Goal: Task Accomplishment & Management: Manage account settings

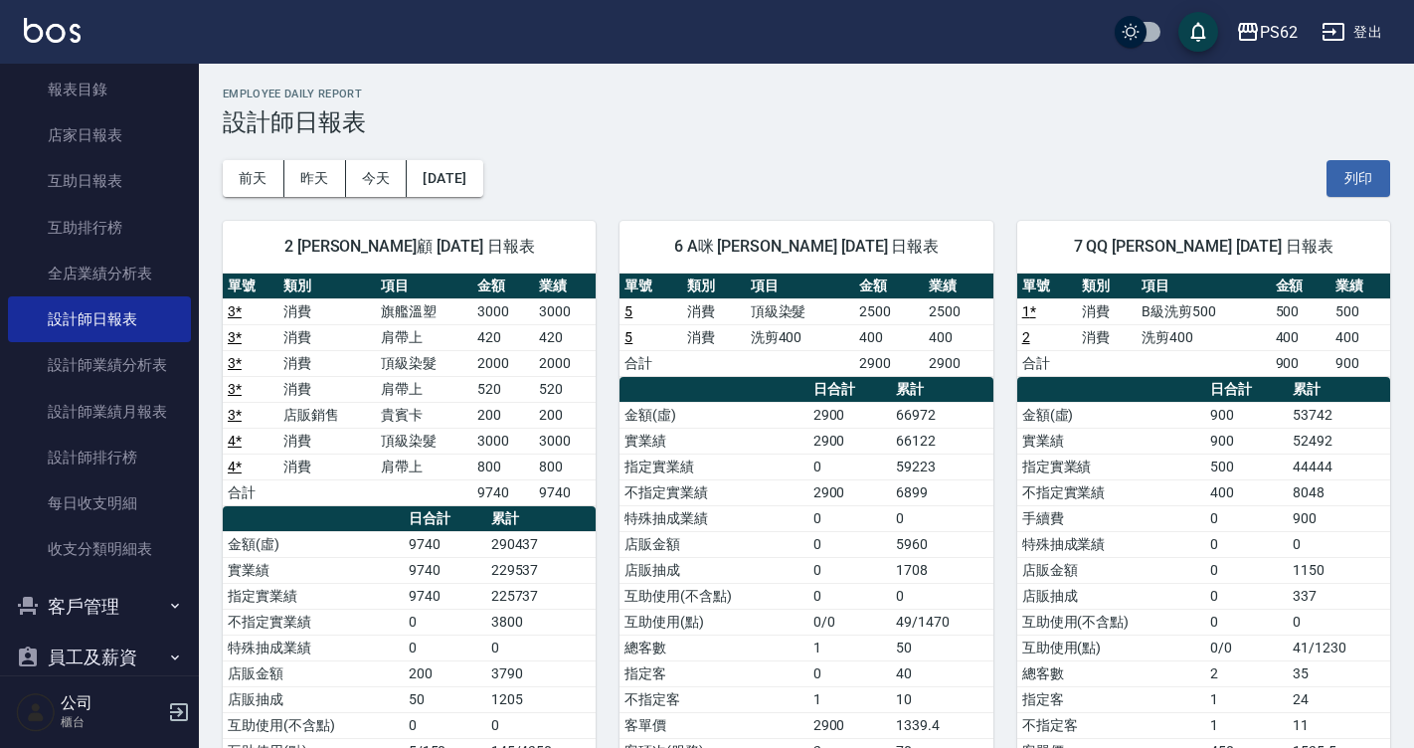
click at [959, 211] on div "6 A咪 李姿慧 09/15/2025 日報表 單號 類別 項目 金額 業績 5 消費 頂級染髮 2500 2500 5 消費 洗剪400 400 400 合…" at bounding box center [794, 570] width 397 height 747
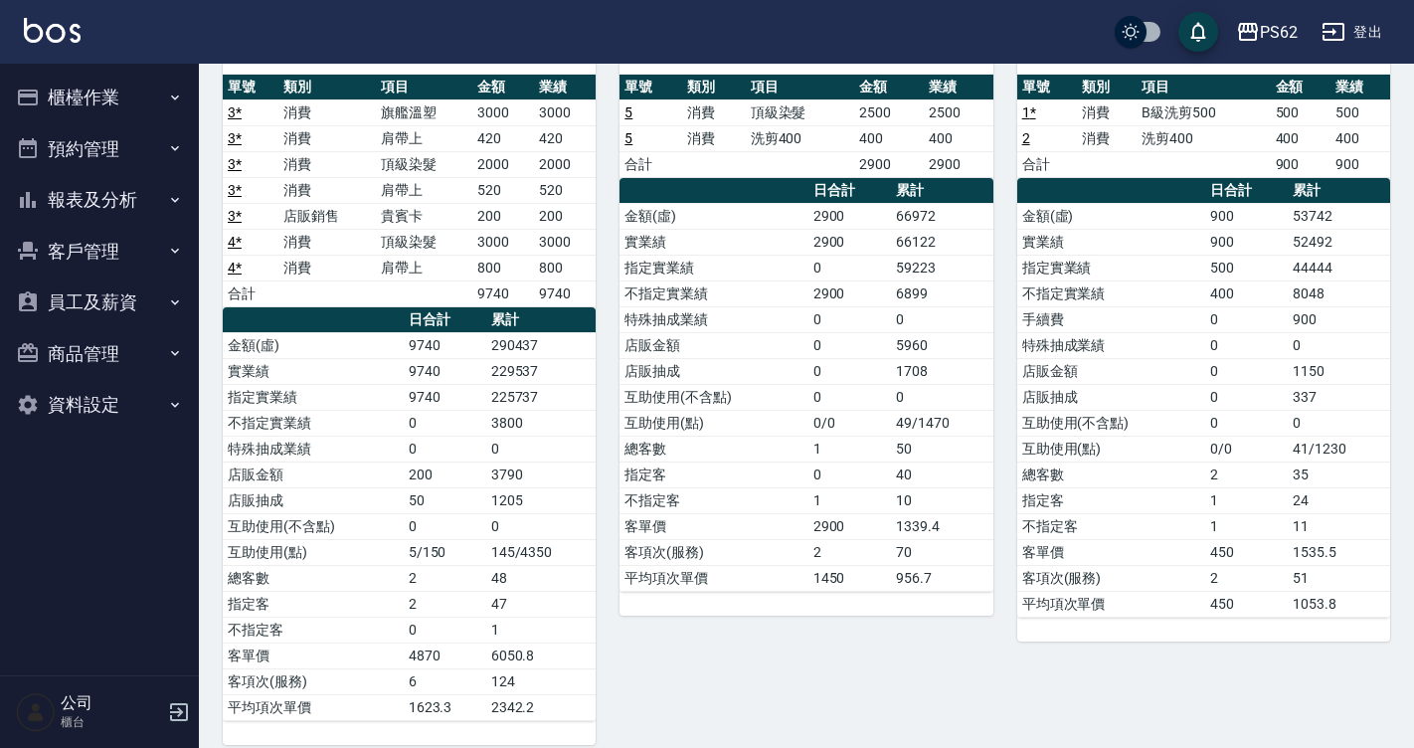
scroll to position [220, 0]
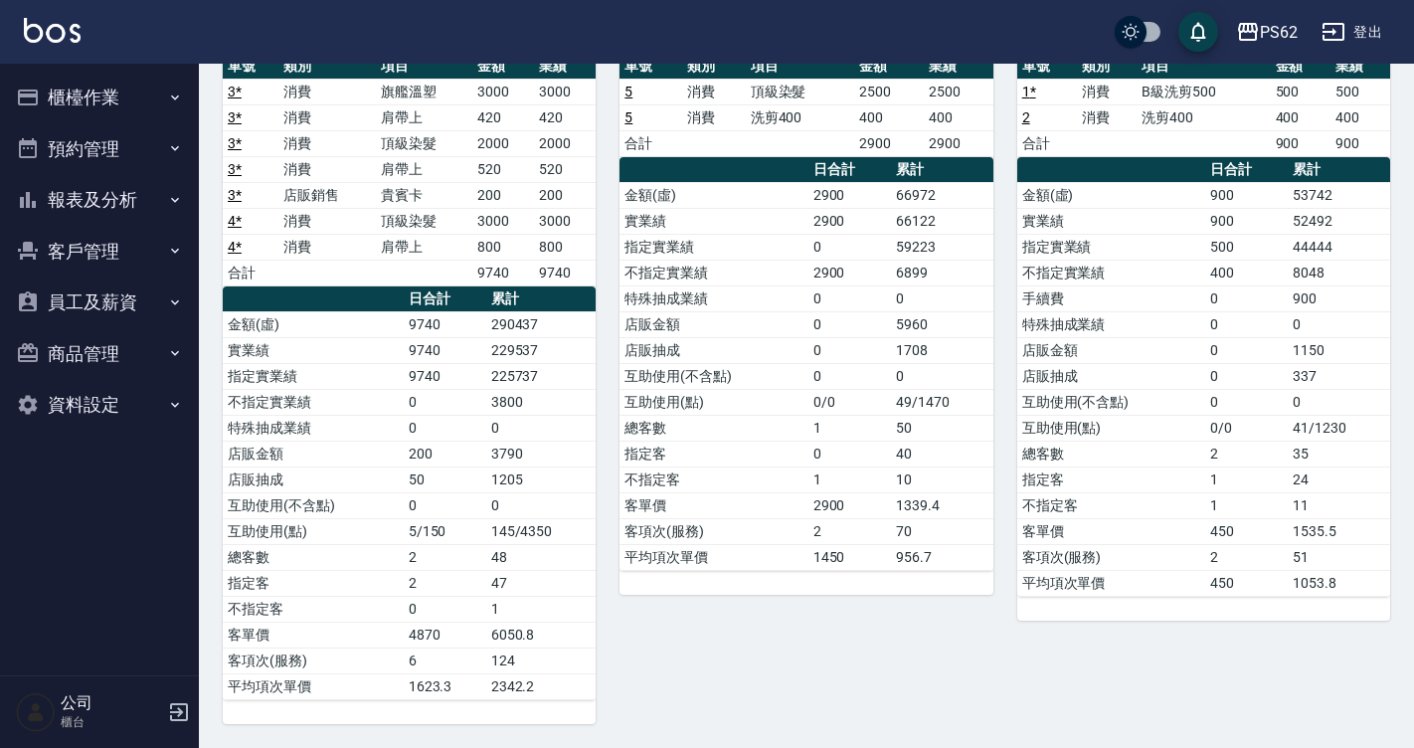
click at [1305, 408] on td "0" at bounding box center [1339, 402] width 102 height 26
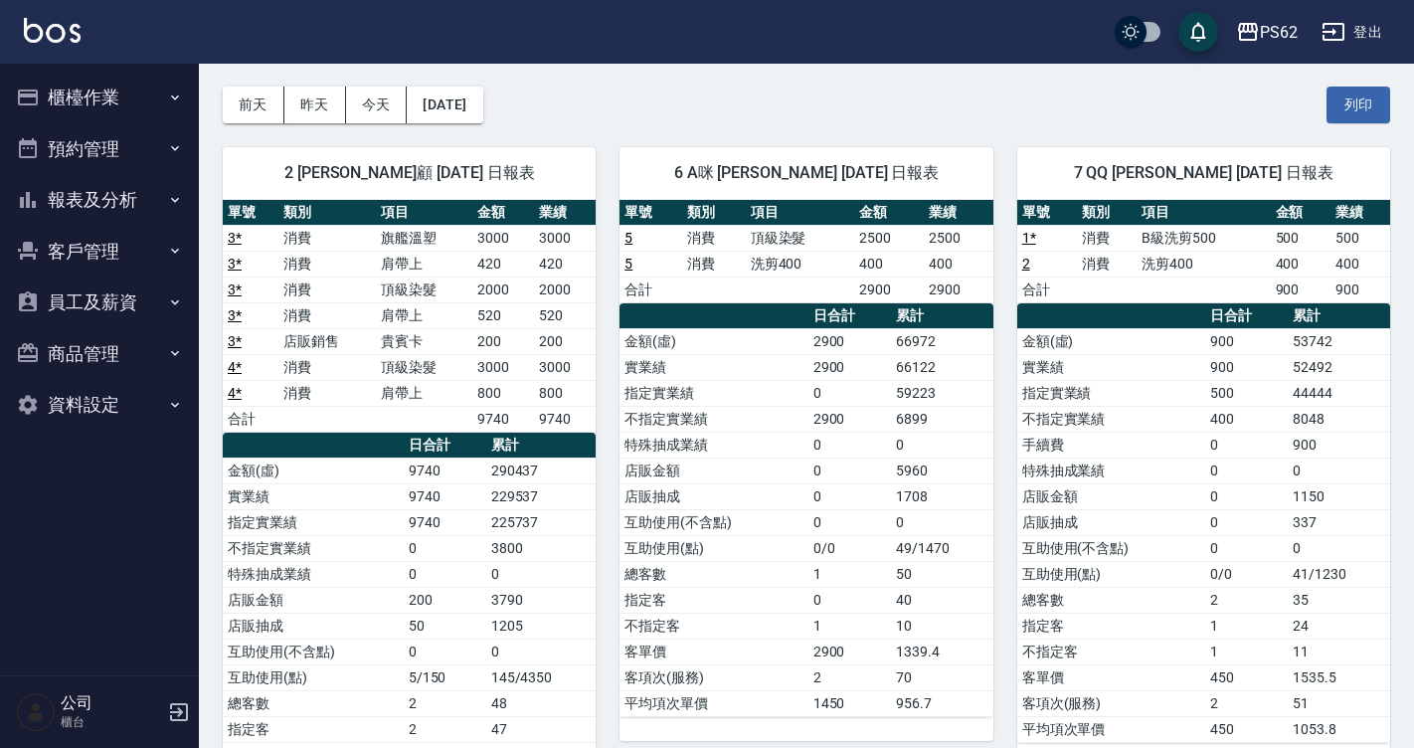
scroll to position [0, 0]
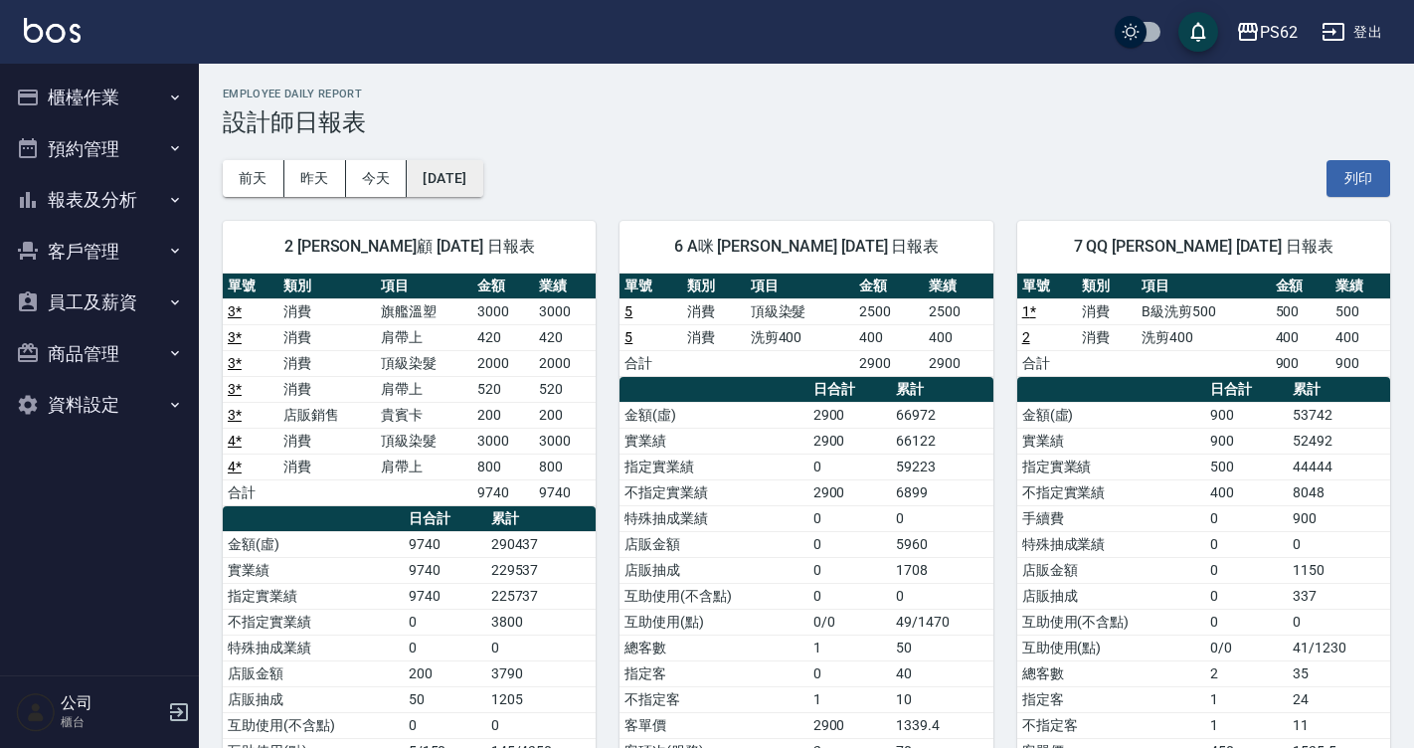
click at [440, 184] on button "[DATE]" at bounding box center [445, 178] width 76 height 37
click at [482, 184] on button "[DATE]" at bounding box center [445, 178] width 76 height 37
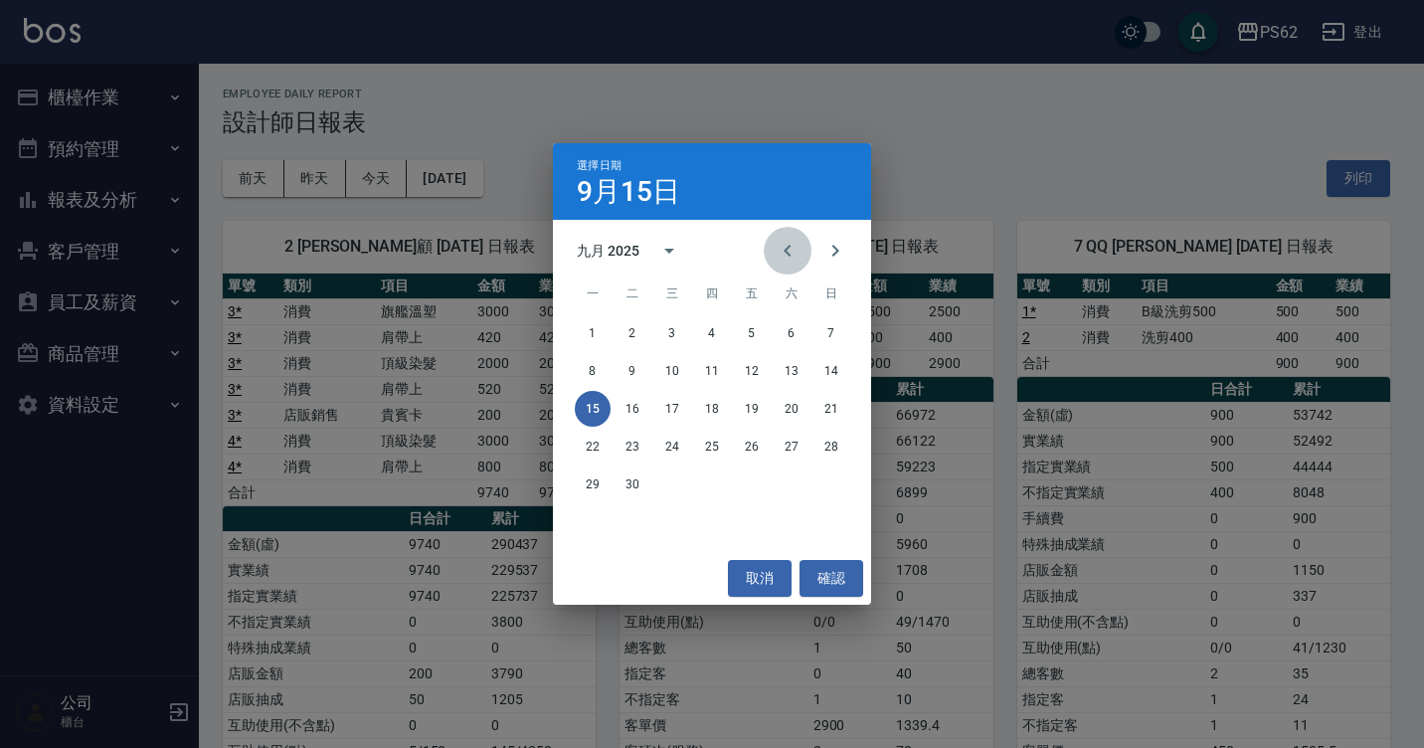
click at [796, 248] on icon "Previous month" at bounding box center [788, 251] width 24 height 24
click at [751, 402] on button "15" at bounding box center [752, 409] width 36 height 36
click at [751, 402] on div "PS62 [DATE] 設計師日報表 列印時間： [DATE][PHONE_NUMBER]:55 Employee Daily Report 設計師日報表 […" at bounding box center [707, 484] width 1414 height 968
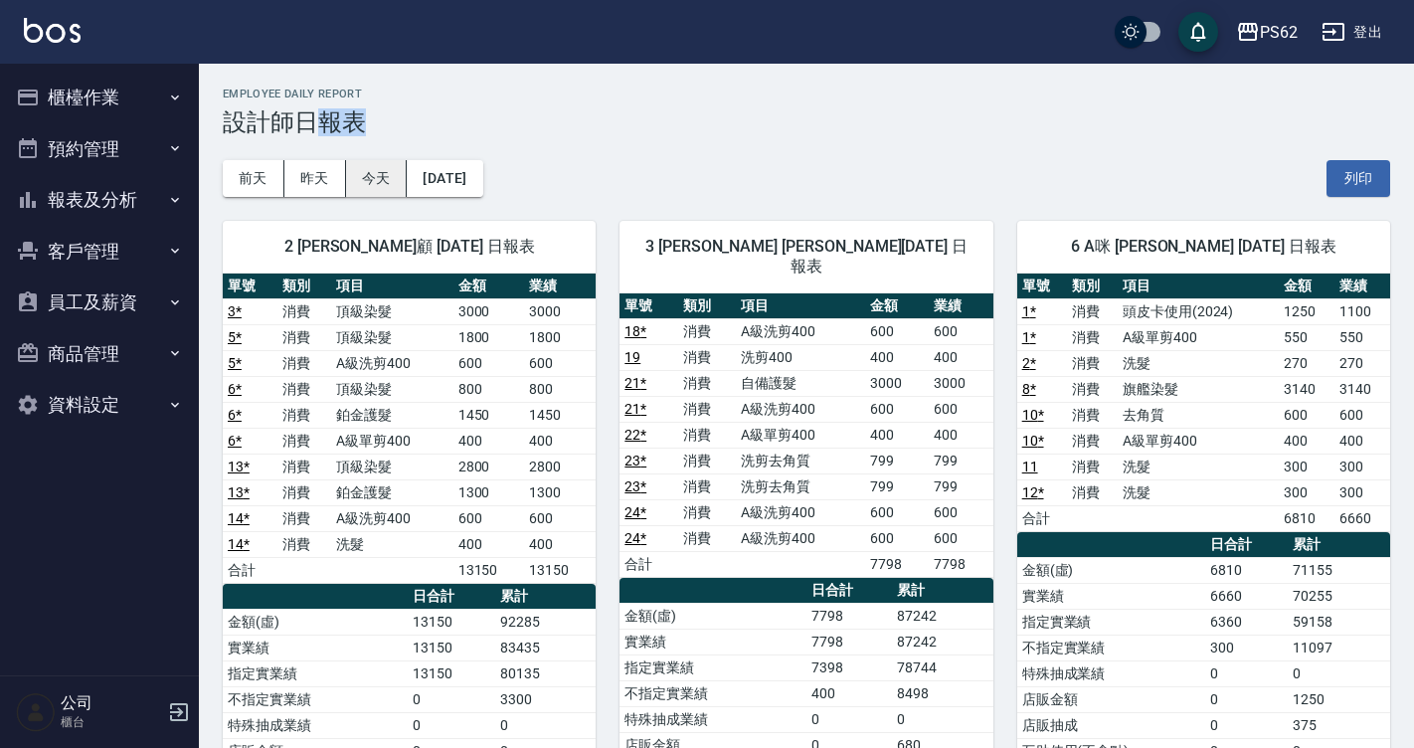
click at [365, 181] on button "今天" at bounding box center [377, 178] width 62 height 37
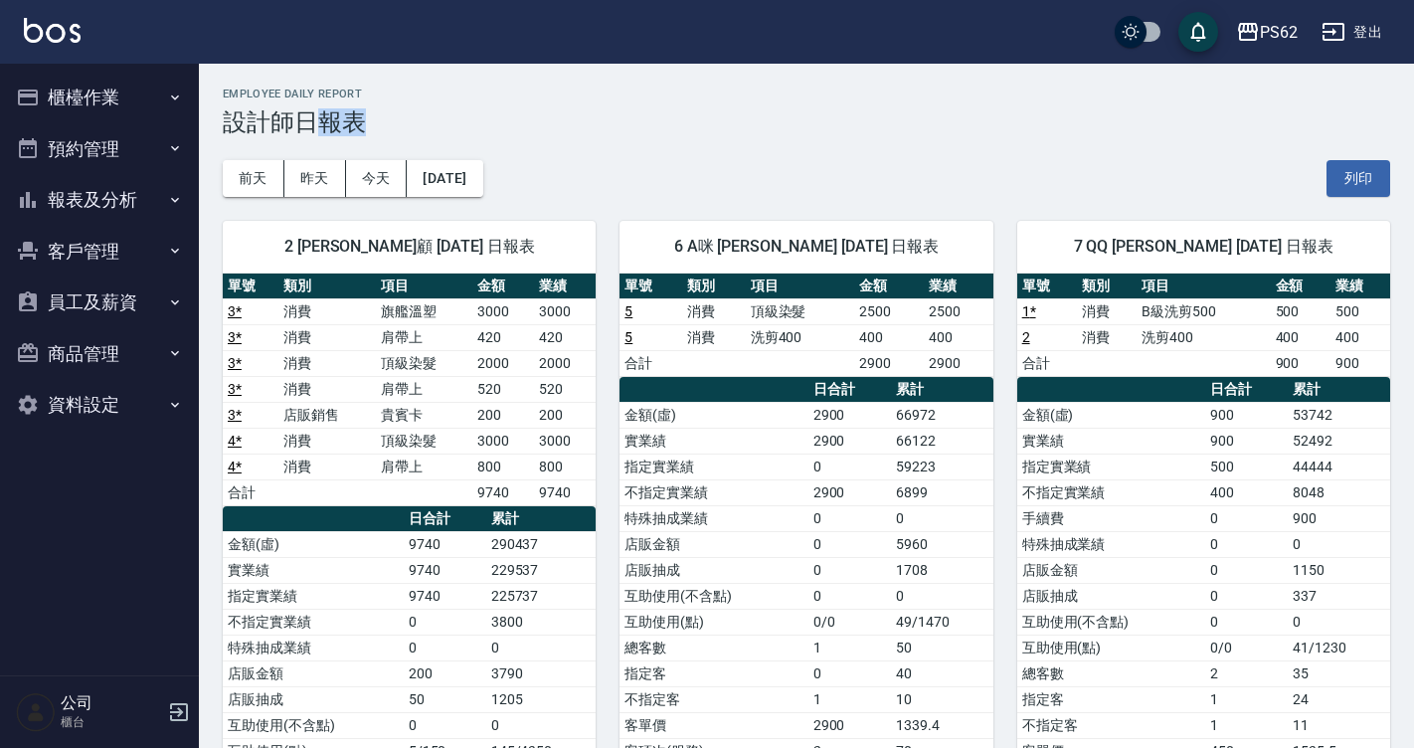
click at [118, 104] on button "櫃檯作業" at bounding box center [99, 98] width 183 height 52
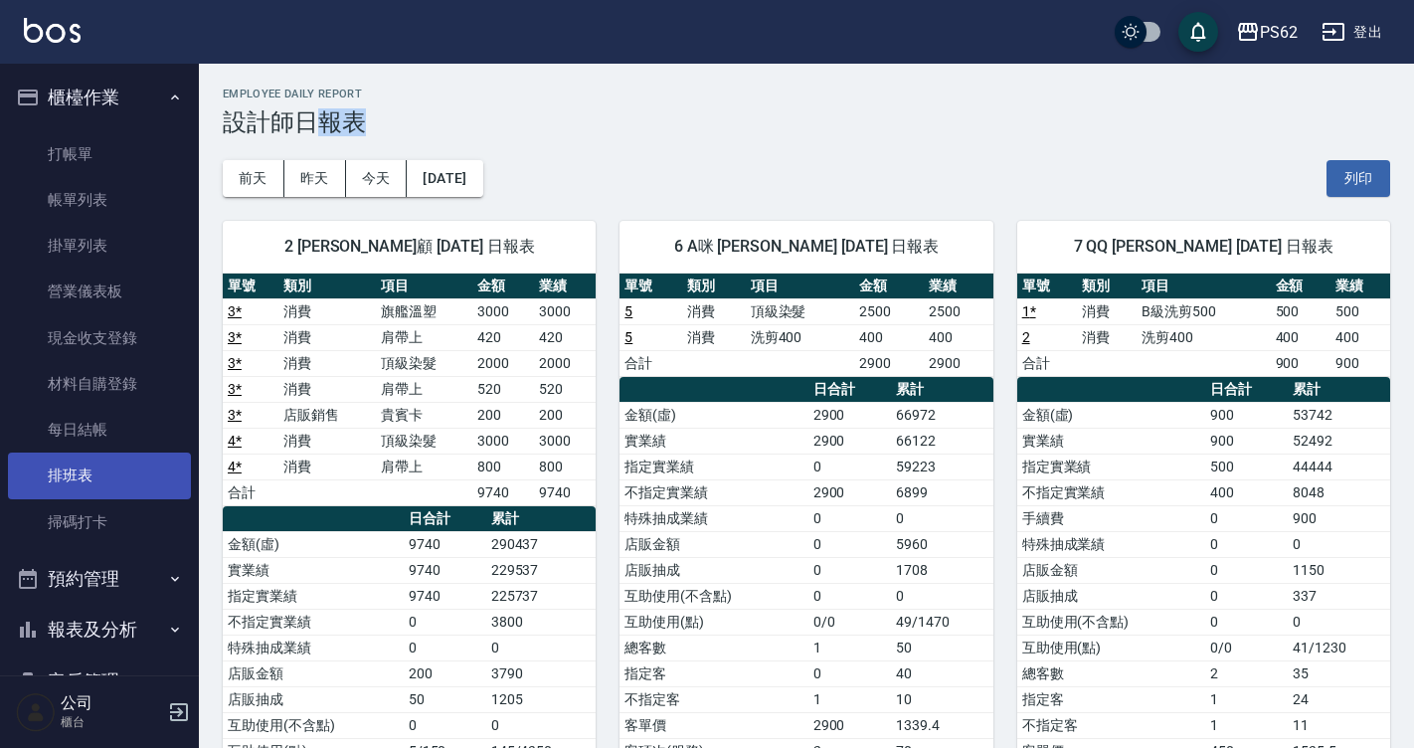
click at [96, 466] on link "排班表" at bounding box center [99, 476] width 183 height 46
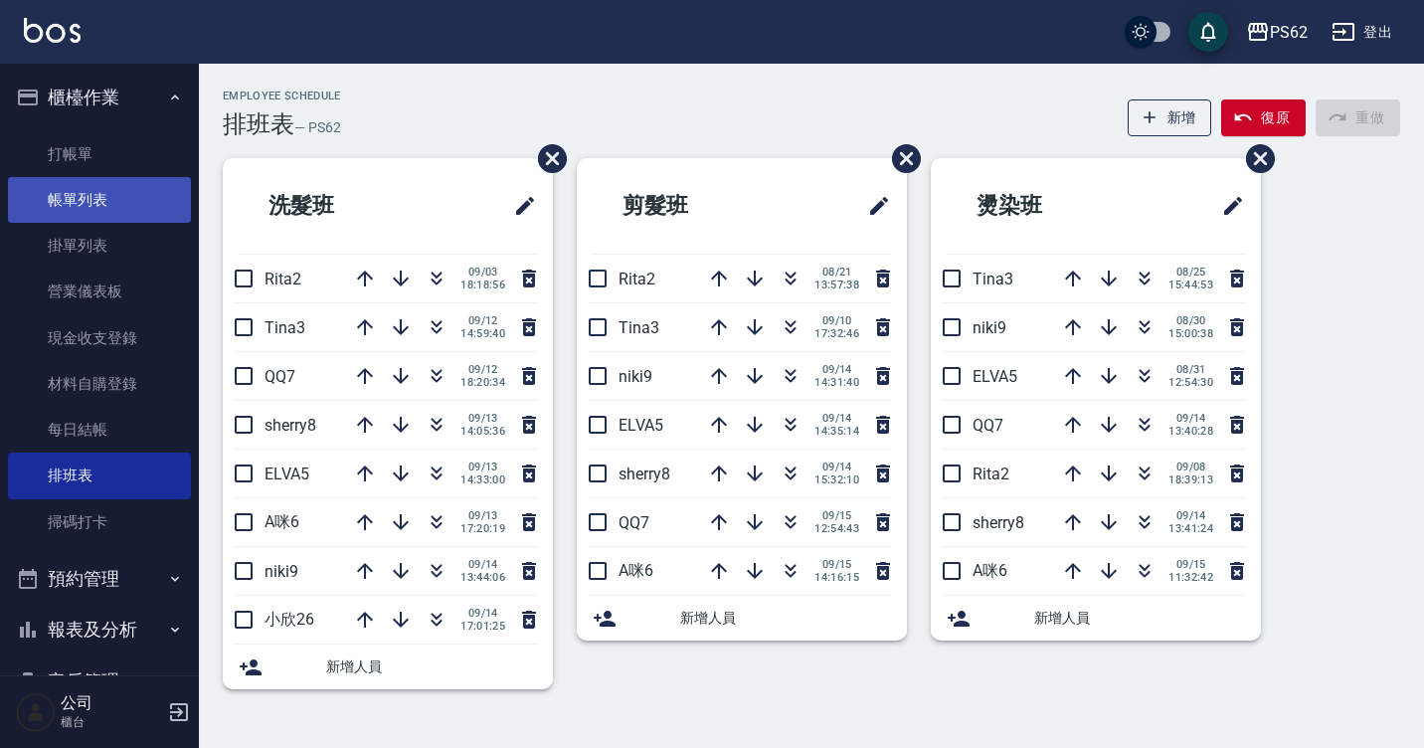
click at [139, 200] on link "帳單列表" at bounding box center [99, 200] width 183 height 46
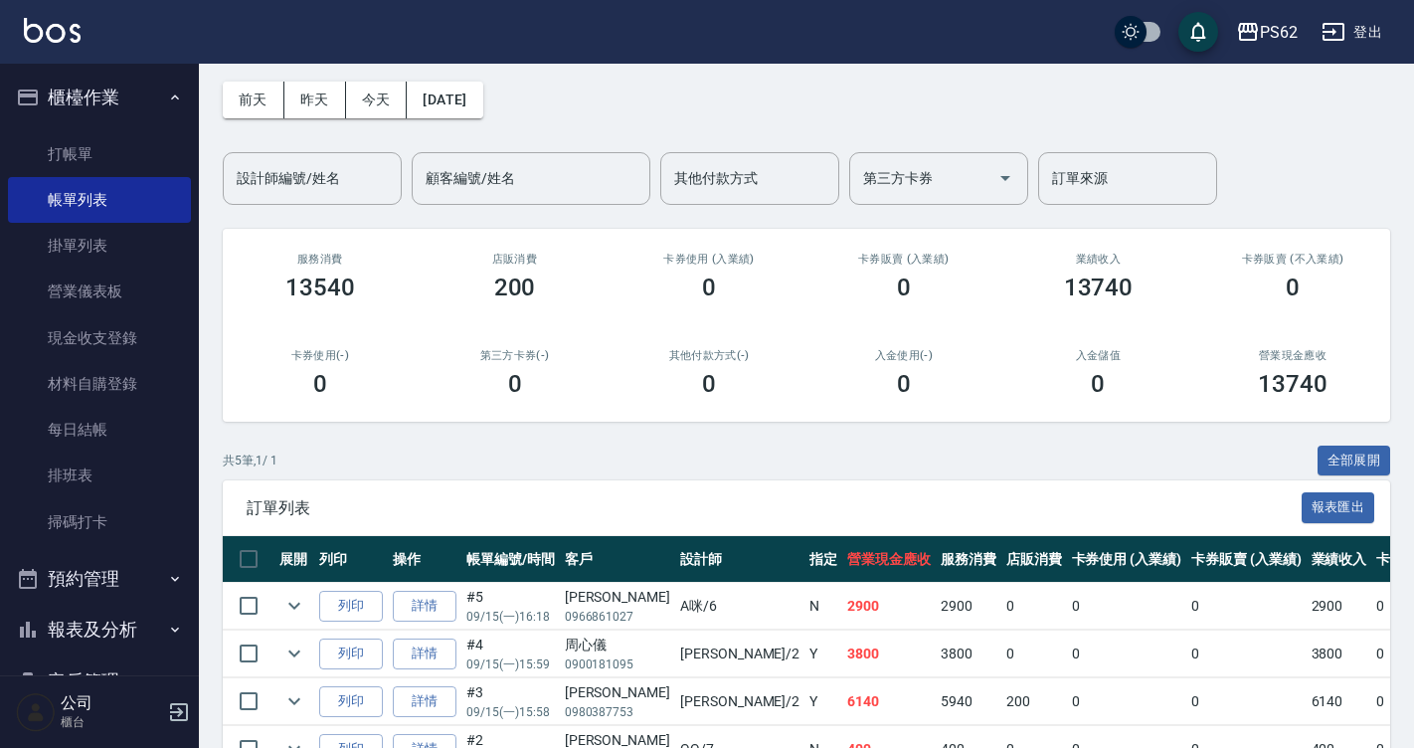
scroll to position [245, 0]
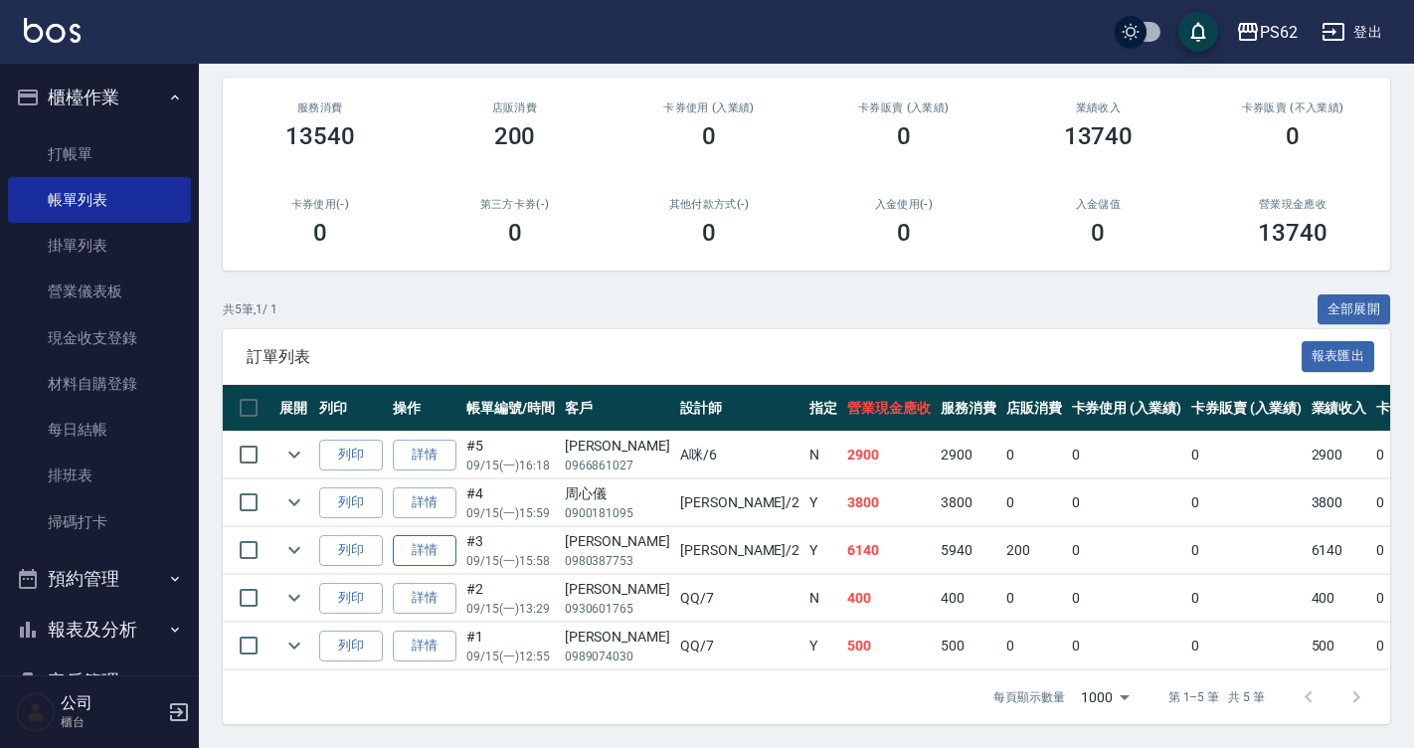
click at [438, 535] on link "詳情" at bounding box center [425, 550] width 64 height 31
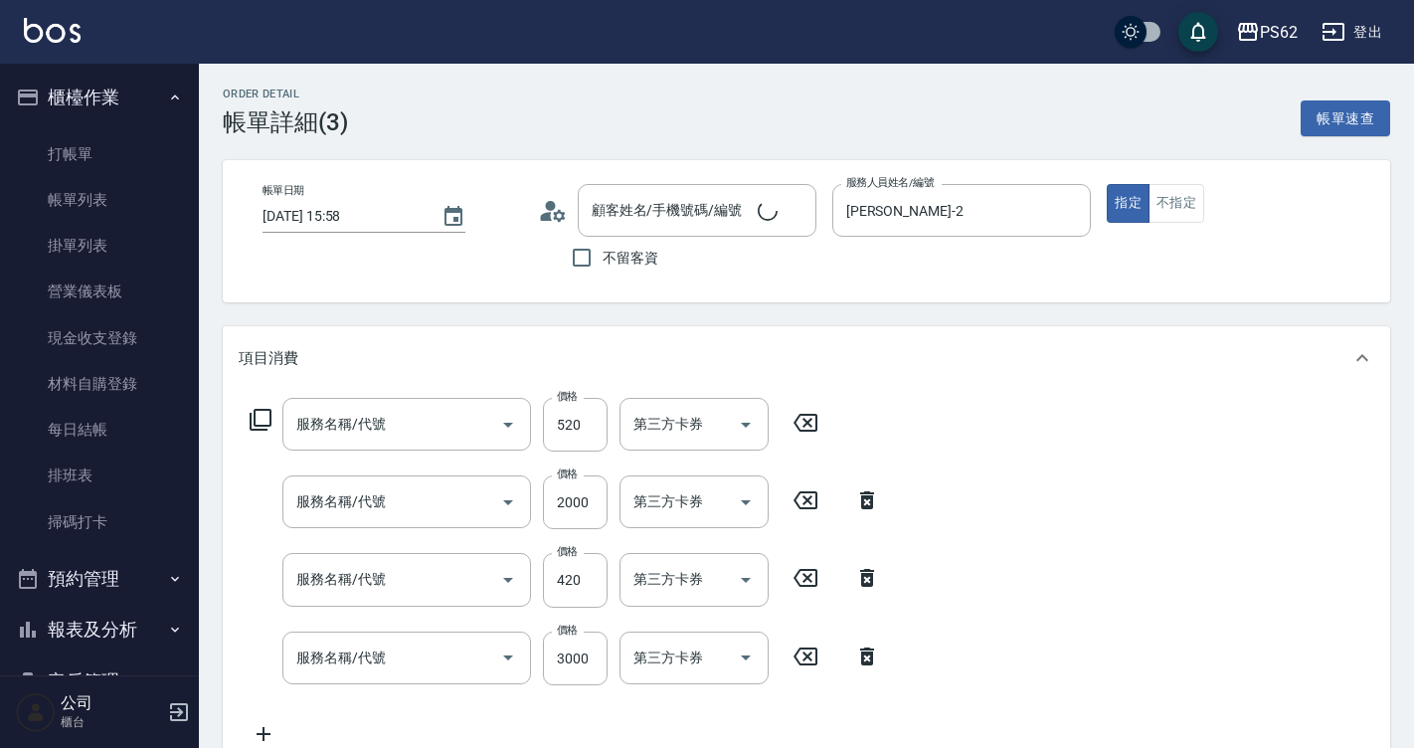
type input "[DATE] 15:58"
type input "[PERSON_NAME]-2"
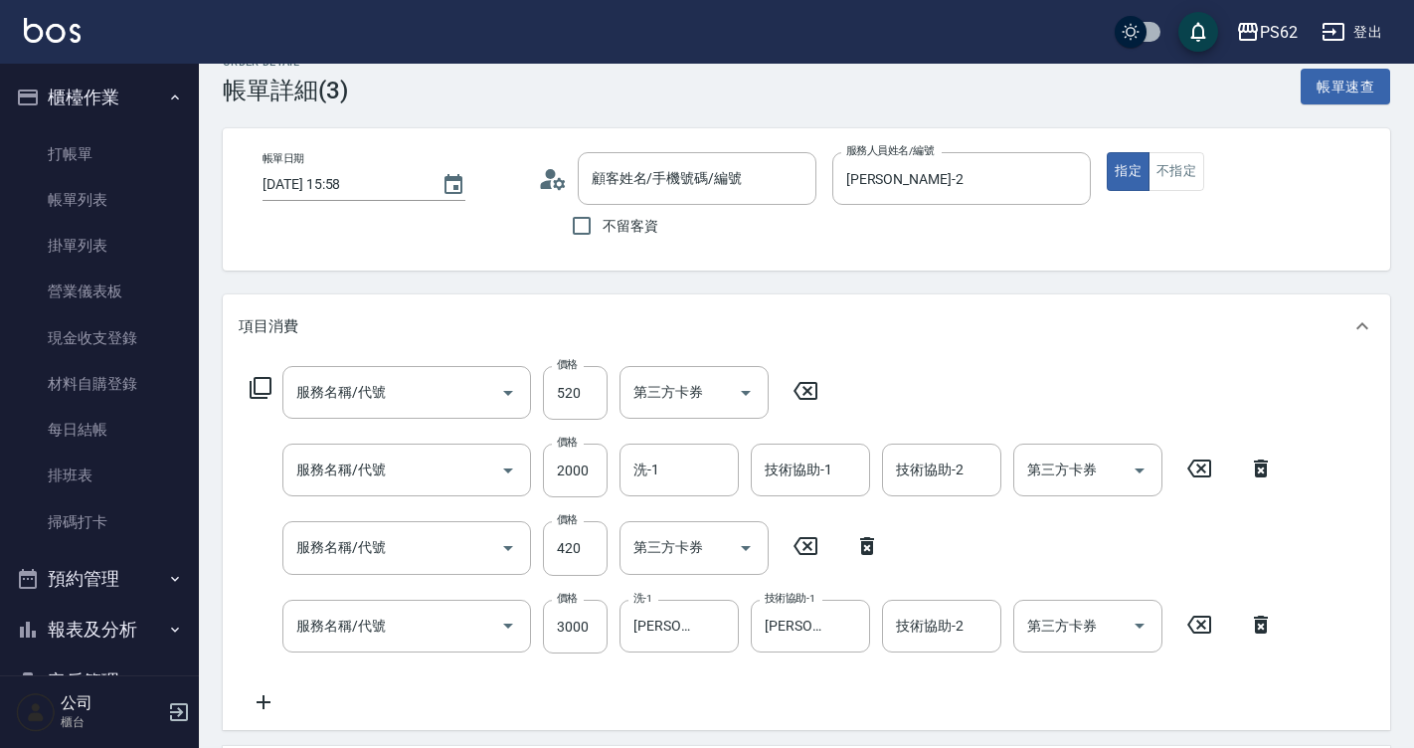
type input "貴賓卡"
type input "[PERSON_NAME]/0980387753/"
type input "肩帶上(404)"
type input "頂級染髮(316)"
type input "肩帶上(404)"
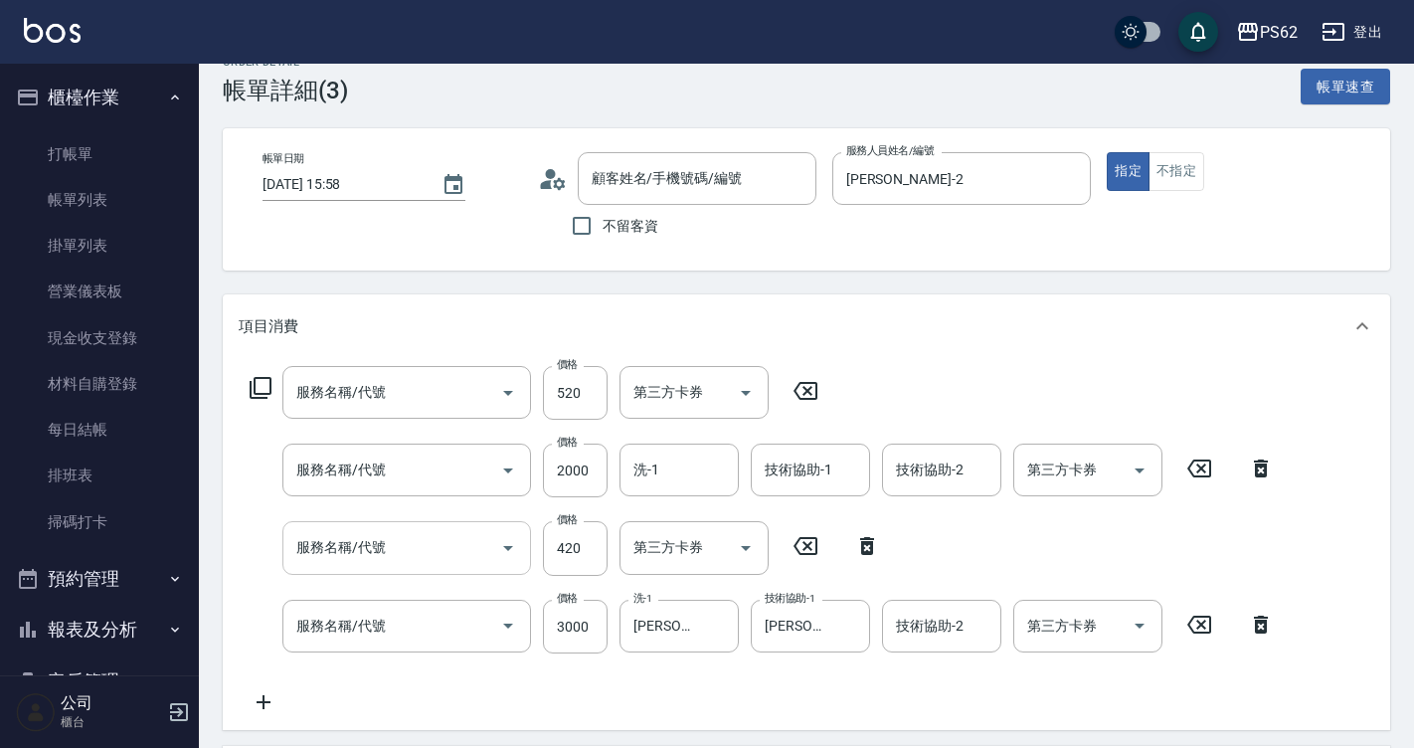
type input "旗艦溫塑(801)"
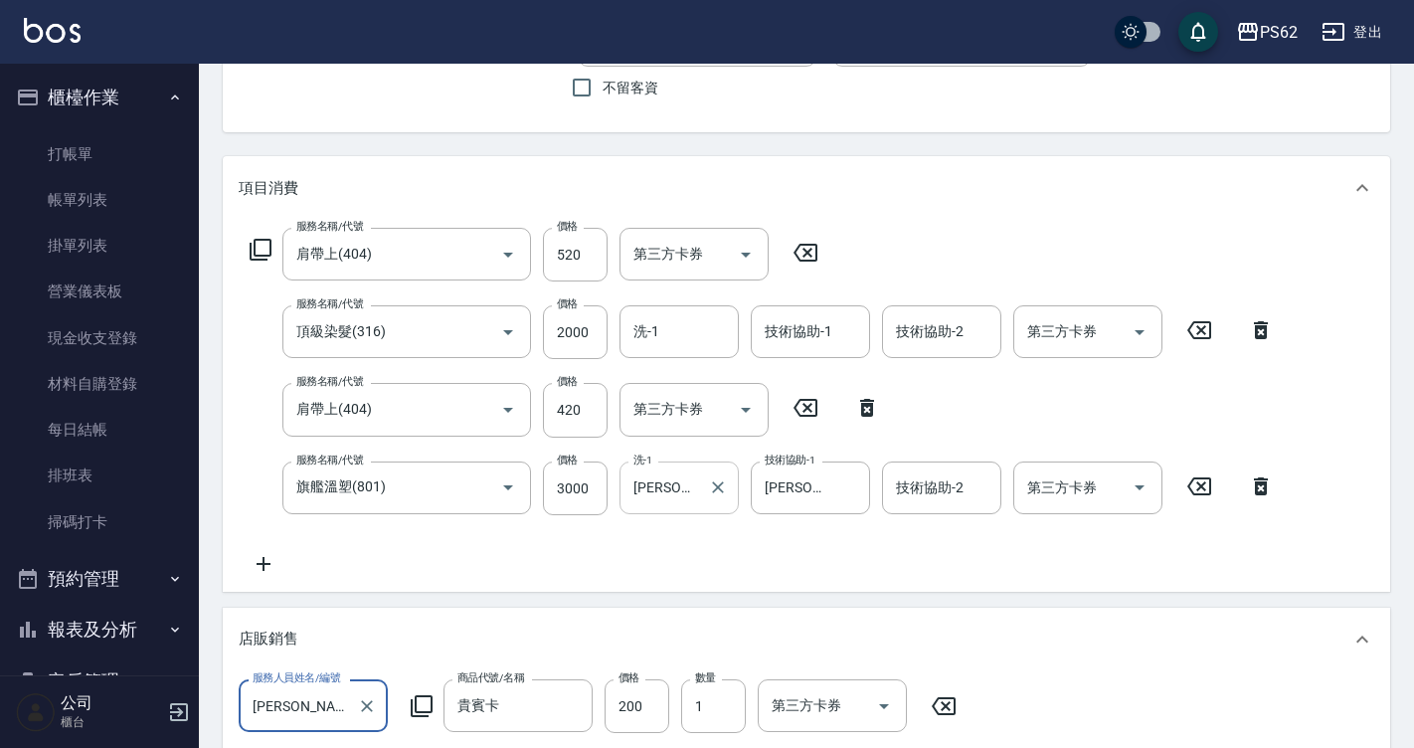
scroll to position [231, 0]
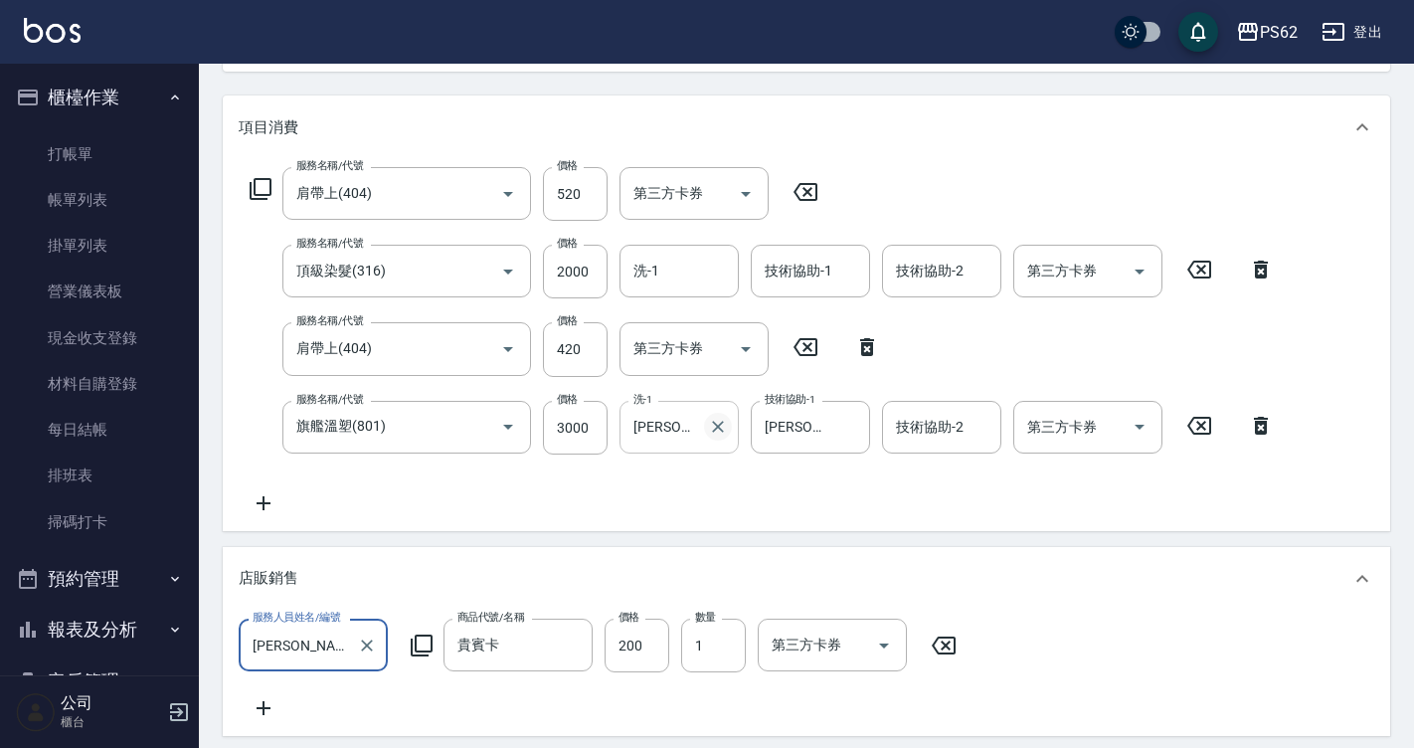
click at [723, 432] on icon "Clear" at bounding box center [718, 427] width 12 height 12
click at [792, 291] on div "技術協助-1" at bounding box center [810, 271] width 119 height 53
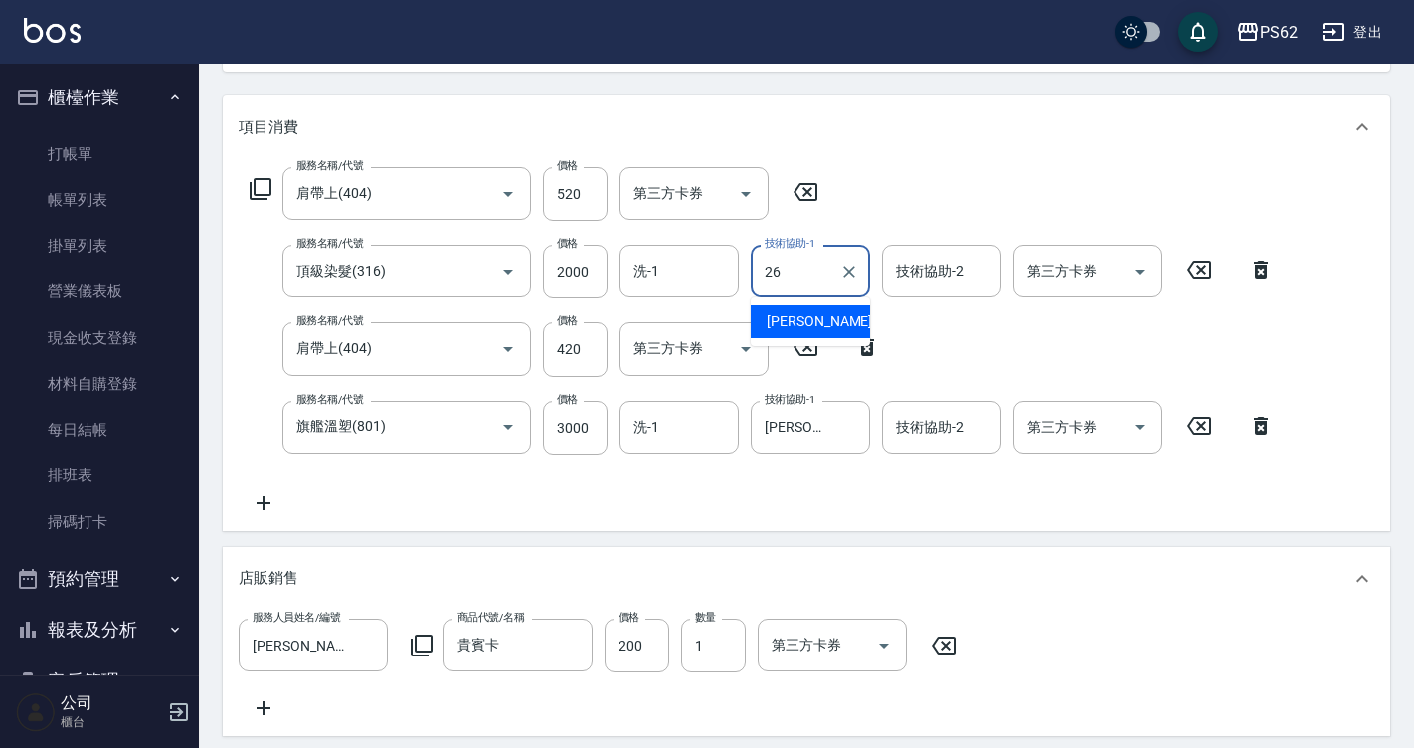
type input "[PERSON_NAME]-26"
click at [265, 514] on icon at bounding box center [264, 503] width 50 height 24
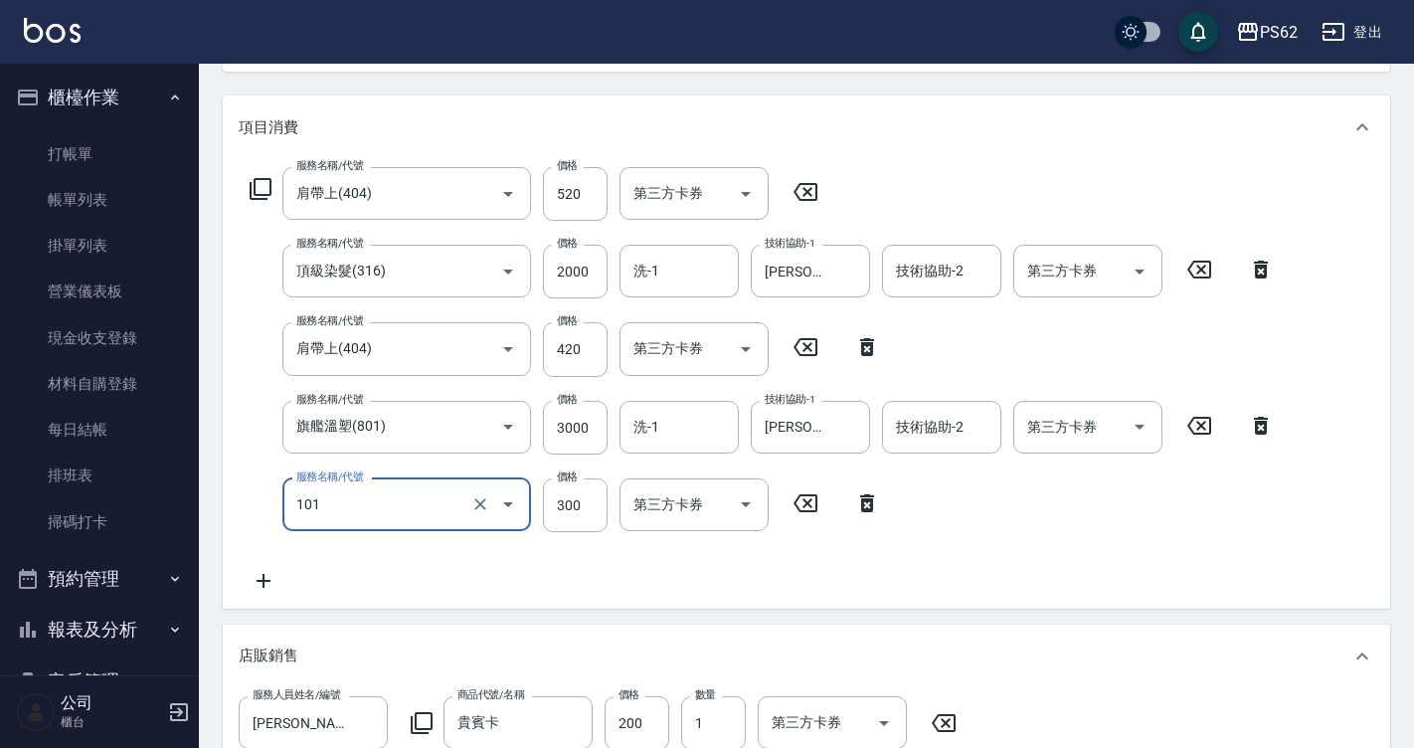
type input "洗髮(101)"
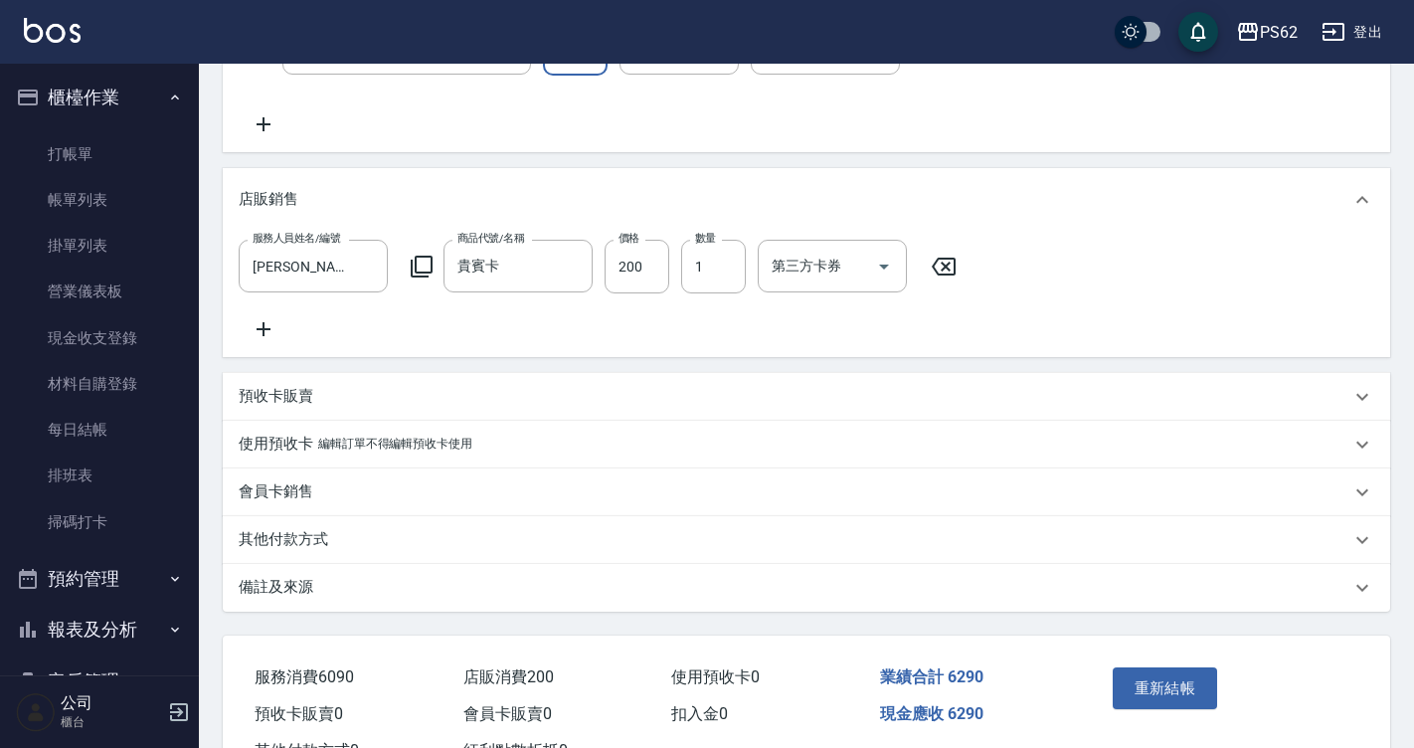
scroll to position [781, 0]
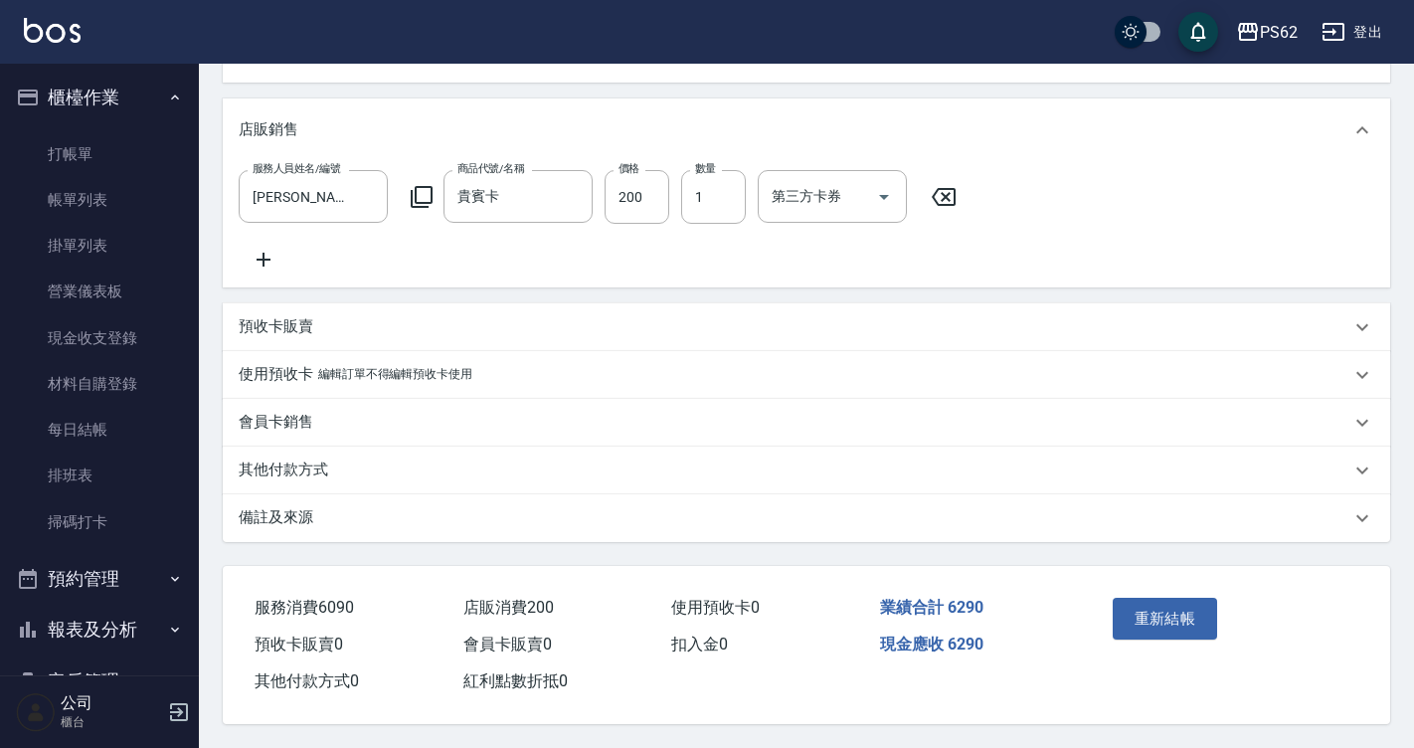
type input "150"
click at [328, 467] on div "其他付款方式" at bounding box center [795, 470] width 1112 height 21
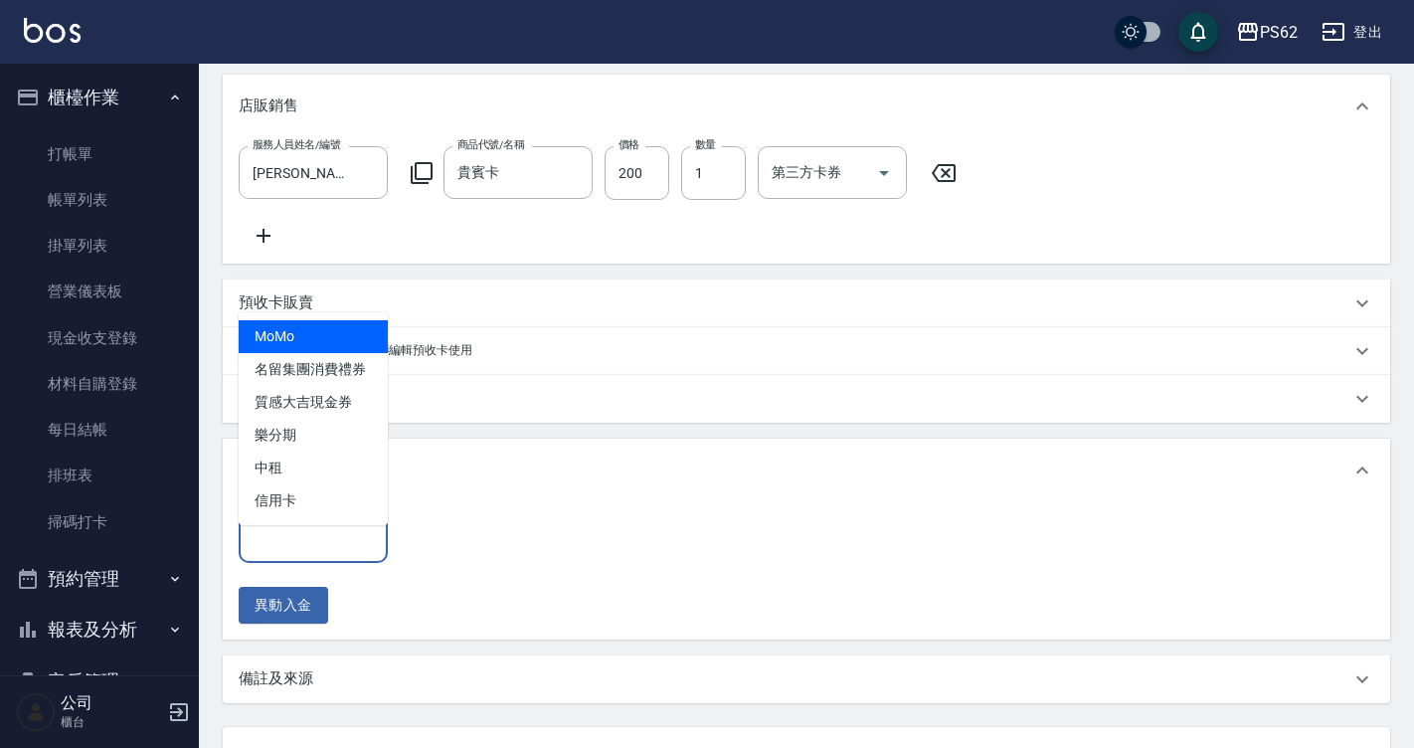
click at [304, 554] on input "其他付款方式" at bounding box center [313, 536] width 131 height 35
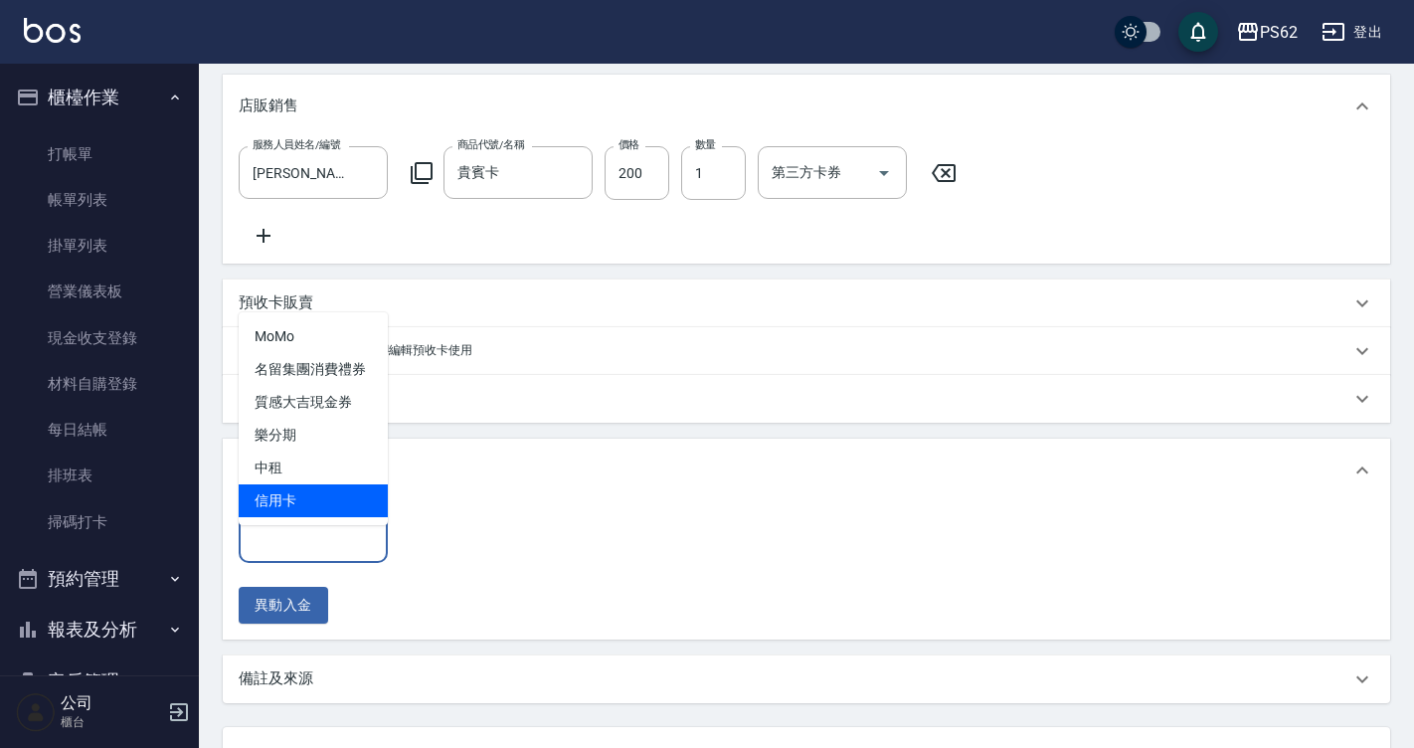
click at [304, 501] on span "信用卡" at bounding box center [313, 500] width 149 height 33
type input "信用卡"
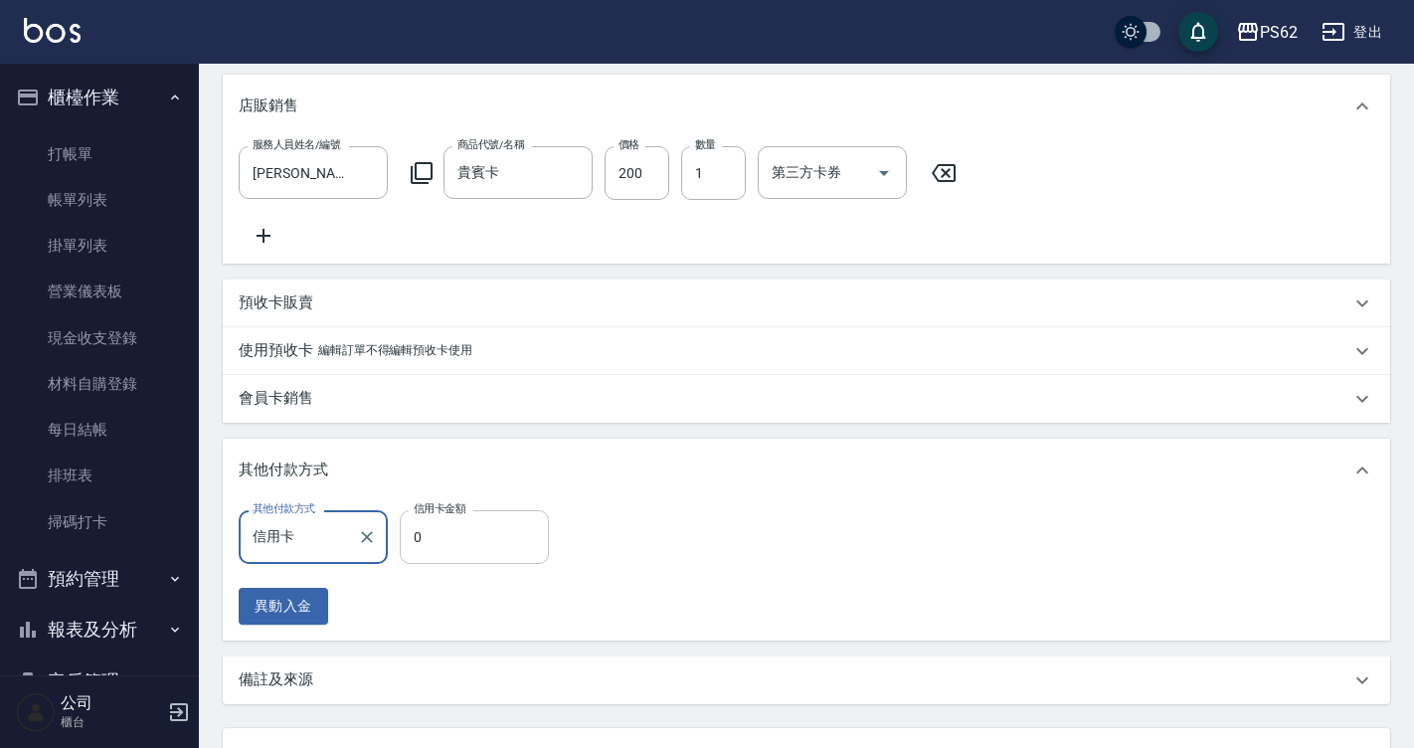
click at [421, 553] on input "0" at bounding box center [474, 537] width 149 height 54
type input "6290"
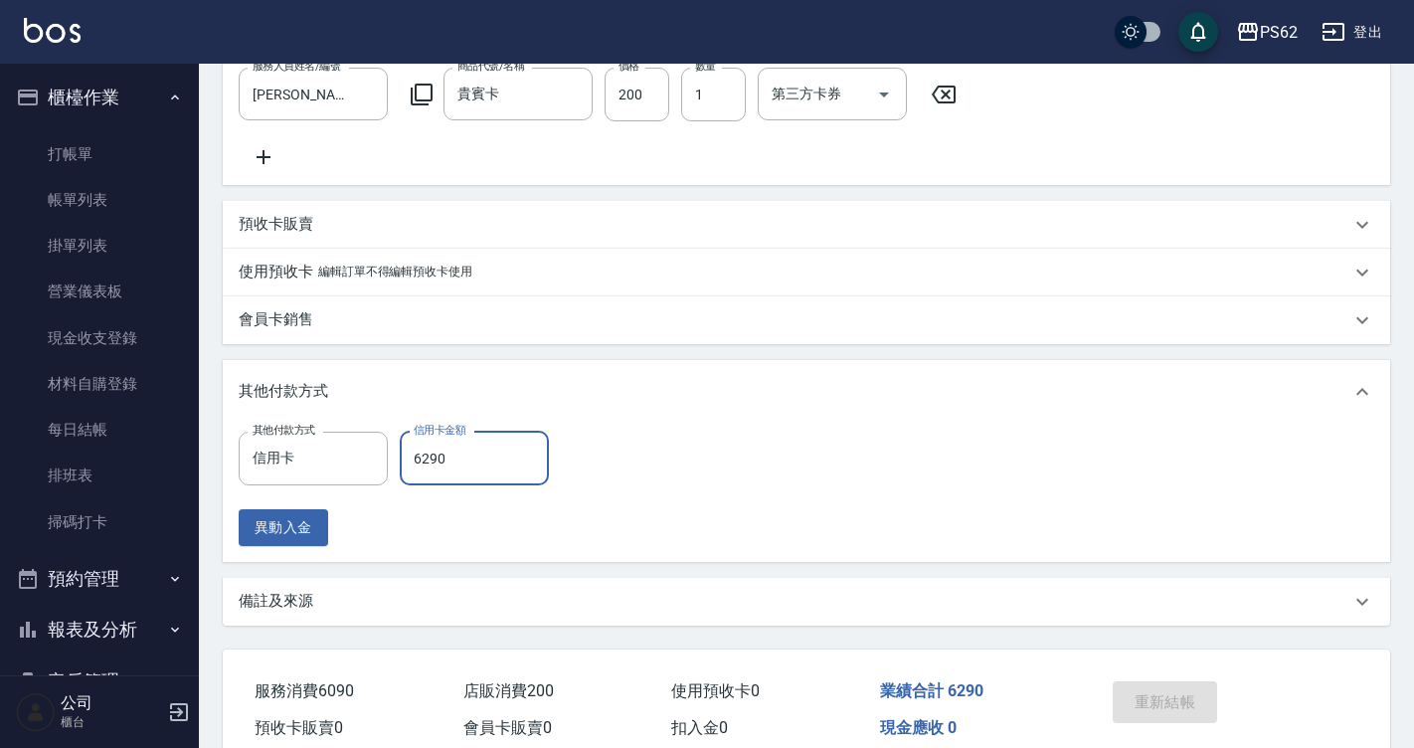
scroll to position [967, 0]
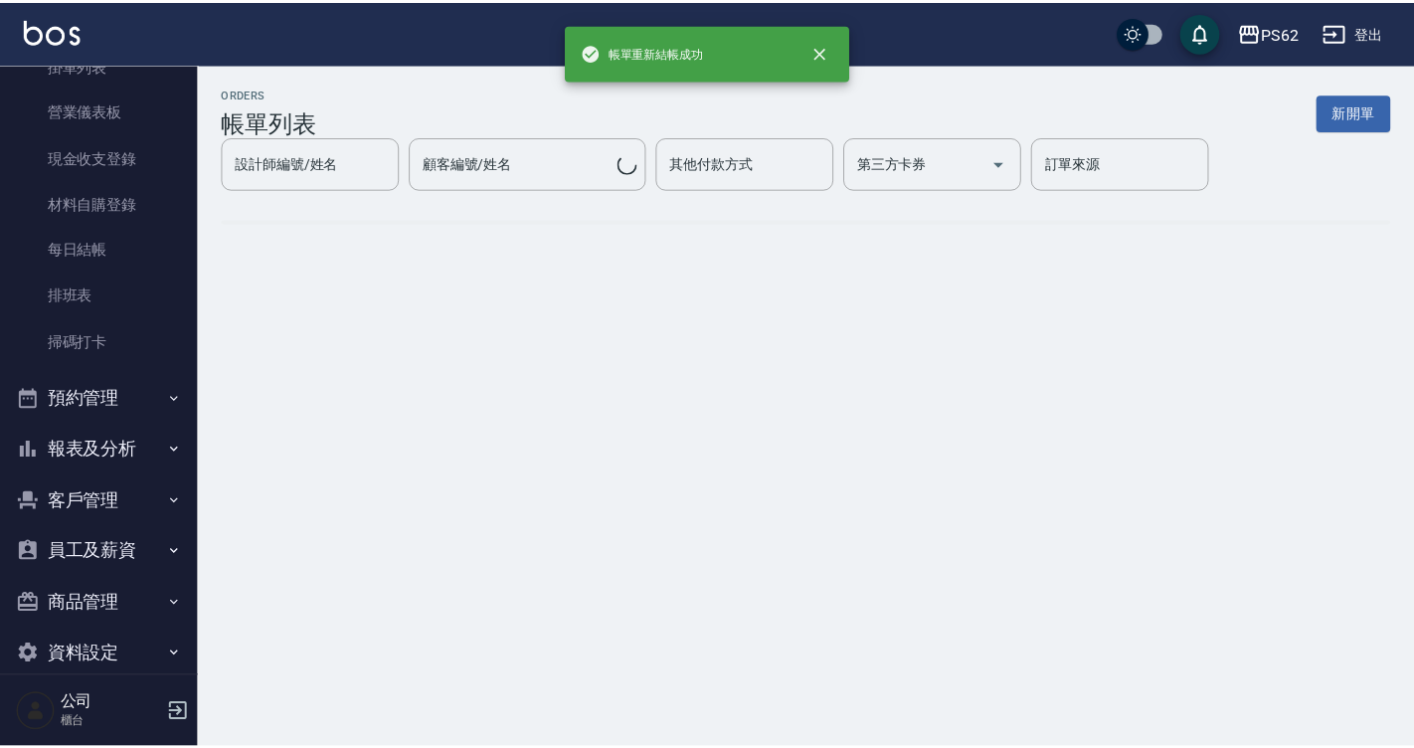
scroll to position [209, 0]
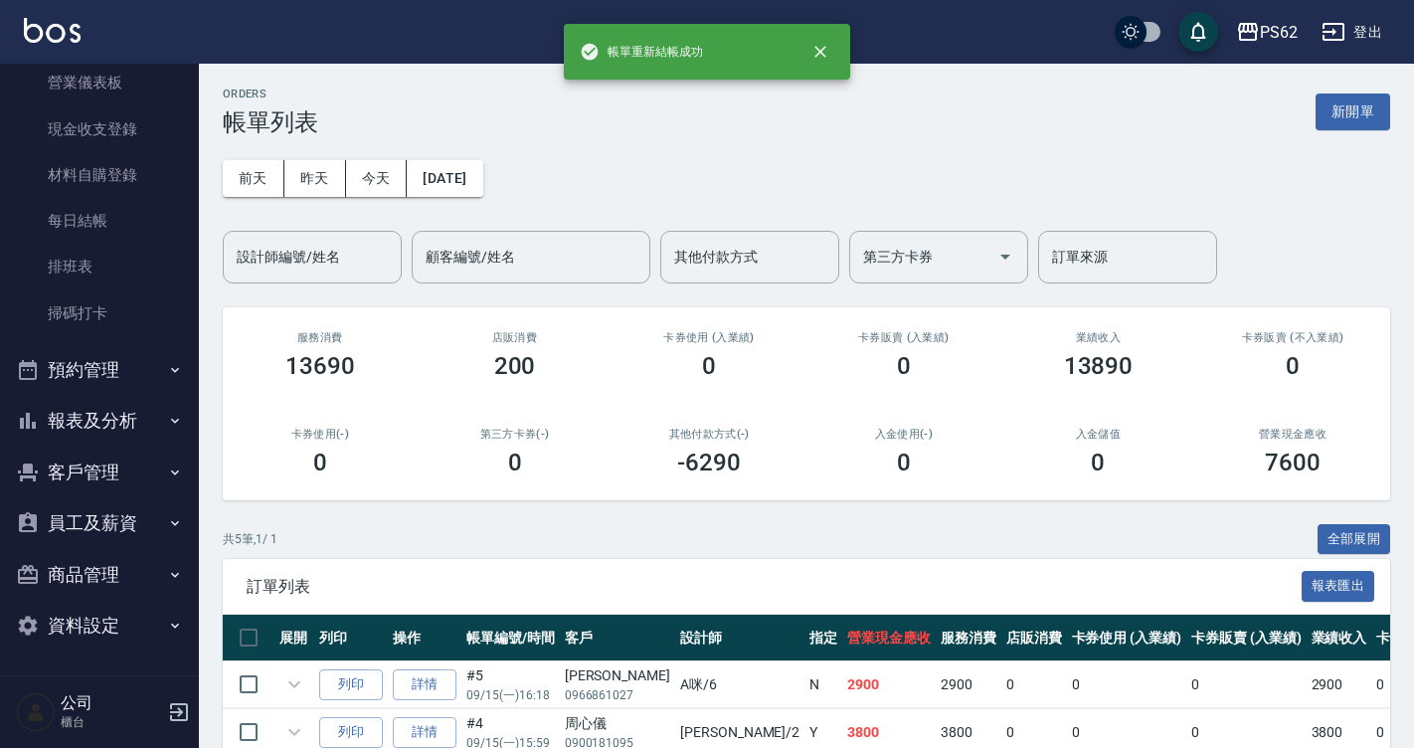
click at [118, 434] on button "報表及分析" at bounding box center [99, 421] width 183 height 52
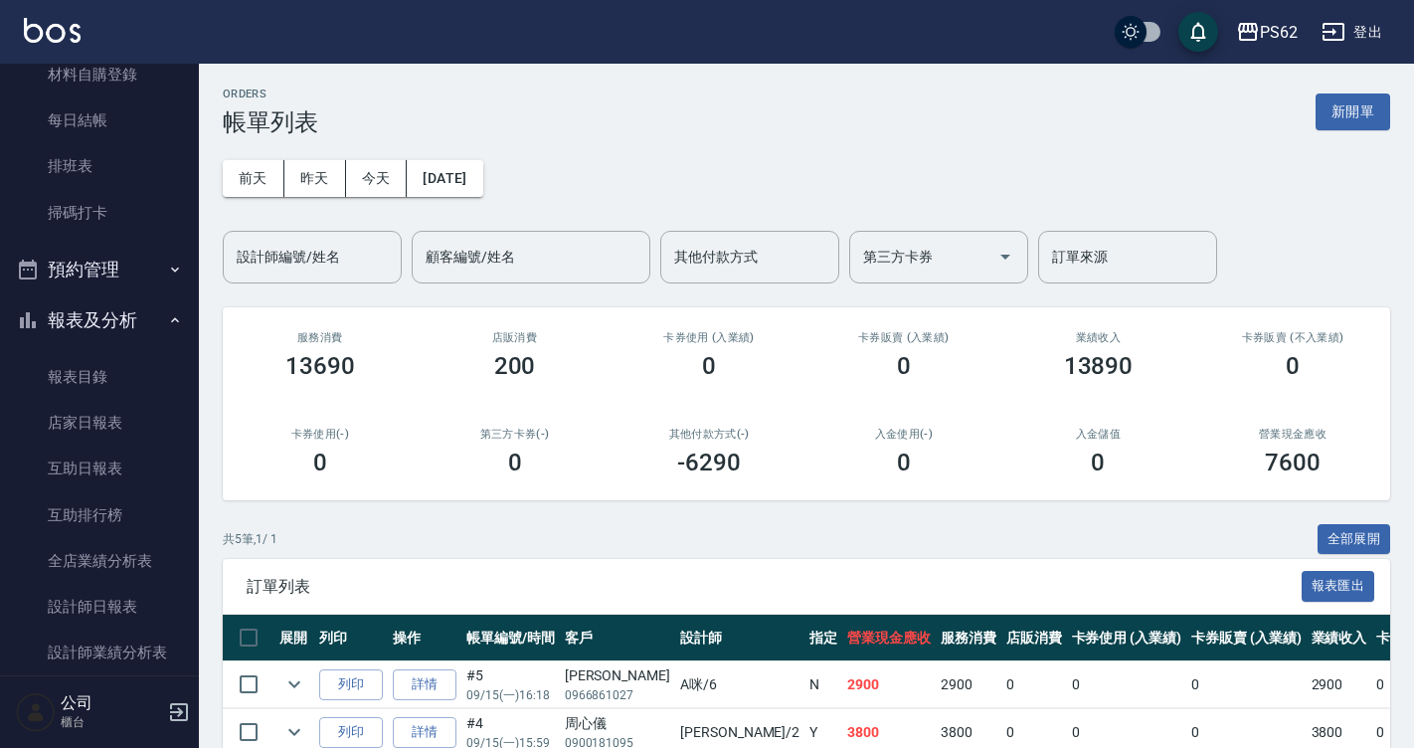
scroll to position [507, 0]
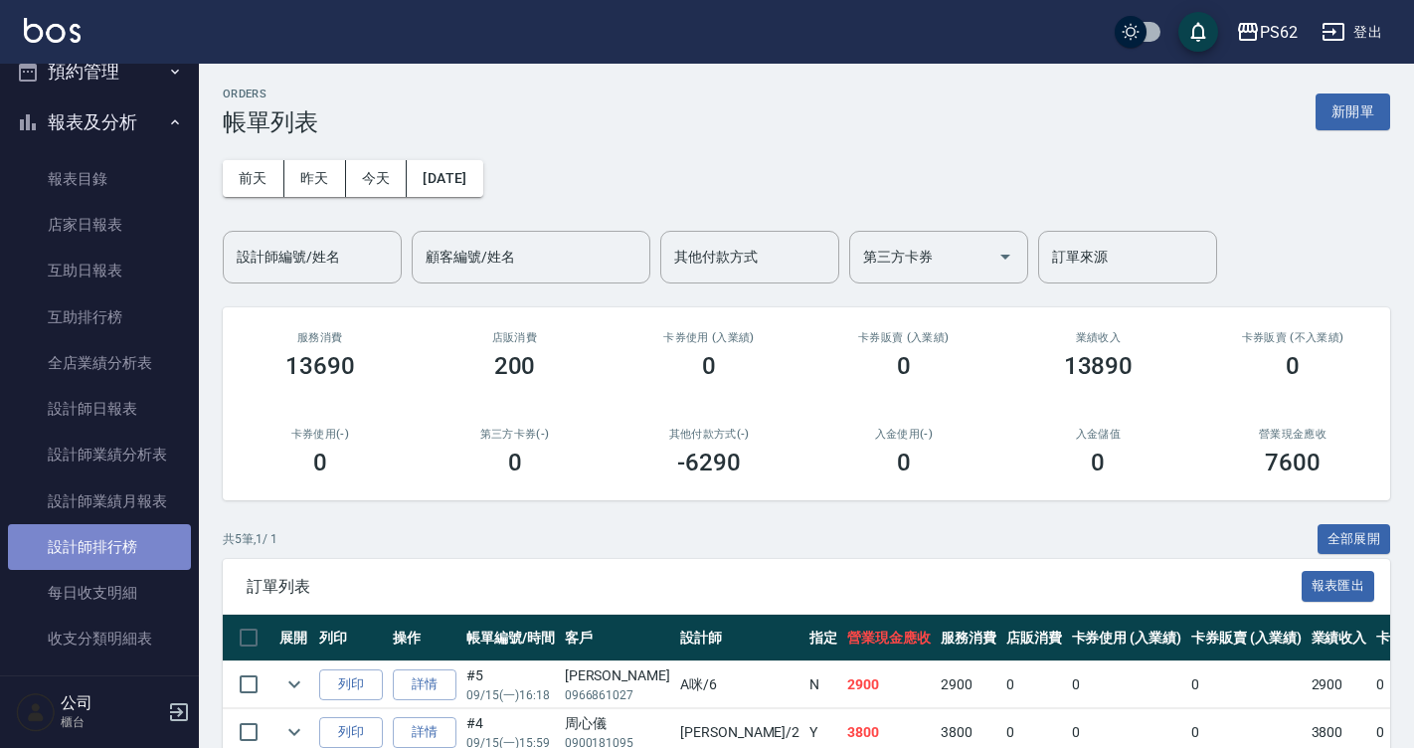
click at [125, 545] on link "設計師排行榜" at bounding box center [99, 547] width 183 height 46
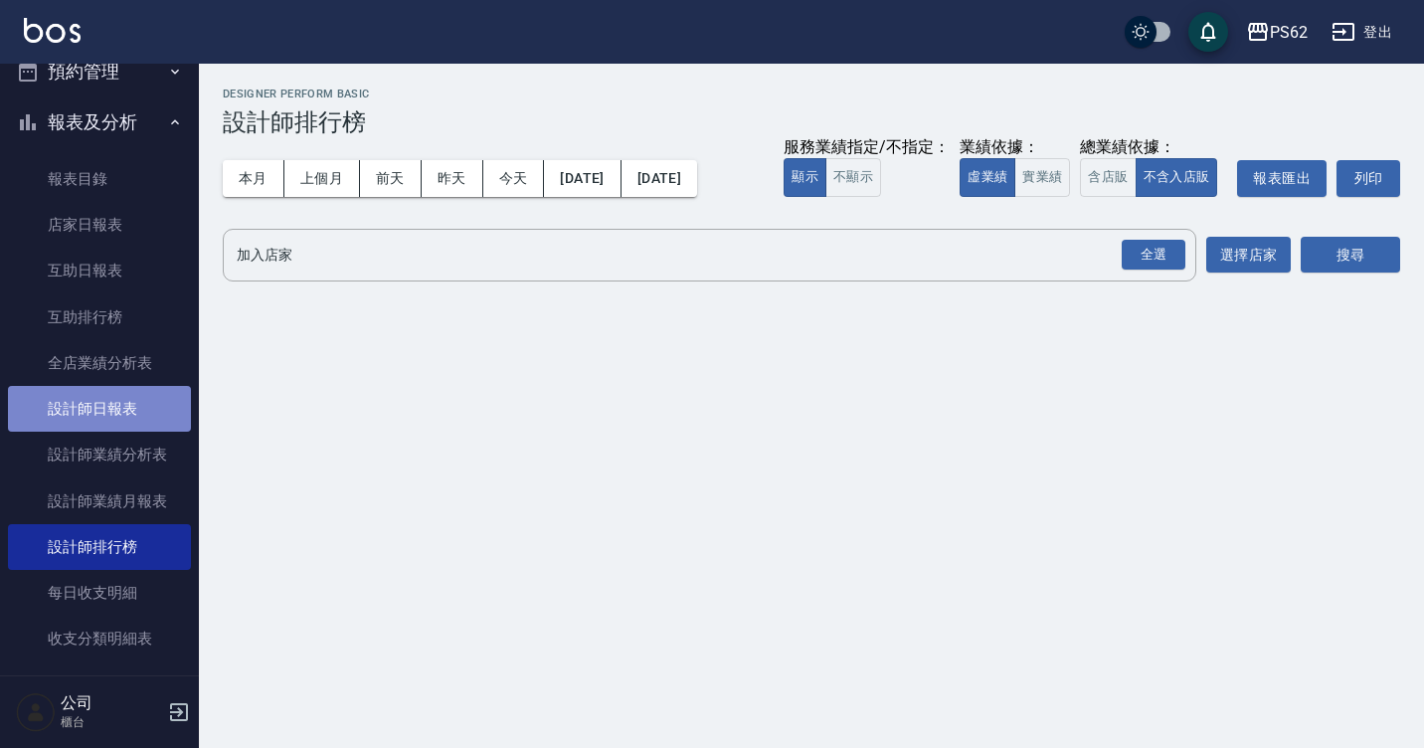
click at [141, 425] on link "設計師日報表" at bounding box center [99, 409] width 183 height 46
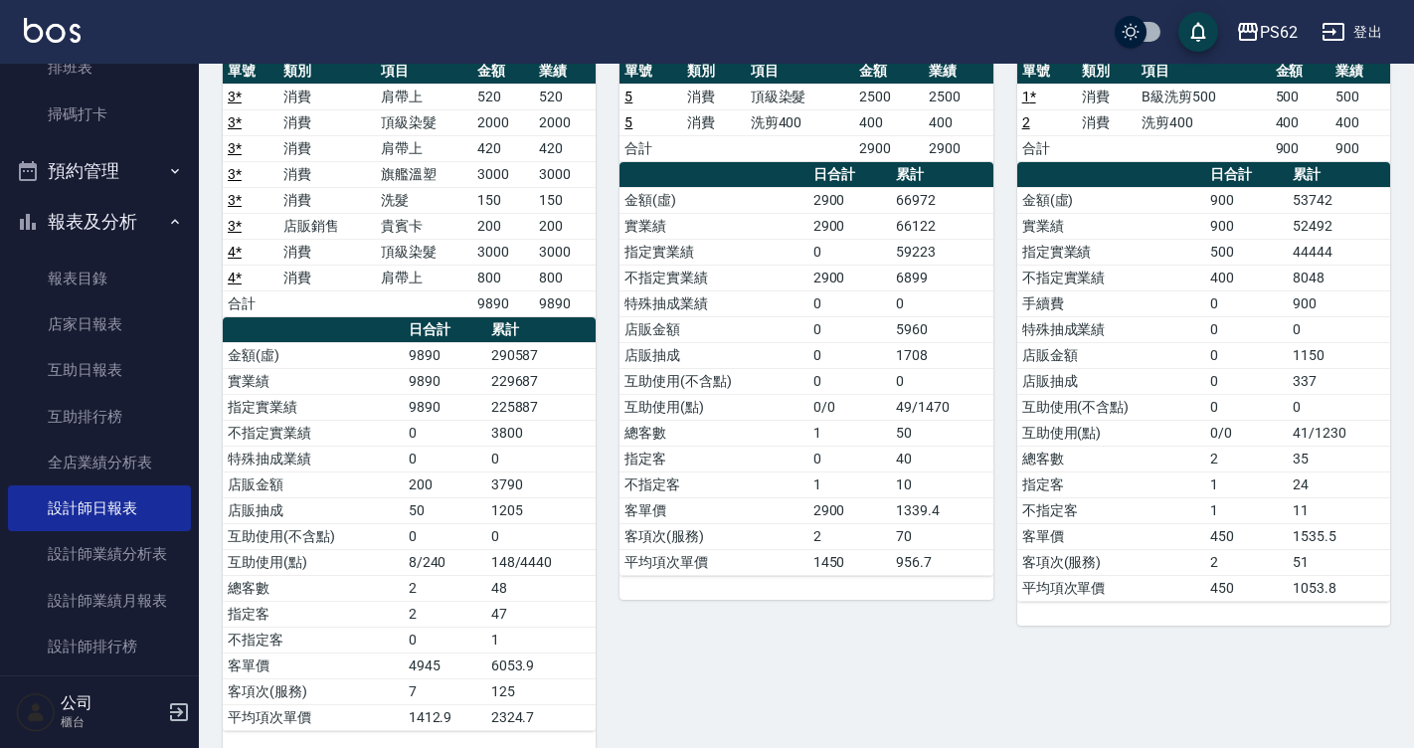
scroll to position [246, 0]
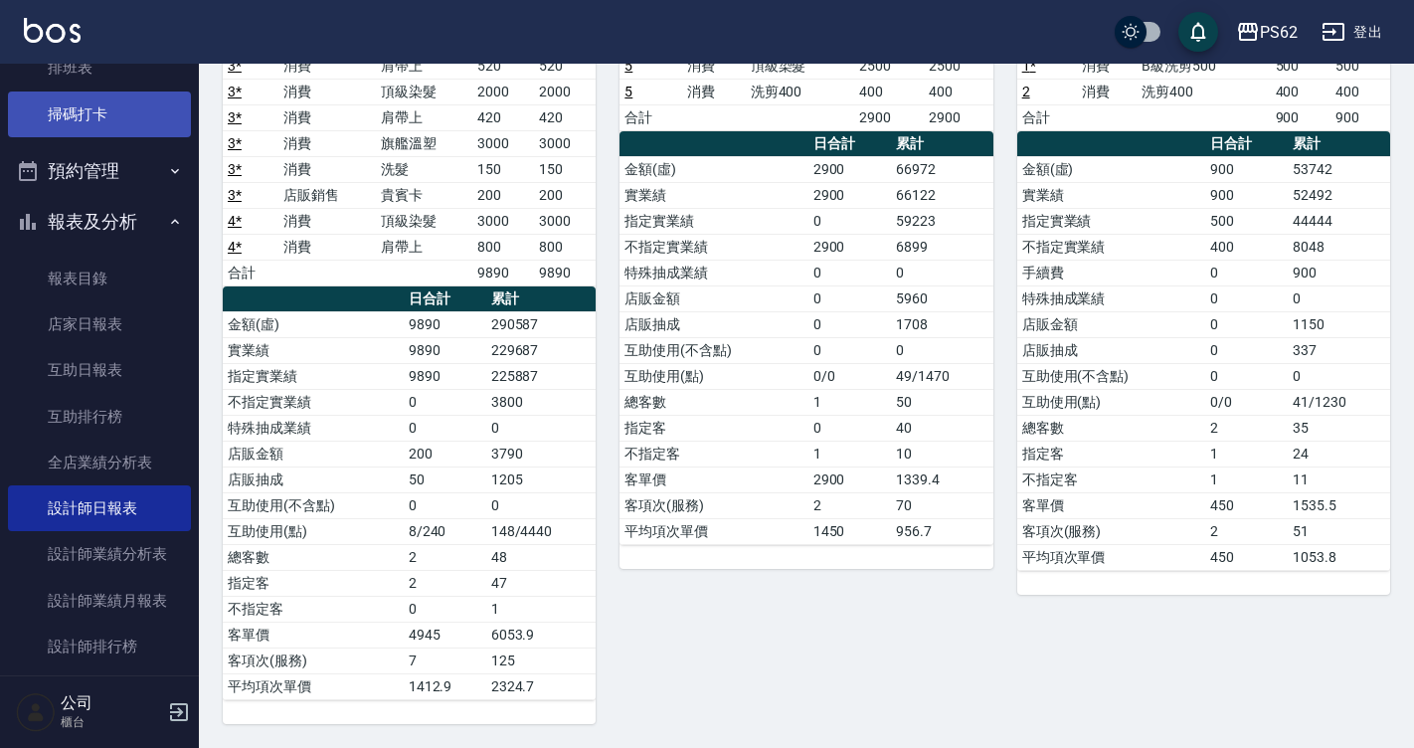
click at [90, 113] on link "掃碼打卡" at bounding box center [99, 115] width 183 height 46
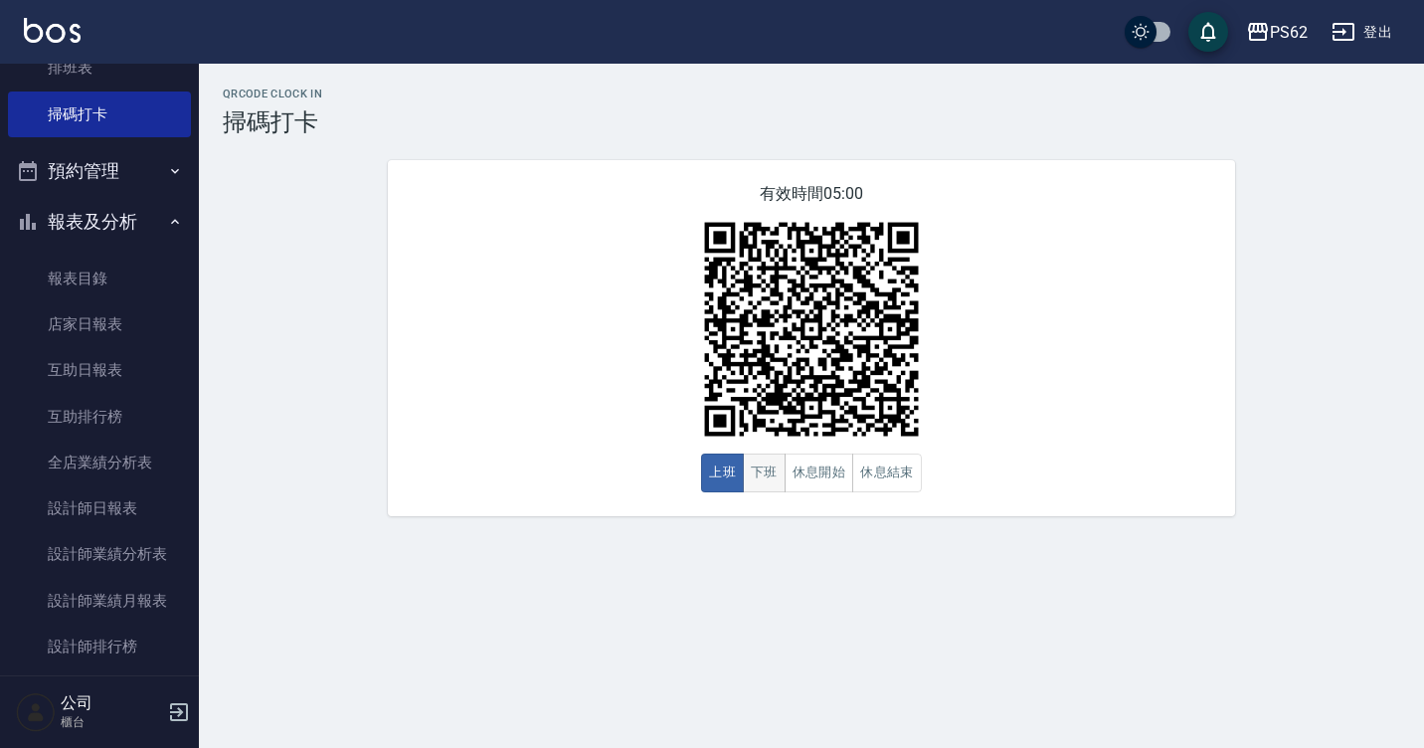
click at [776, 462] on button "下班" at bounding box center [764, 473] width 43 height 39
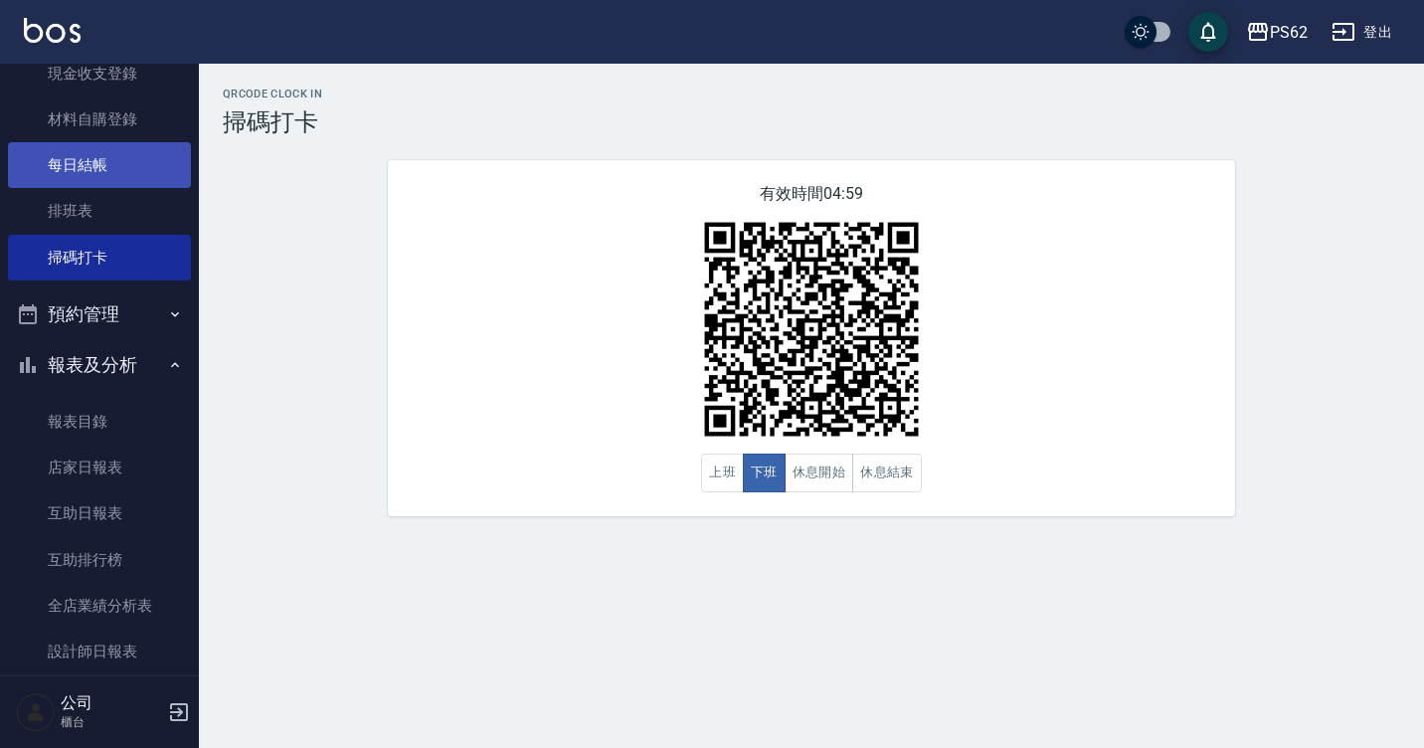
scroll to position [109, 0]
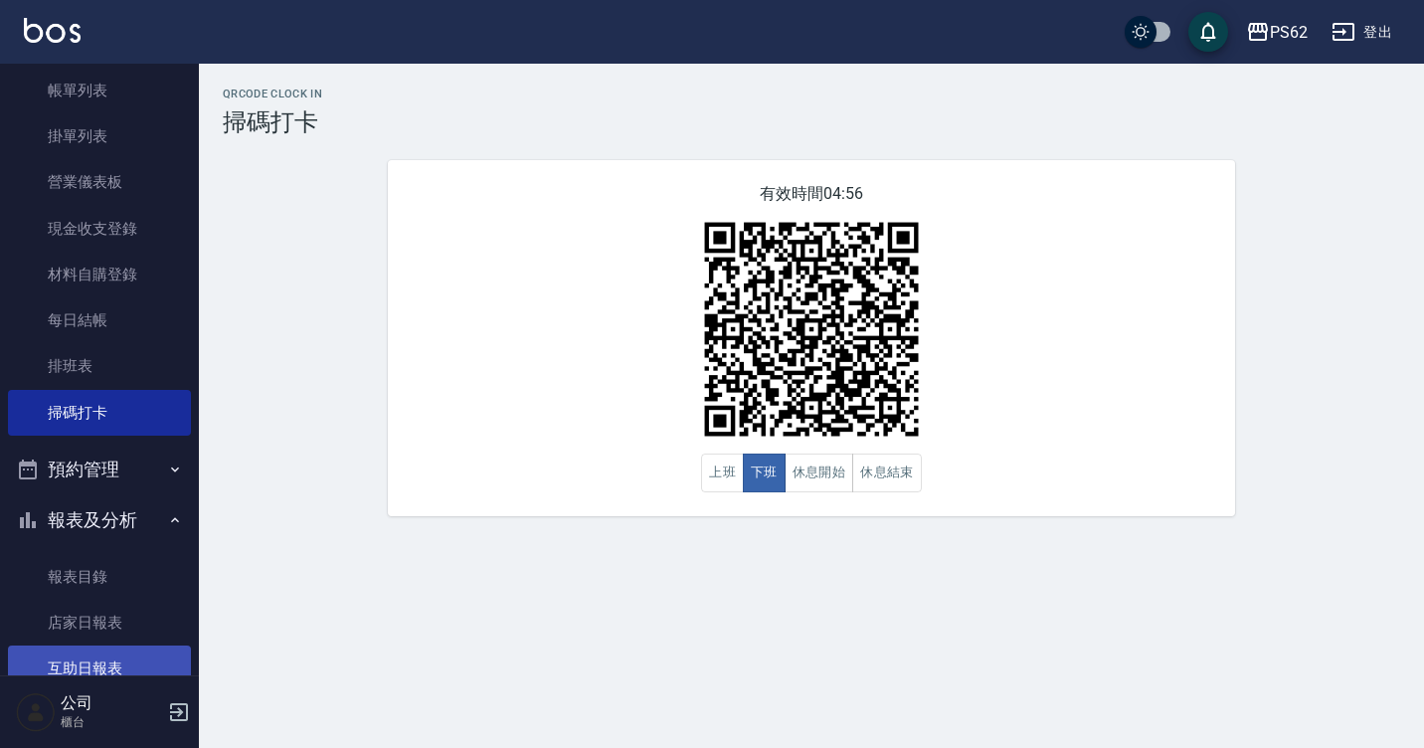
click at [125, 664] on link "互助日報表" at bounding box center [99, 669] width 183 height 46
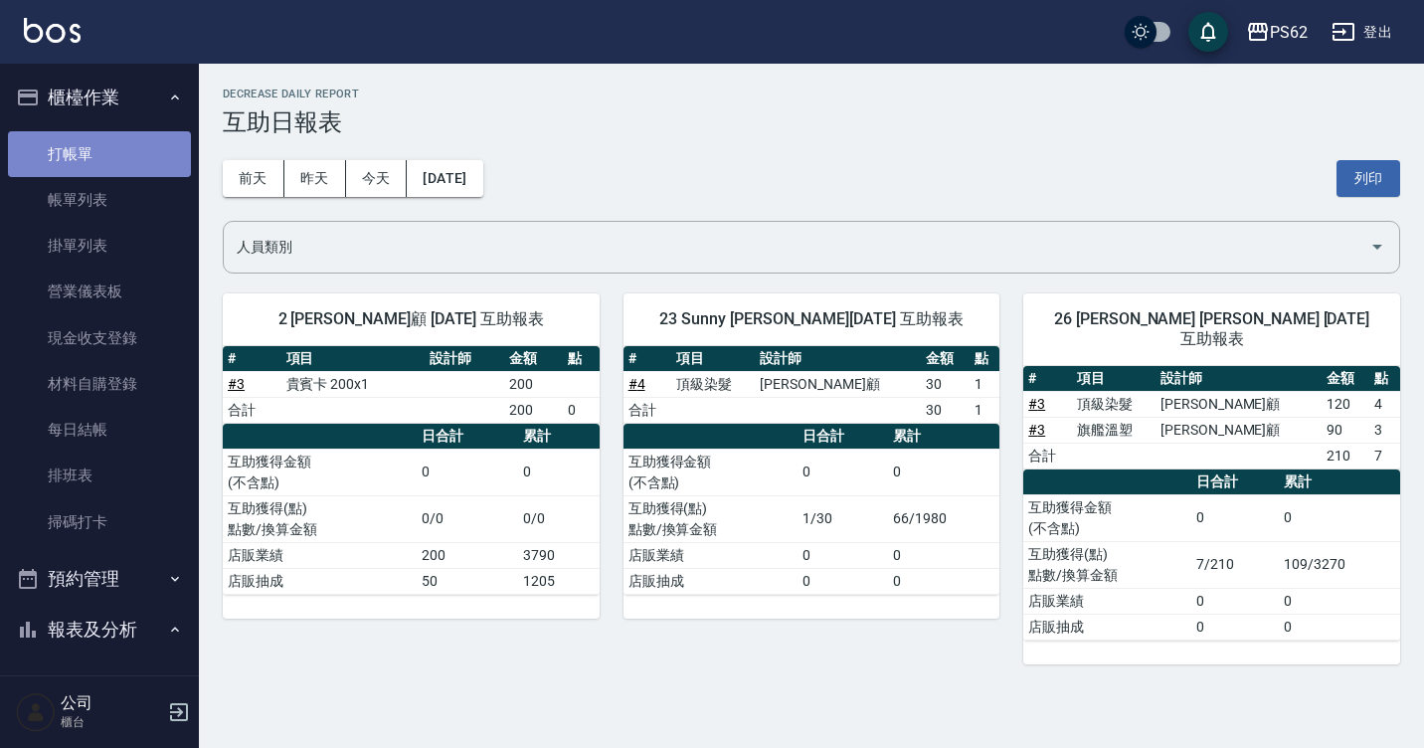
click at [110, 138] on link "打帳單" at bounding box center [99, 154] width 183 height 46
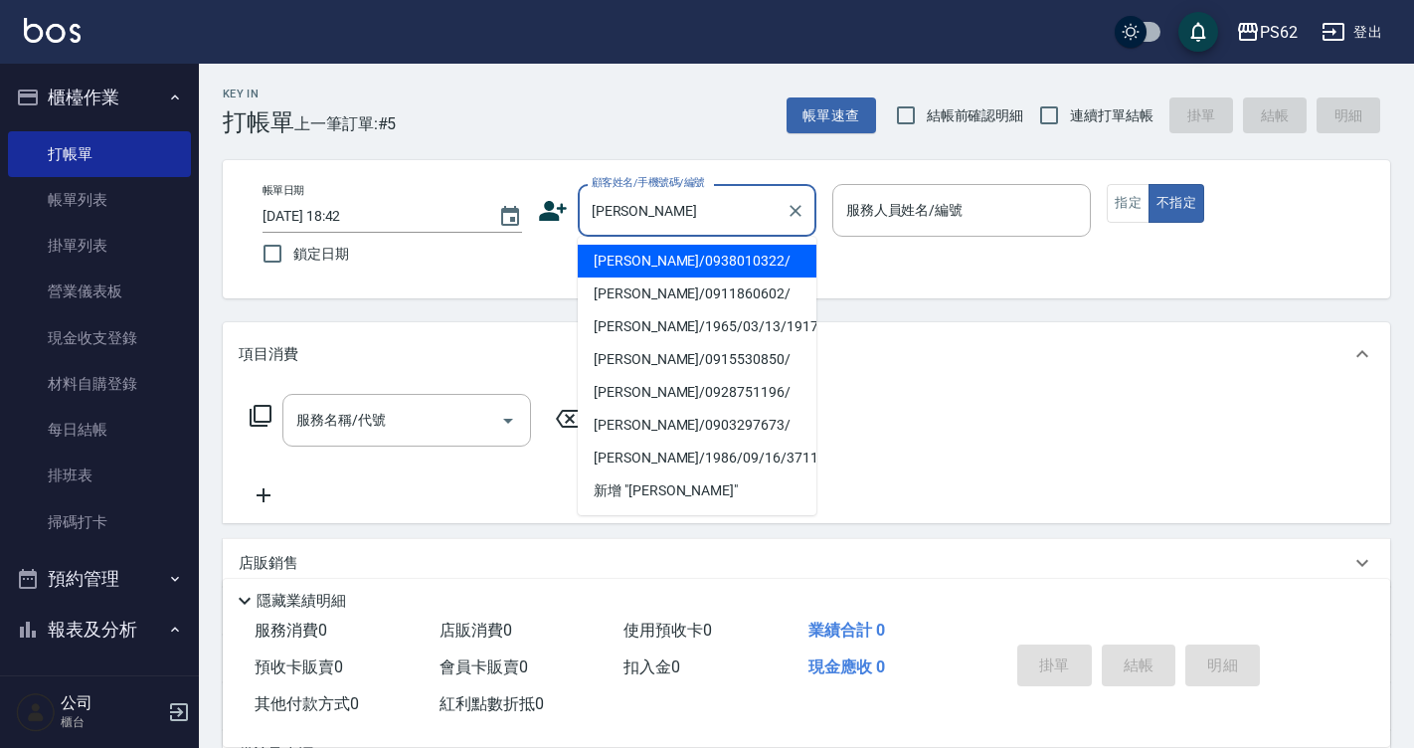
click at [696, 276] on li "[PERSON_NAME]/0938010322/" at bounding box center [697, 261] width 239 height 33
type input "[PERSON_NAME]/0938010322/"
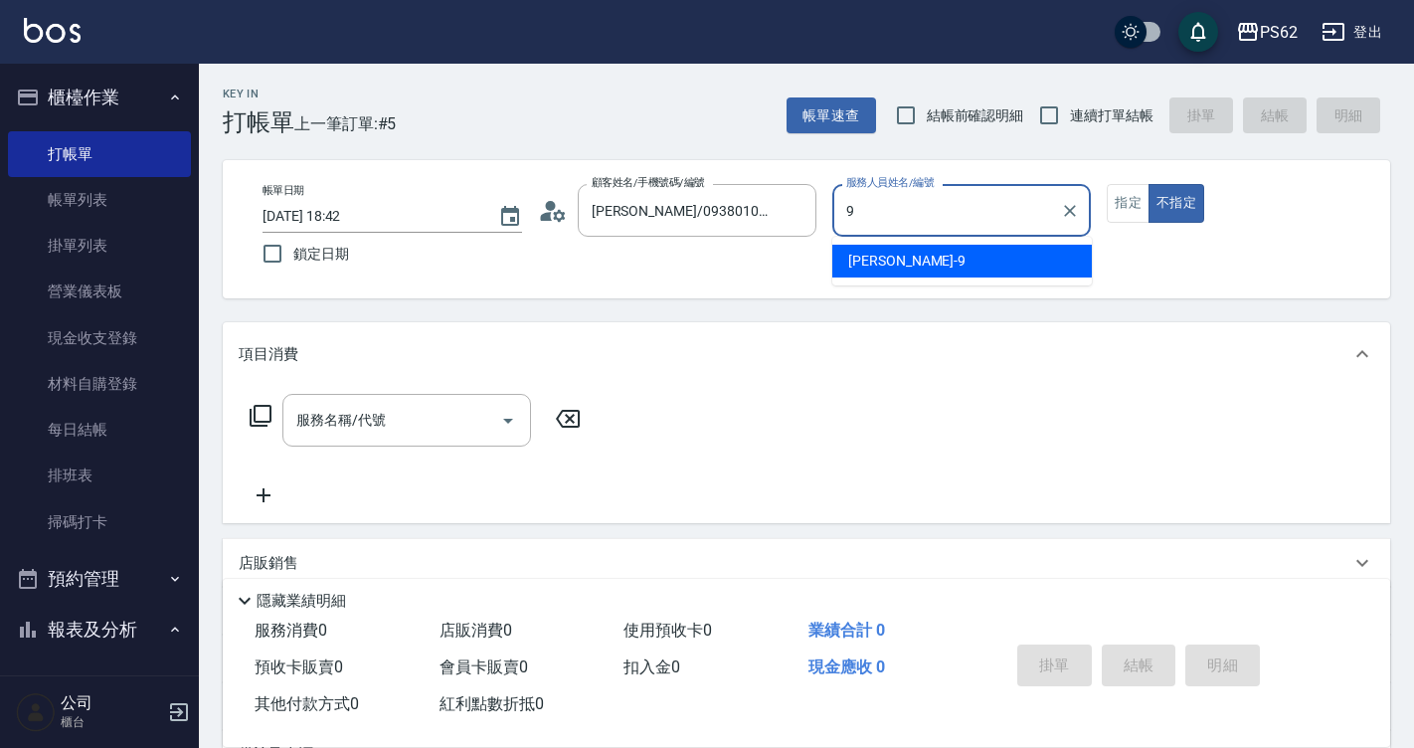
type input "niki-9"
type button "false"
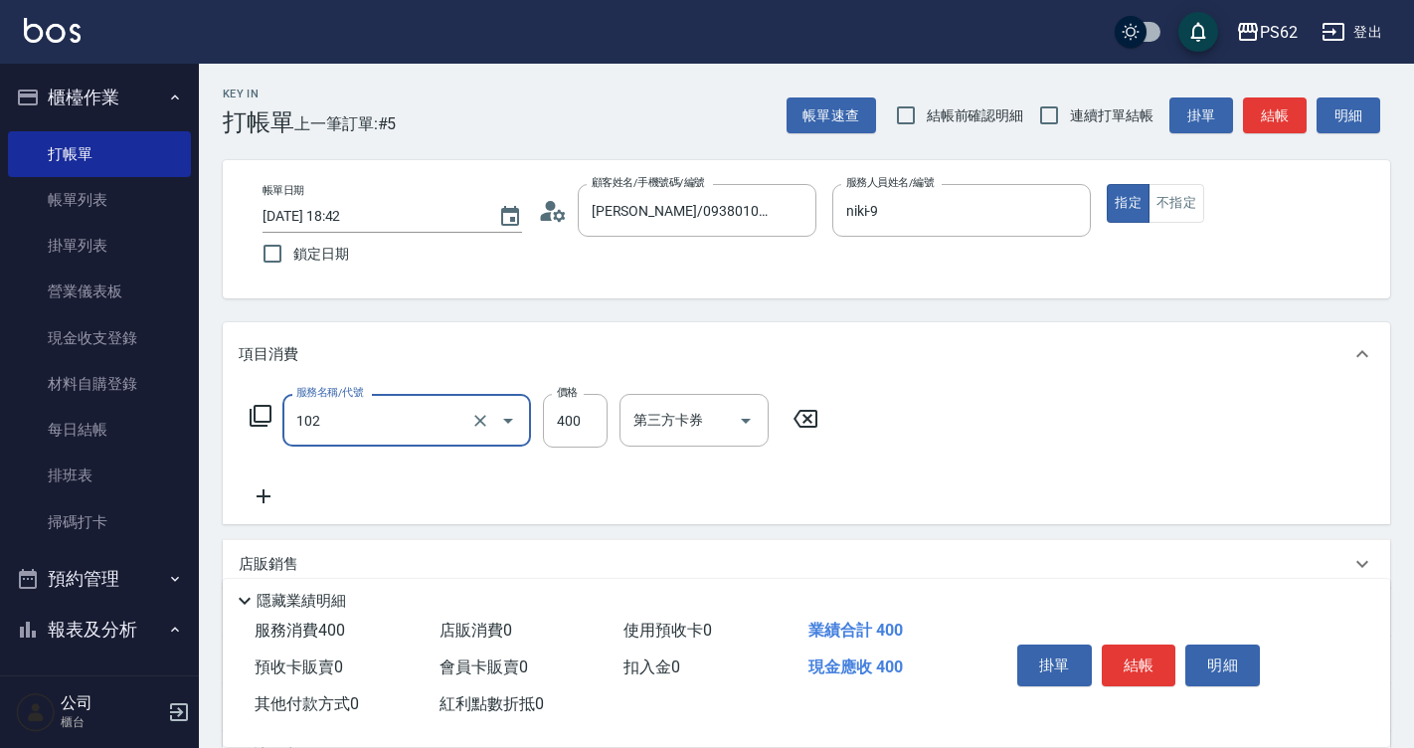
type input "精油洗髮(102)"
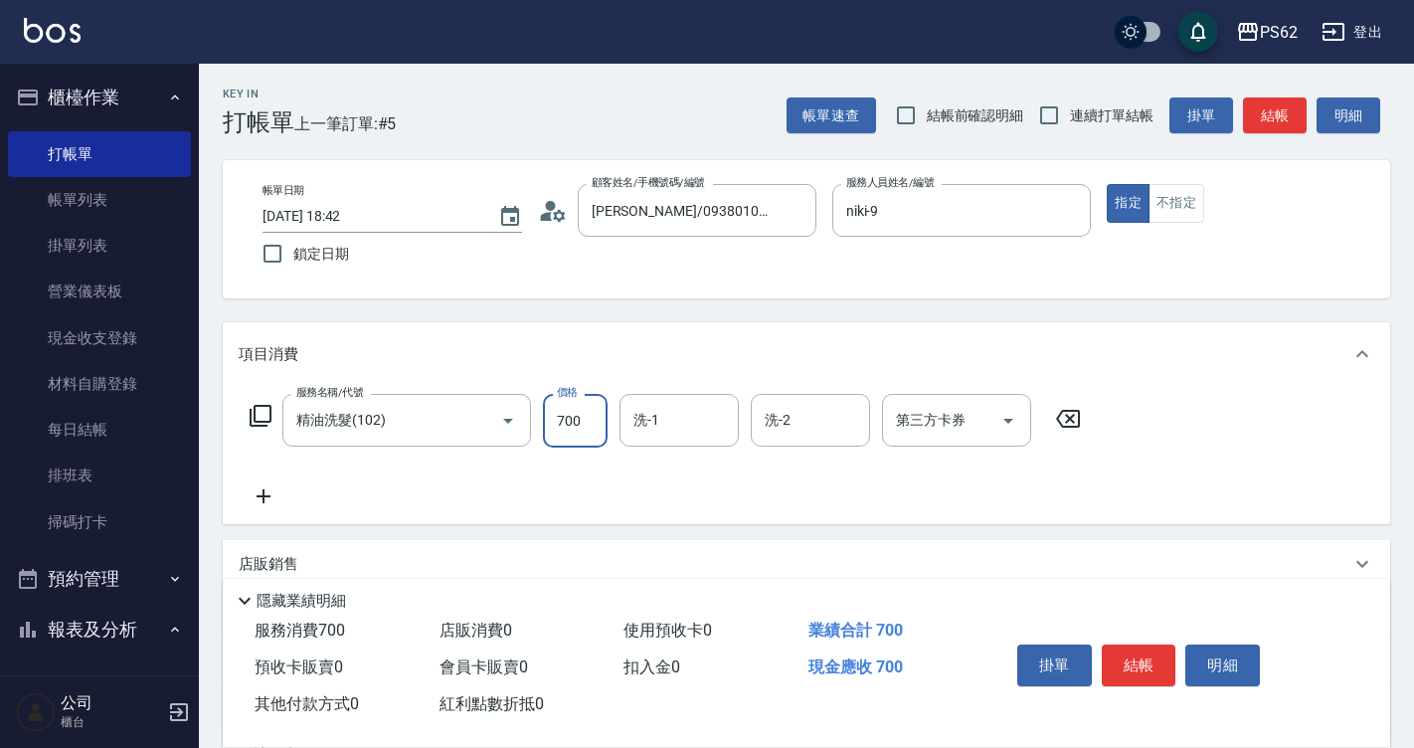
type input "700"
type input "Sunny-23"
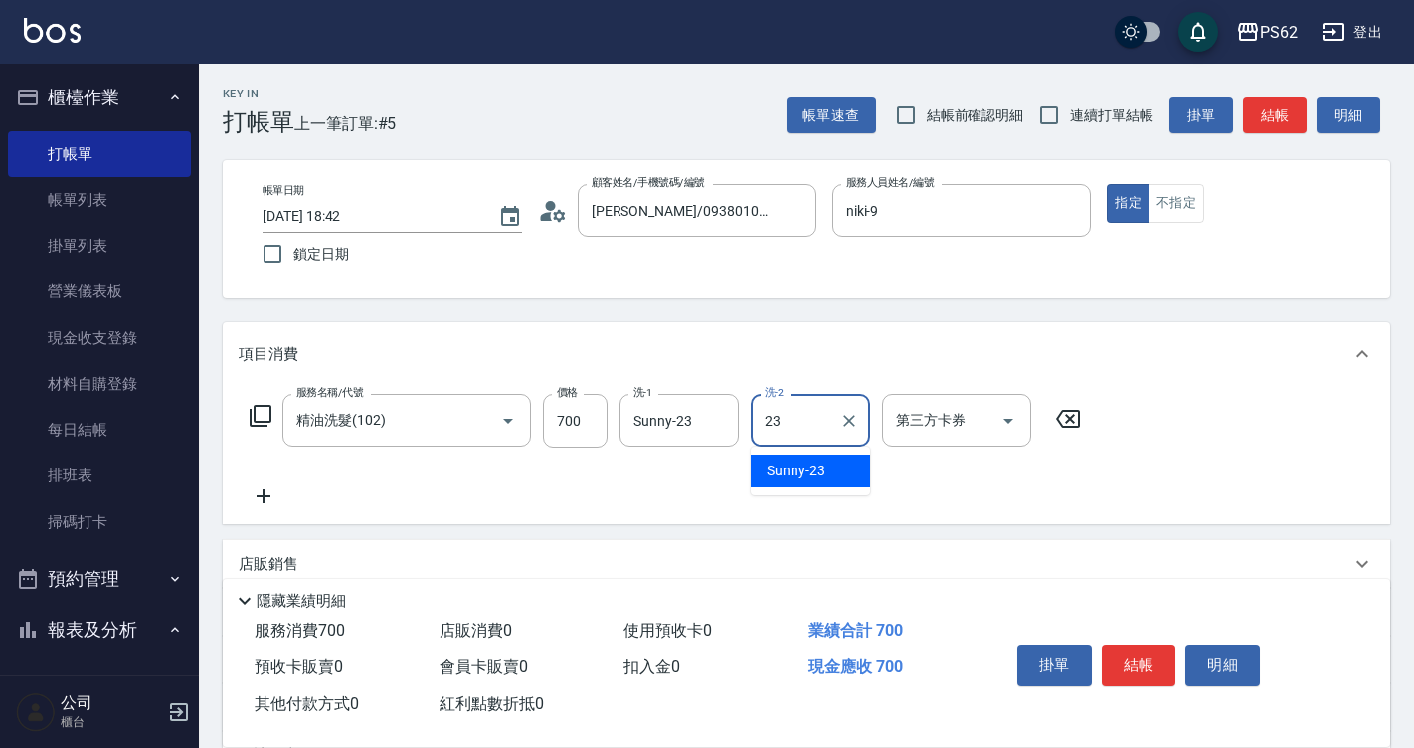
type input "Sunny-23"
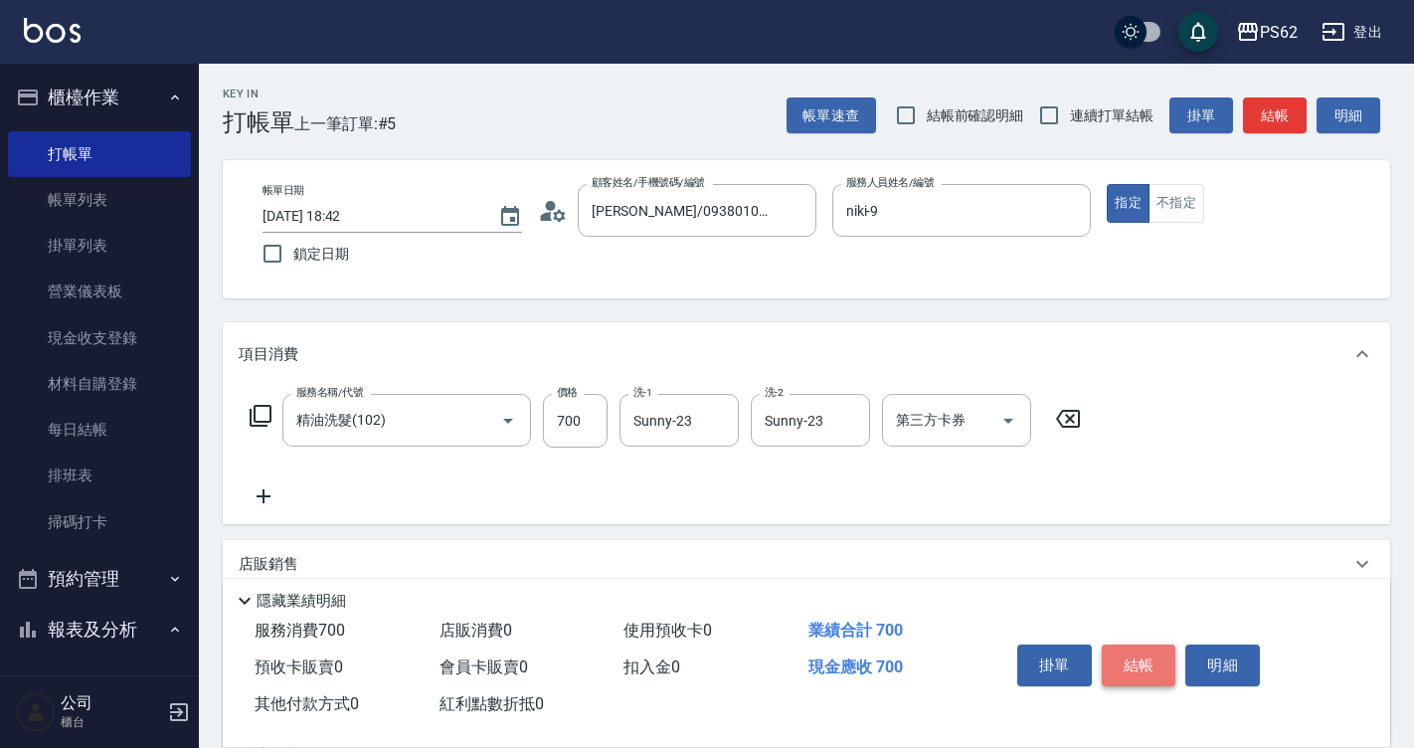
click at [1130, 645] on button "結帳" at bounding box center [1139, 666] width 75 height 42
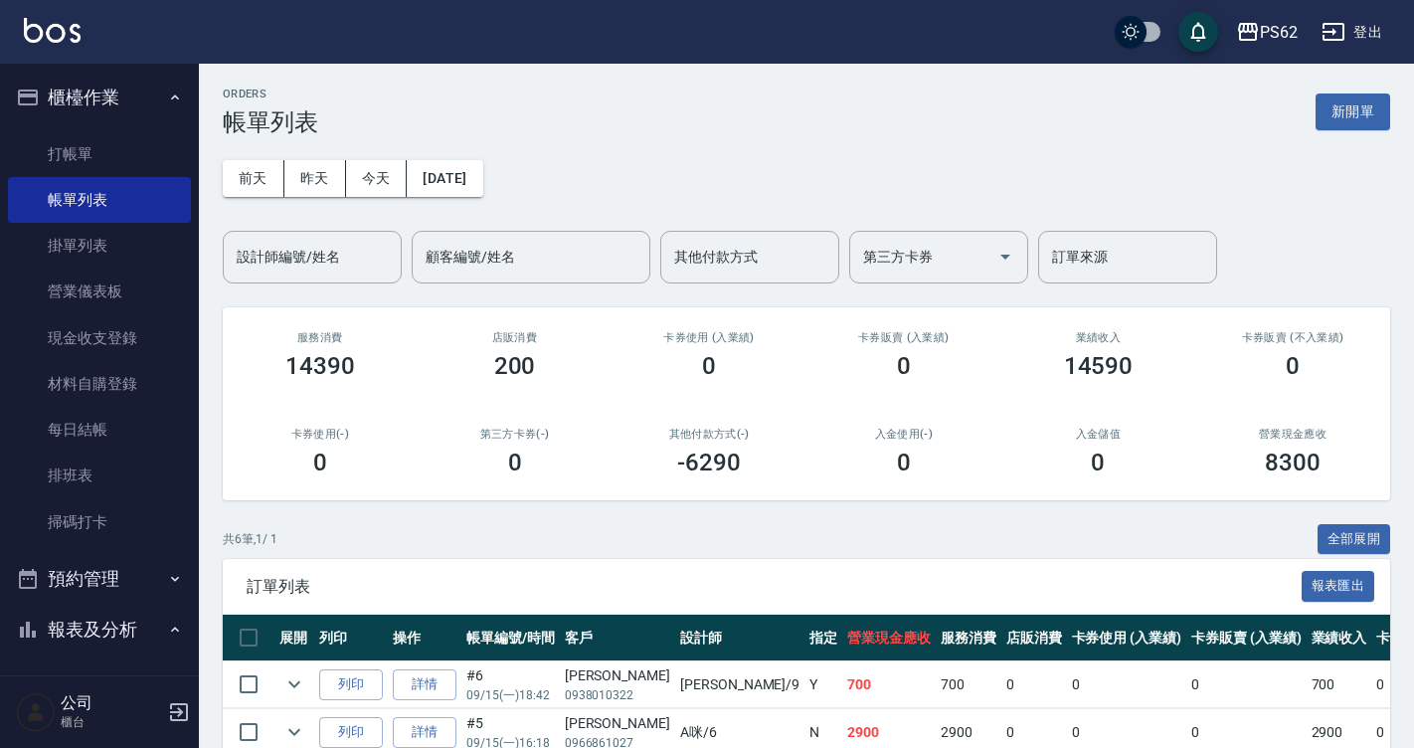
click at [94, 126] on ul "打帳單 帳單列表 掛單列表 營業儀表板 現金收支登錄 材料自購登錄 每日結帳 排班表 掃碼打卡" at bounding box center [99, 338] width 183 height 430
click at [99, 156] on link "打帳單" at bounding box center [99, 154] width 183 height 46
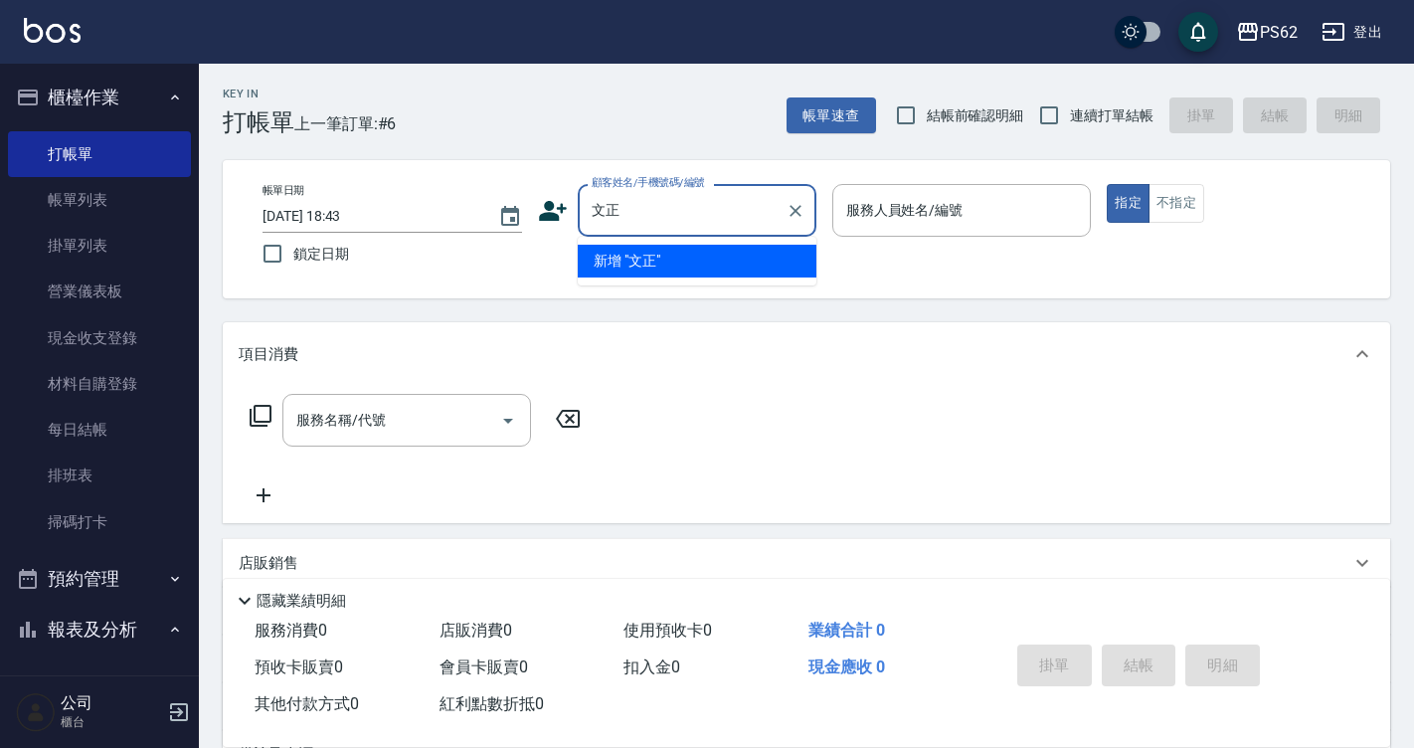
click at [663, 228] on div "文正 顧客姓名/手機號碼/編號" at bounding box center [697, 210] width 239 height 53
type input "文正"
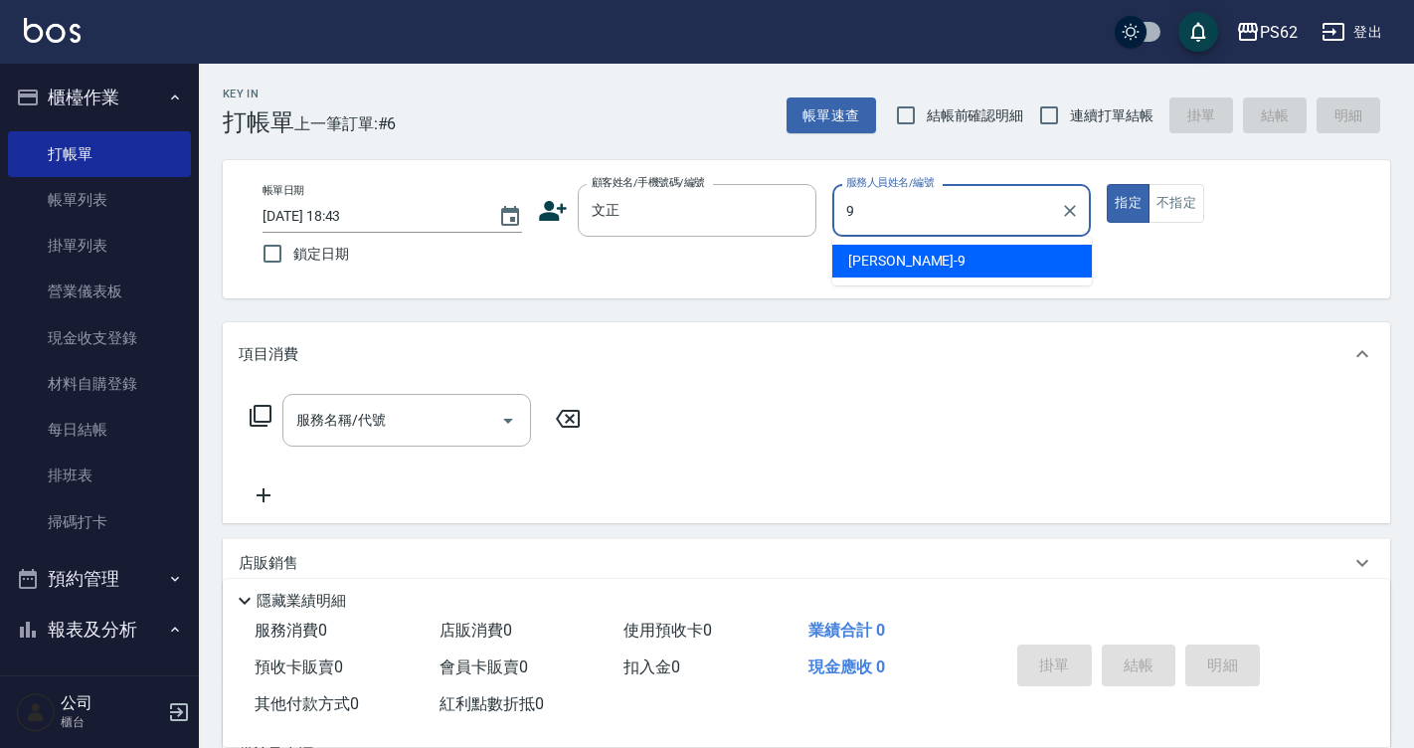
type input "niki-9"
type button "true"
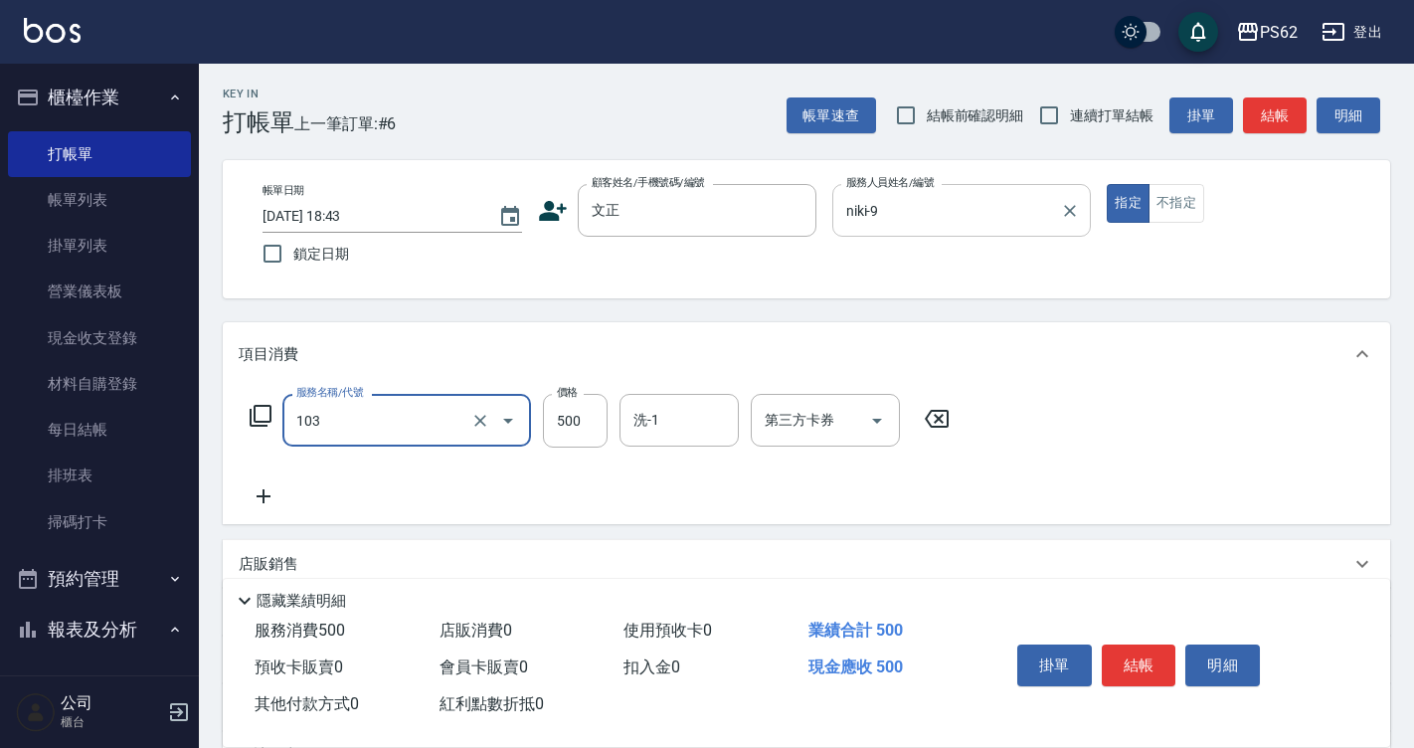
type input "B級洗剪500(103)"
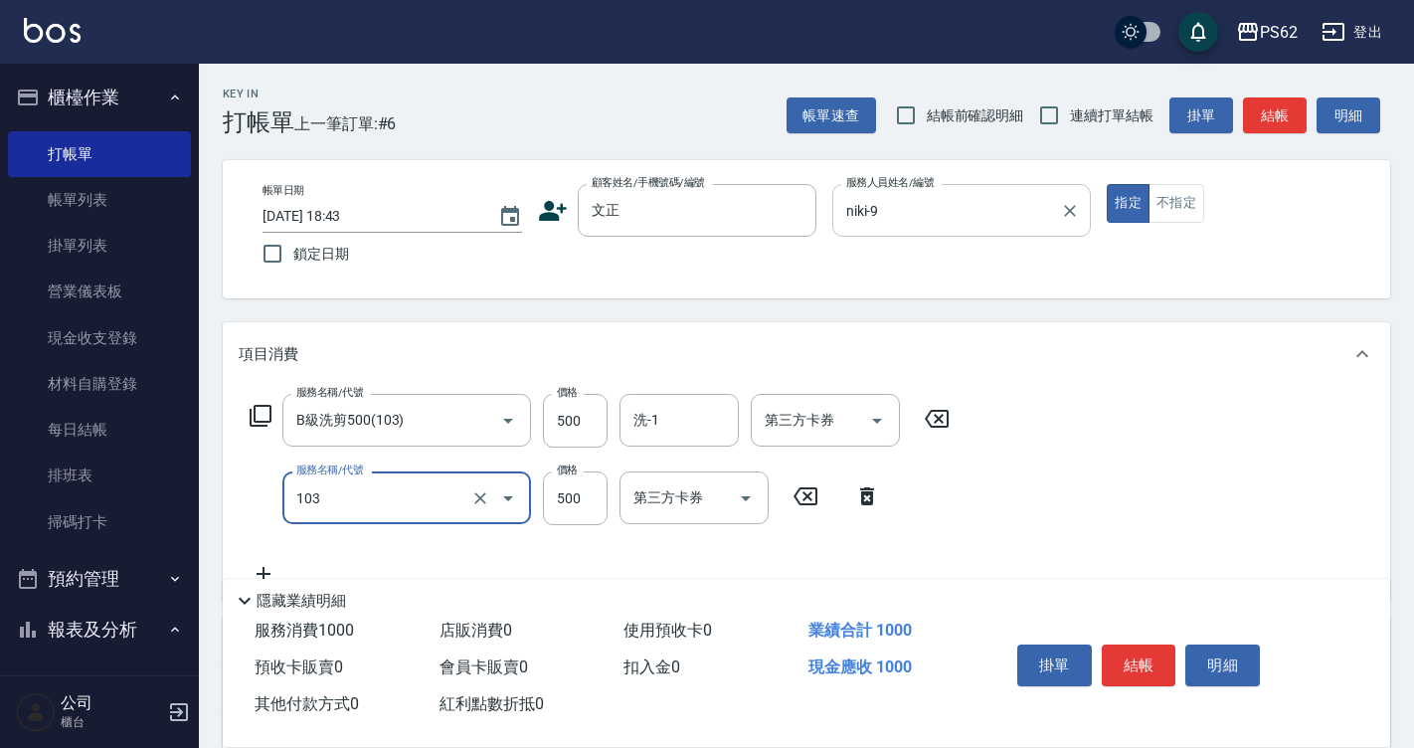
type input "B級洗剪500(103)"
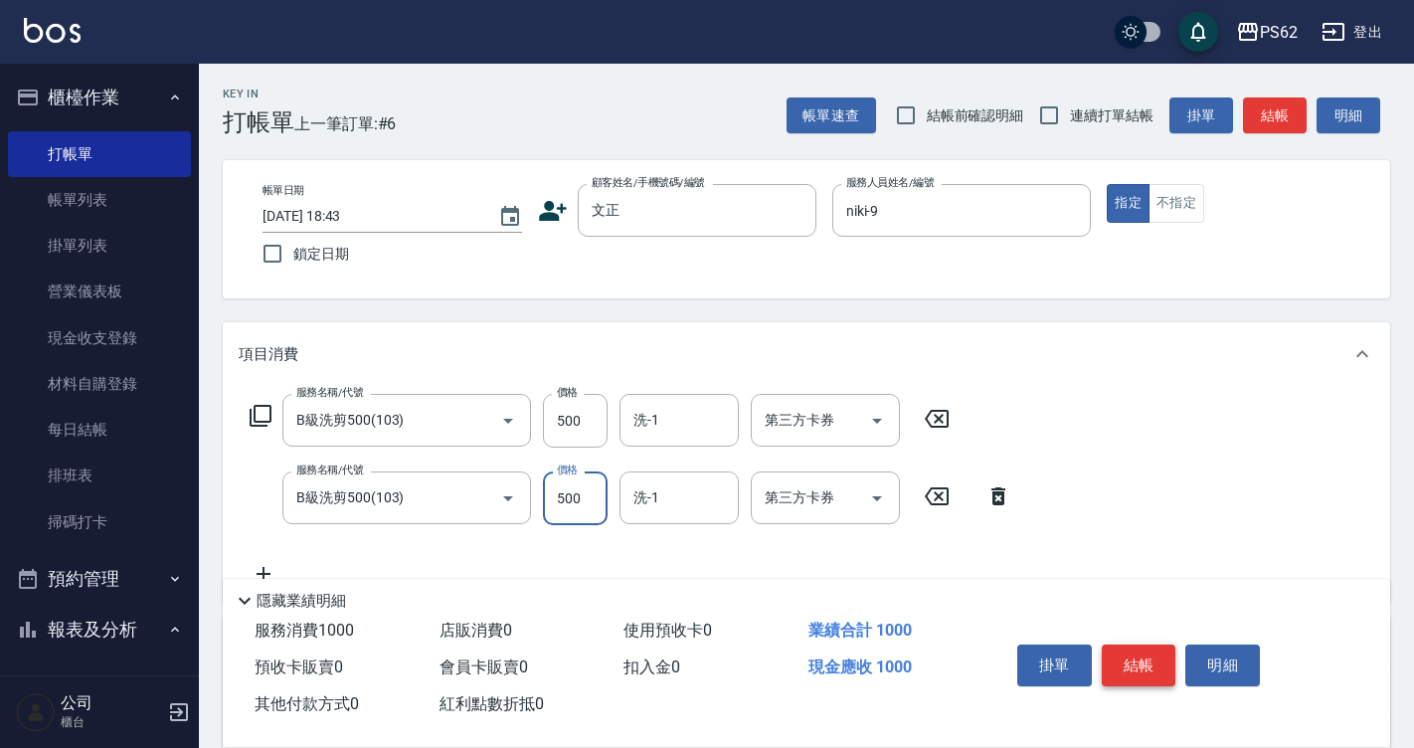
click at [1150, 654] on button "結帳" at bounding box center [1139, 666] width 75 height 42
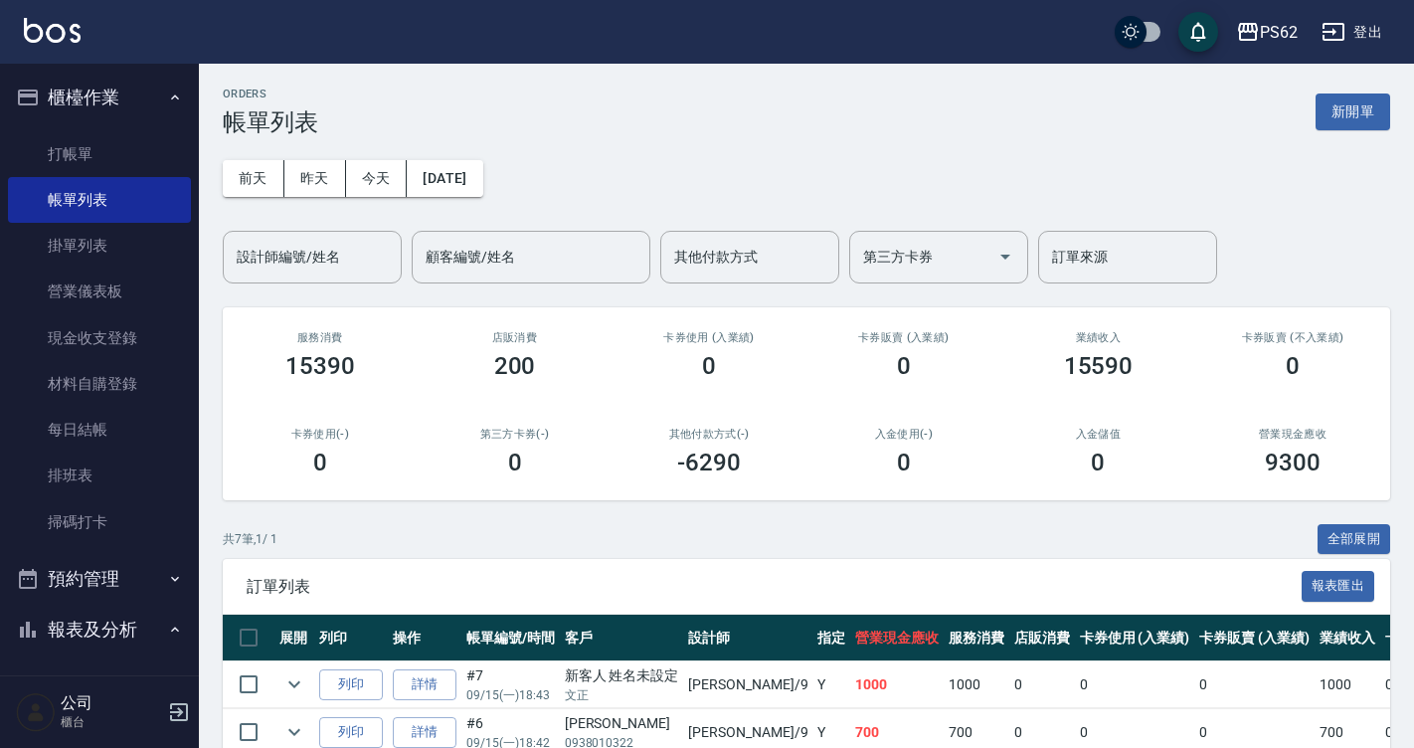
click at [321, 261] on input "設計師編號/姓名" at bounding box center [312, 257] width 161 height 35
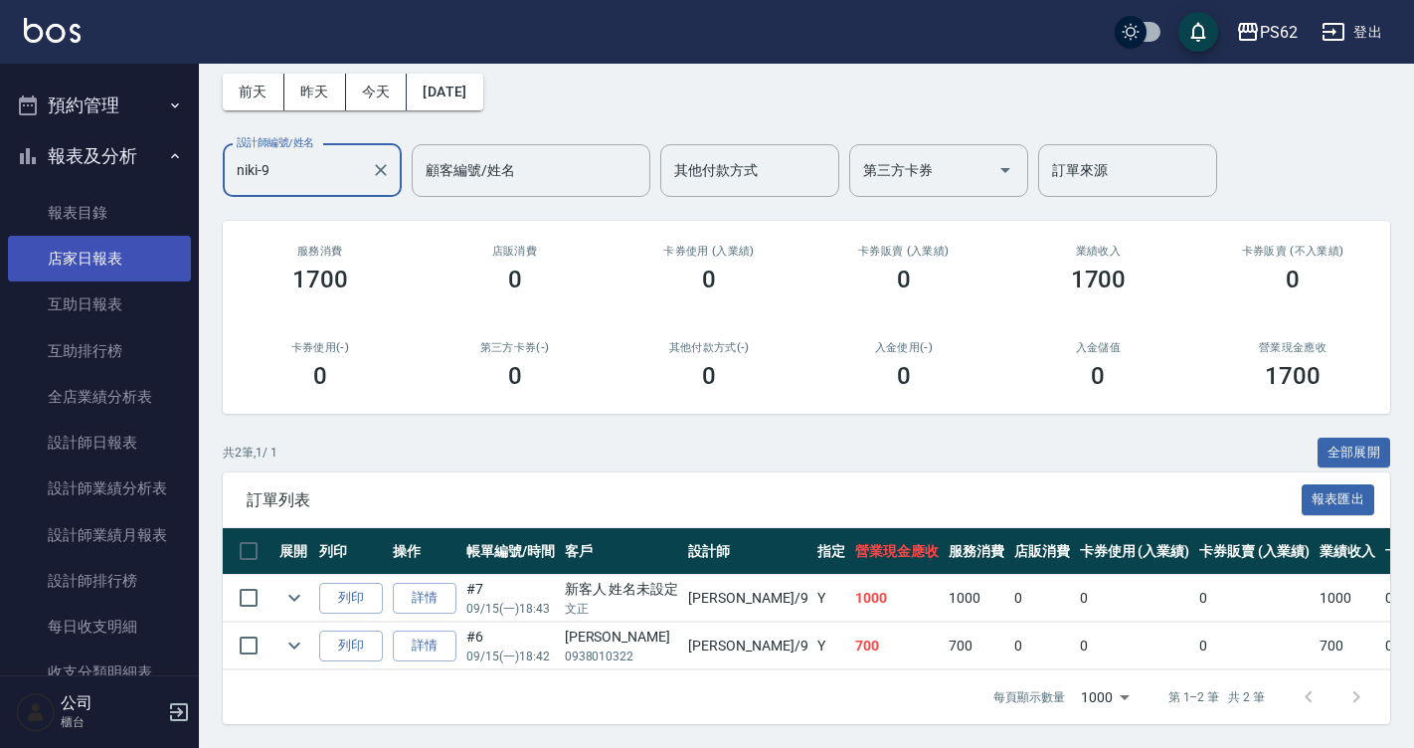
scroll to position [597, 0]
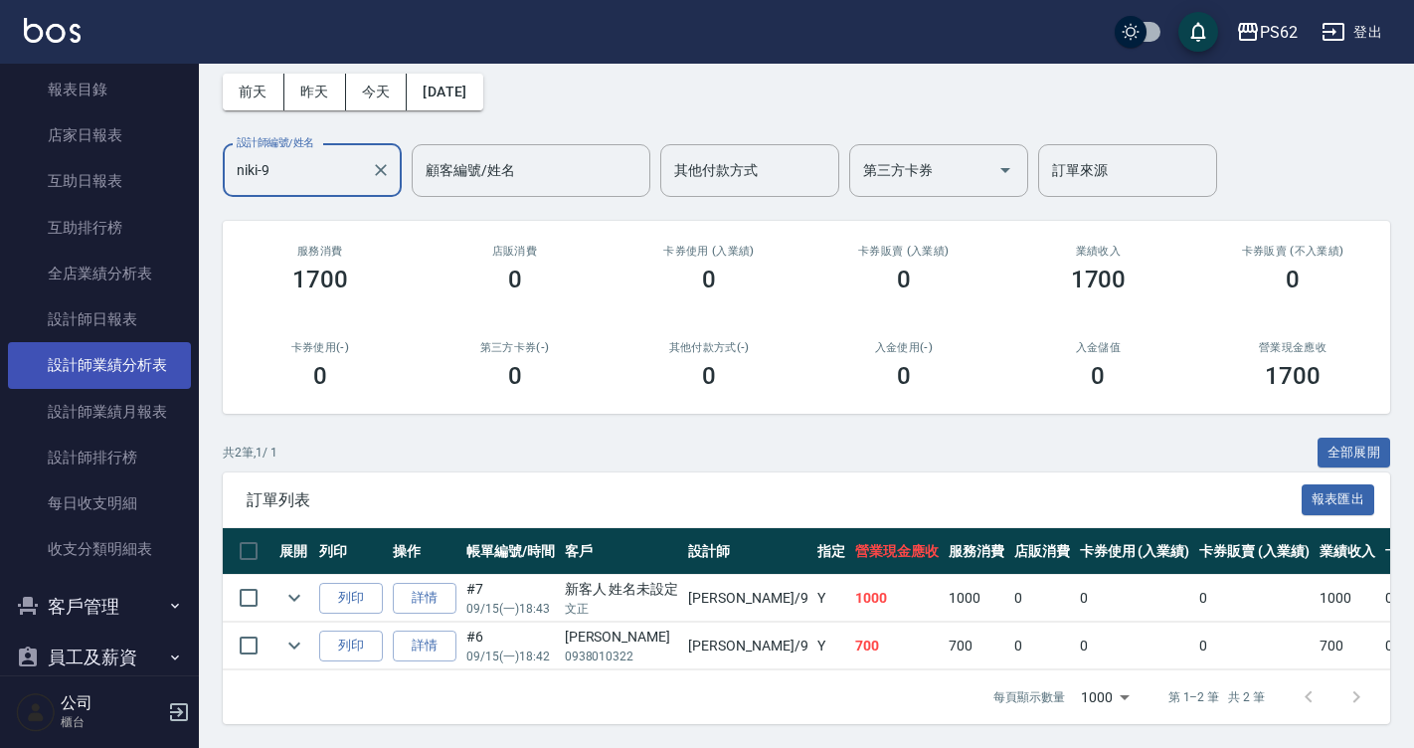
type input "niki-9"
click at [122, 342] on link "設計師業績分析表" at bounding box center [99, 365] width 183 height 46
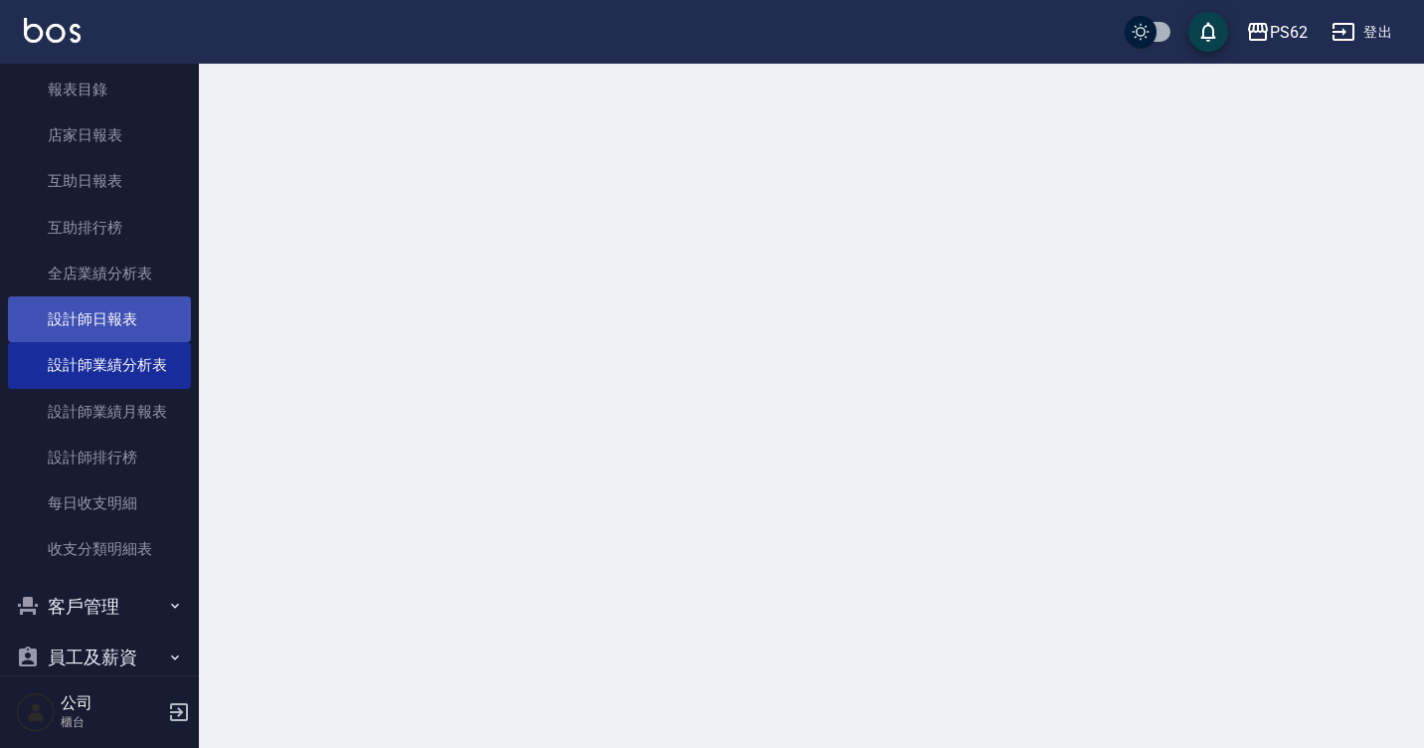
click at [127, 320] on link "設計師日報表" at bounding box center [99, 319] width 183 height 46
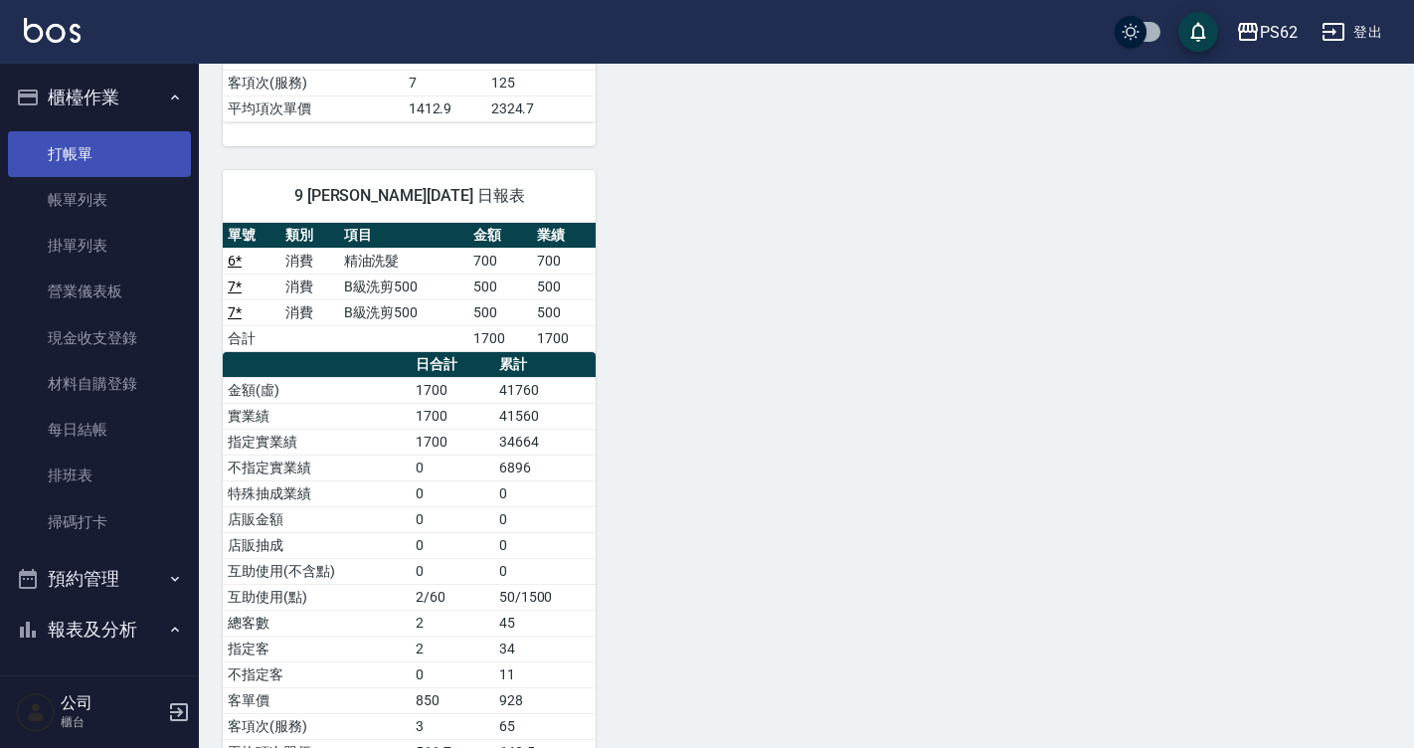
scroll to position [790, 0]
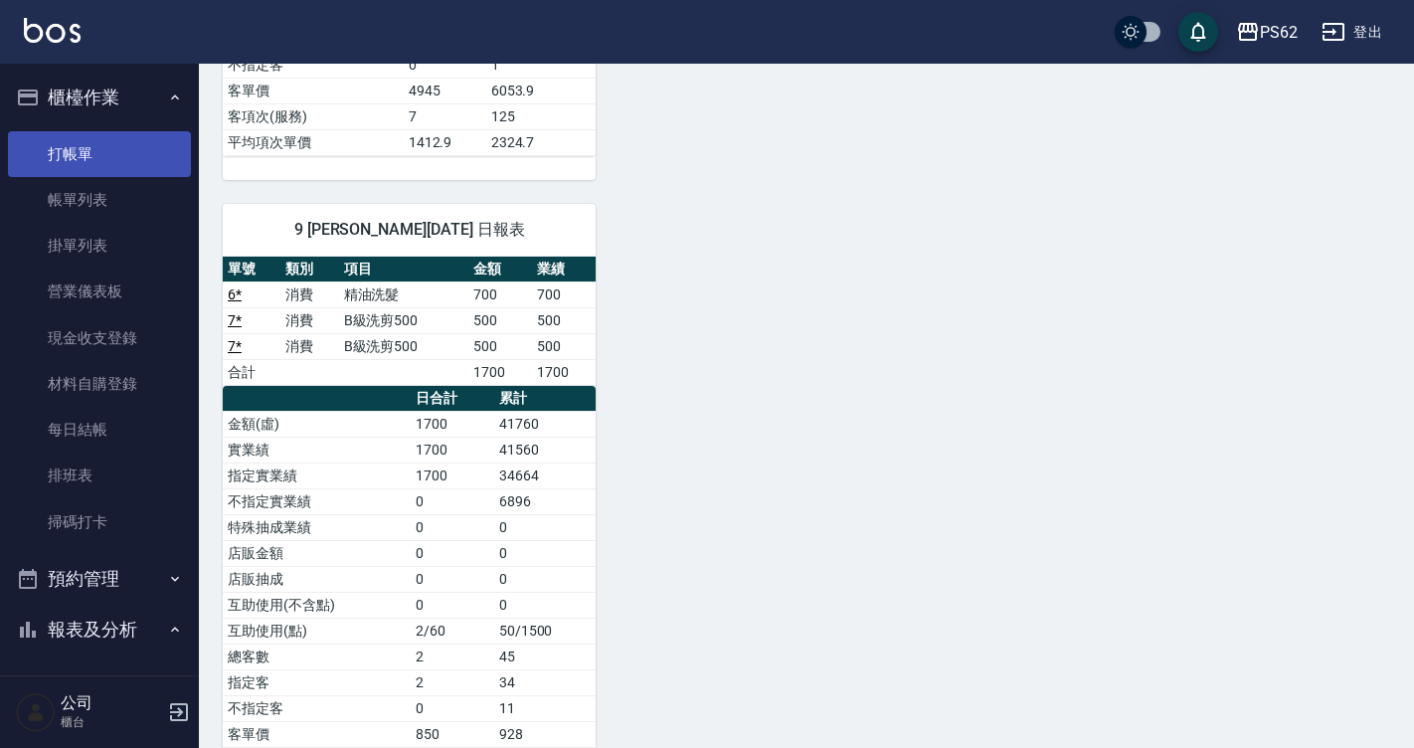
click at [60, 154] on link "打帳單" at bounding box center [99, 154] width 183 height 46
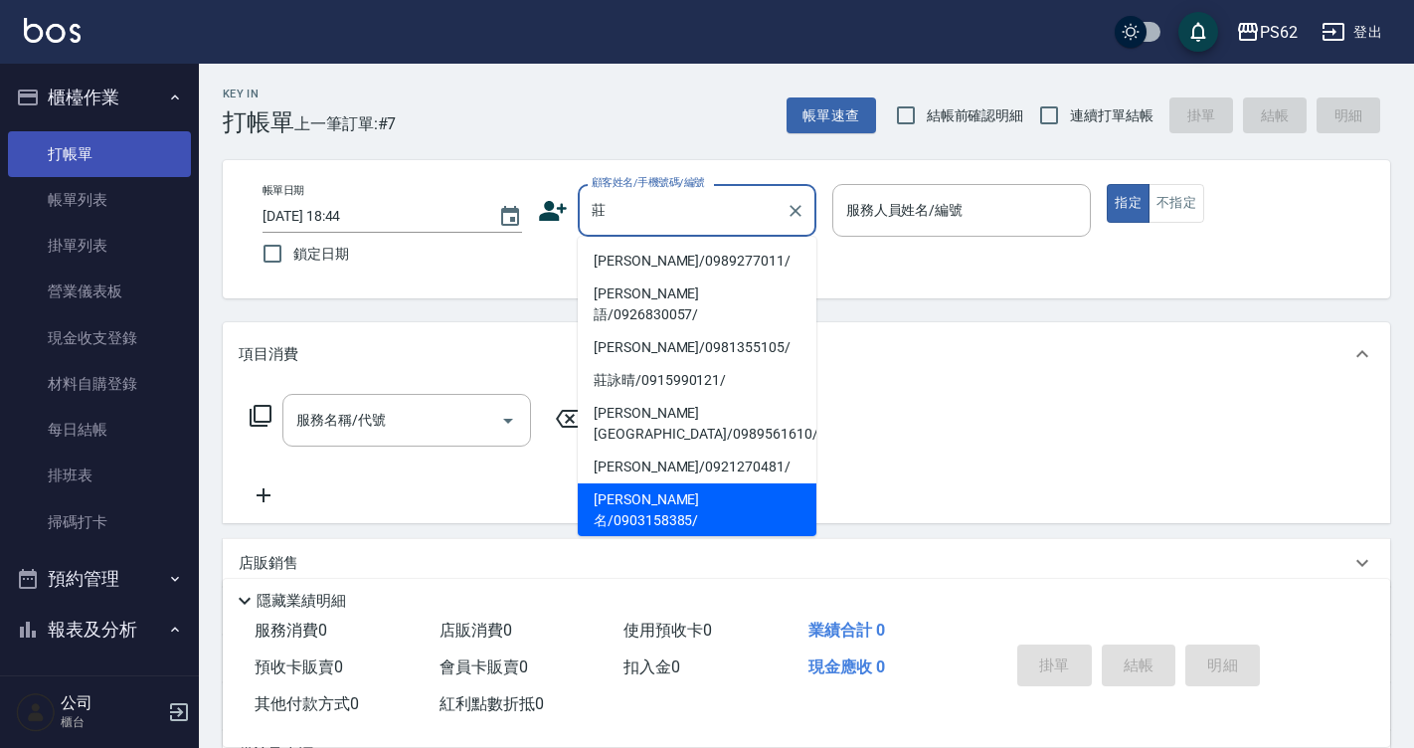
type input "[PERSON_NAME]名/0903158385/"
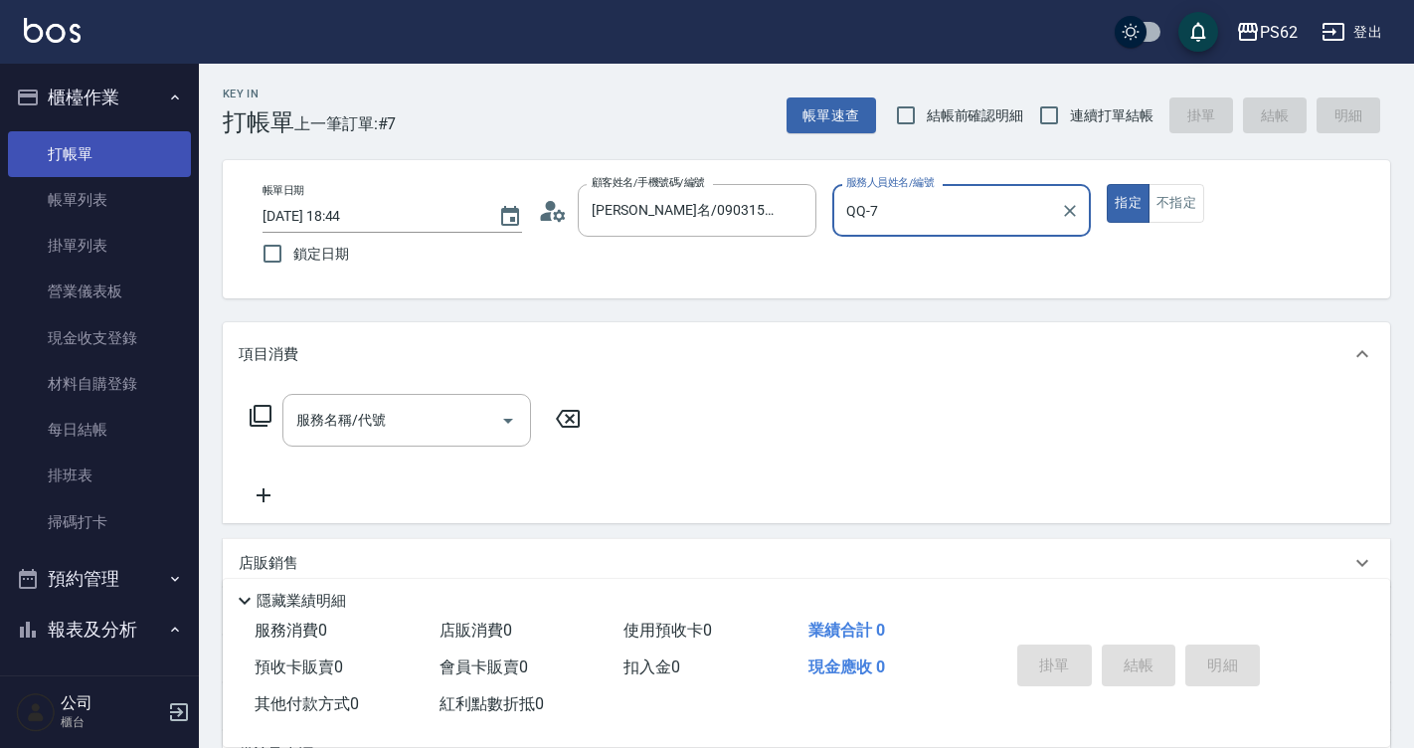
type input "QQ-7"
click at [1107, 184] on button "指定" at bounding box center [1128, 203] width 43 height 39
type button "true"
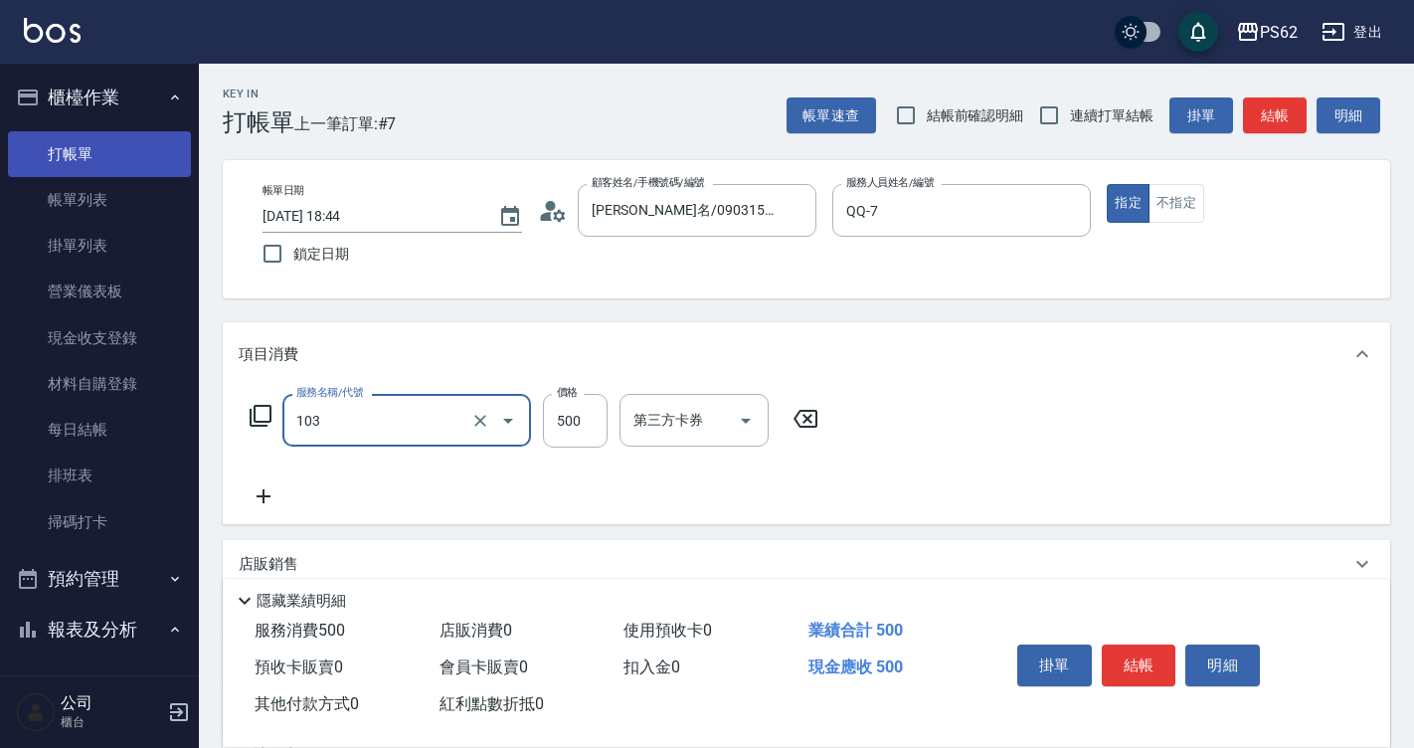
type input "B級洗剪500(103)"
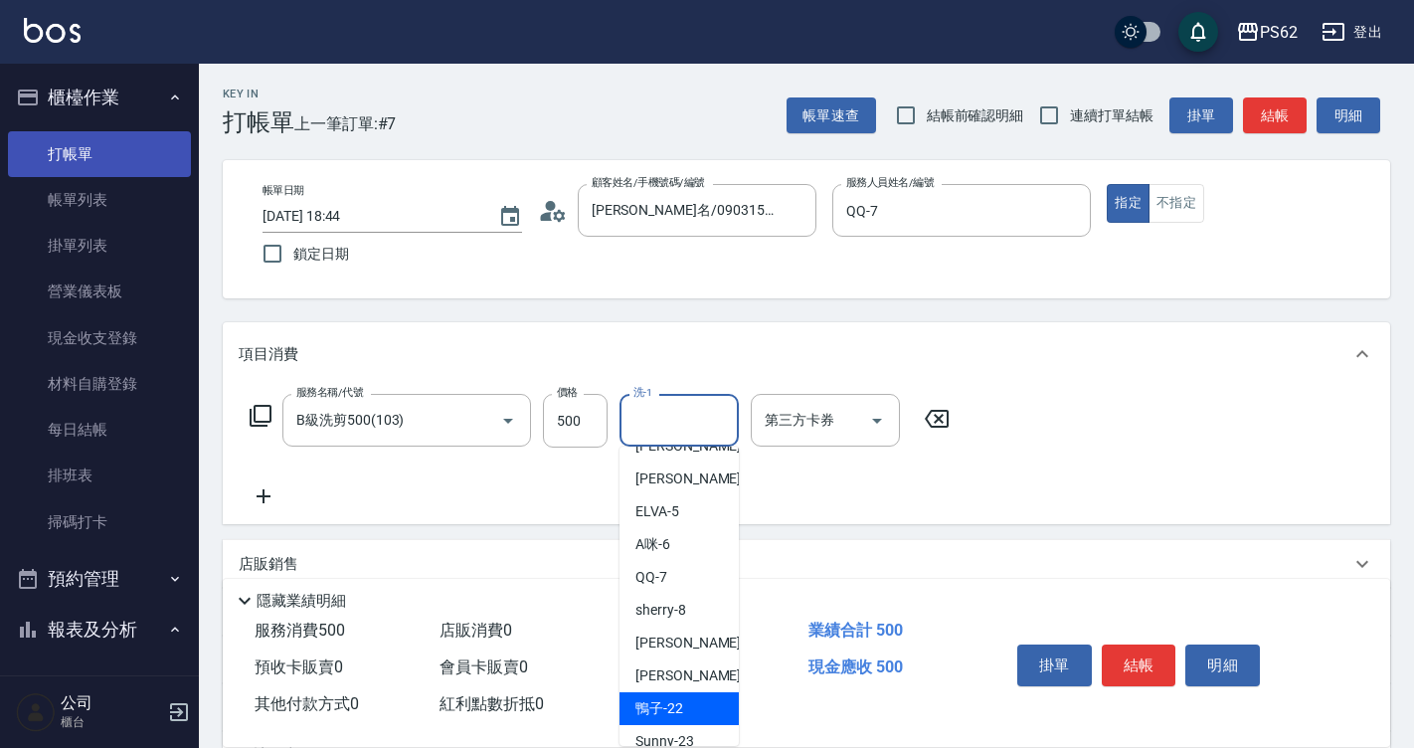
scroll to position [144, 0]
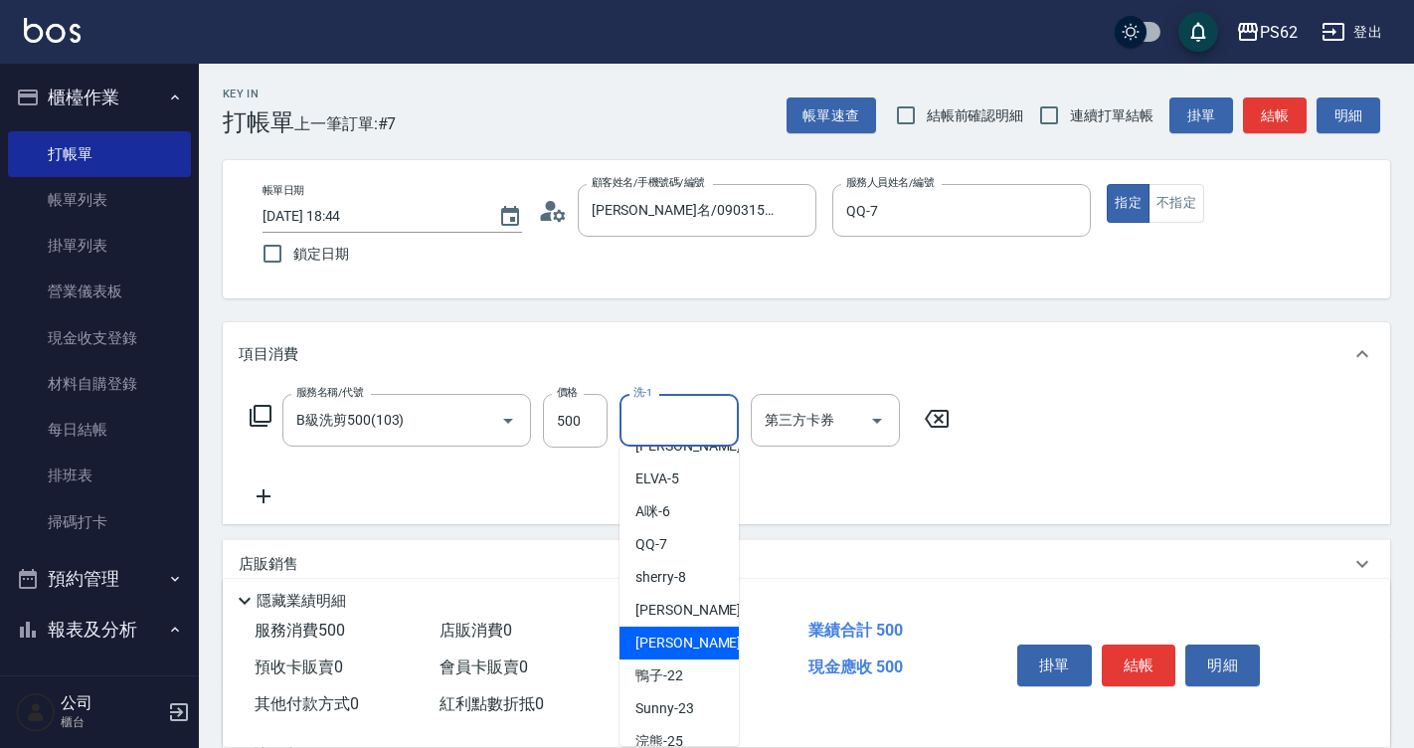
click at [785, 295] on div "帳單日期 [DATE] 18:44 鎖定日期 顧客姓名/手機號碼/編號 [PERSON_NAME]名/0903158385/ 顧客姓名/手機號碼/編號 服務人…" at bounding box center [807, 229] width 1168 height 138
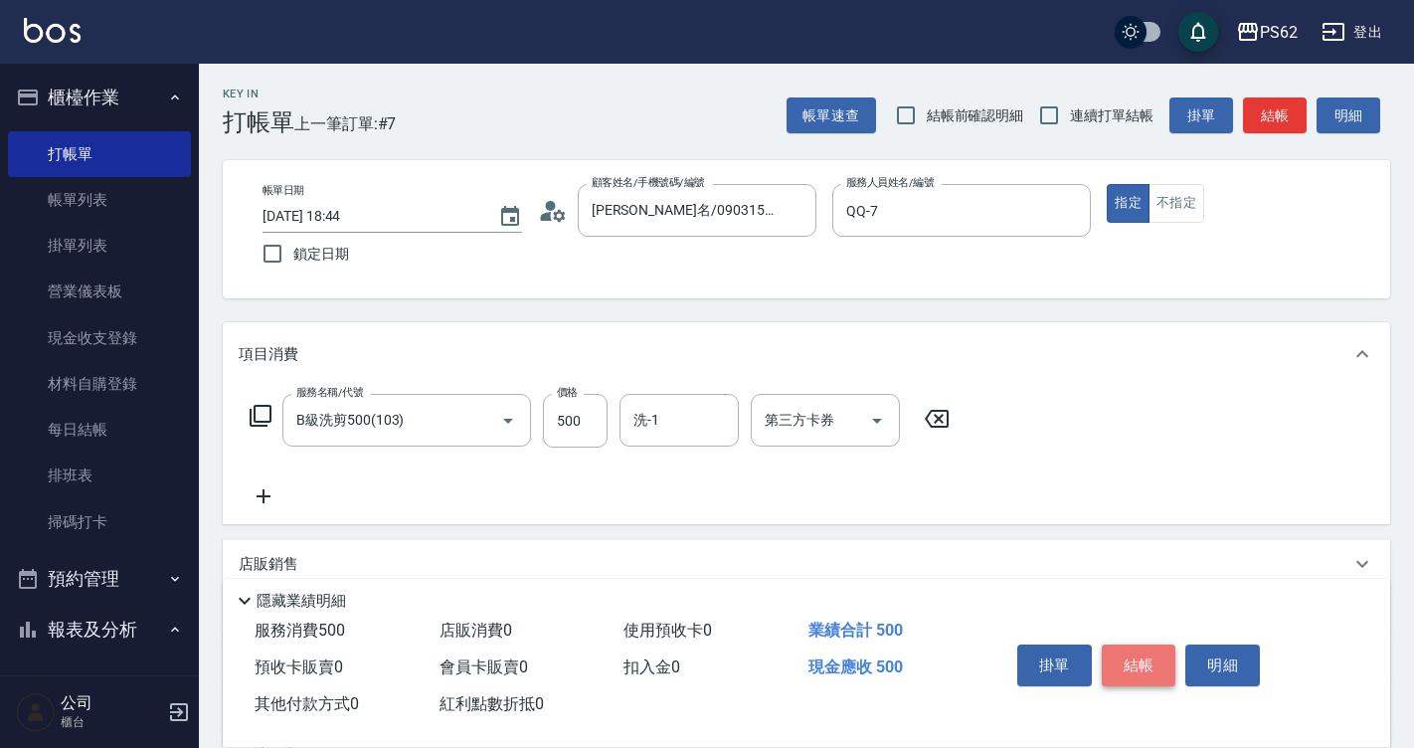
click at [1144, 657] on button "結帳" at bounding box center [1139, 666] width 75 height 42
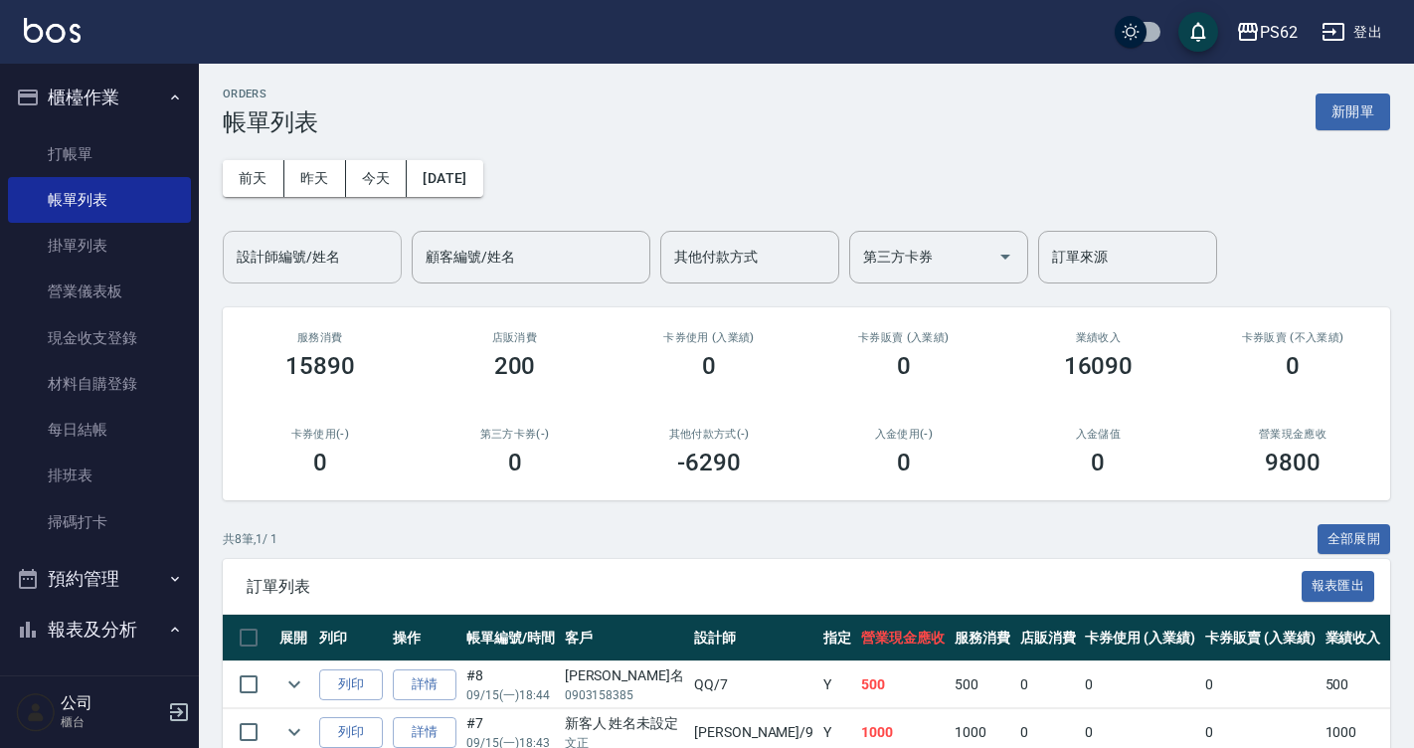
click at [291, 274] on input "設計師編號/姓名" at bounding box center [312, 257] width 161 height 35
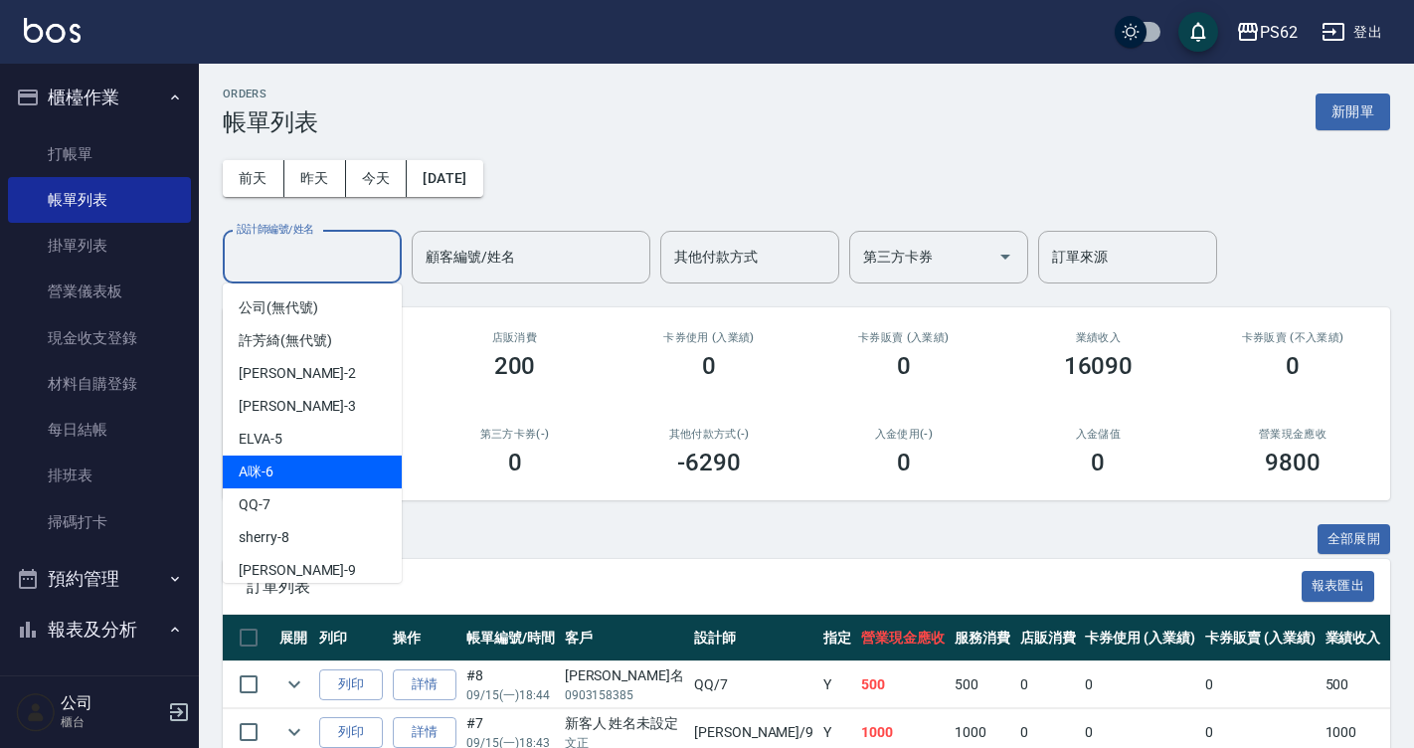
drag, startPoint x: 303, startPoint y: 265, endPoint x: 305, endPoint y: 457, distance: 192.0
click at [305, 457] on body "PS62 登出 櫃檯作業 打帳單 帳單列表 掛單列表 營業儀表板 現金收支登錄 材料自購登錄 每日結帳 排班表 掃碼打卡 預約管理 預約管理 單日預約紀錄 單…" at bounding box center [707, 560] width 1414 height 1121
click at [305, 457] on div "A咪 -6" at bounding box center [312, 472] width 179 height 33
type input "A咪-6"
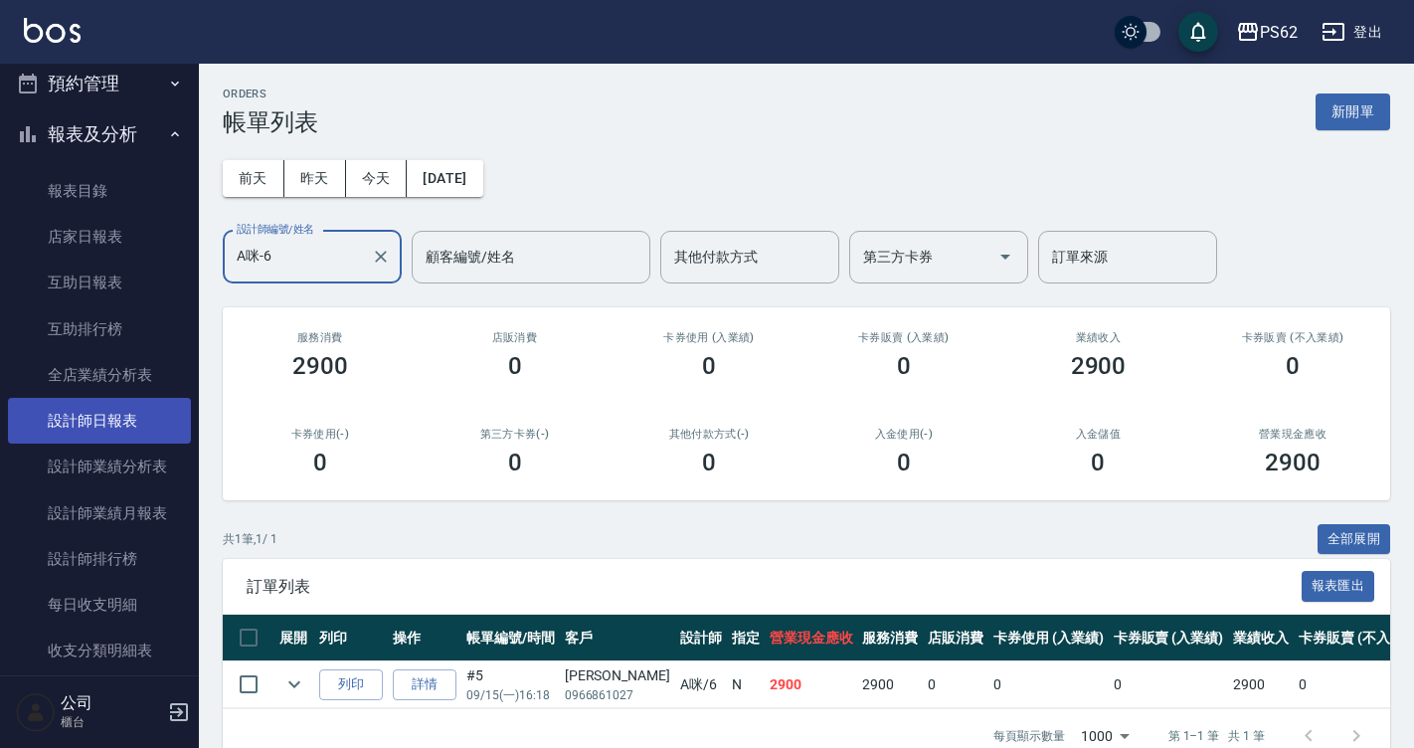
scroll to position [497, 0]
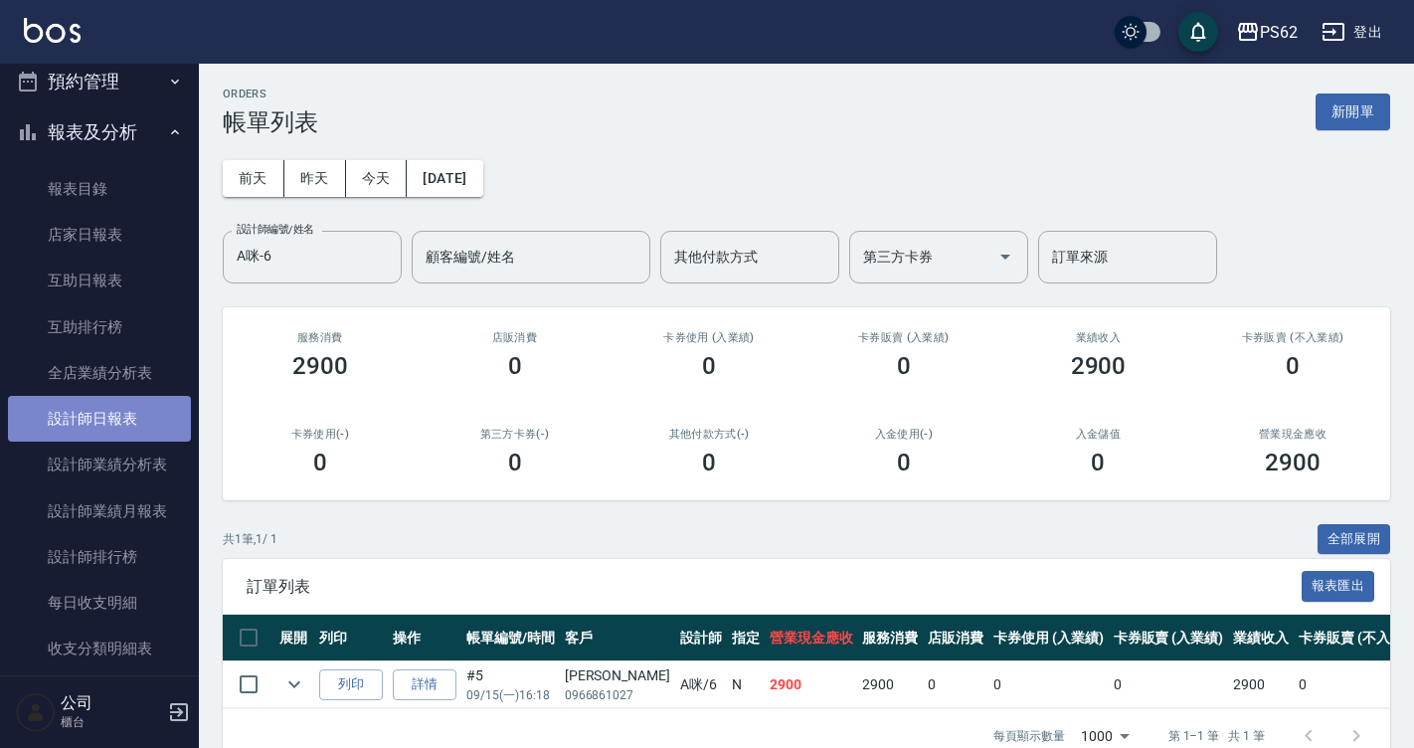
click at [124, 428] on link "設計師日報表" at bounding box center [99, 419] width 183 height 46
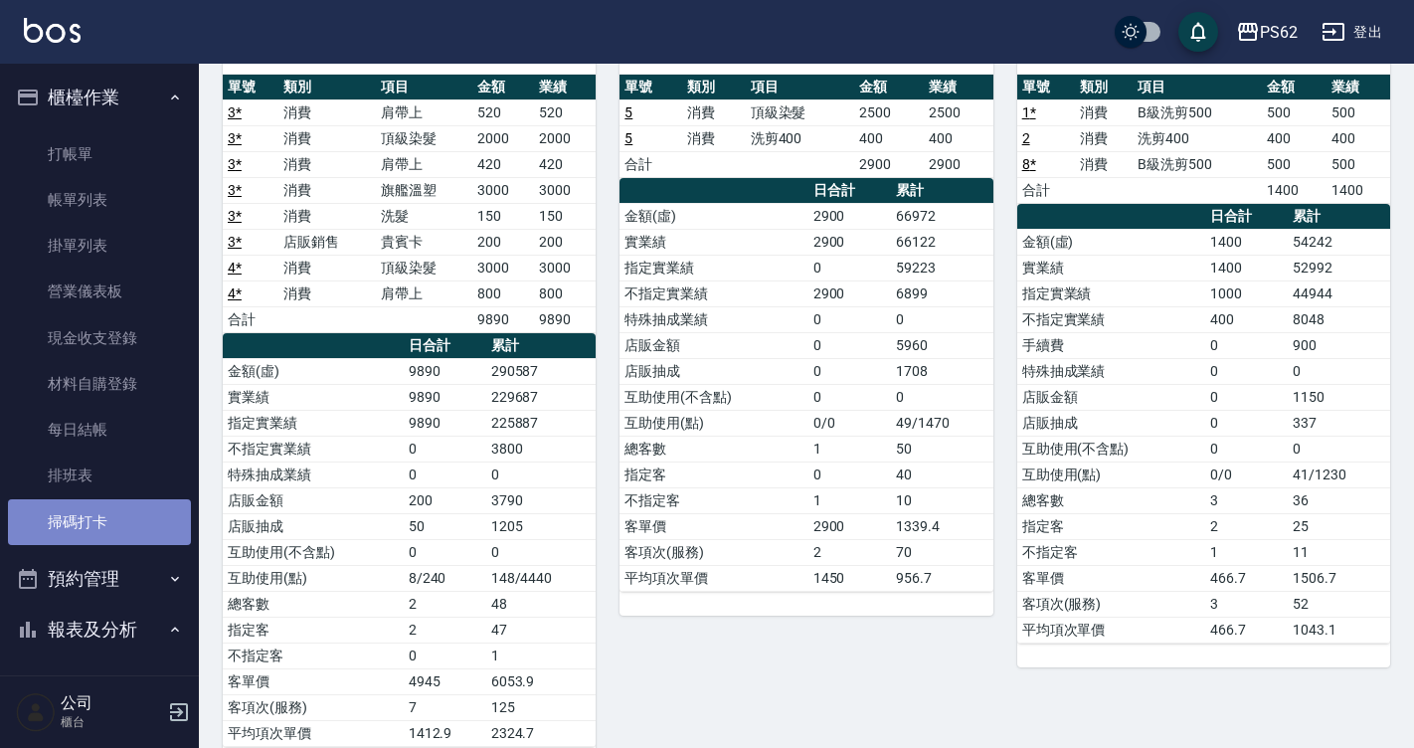
click at [107, 514] on link "掃碼打卡" at bounding box center [99, 522] width 183 height 46
click at [110, 514] on link "掃碼打卡" at bounding box center [99, 522] width 183 height 46
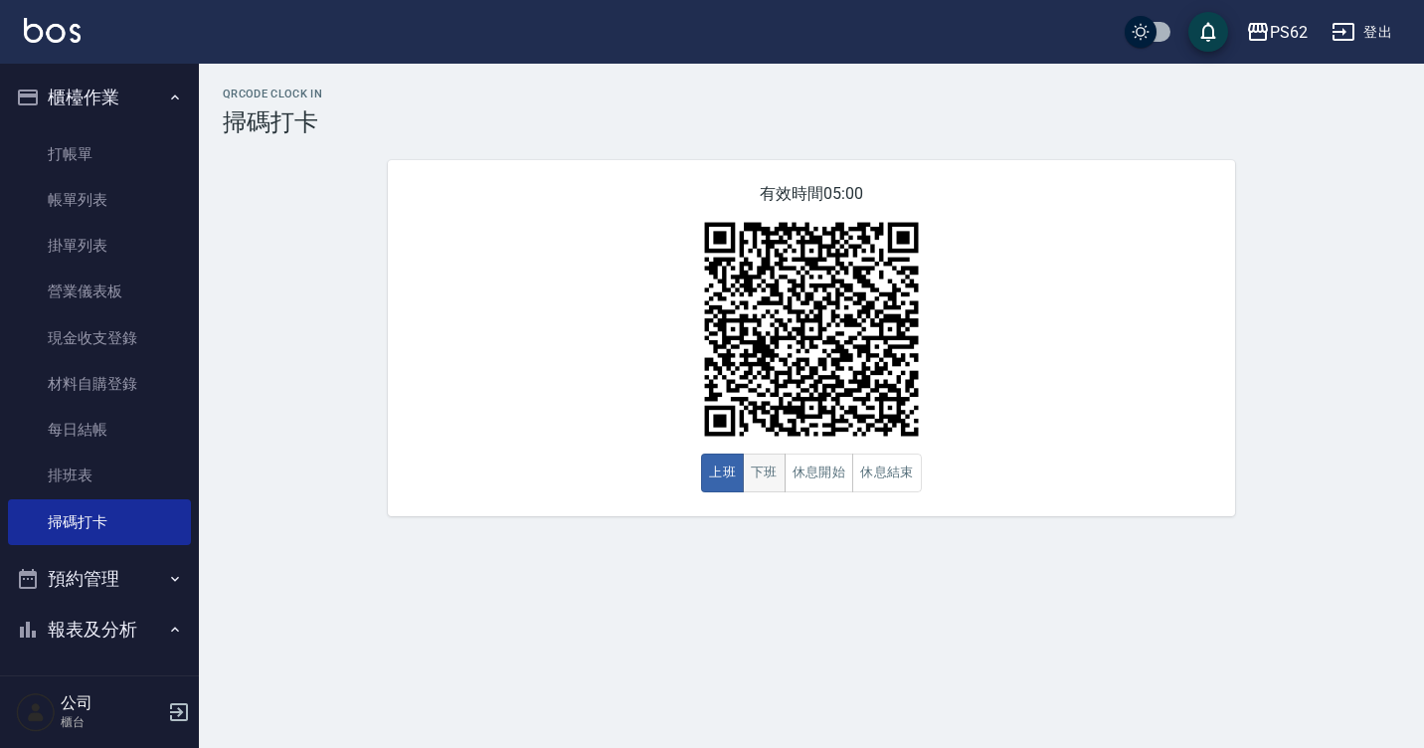
click at [770, 474] on button "下班" at bounding box center [764, 473] width 43 height 39
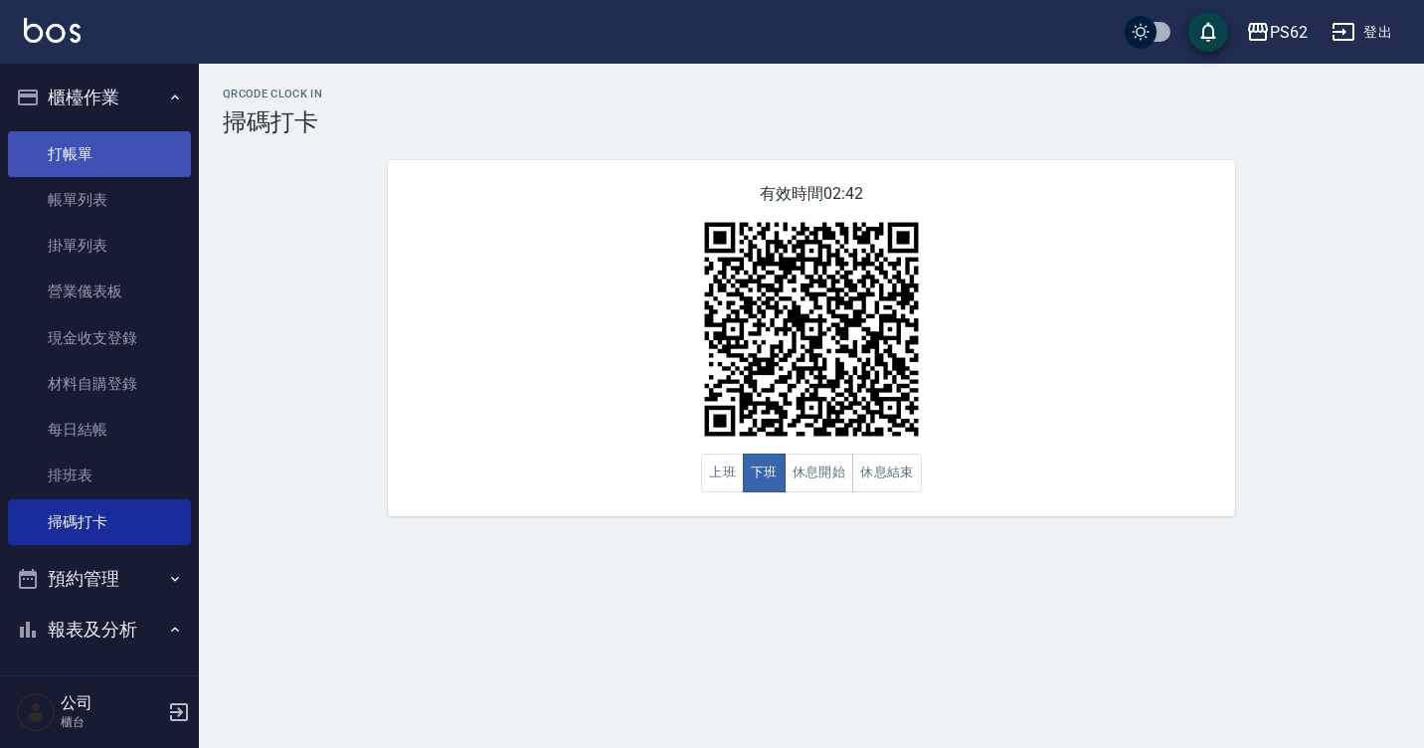
click at [79, 155] on link "打帳單" at bounding box center [99, 154] width 183 height 46
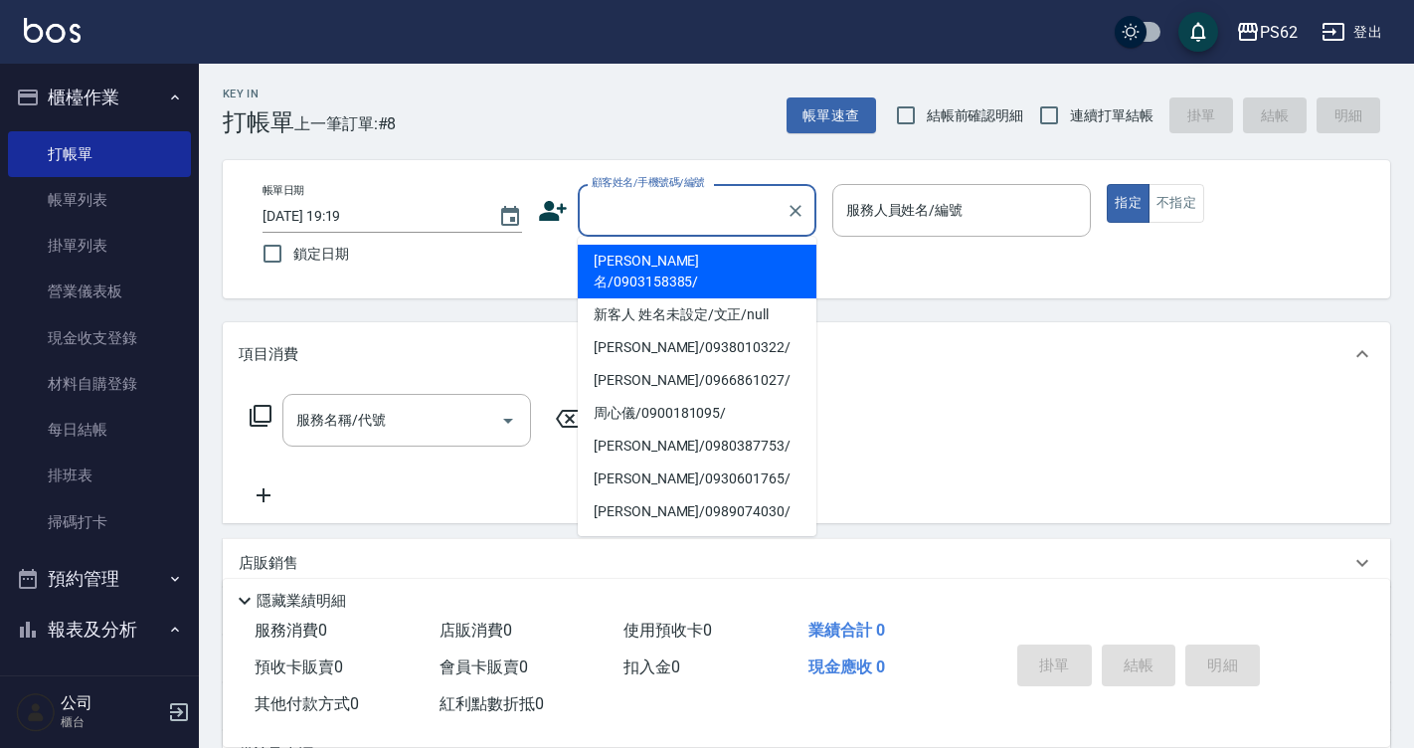
click at [654, 220] on input "顧客姓名/手機號碼/編號" at bounding box center [682, 210] width 191 height 35
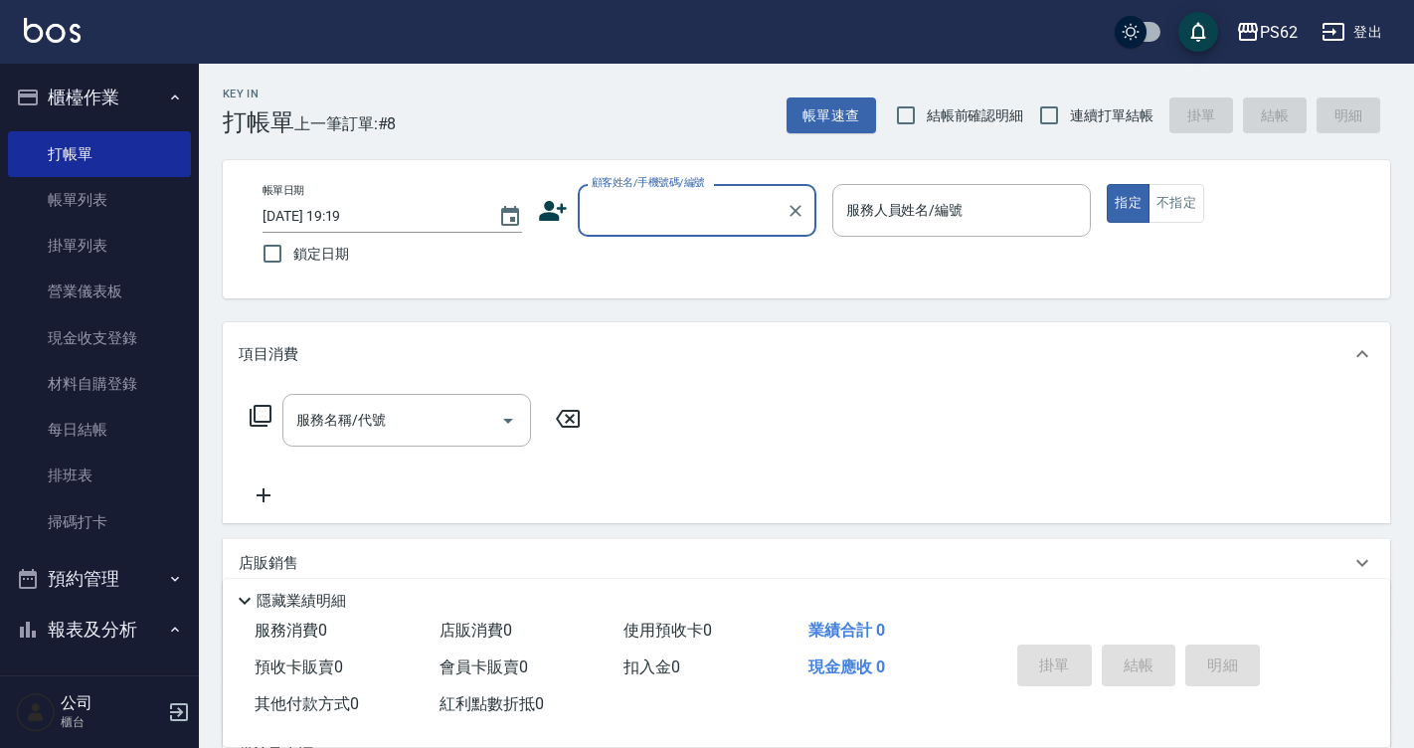
click at [654, 220] on input "顧客姓名/手機號碼/編號" at bounding box center [682, 210] width 191 height 35
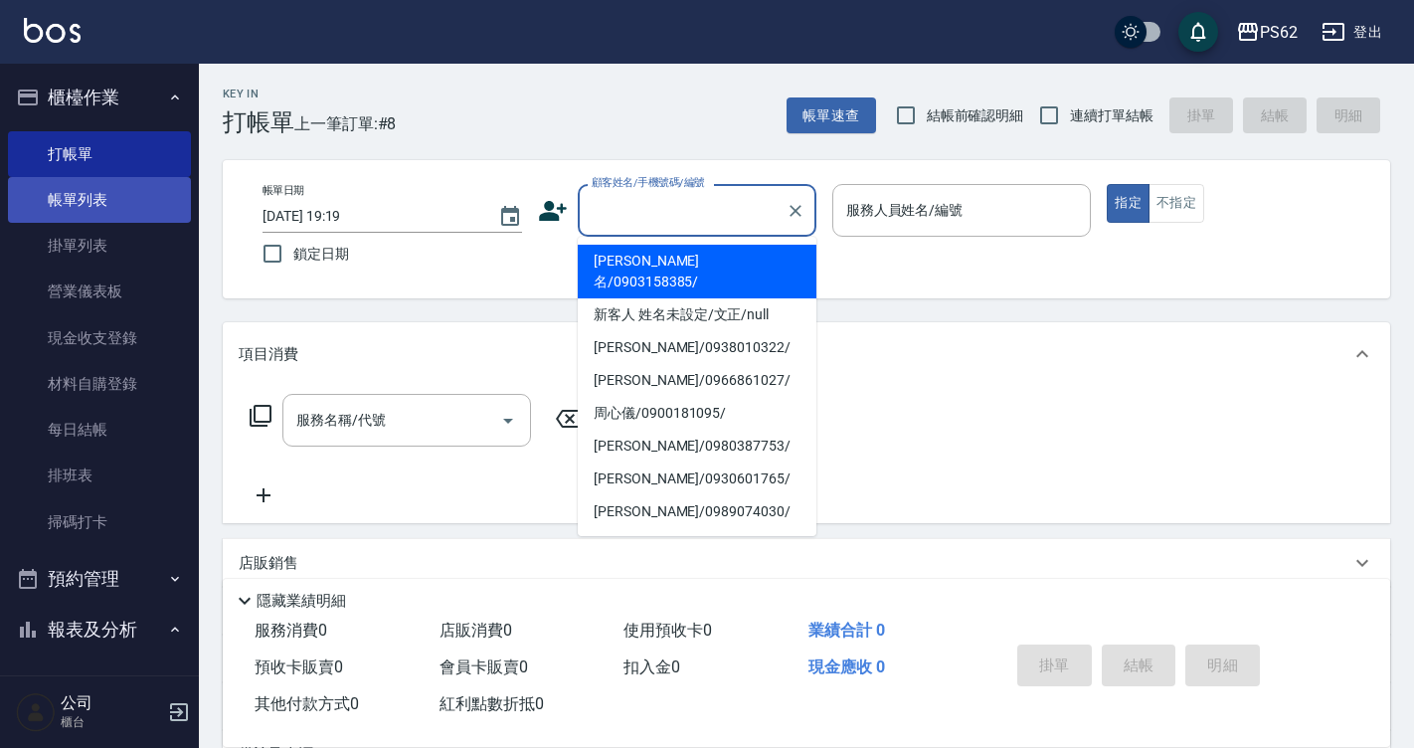
click at [116, 189] on link "帳單列表" at bounding box center [99, 200] width 183 height 46
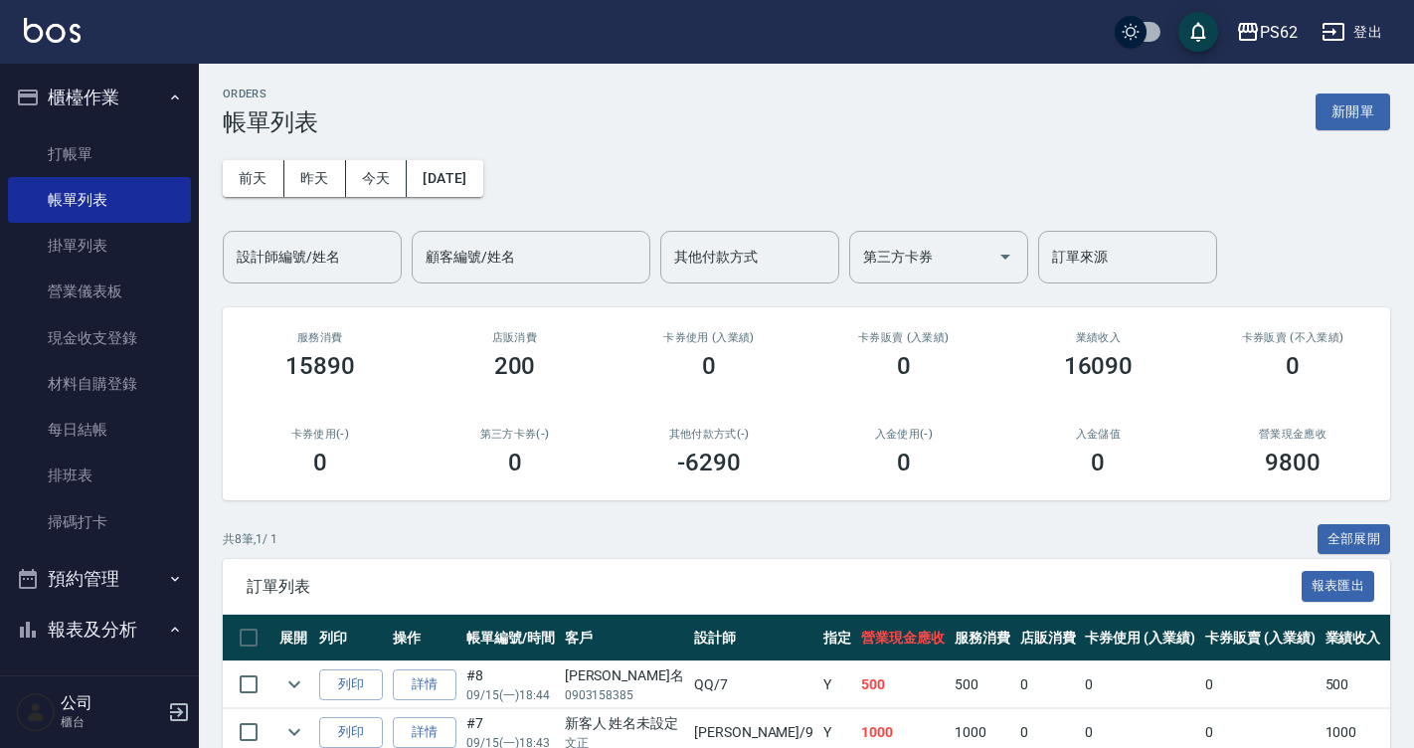
click at [261, 295] on div "ORDERS 帳單列表 新開單 [DATE] [DATE] [DATE] [DATE] 設計師編號/姓名 設計師編號/姓名 顧客編號/姓名 顧客編號/姓名 其…" at bounding box center [806, 592] width 1215 height 1057
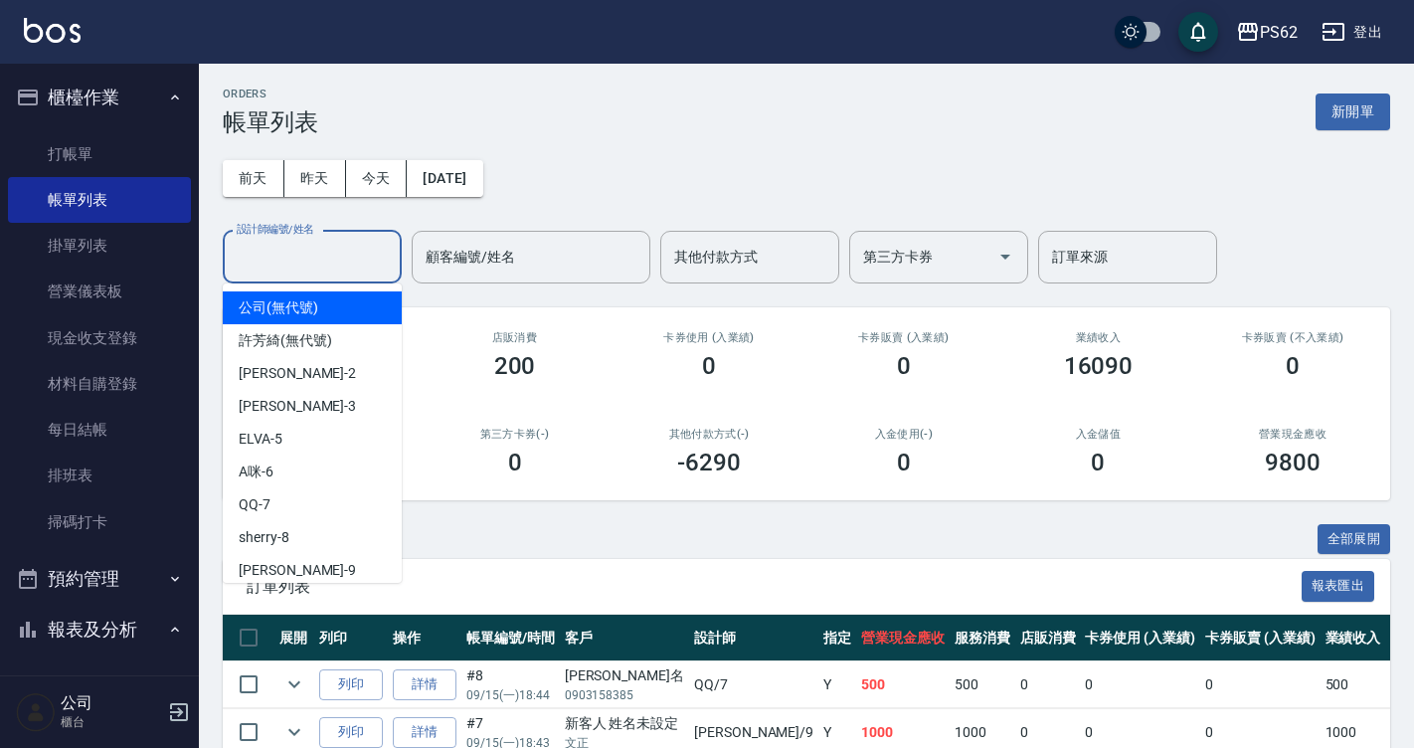
click at [305, 255] on input "設計師編號/姓名" at bounding box center [312, 257] width 161 height 35
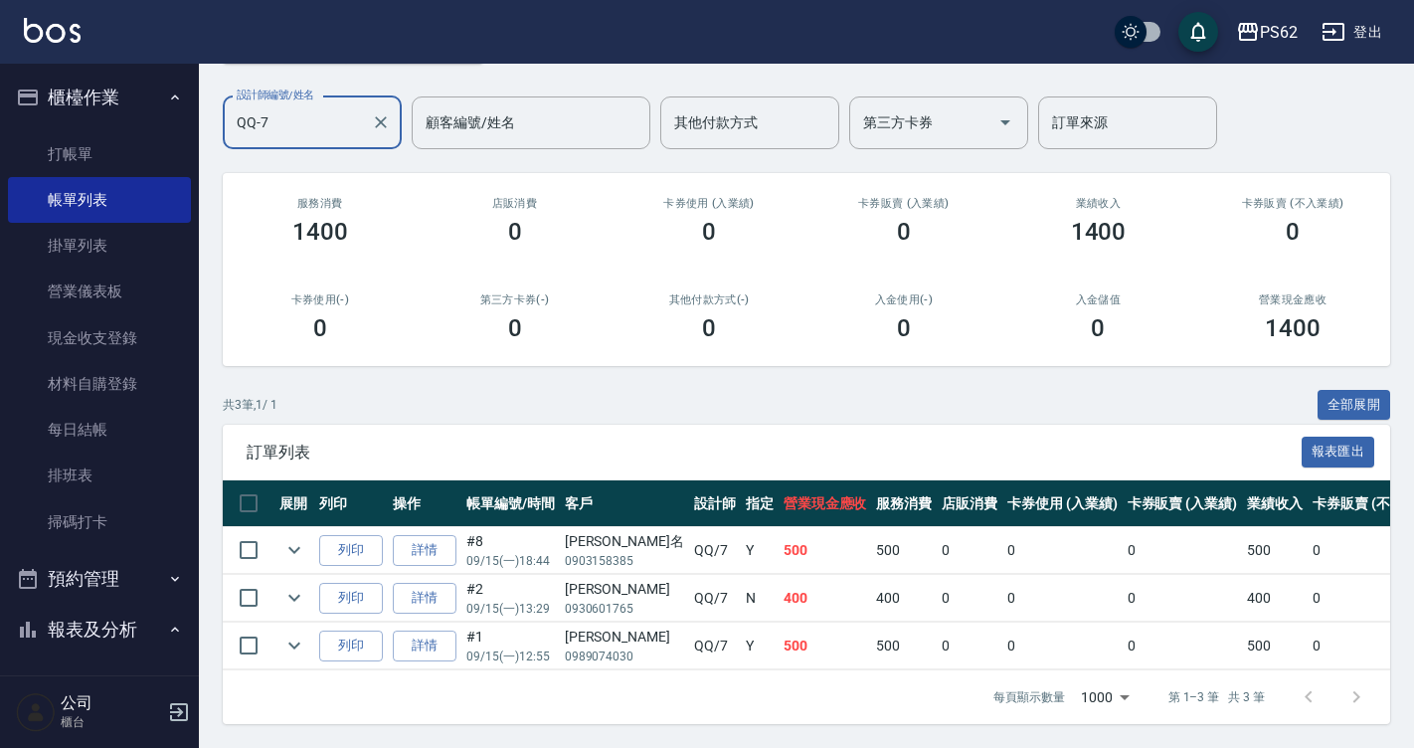
scroll to position [149, 0]
type input "QQ-7"
click at [433, 535] on link "詳情" at bounding box center [425, 550] width 64 height 31
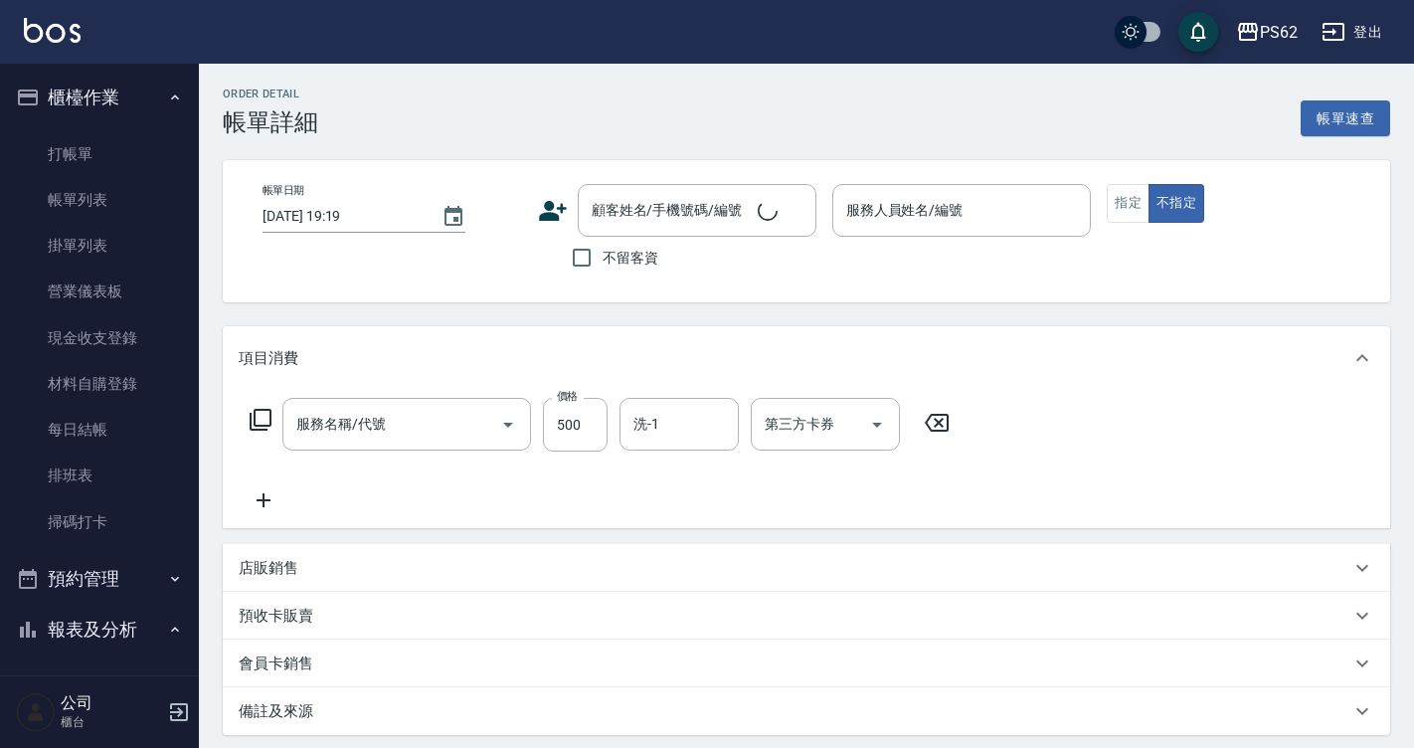
type input "B級洗剪500(103)"
type input "[DATE] 18:44"
type input "QQ-7"
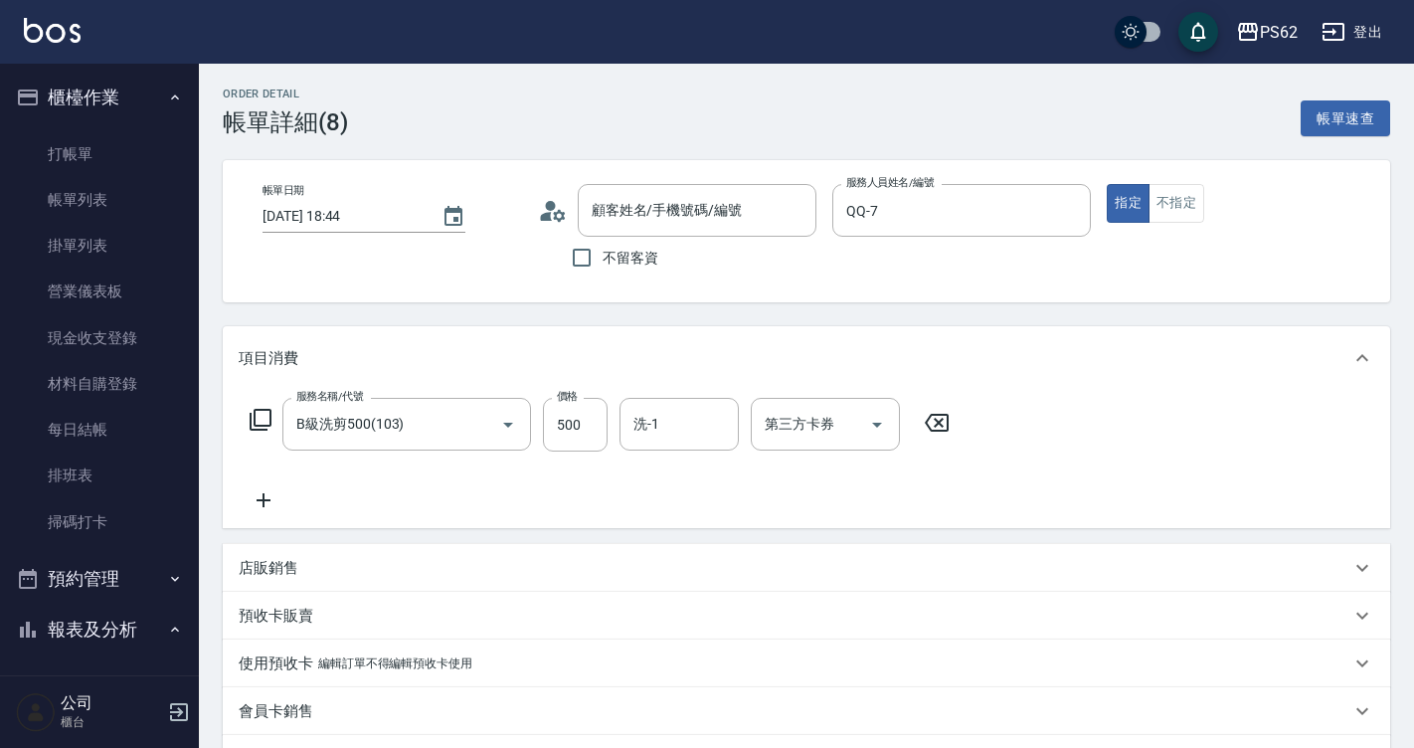
type input "[PERSON_NAME]名/0903158385/"
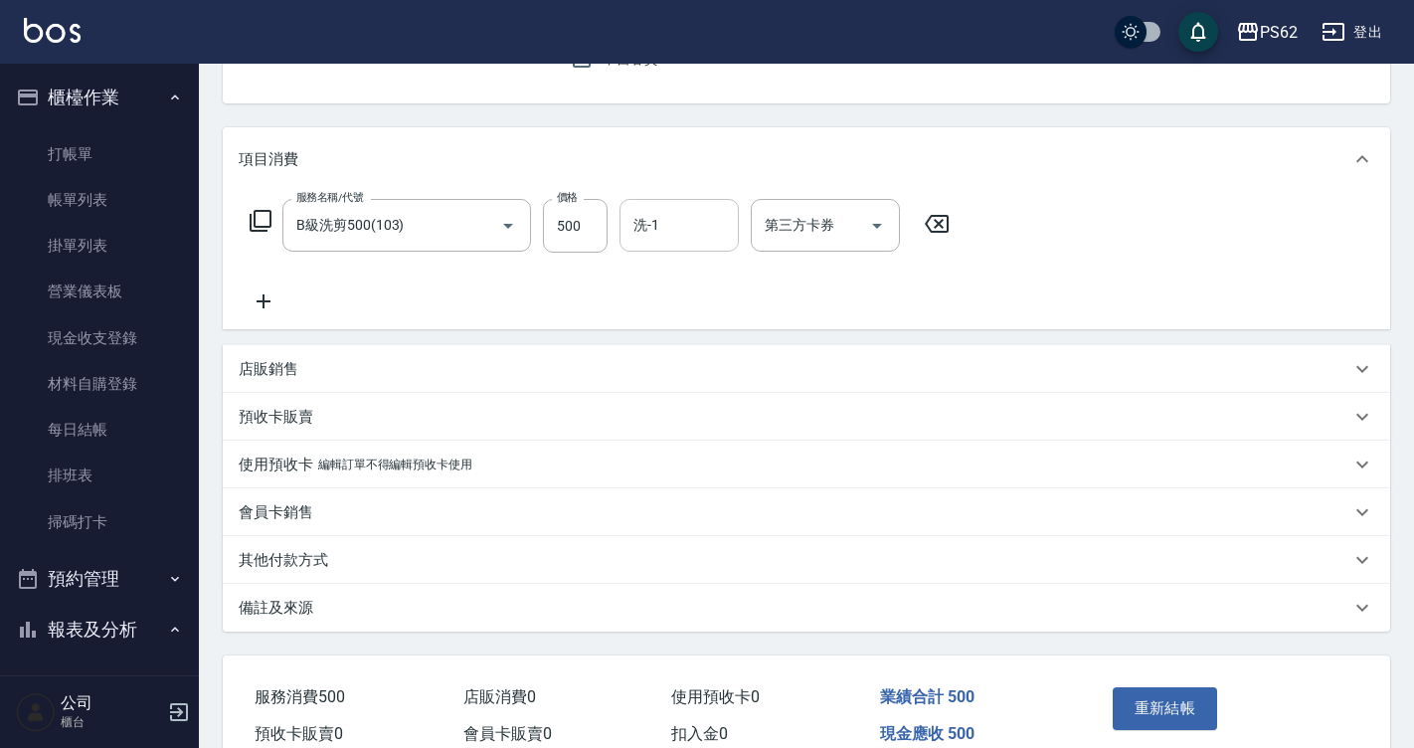
click at [704, 211] on input "洗-1" at bounding box center [679, 225] width 101 height 35
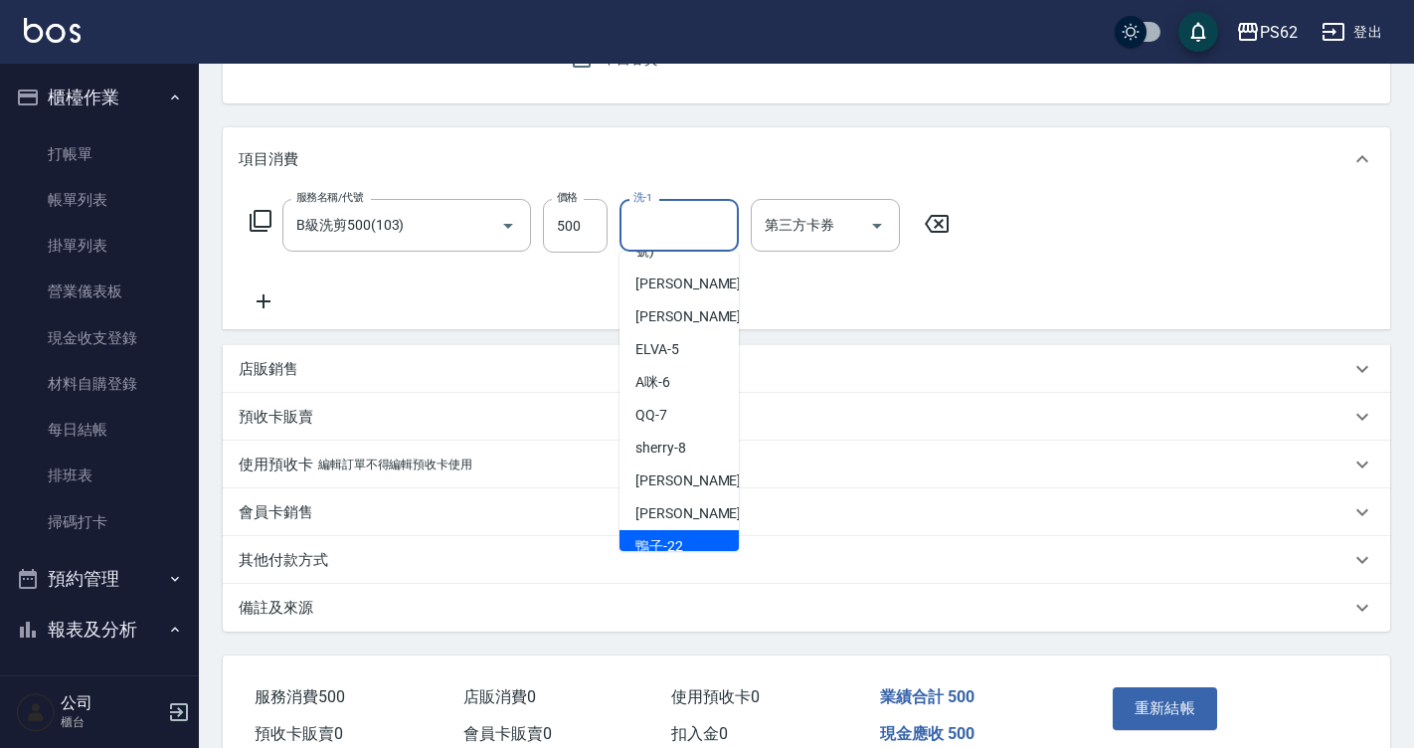
scroll to position [111, 0]
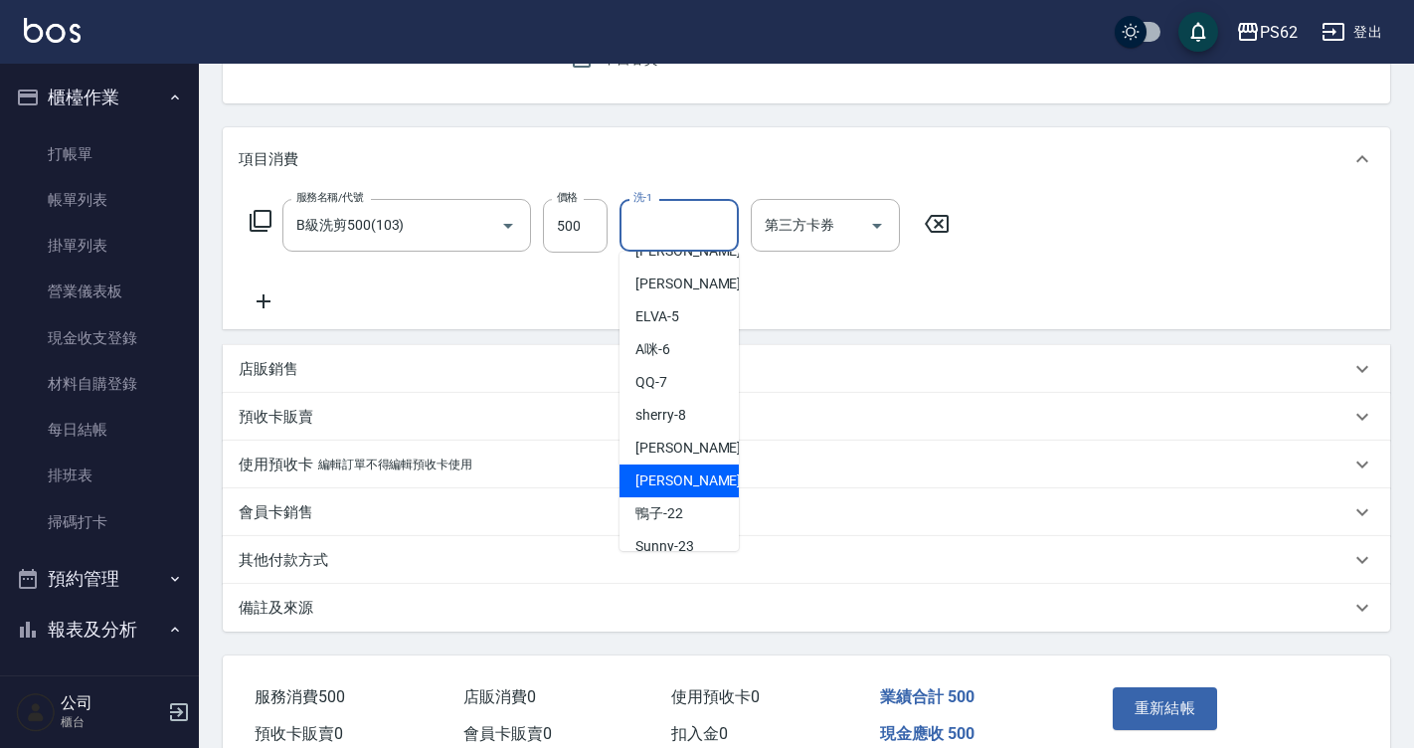
type input "[PERSON_NAME]-20"
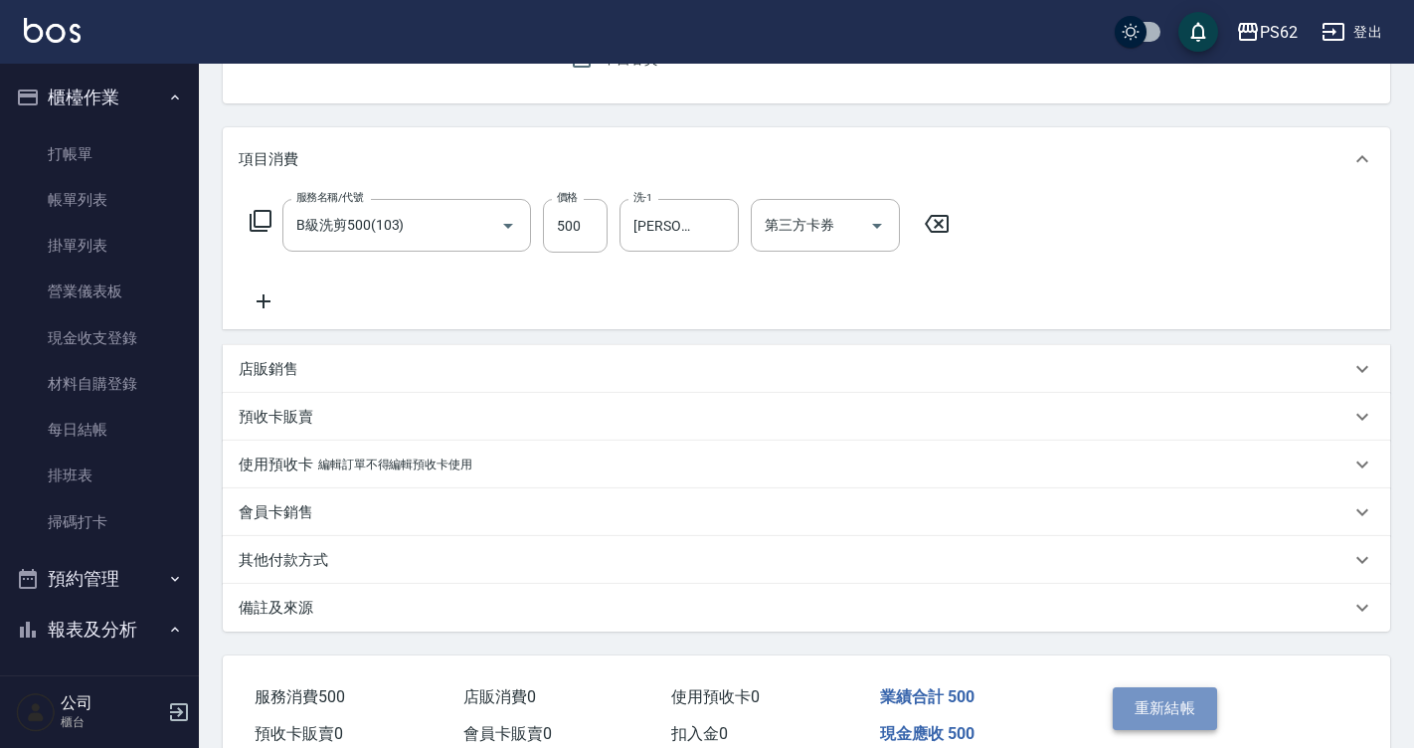
click at [1185, 715] on button "重新結帳" at bounding box center [1165, 708] width 105 height 42
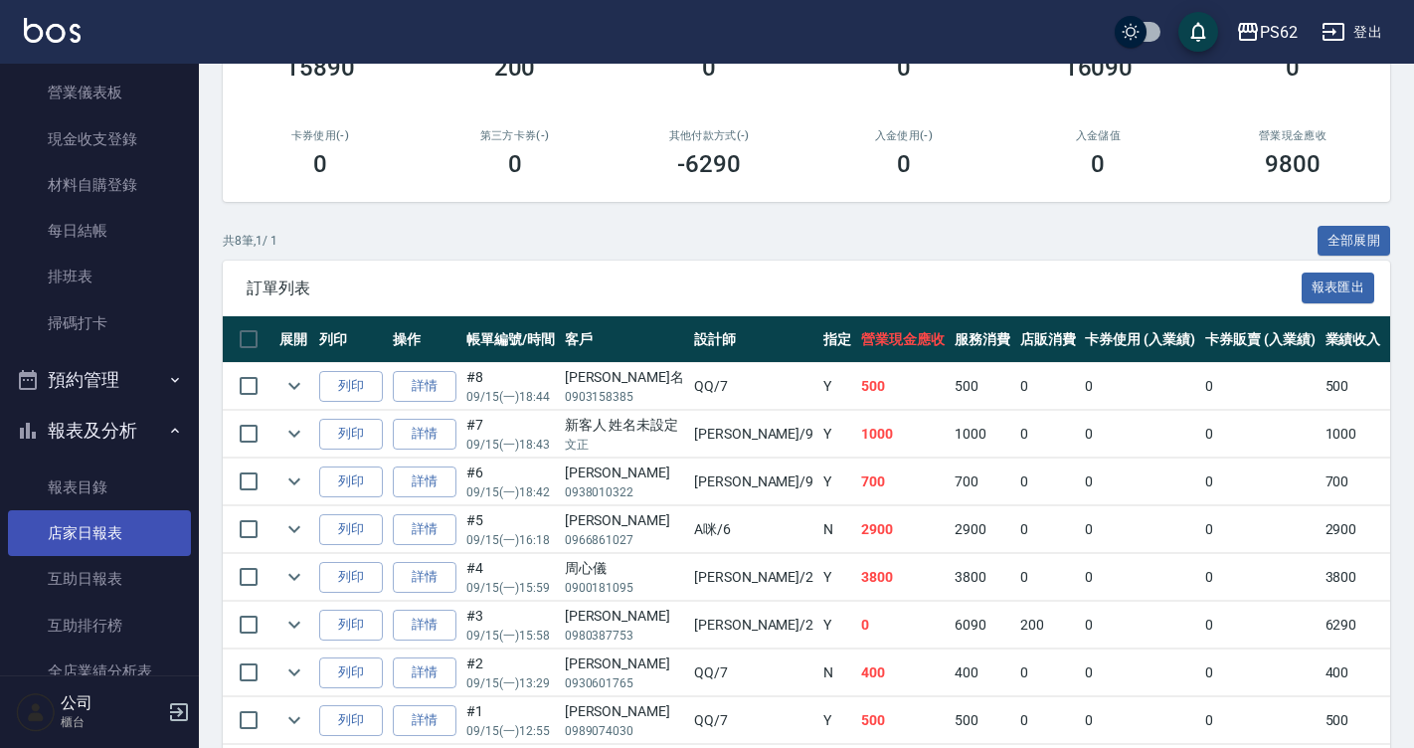
scroll to position [696, 0]
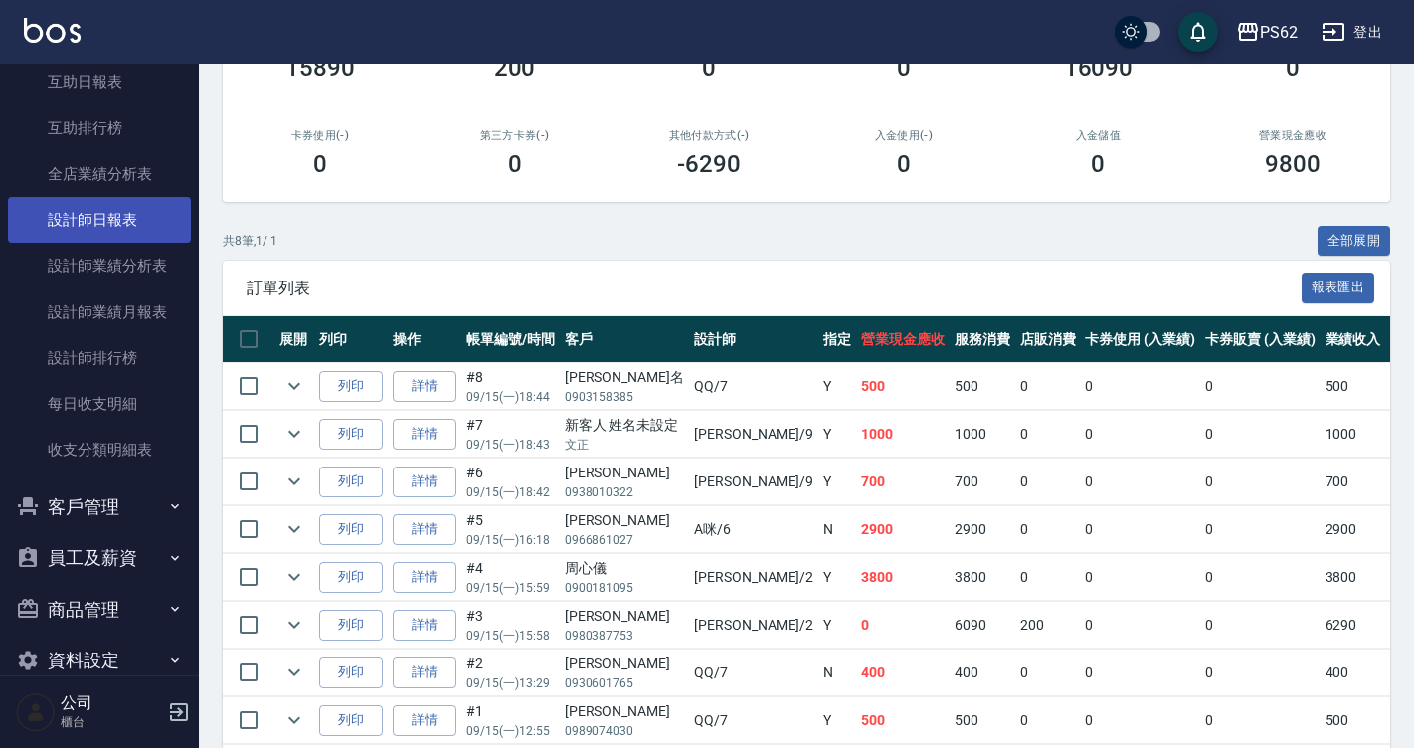
click at [79, 222] on link "設計師日報表" at bounding box center [99, 220] width 183 height 46
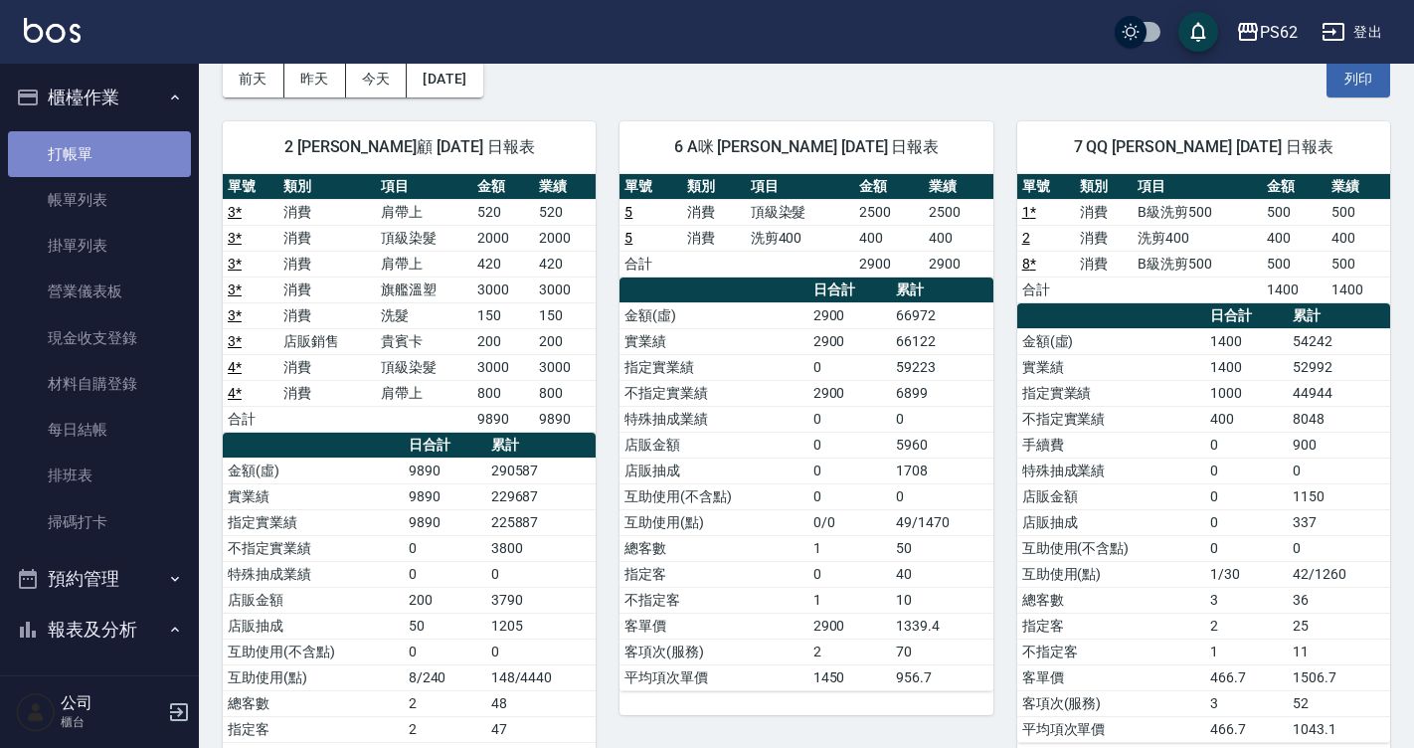
click at [120, 137] on link "打帳單" at bounding box center [99, 154] width 183 height 46
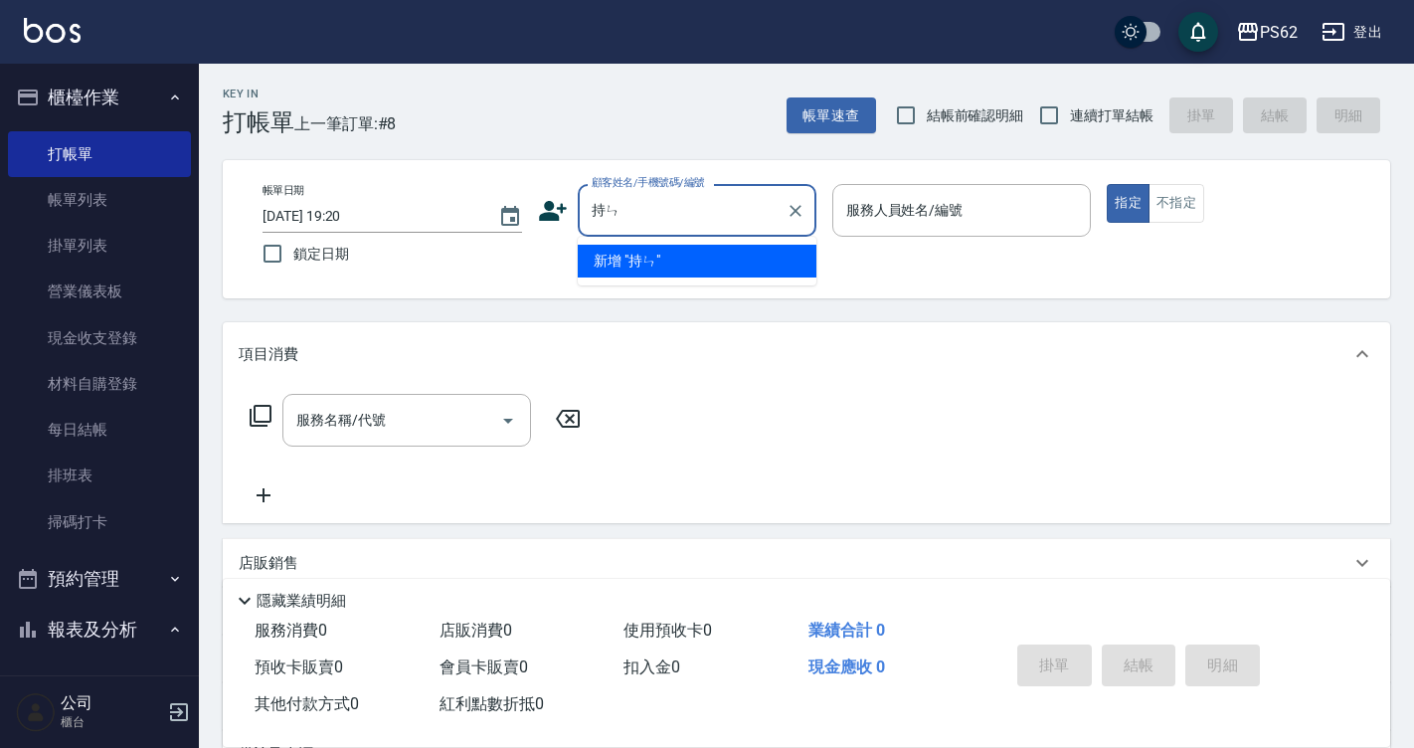
type input "持"
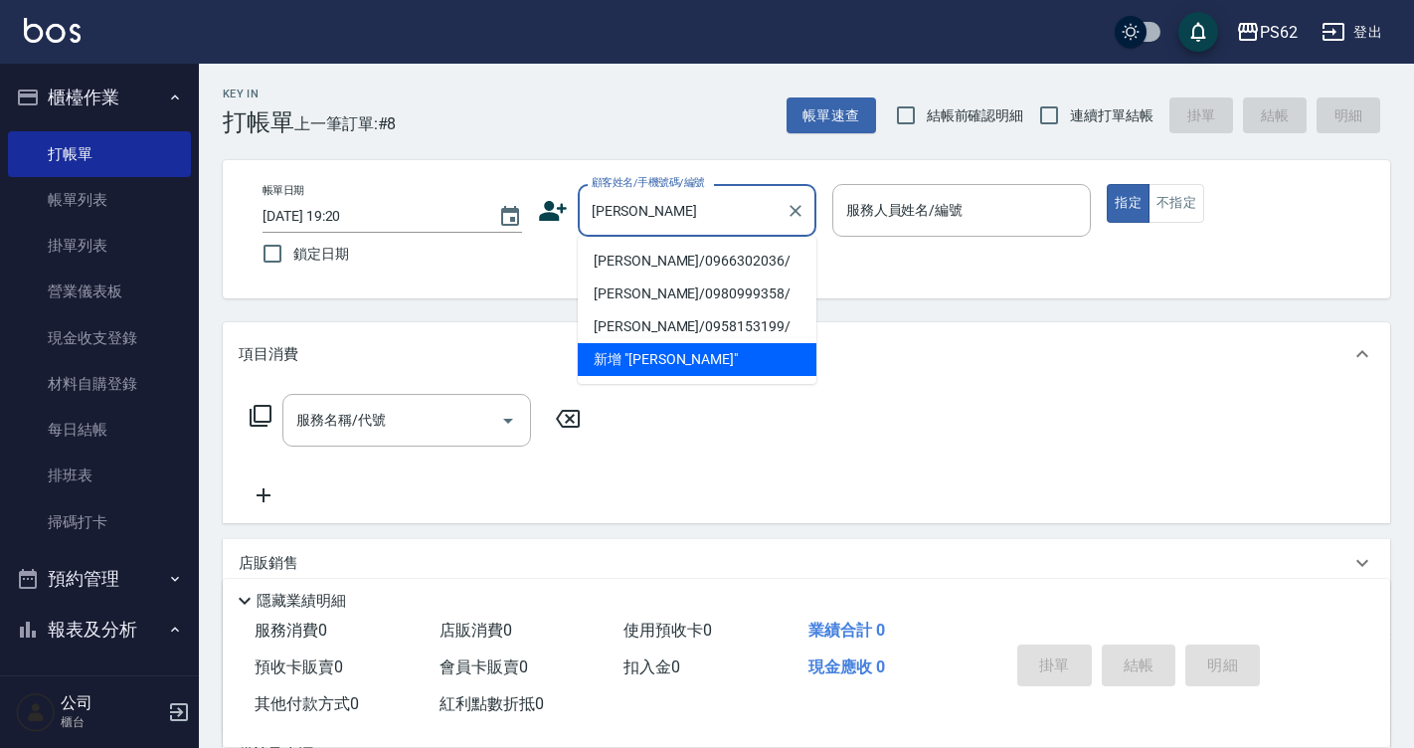
type input "陳"
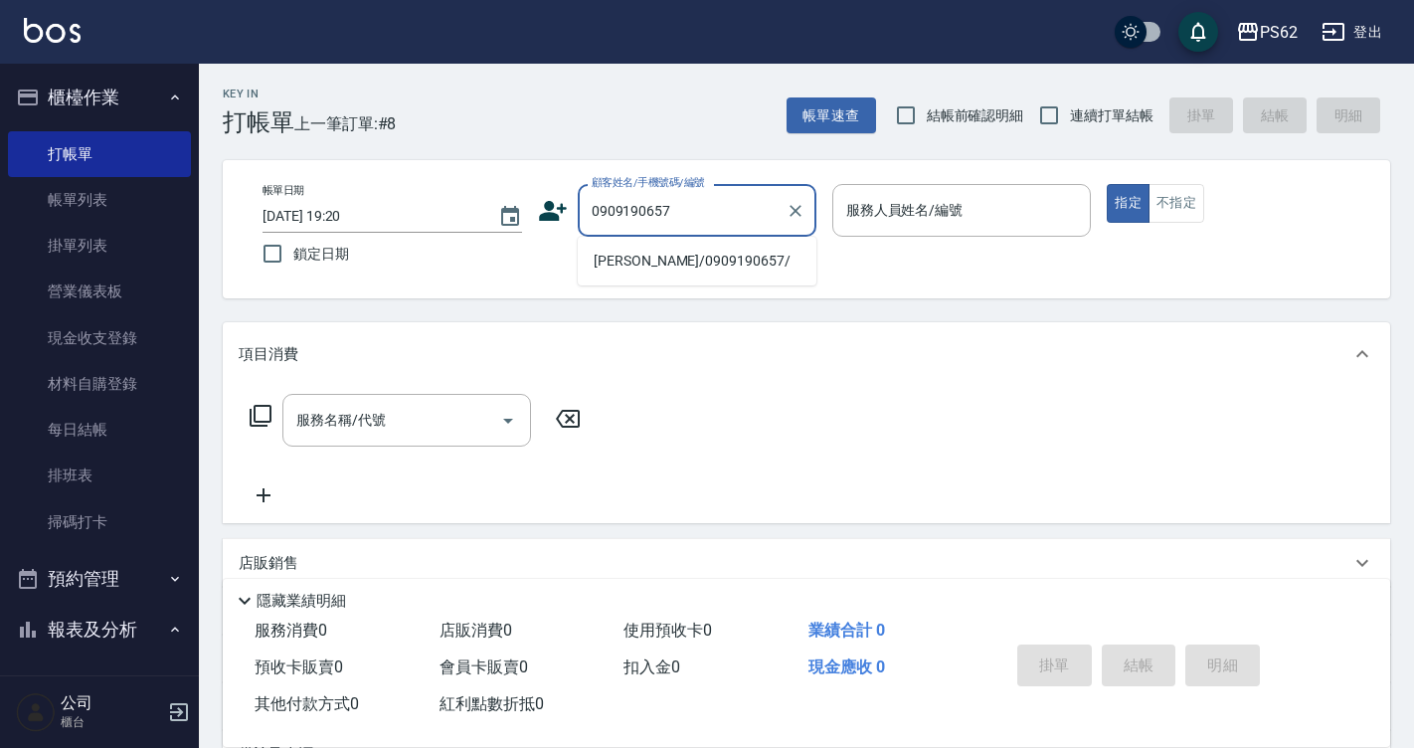
type input "[PERSON_NAME]/0909190657/"
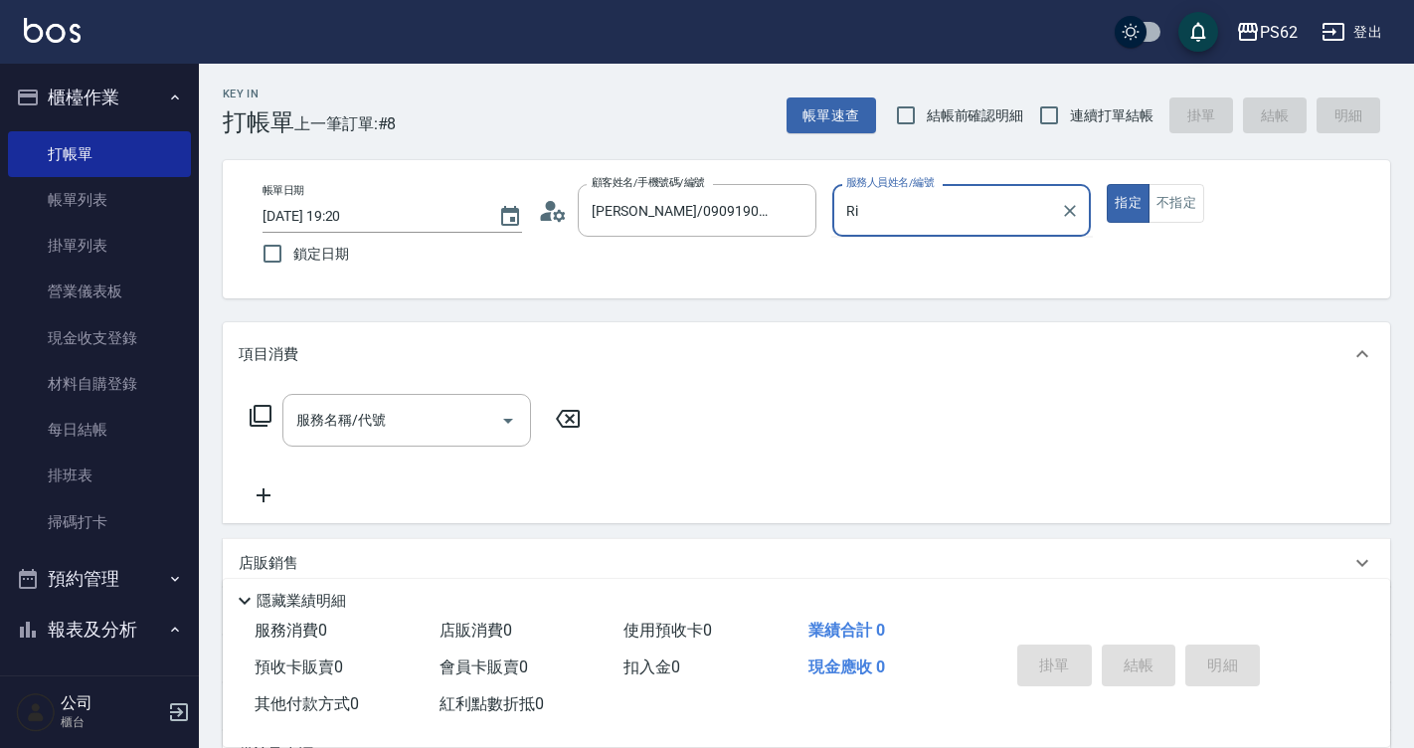
type input "R"
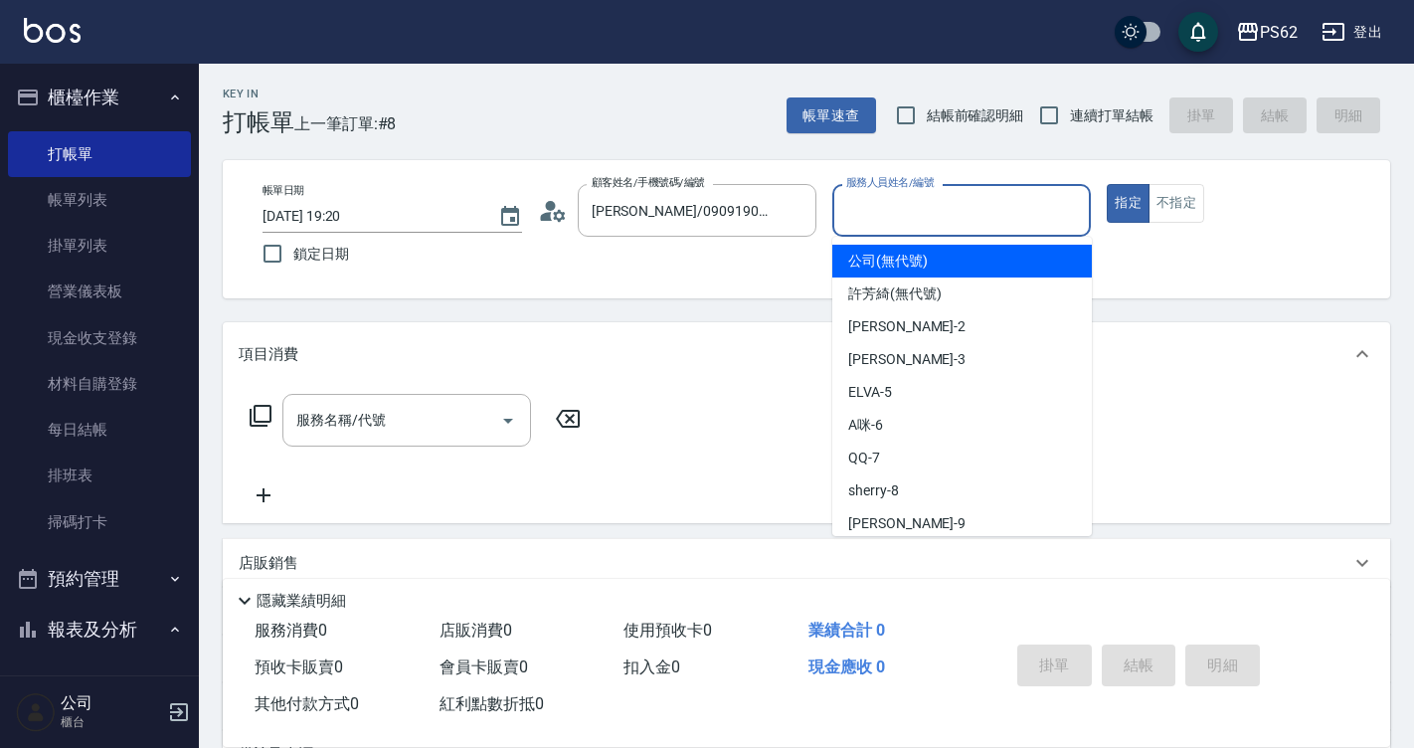
type input "8"
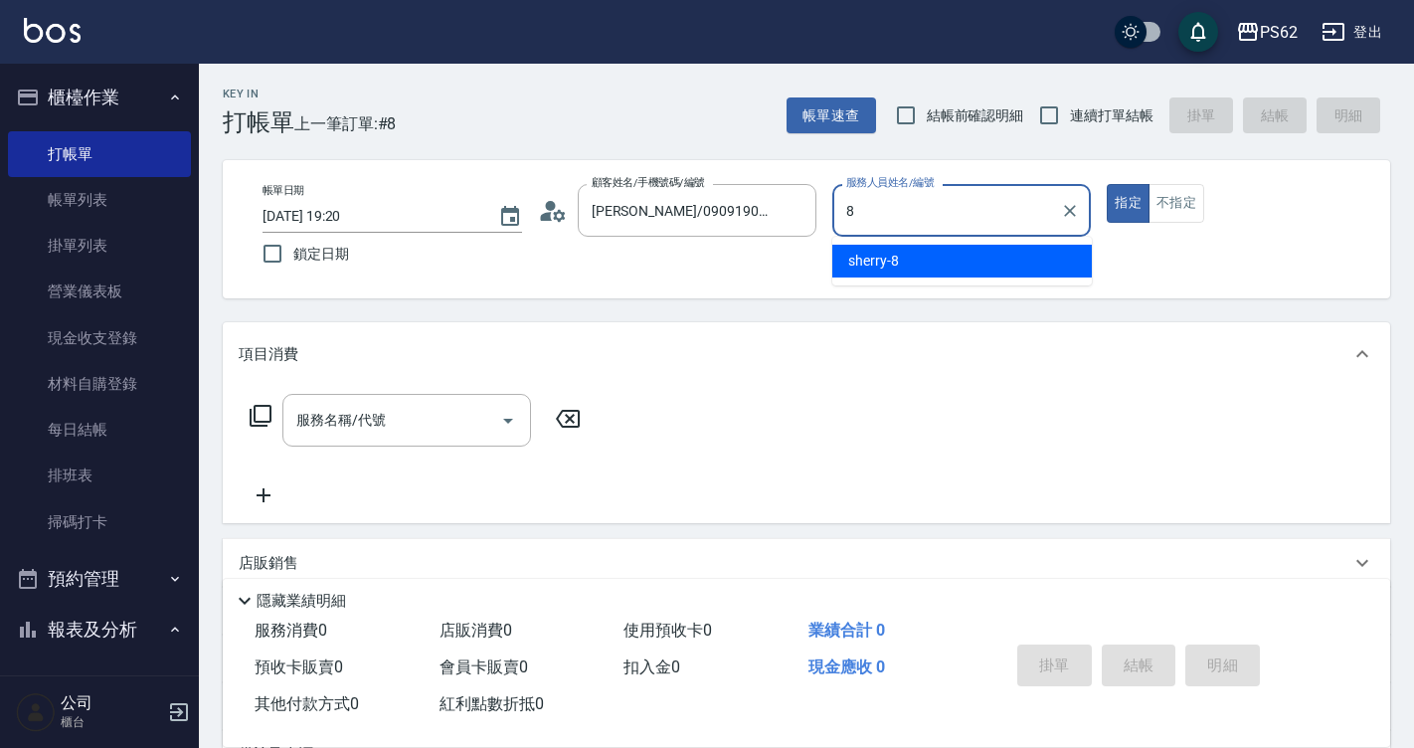
type input "sherry-8"
type button "true"
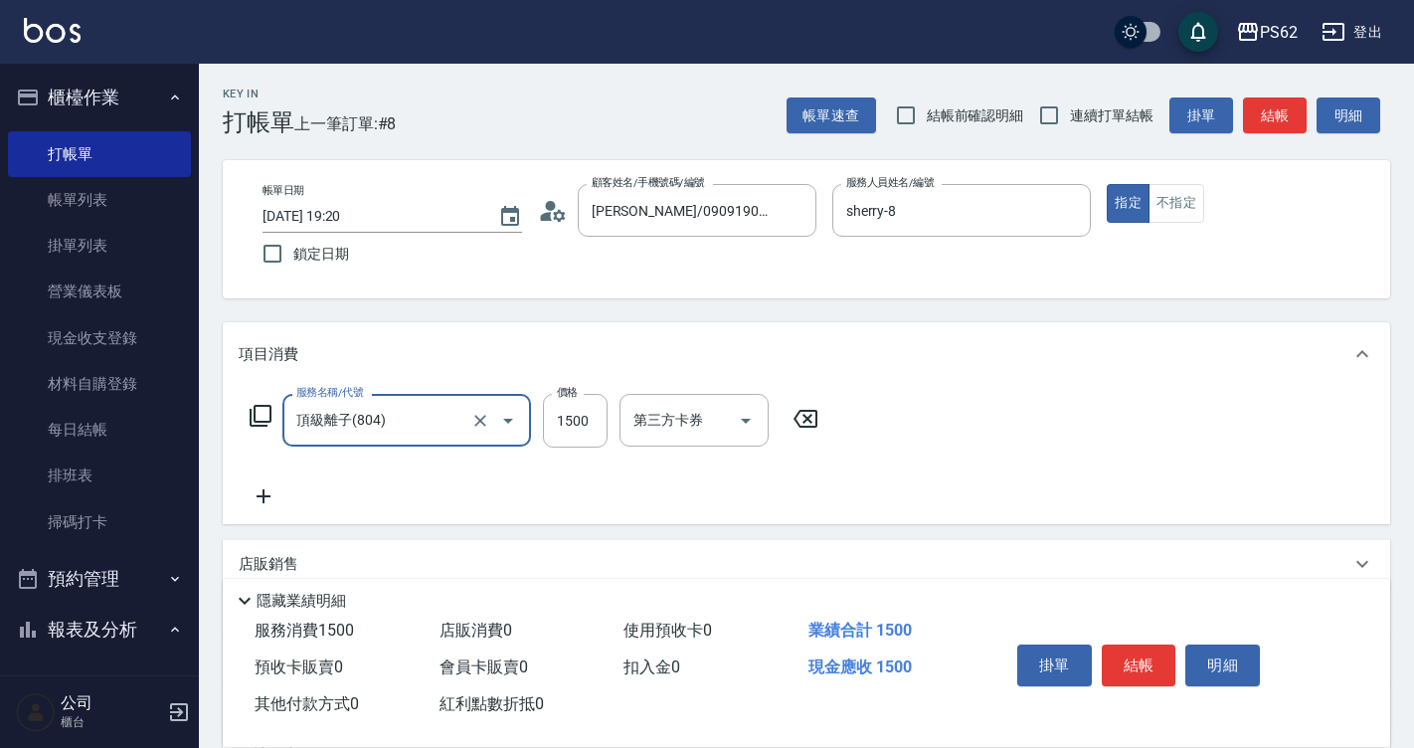
type input "頂級離子(804)"
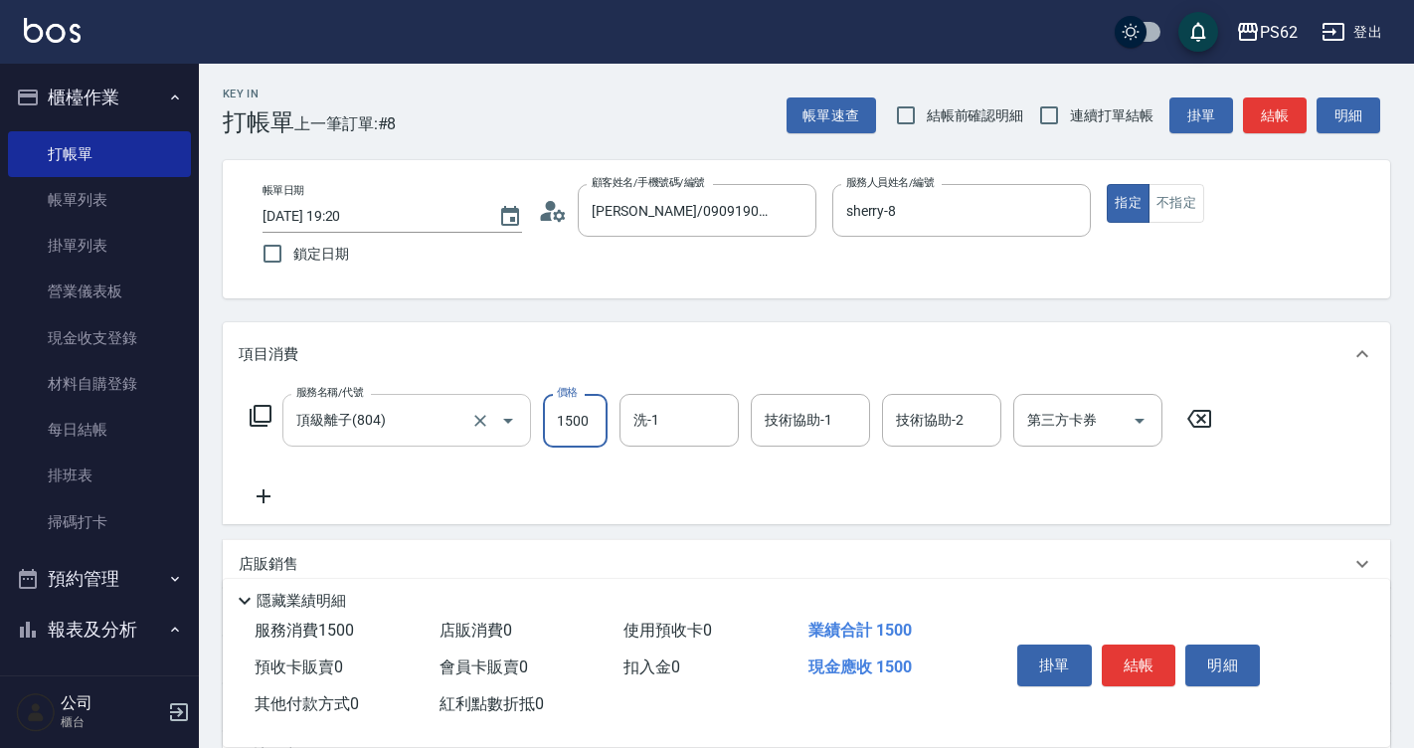
click at [508, 415] on icon "Open" at bounding box center [508, 421] width 24 height 24
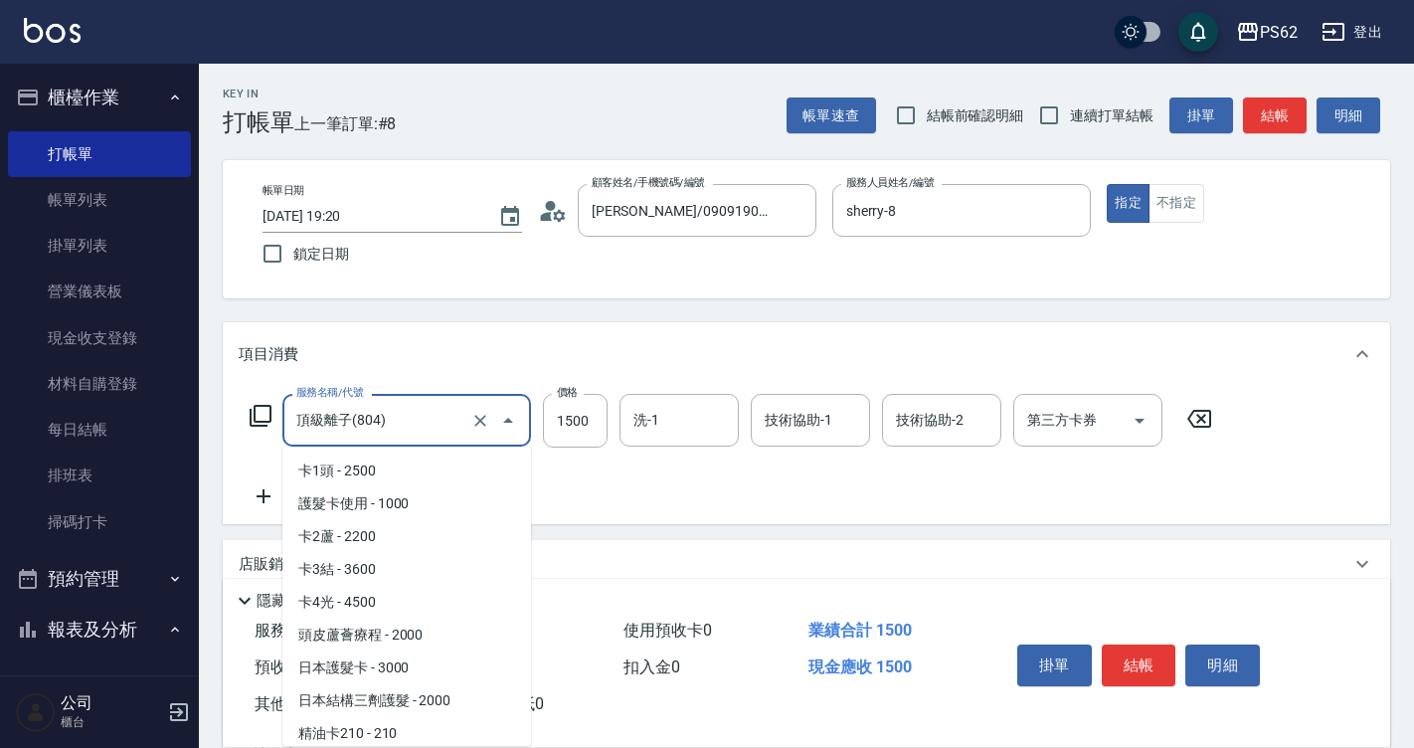
scroll to position [5289, 0]
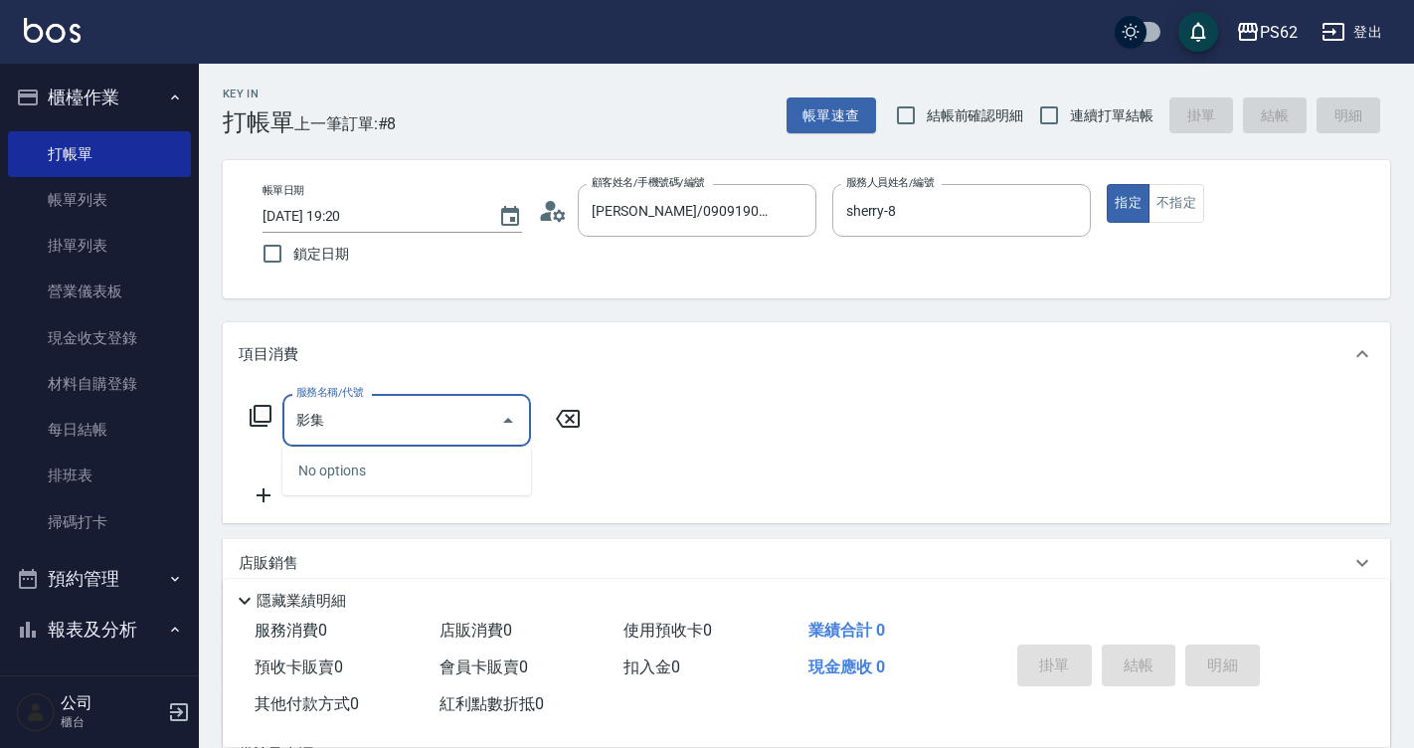
type input "影"
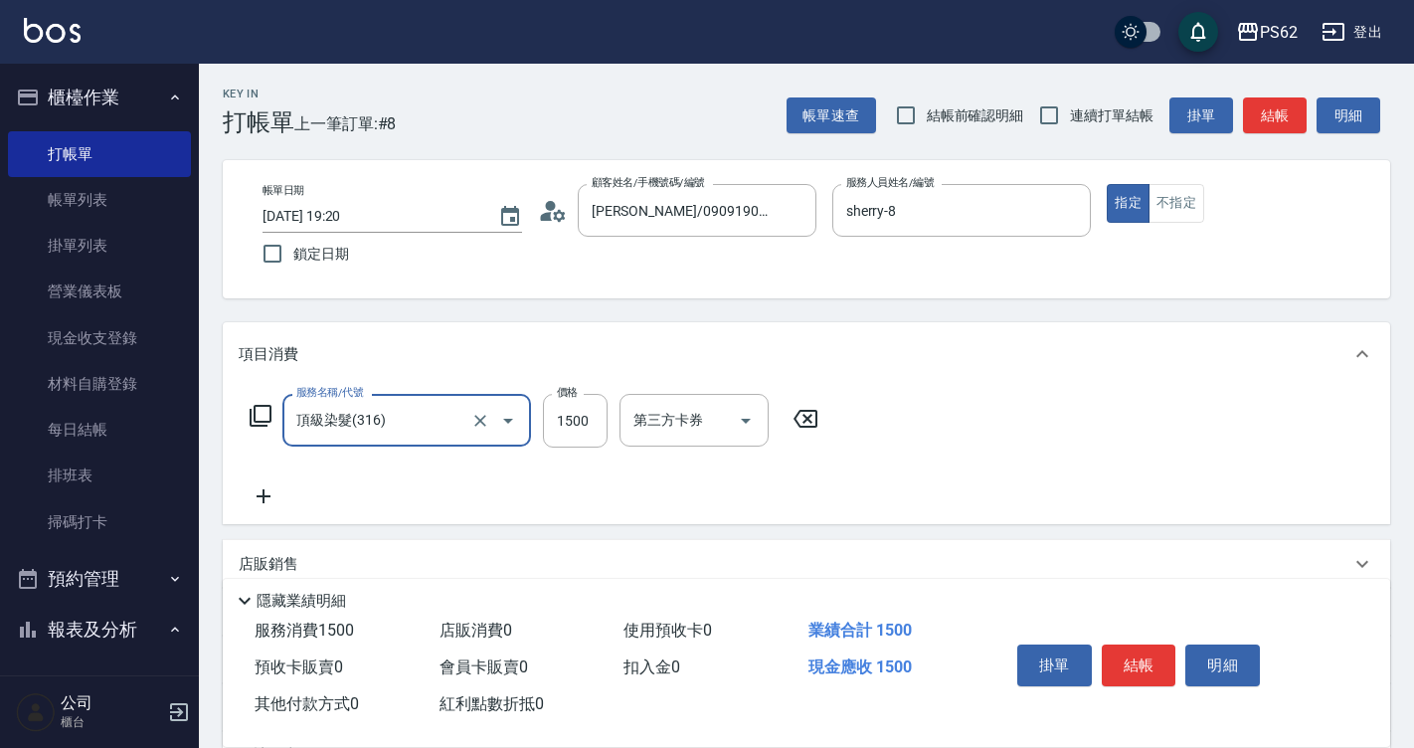
type input "頂級染髮(316)"
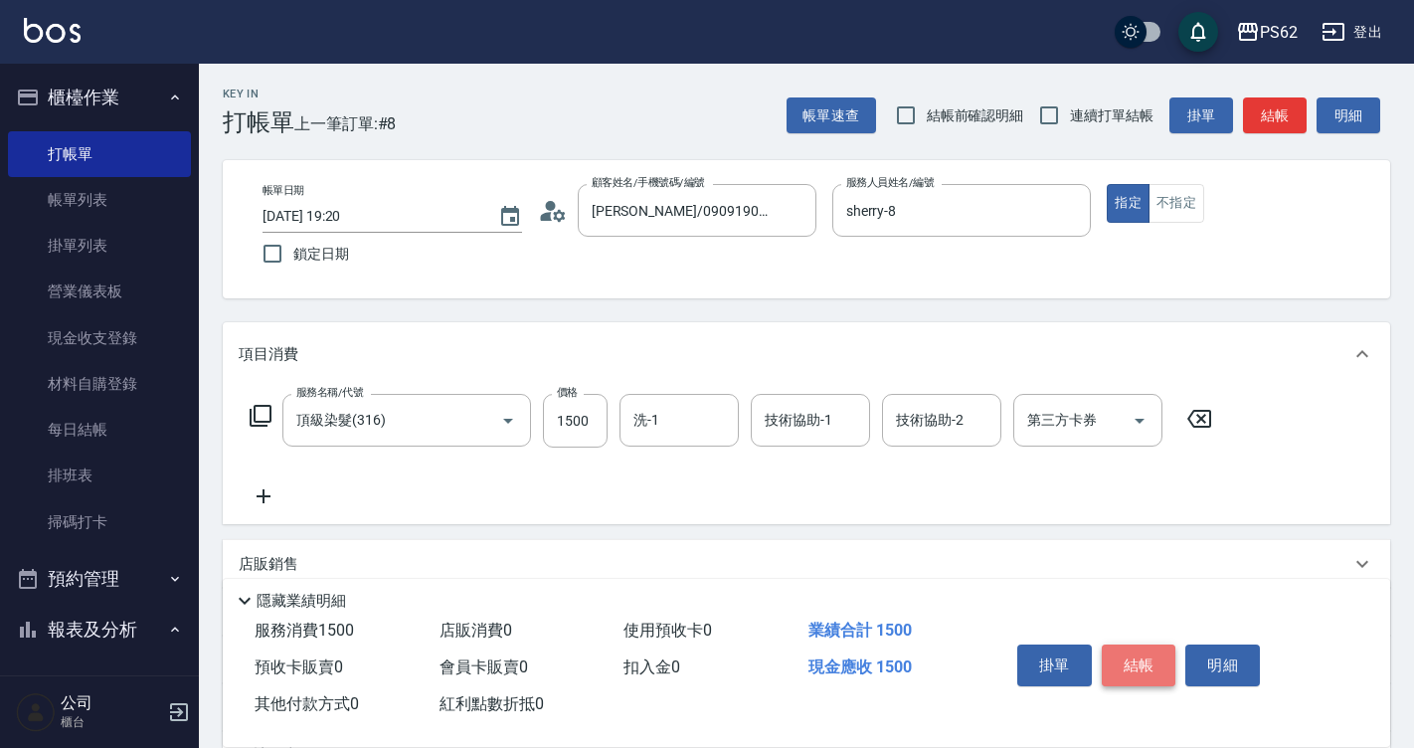
click at [1138, 672] on button "結帳" at bounding box center [1139, 666] width 75 height 42
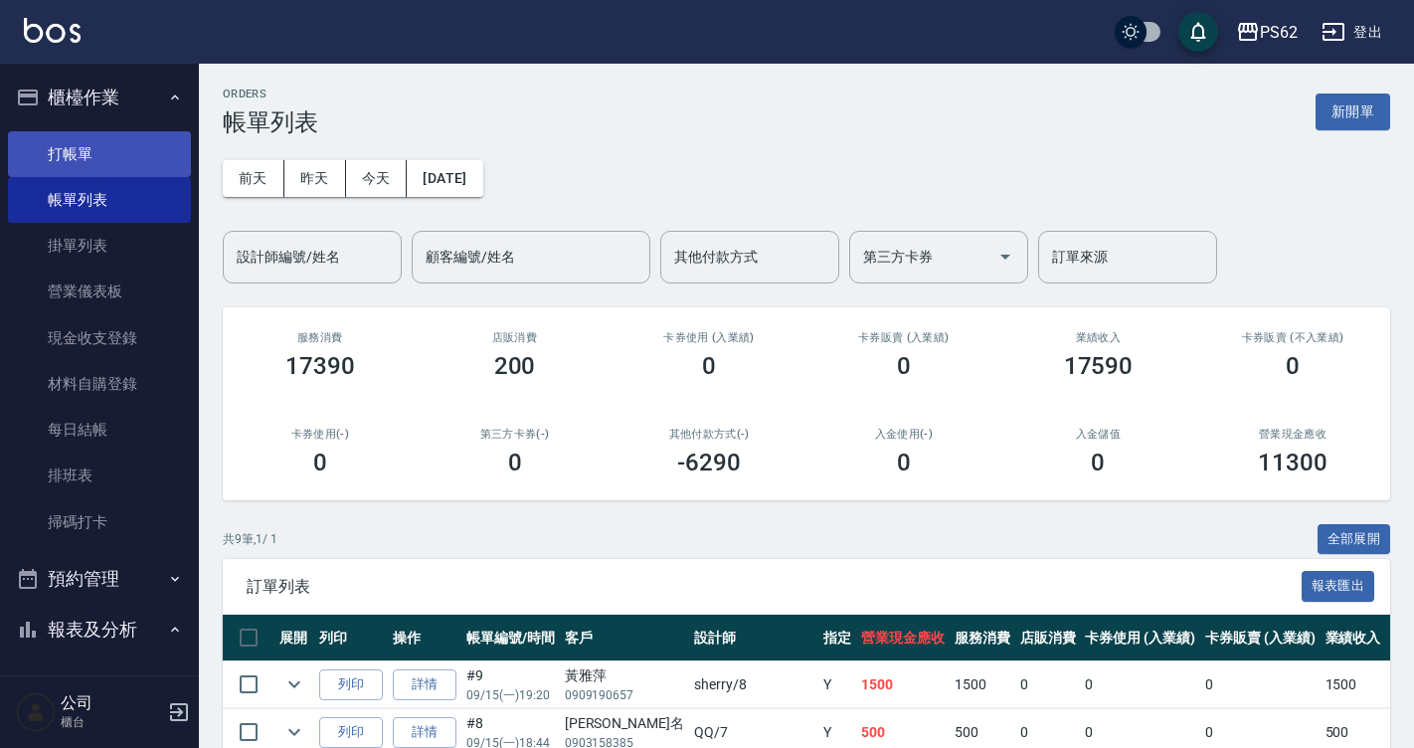
click at [141, 166] on link "打帳單" at bounding box center [99, 154] width 183 height 46
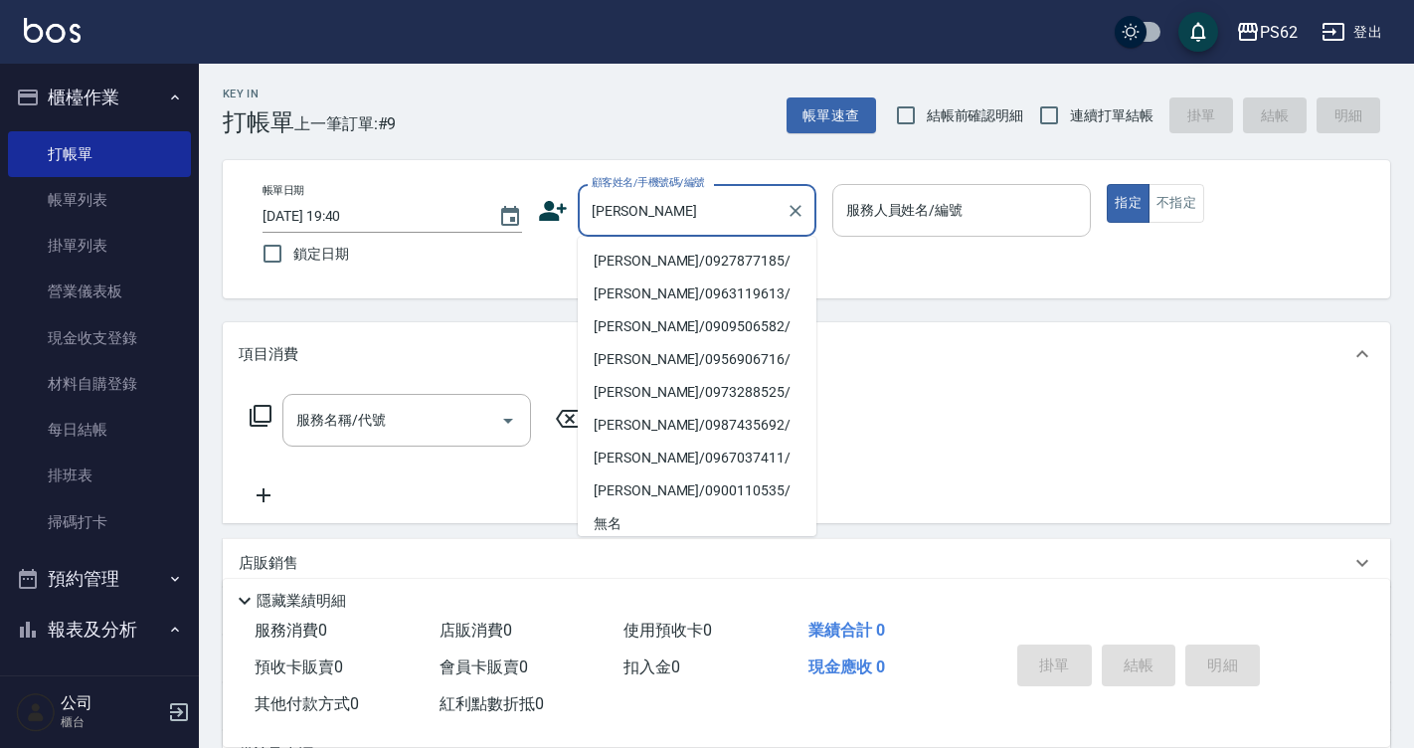
type input "[PERSON_NAME]/0927877185/"
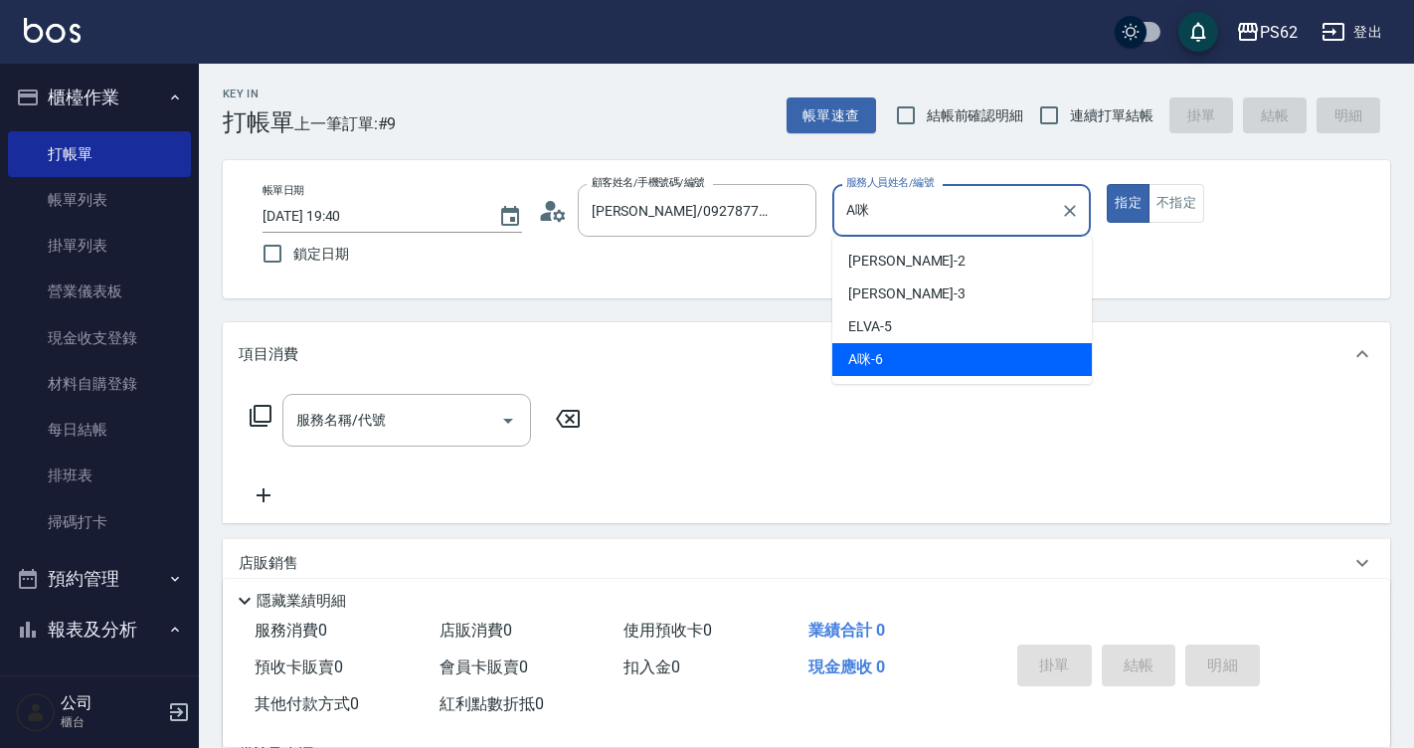
type input "A"
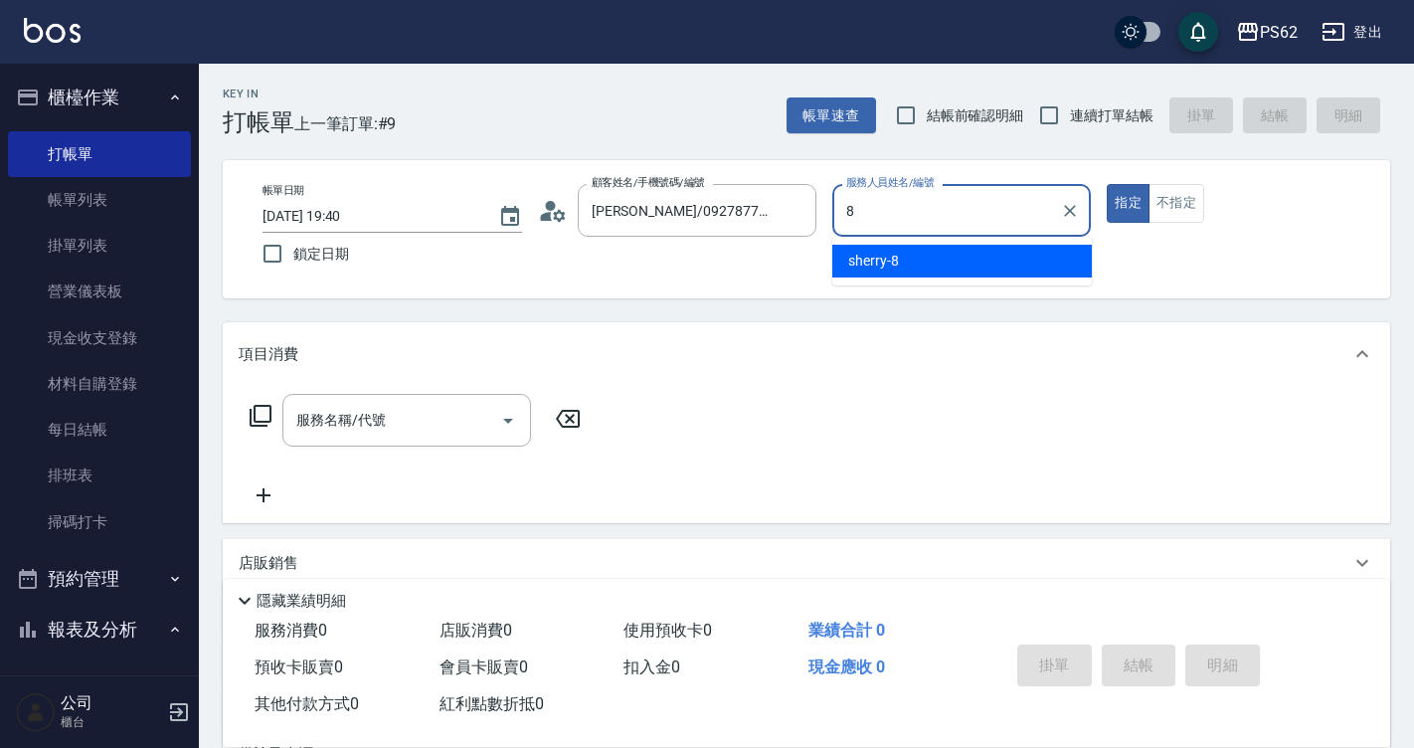
type input "sherry-8"
type button "true"
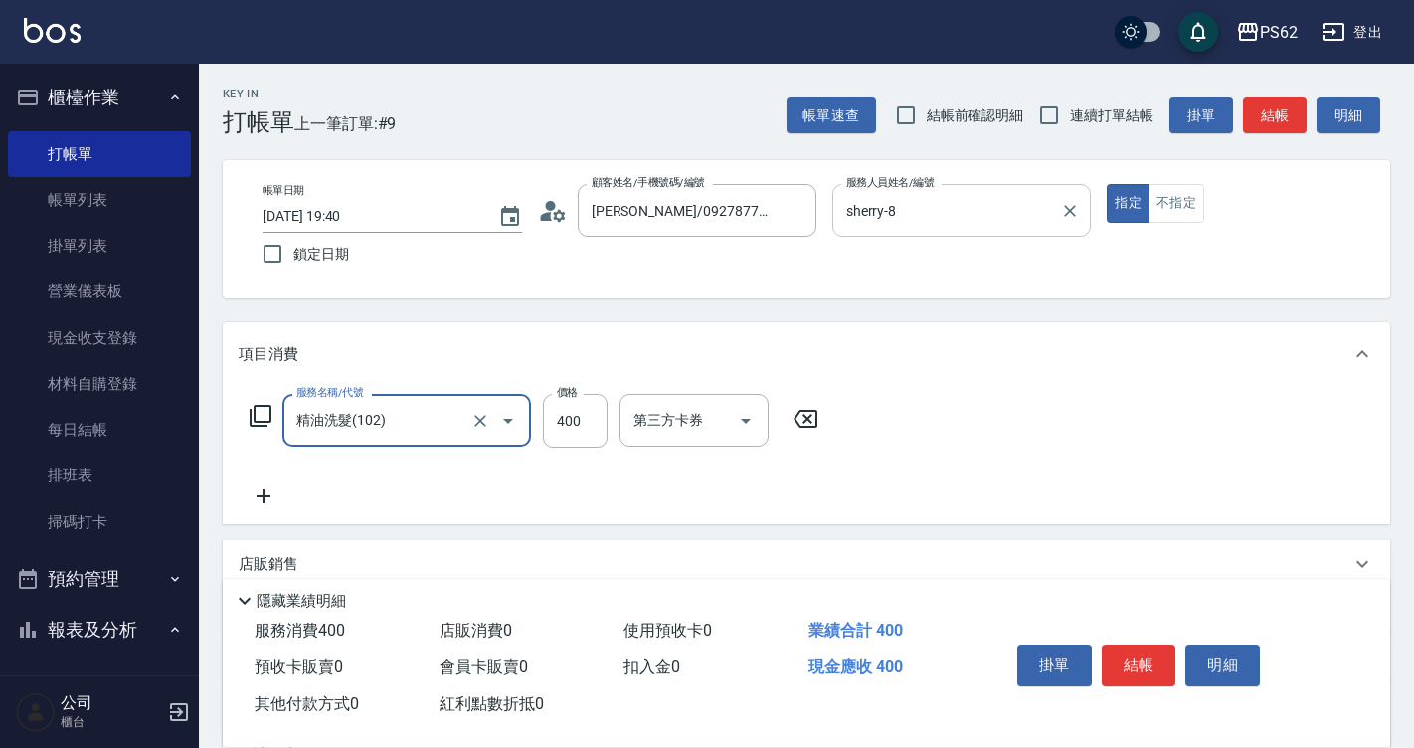
type input "精油洗髮(102)"
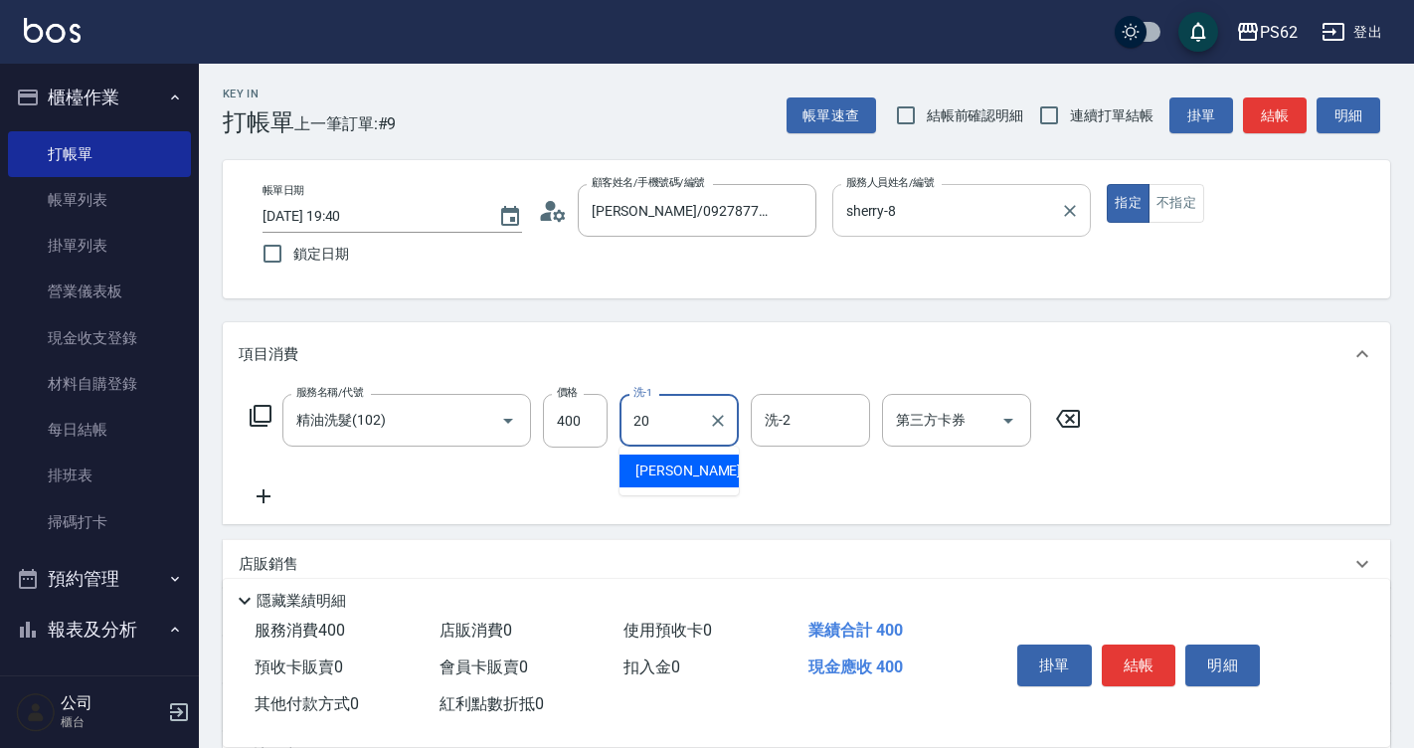
type input "[PERSON_NAME]-20"
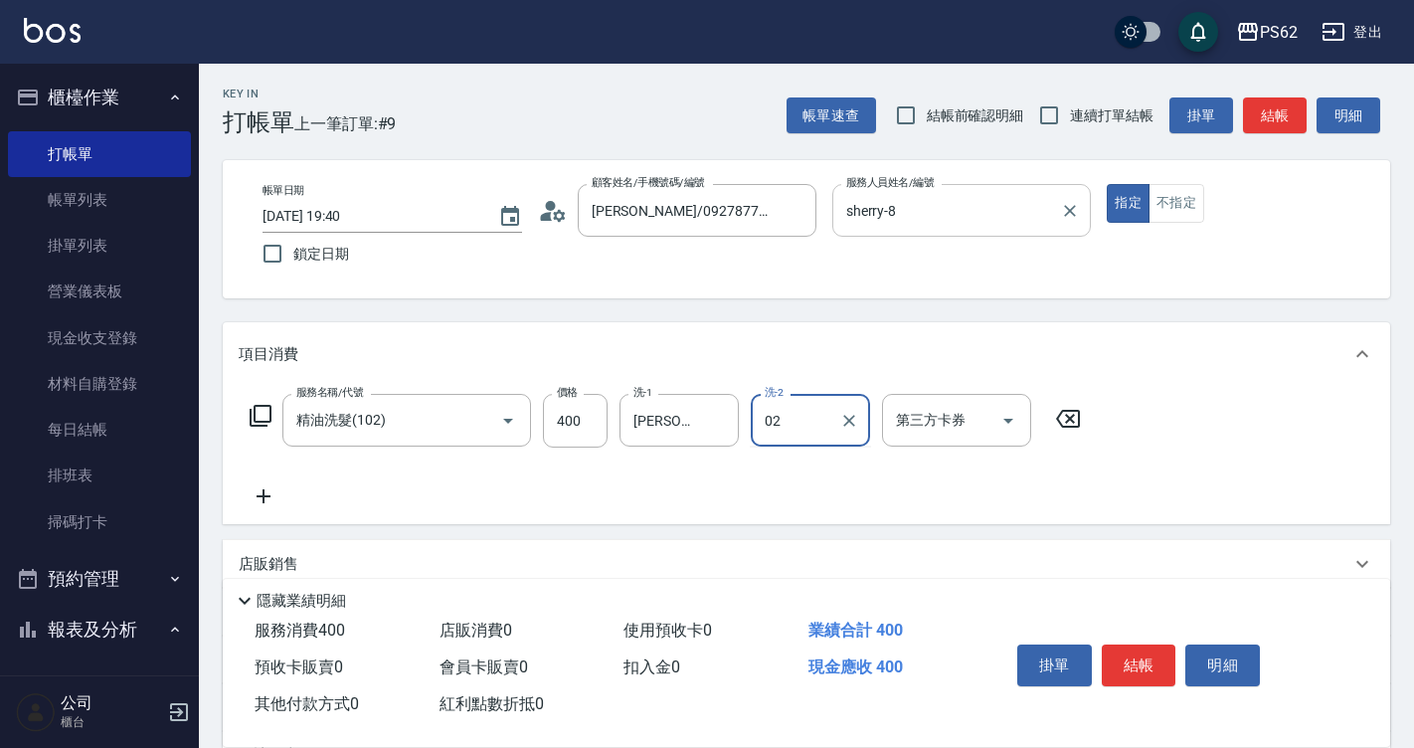
type input "02"
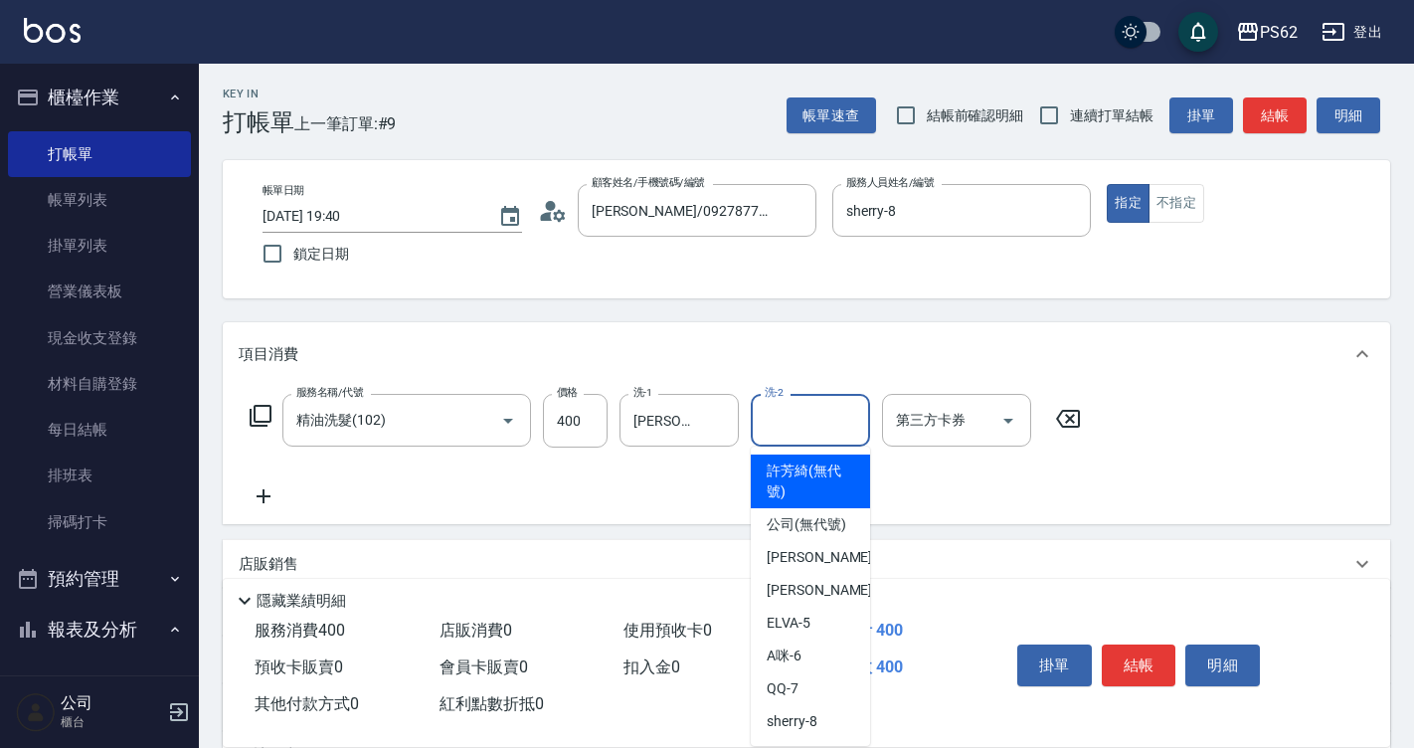
click at [802, 414] on input "洗-2" at bounding box center [810, 420] width 101 height 35
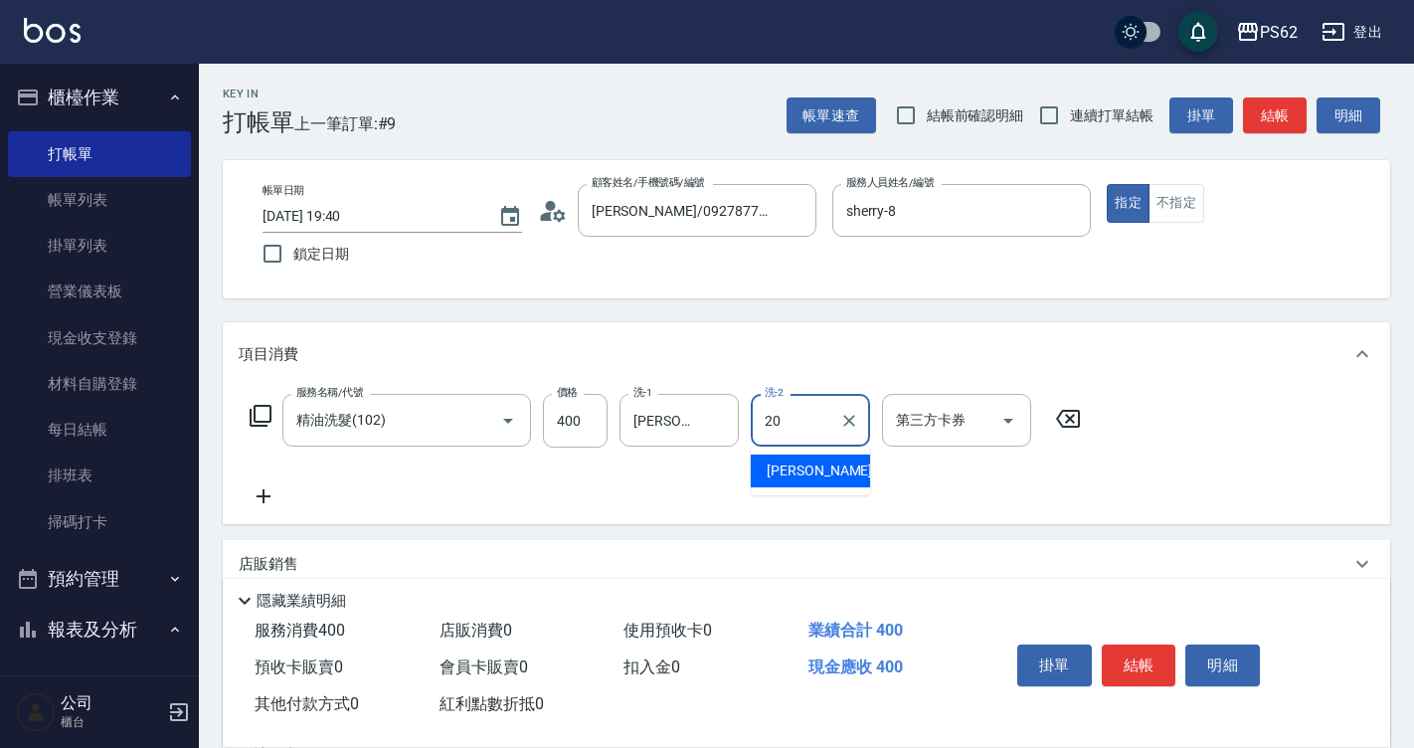
type input "[PERSON_NAME]-20"
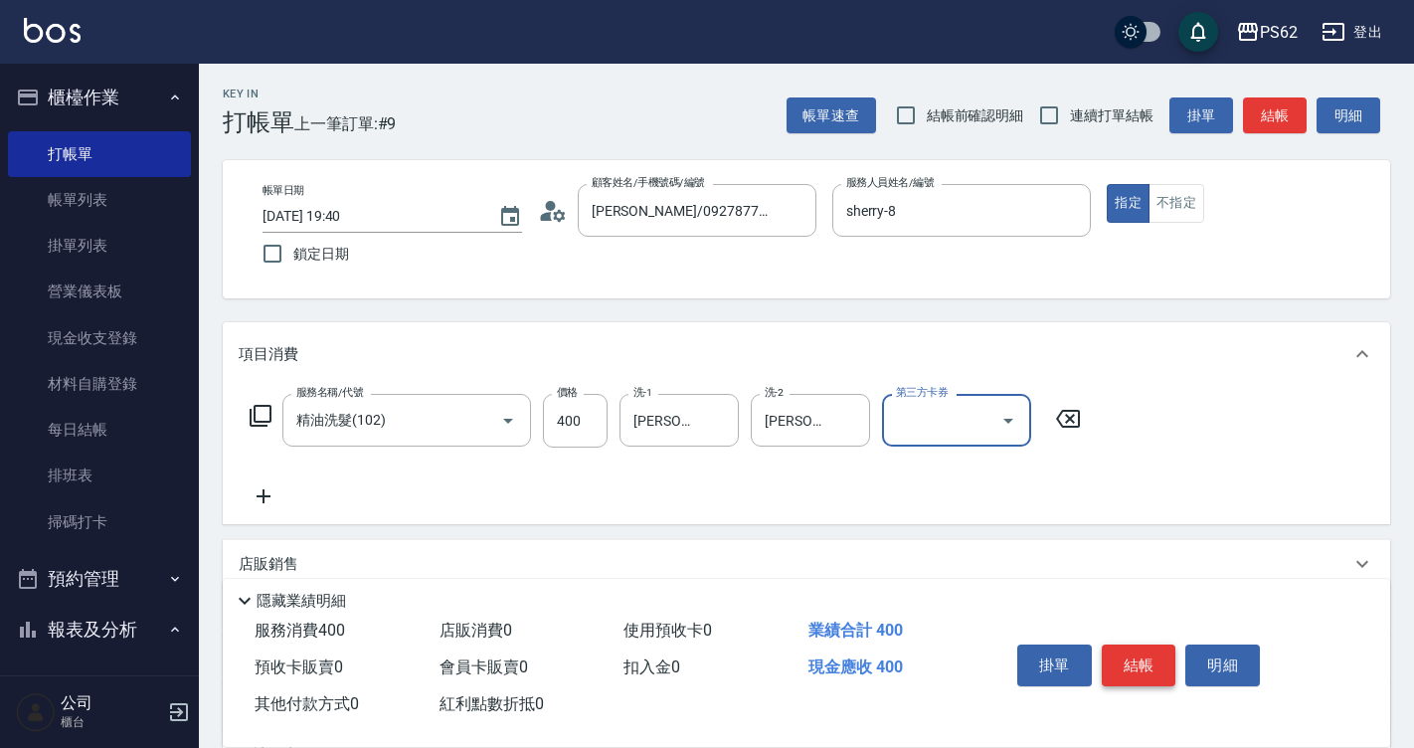
click at [1137, 645] on button "結帳" at bounding box center [1139, 666] width 75 height 42
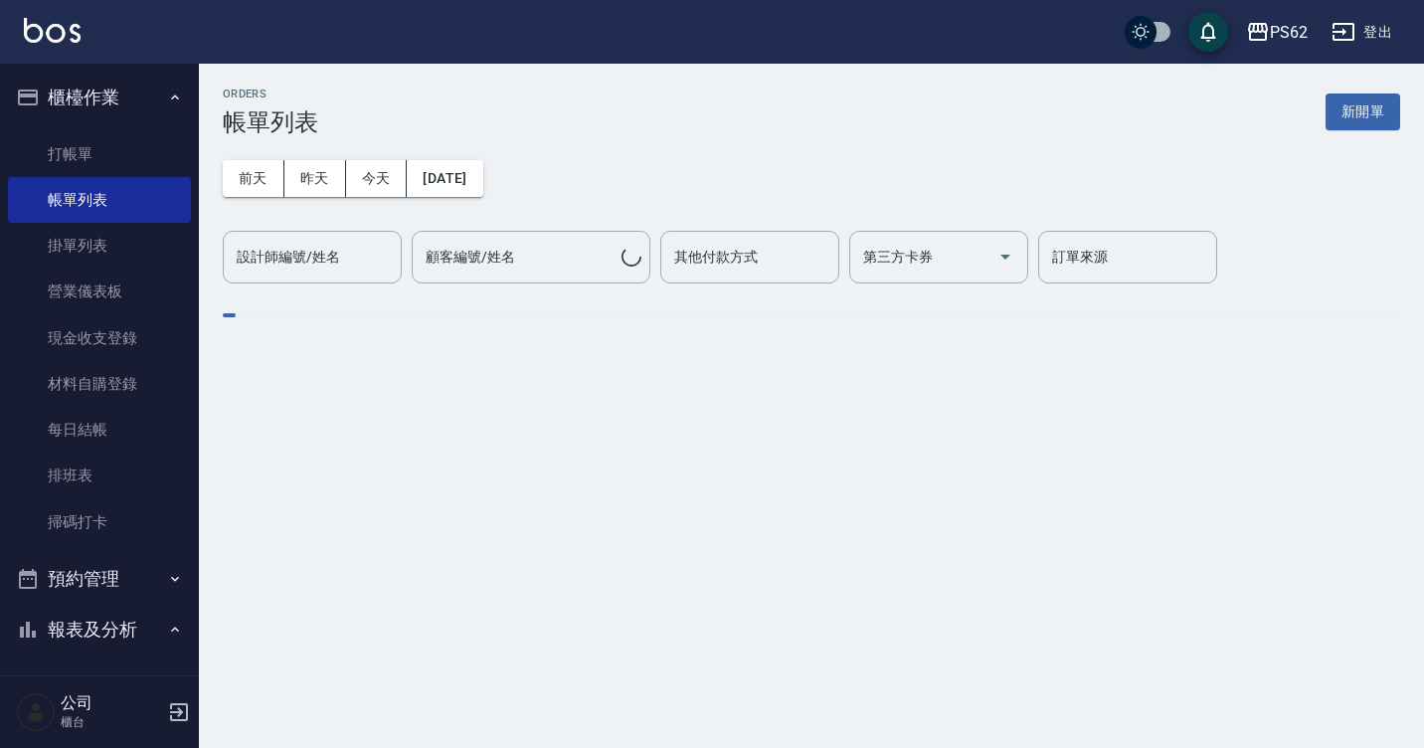
click at [301, 171] on button "昨天" at bounding box center [315, 178] width 62 height 37
click at [332, 287] on div "ORDERS 帳單列表 新開單 [DATE] [DATE] [DATE] [DATE] 設計師編號/姓名 設計師編號/姓名 顧客編號/姓名 顧客編號/姓名 其…" at bounding box center [811, 217] width 1225 height 307
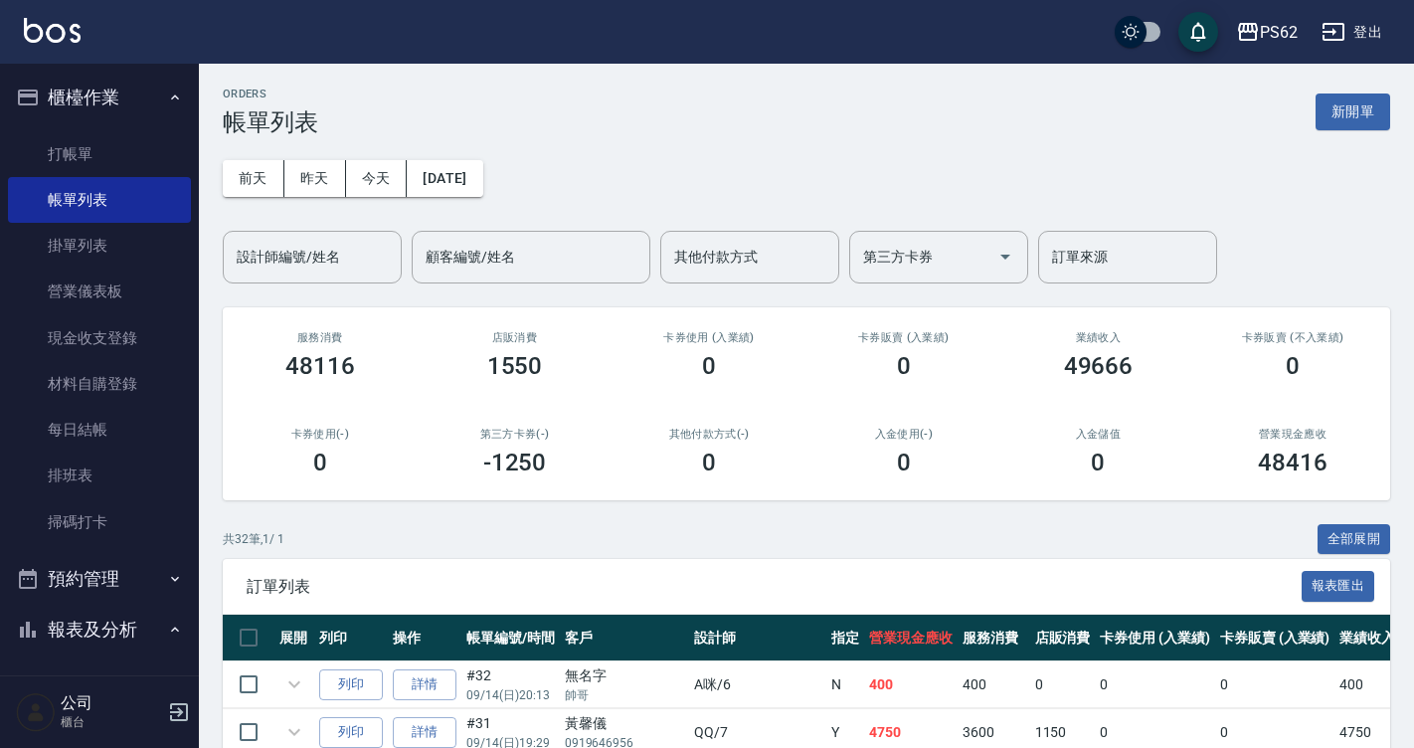
click at [336, 243] on input "設計師編號/姓名" at bounding box center [312, 257] width 161 height 35
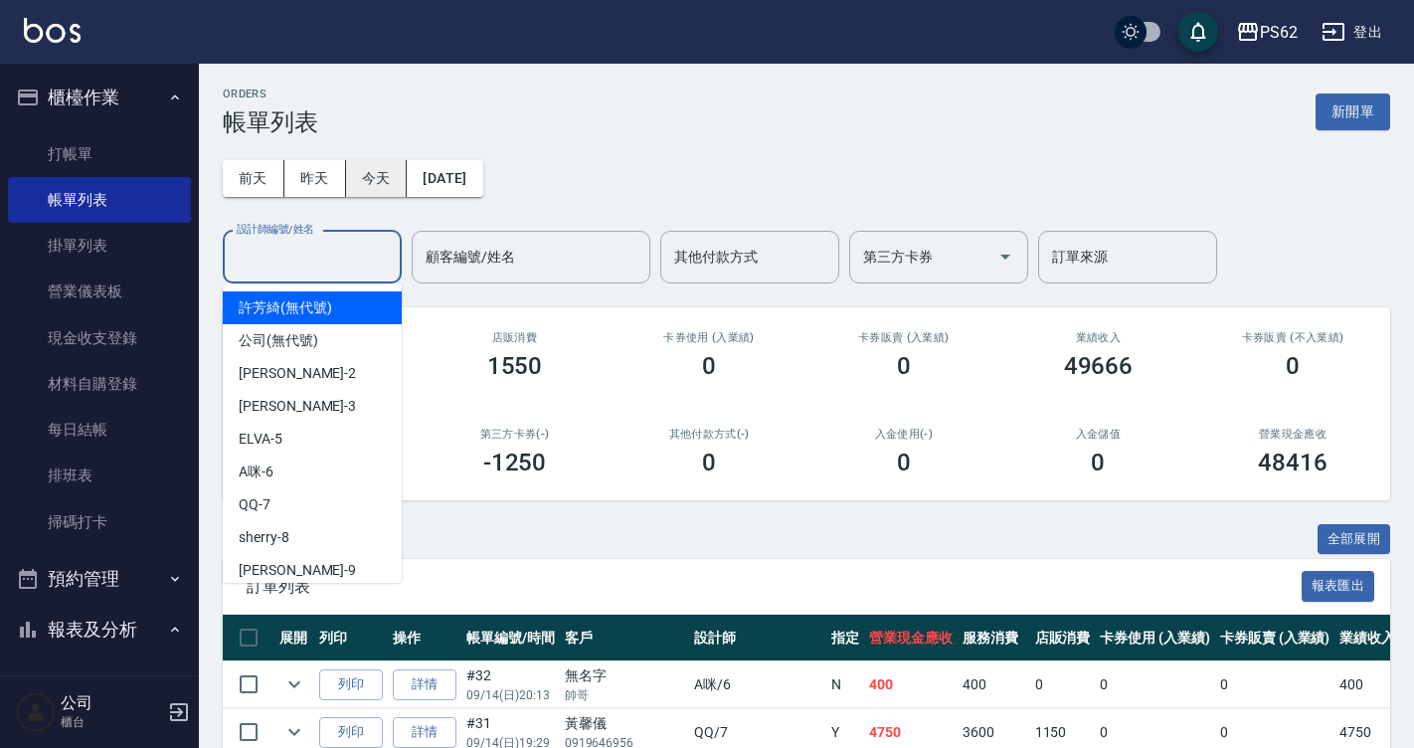
click at [366, 181] on button "今天" at bounding box center [377, 178] width 62 height 37
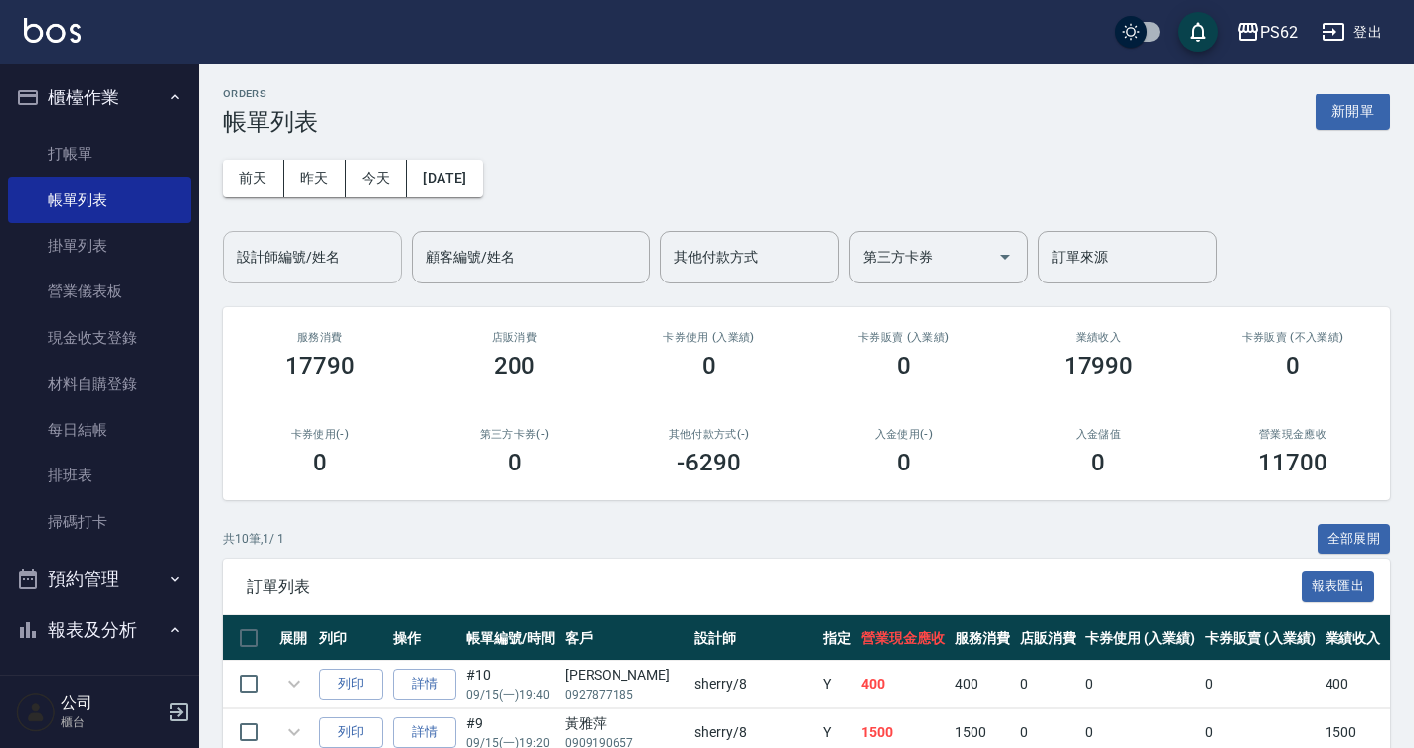
click at [319, 237] on div "設計師編號/姓名" at bounding box center [312, 257] width 179 height 53
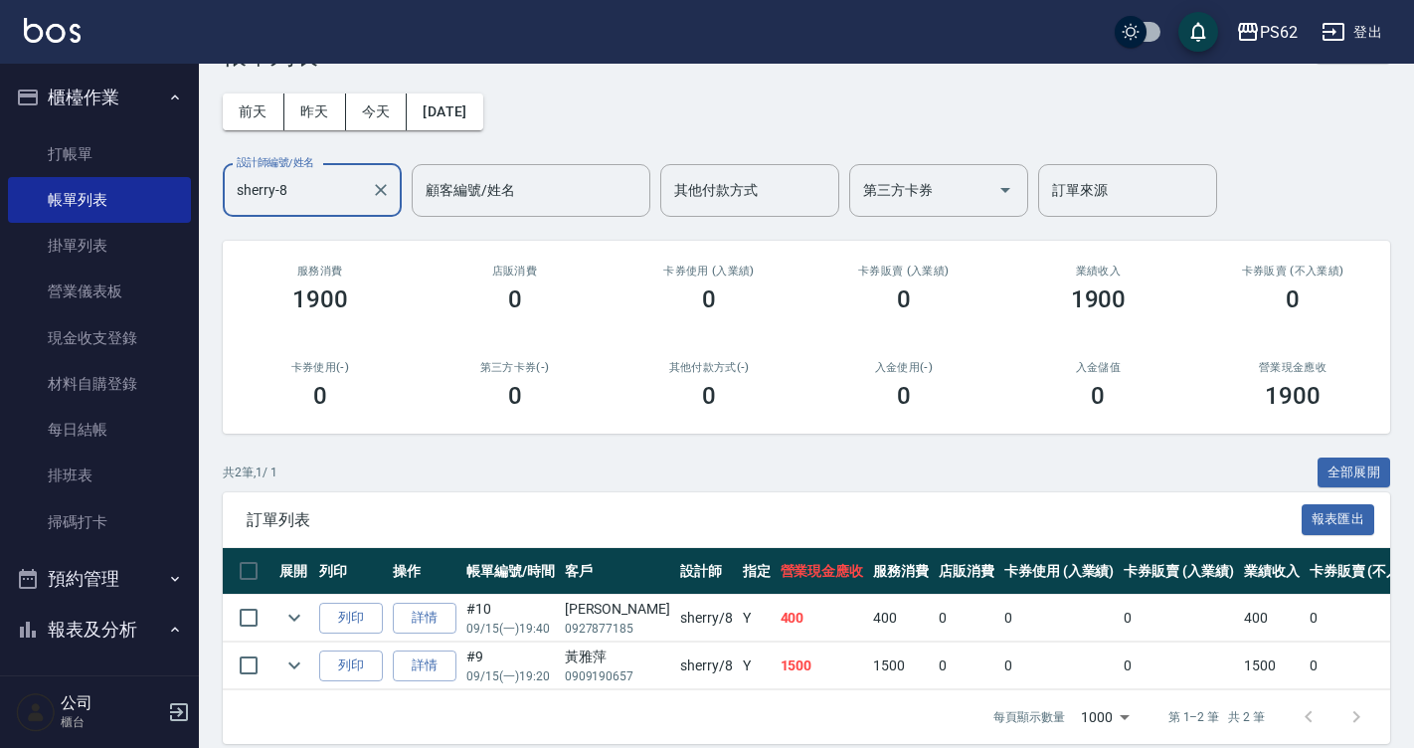
scroll to position [101, 0]
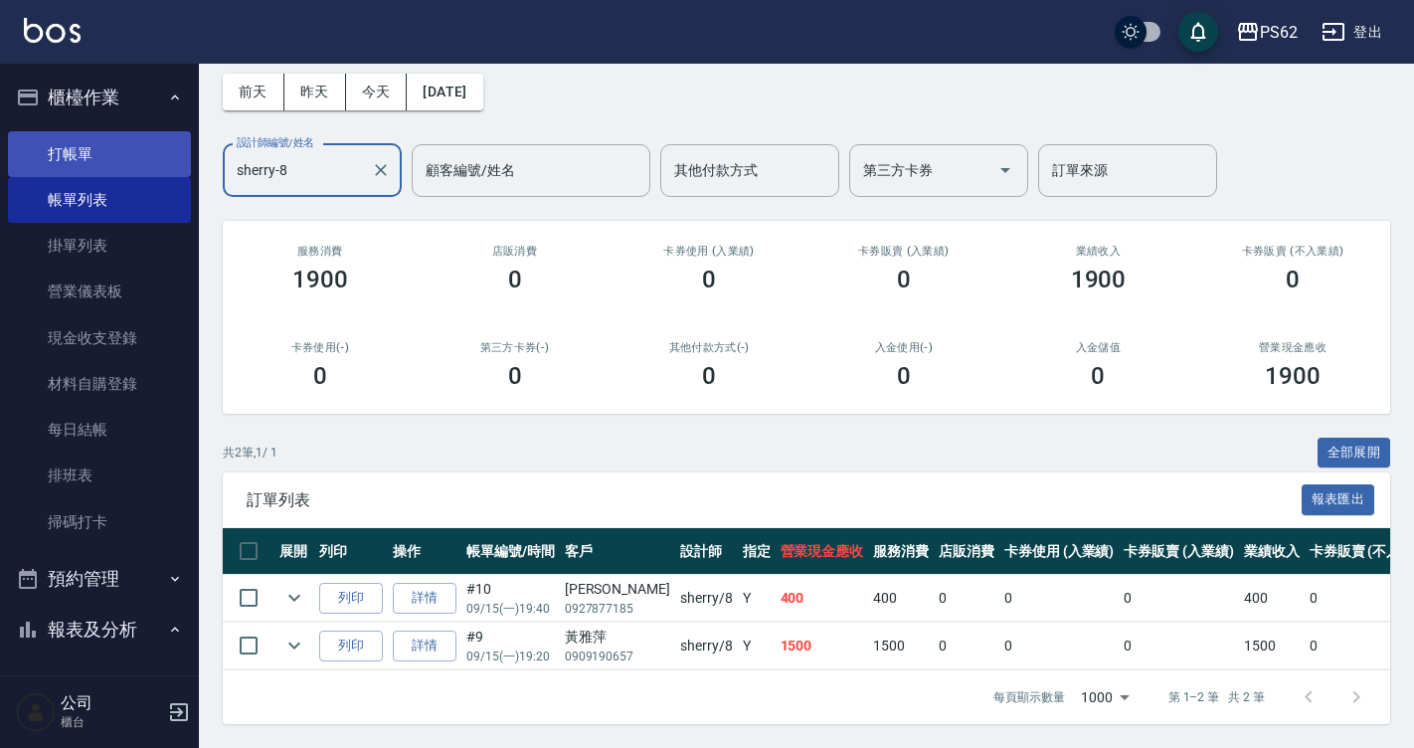
type input "sherry-8"
click at [128, 161] on link "打帳單" at bounding box center [99, 154] width 183 height 46
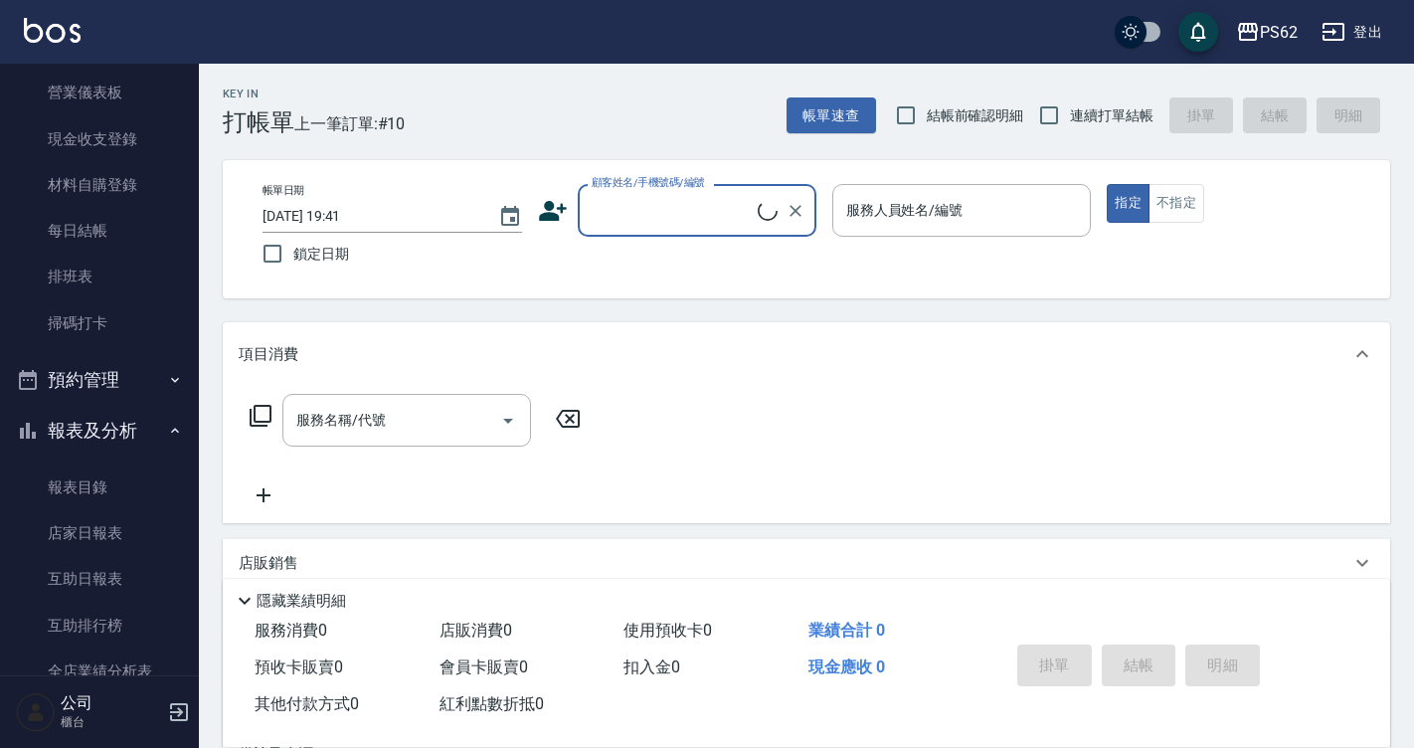
scroll to position [298, 0]
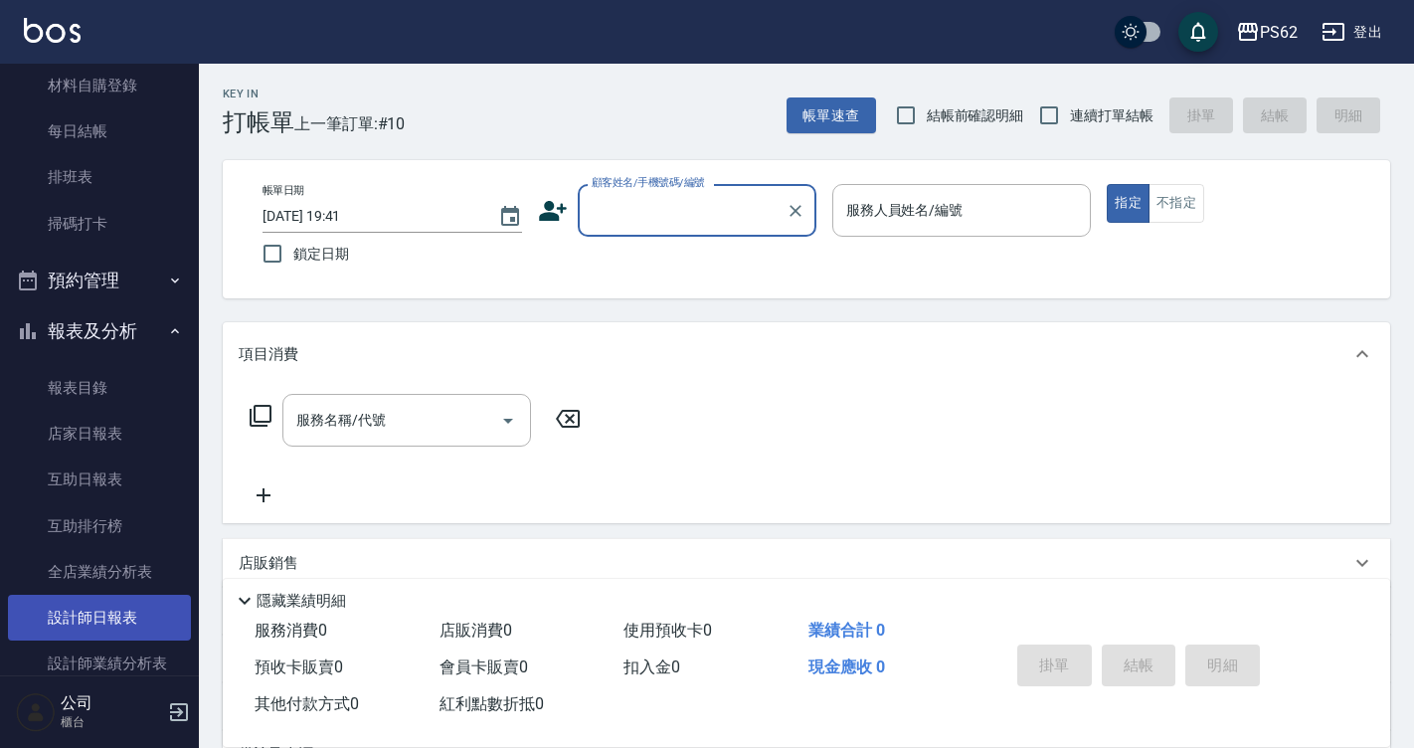
click at [123, 616] on link "設計師日報表" at bounding box center [99, 618] width 183 height 46
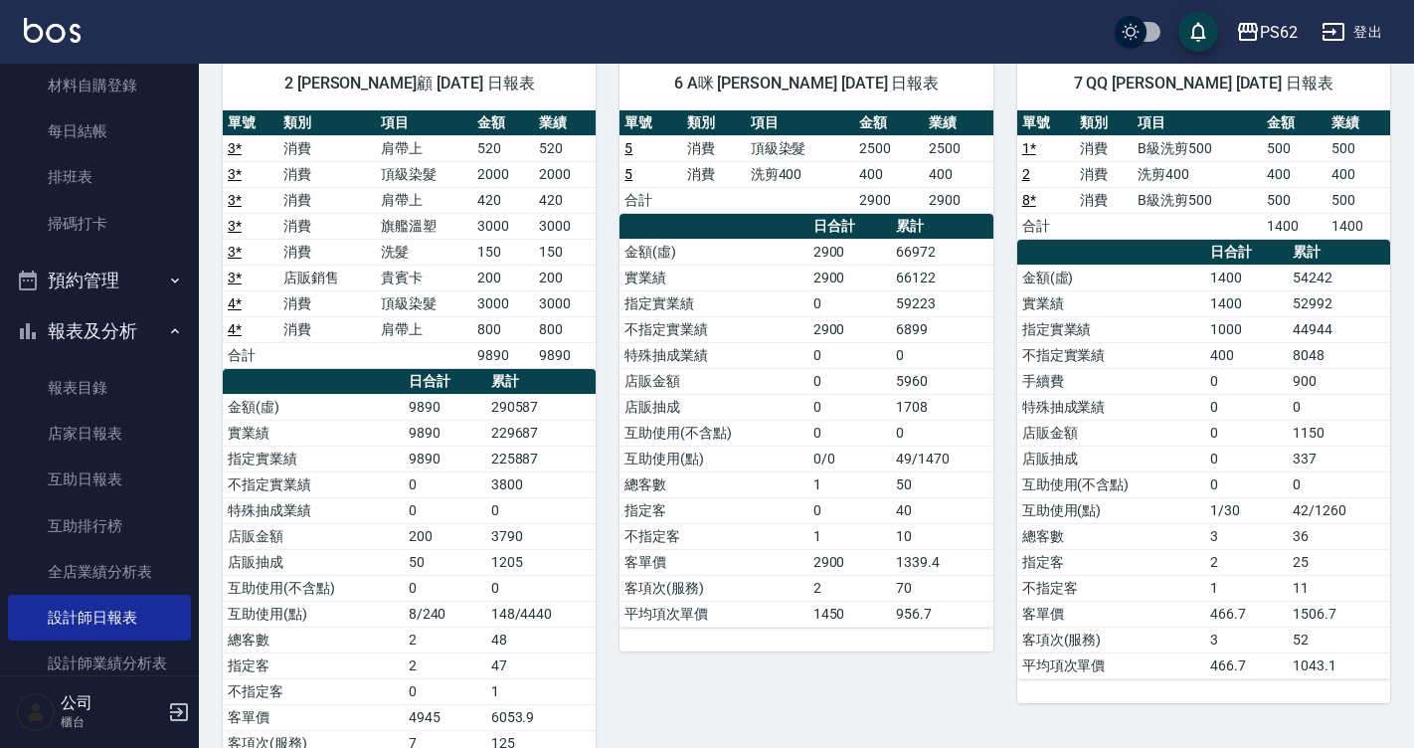
scroll to position [99, 0]
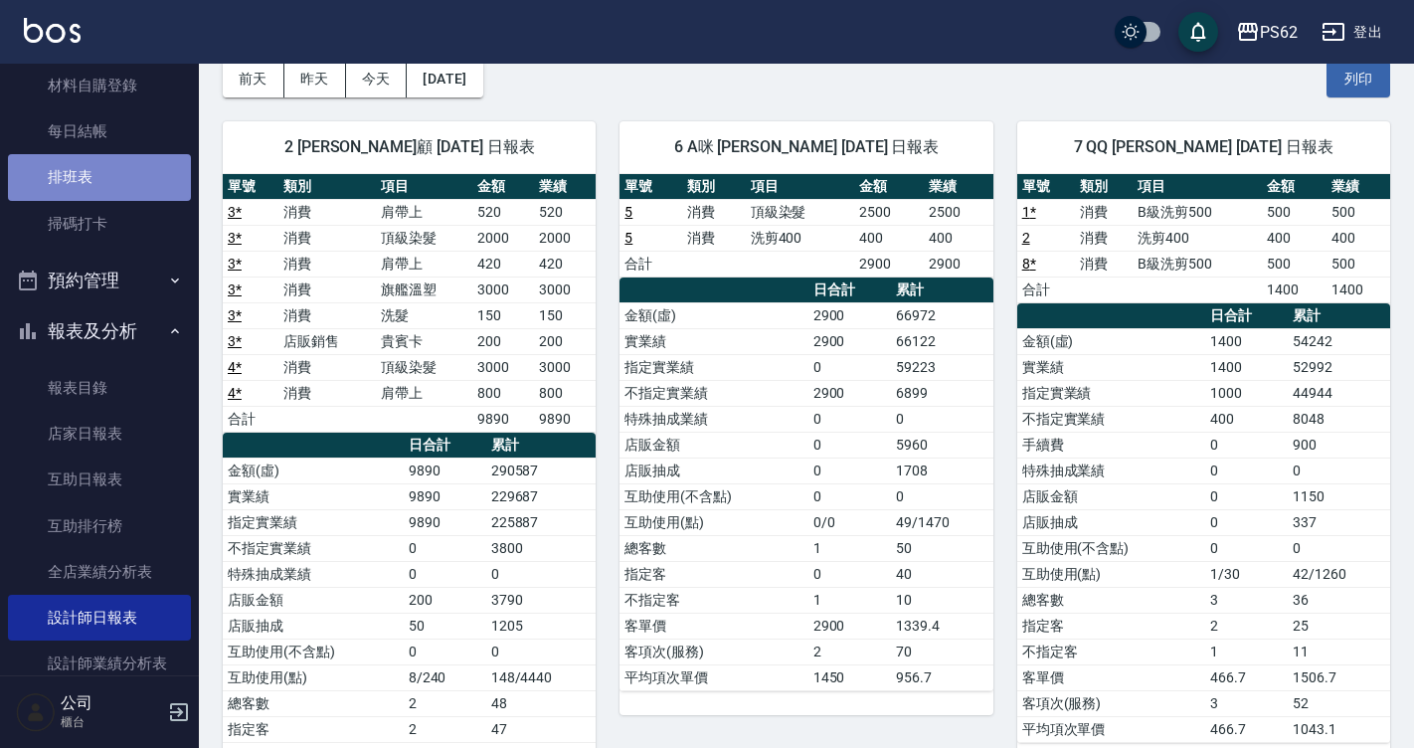
click at [121, 177] on link "排班表" at bounding box center [99, 177] width 183 height 46
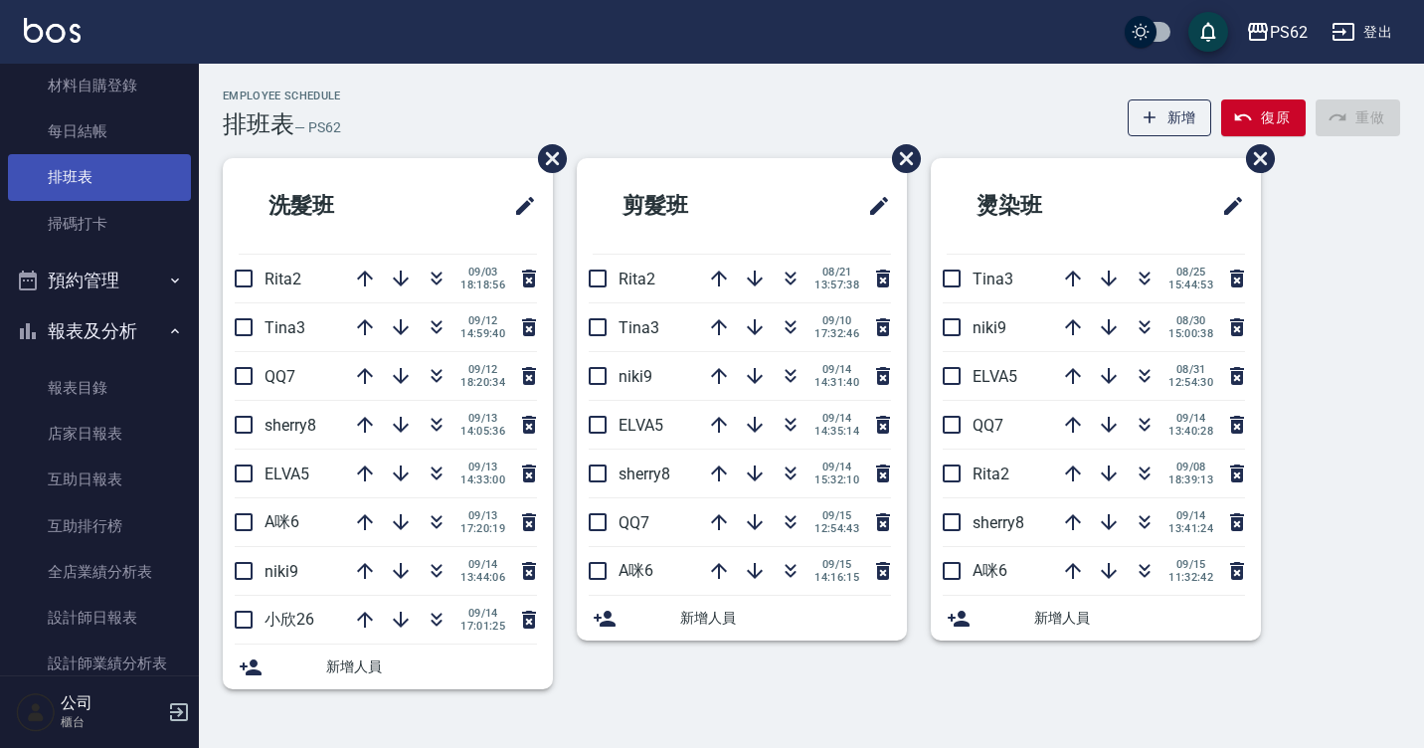
drag, startPoint x: 119, startPoint y: 177, endPoint x: 83, endPoint y: 191, distance: 39.3
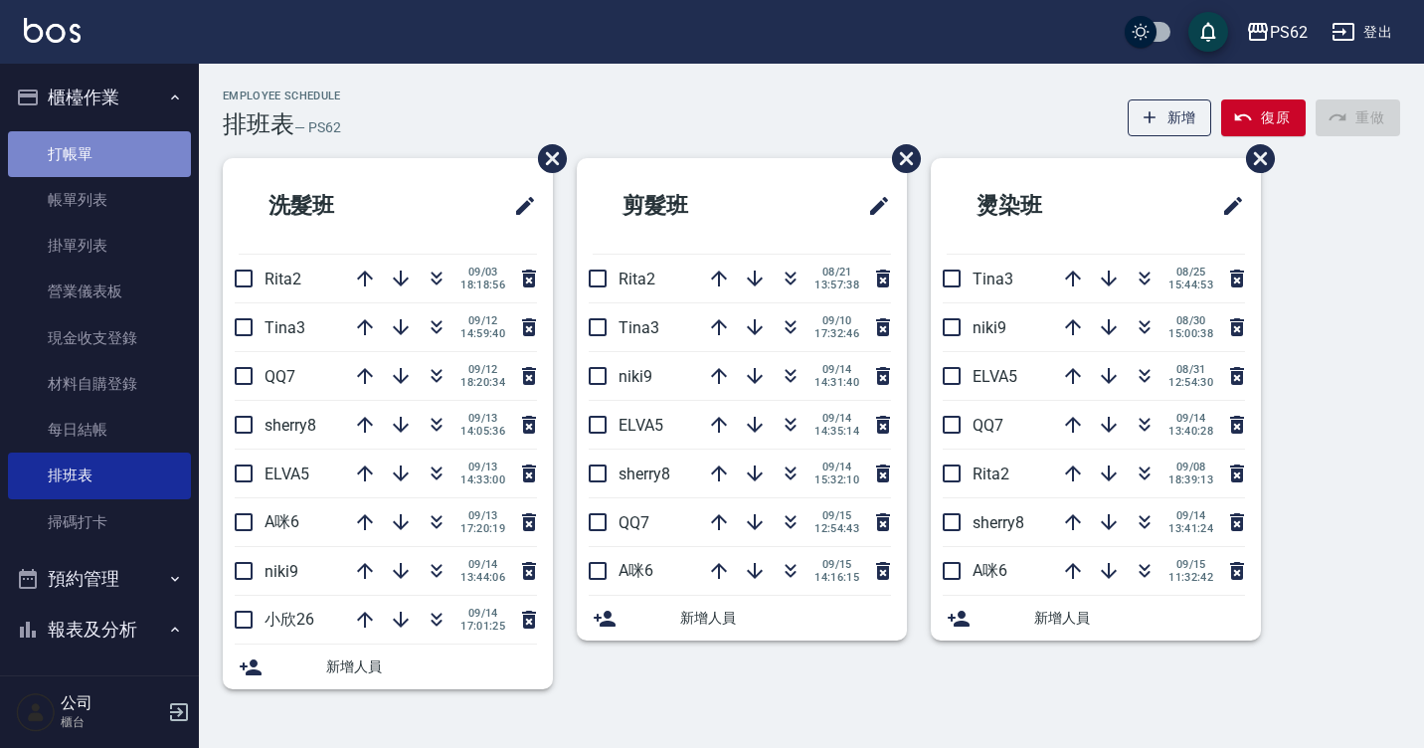
click at [118, 145] on link "打帳單" at bounding box center [99, 154] width 183 height 46
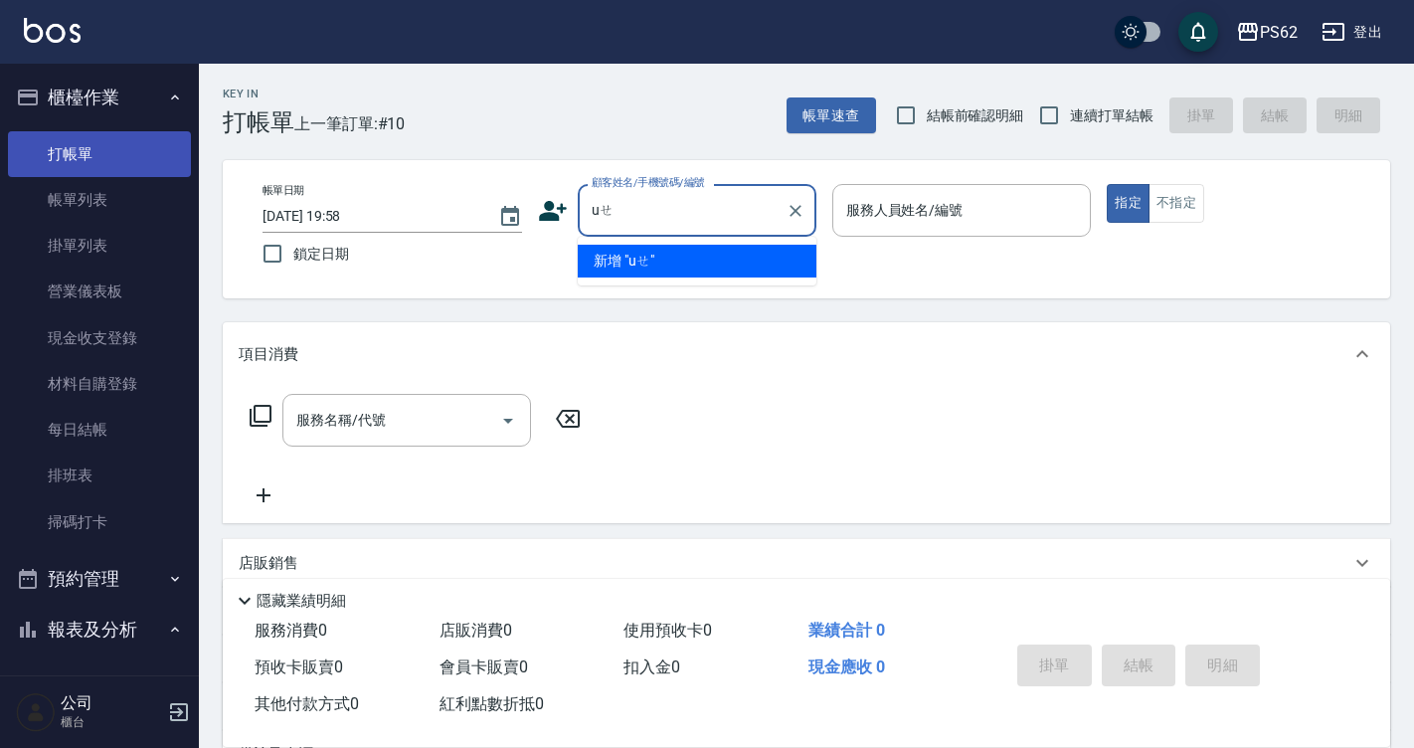
type input "u"
type input "[PERSON_NAME]/0987565650/"
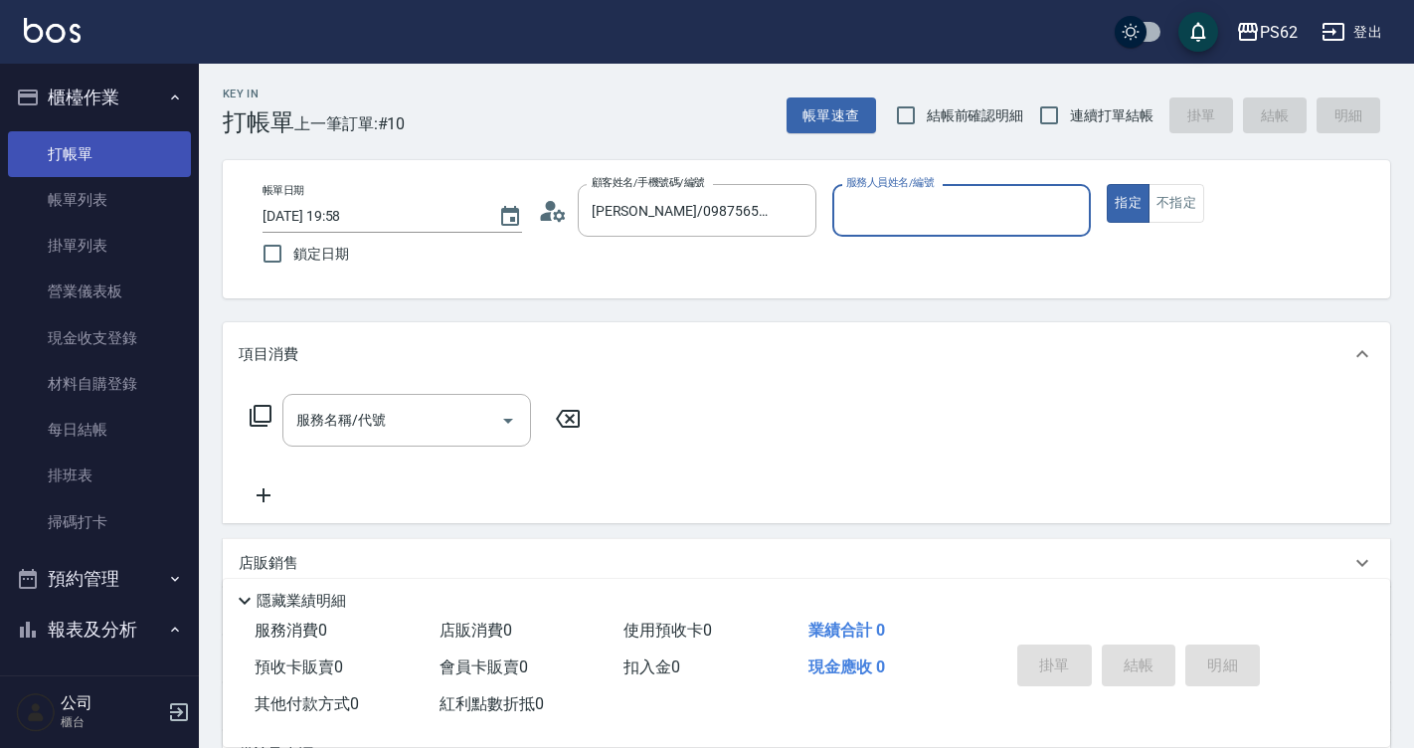
type input "[PERSON_NAME]-2"
click at [1107, 184] on button "指定" at bounding box center [1128, 203] width 43 height 39
type button "true"
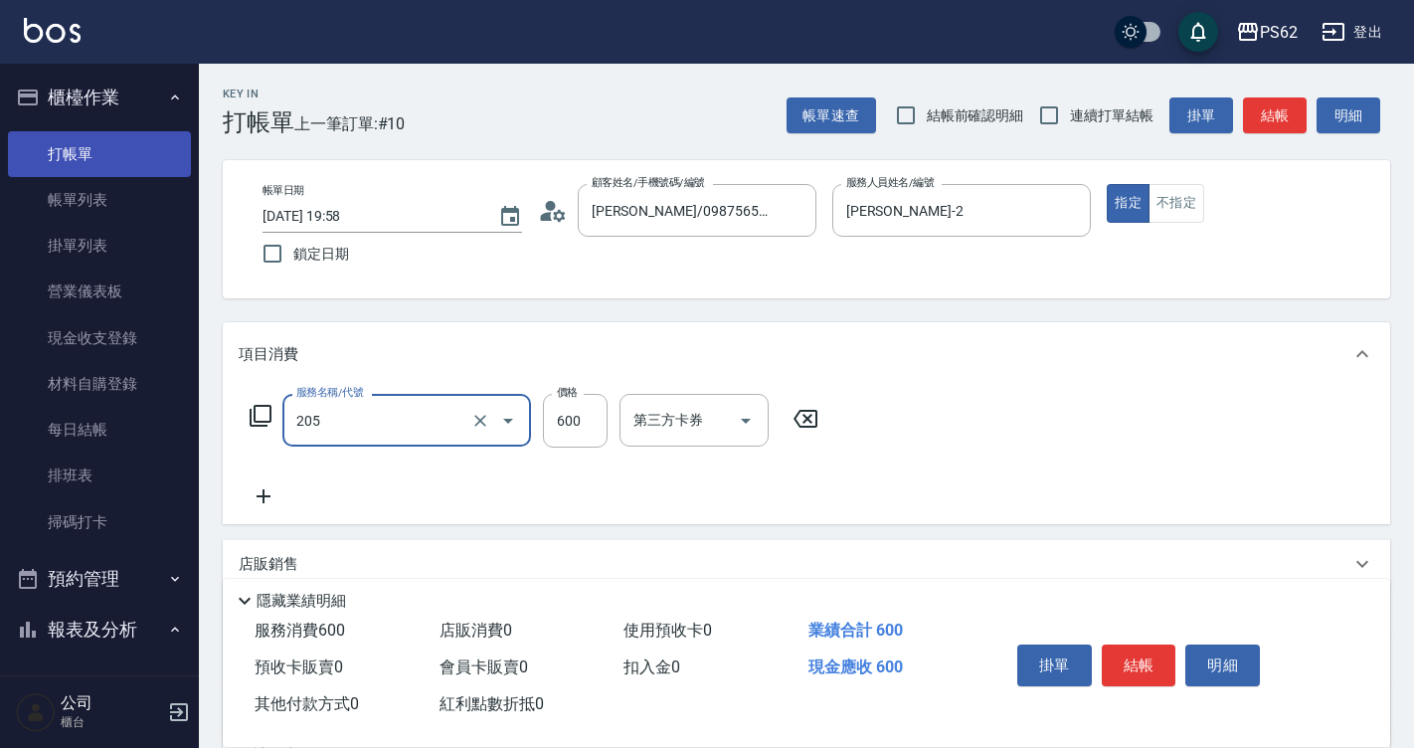
type input "A級洗剪400(205)"
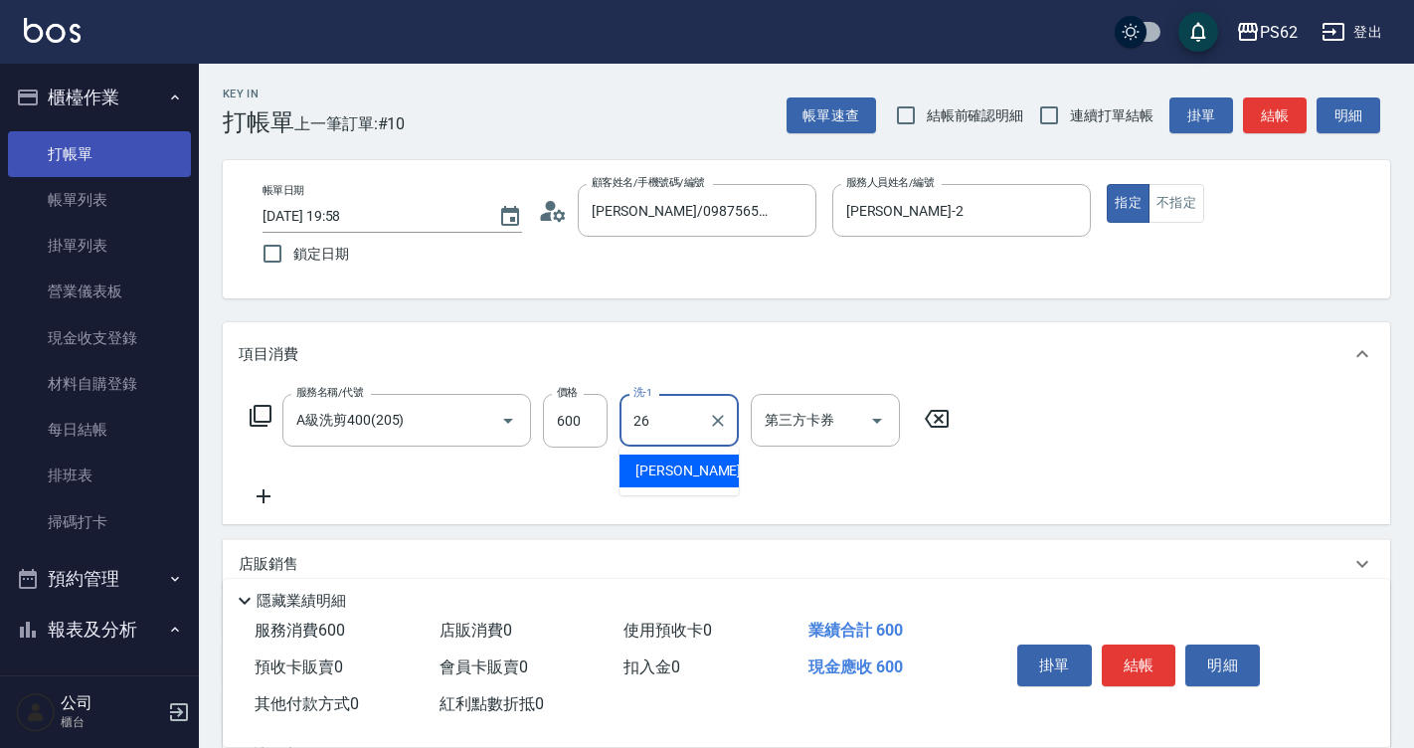
type input "[PERSON_NAME]-26"
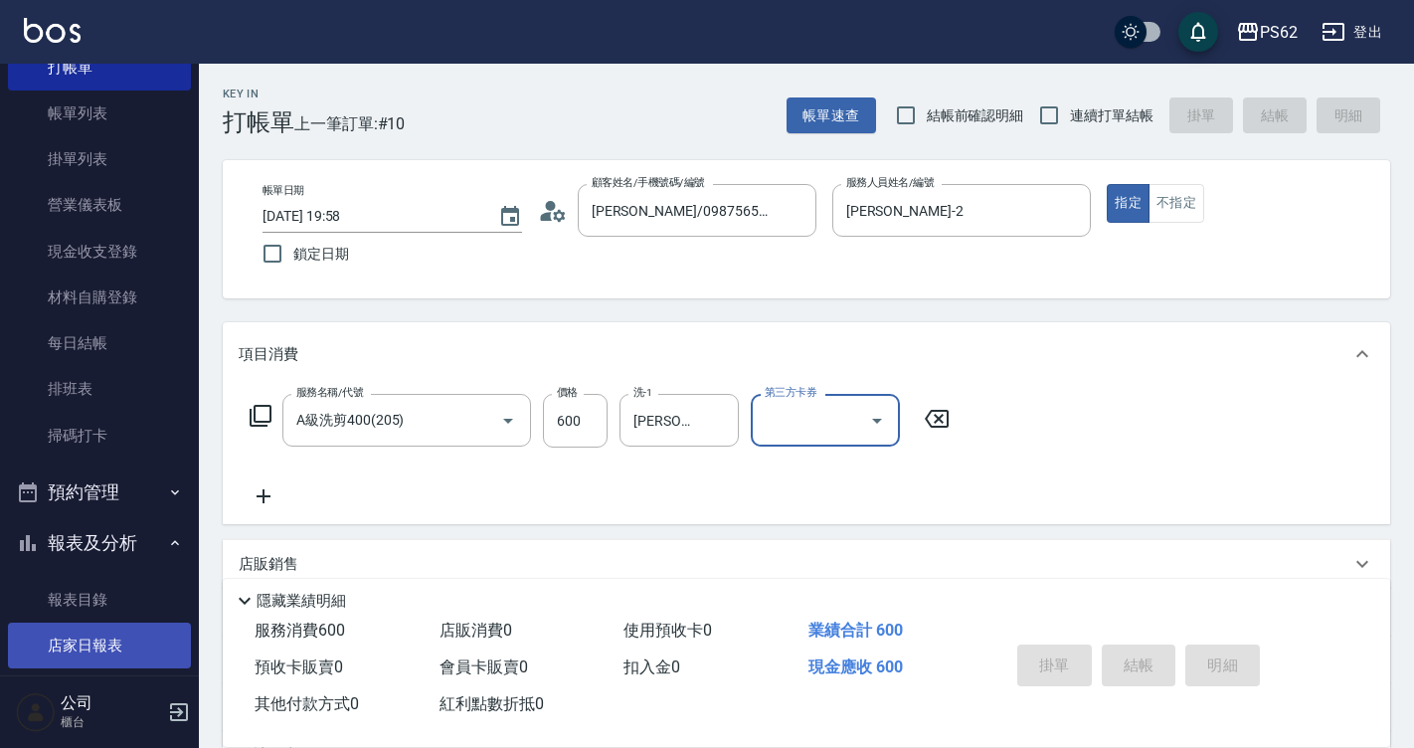
scroll to position [352, 0]
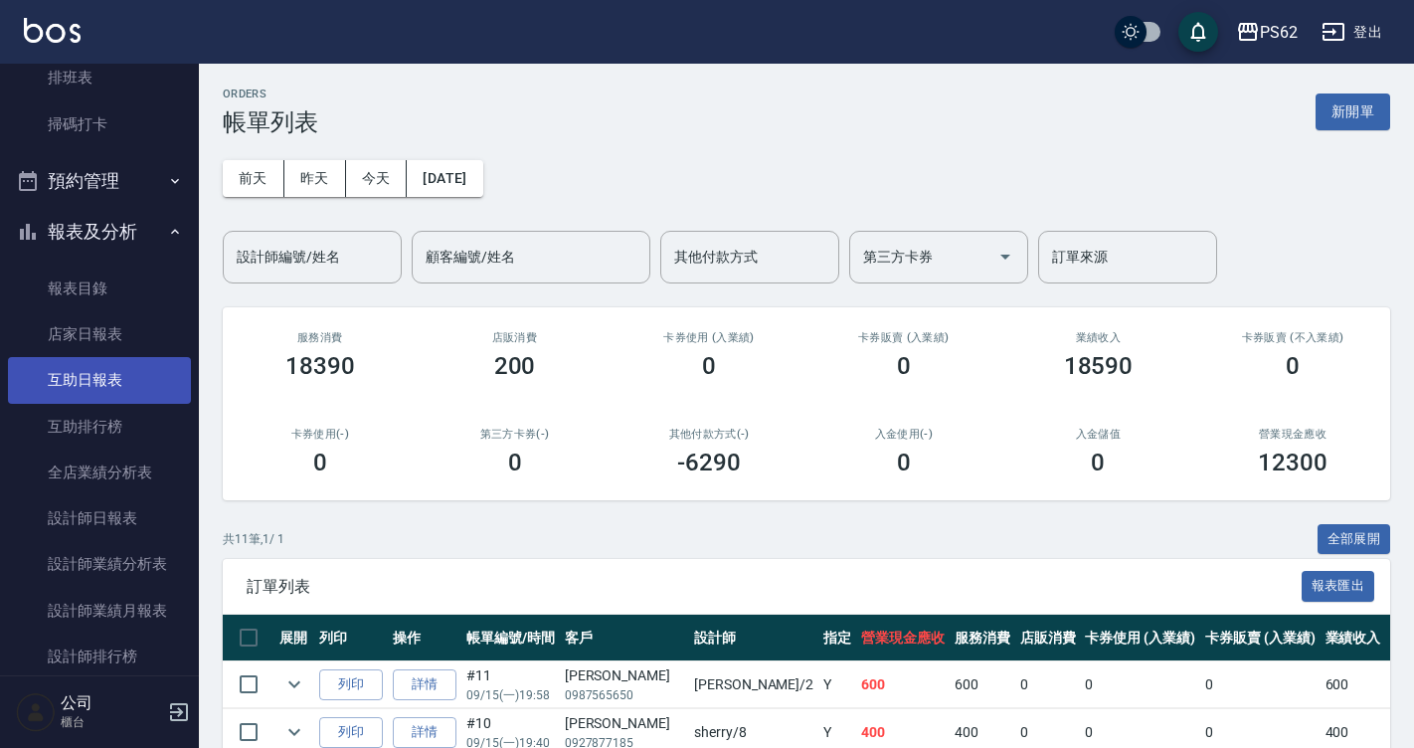
scroll to position [199, 0]
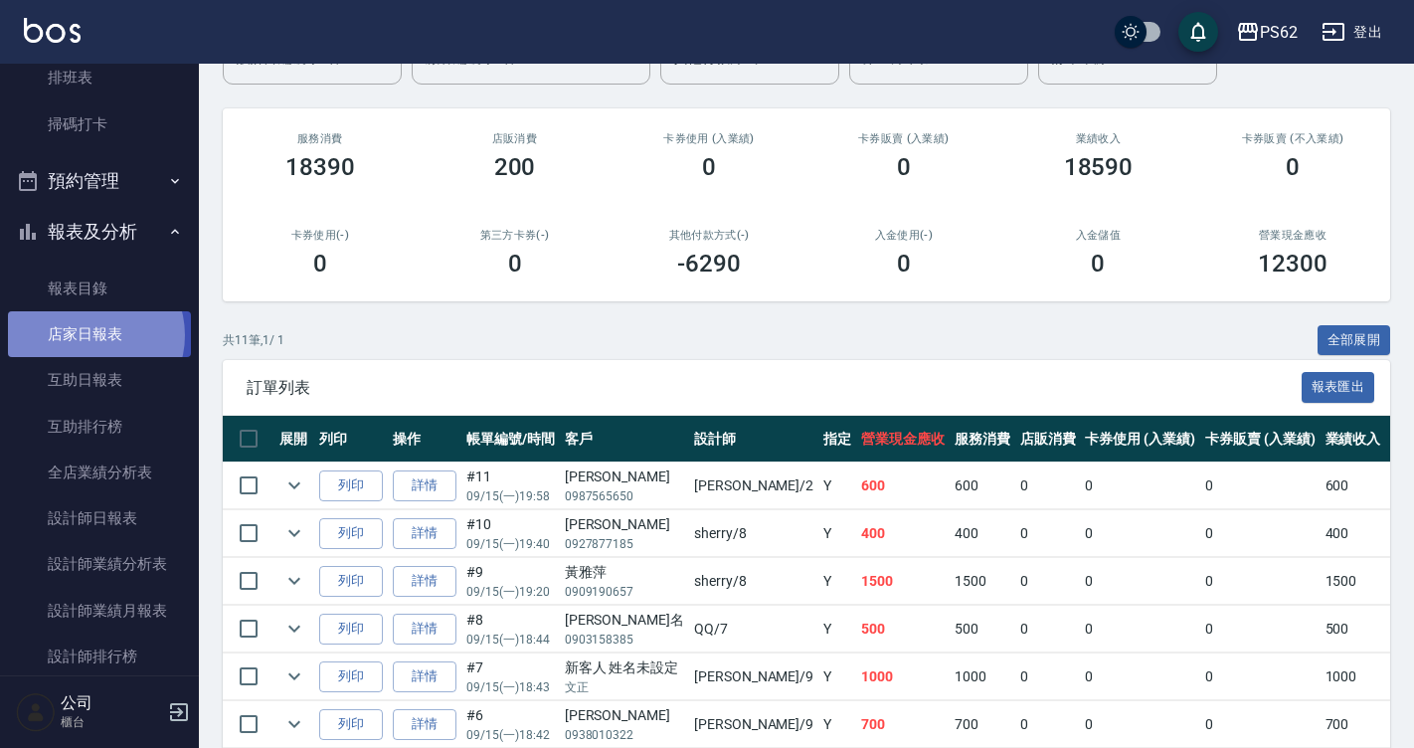
click at [89, 335] on link "店家日報表" at bounding box center [99, 334] width 183 height 46
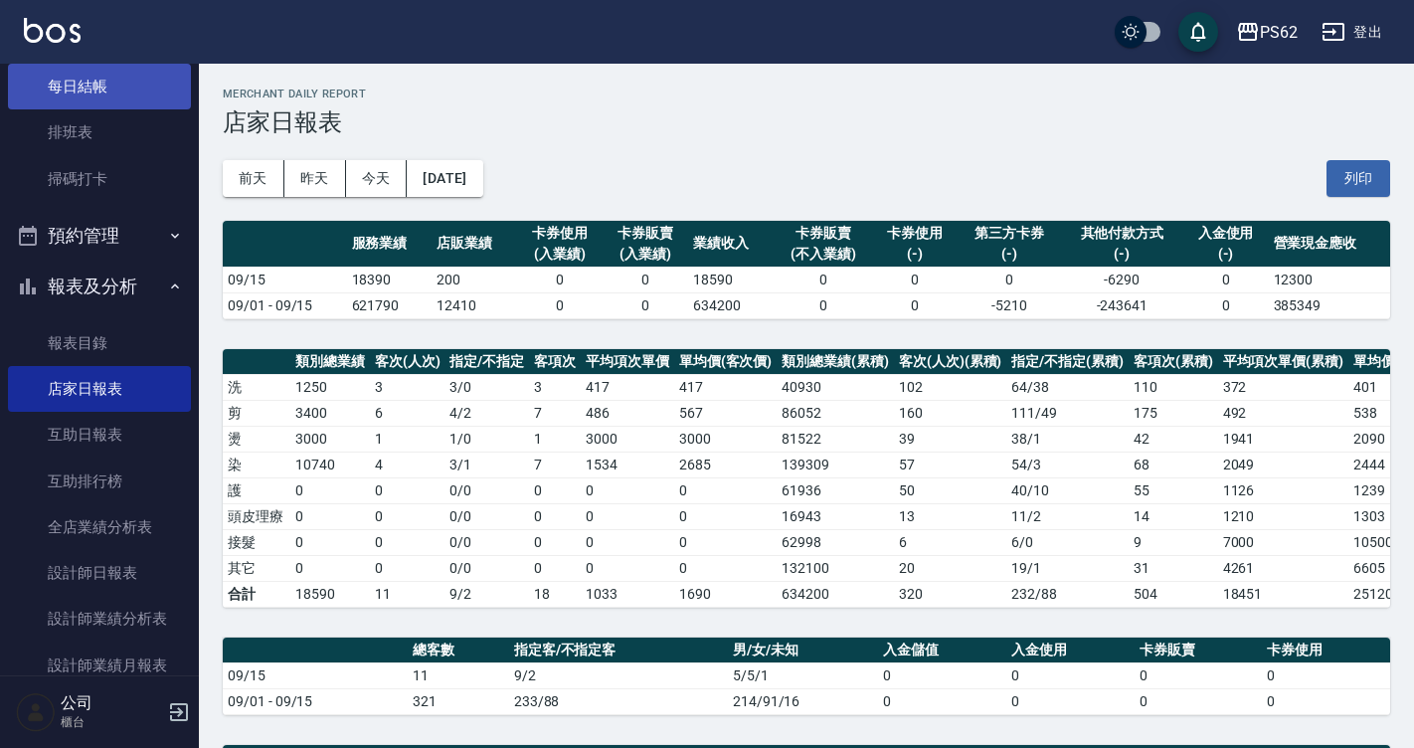
scroll to position [298, 0]
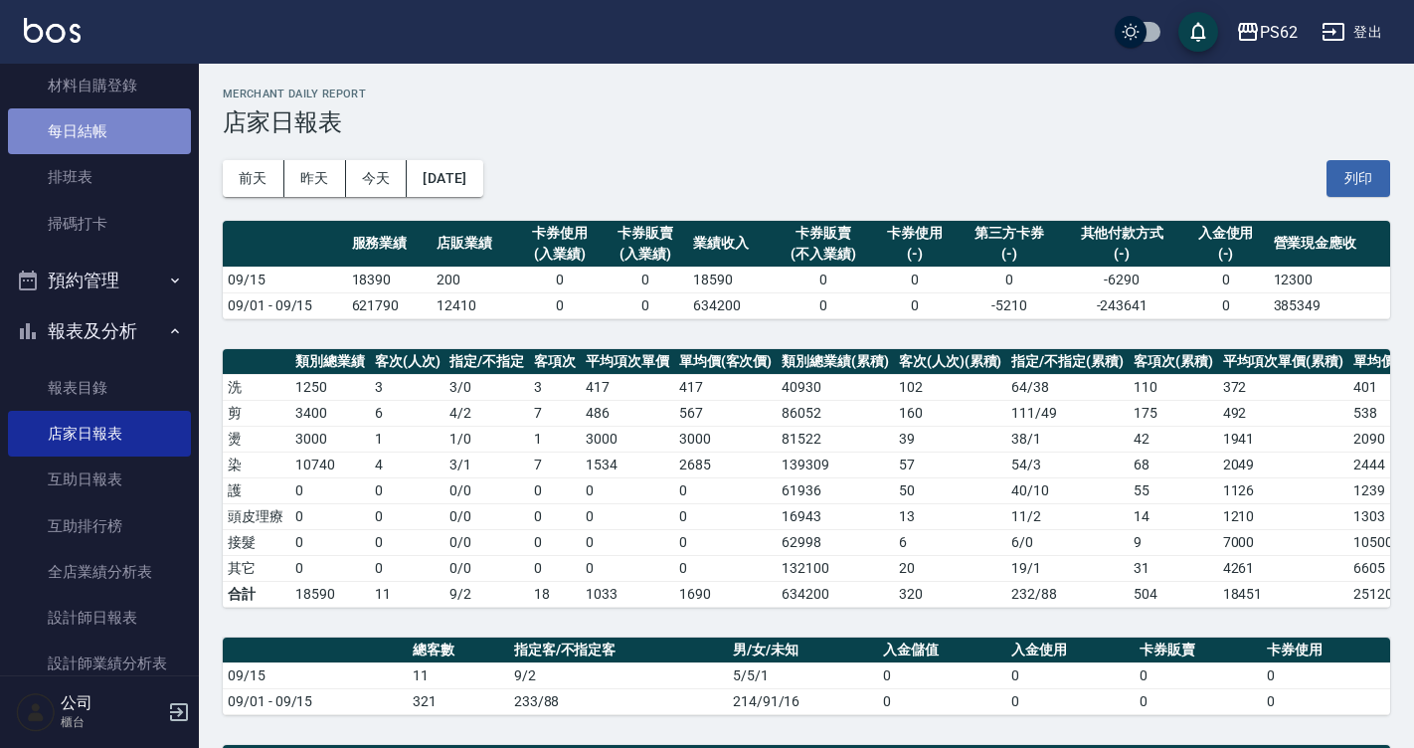
click at [138, 148] on link "每日結帳" at bounding box center [99, 131] width 183 height 46
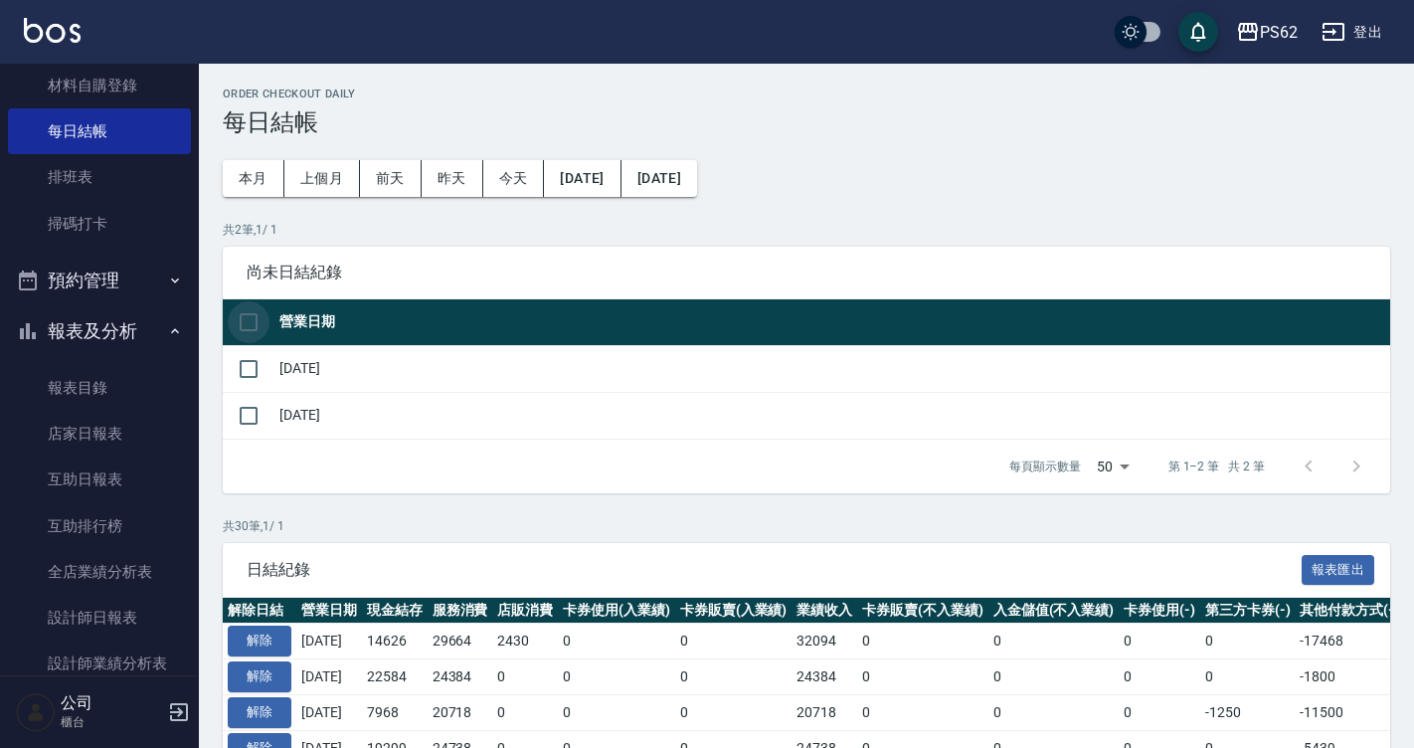
click at [261, 323] on input "checkbox" at bounding box center [249, 322] width 42 height 42
checkbox input "true"
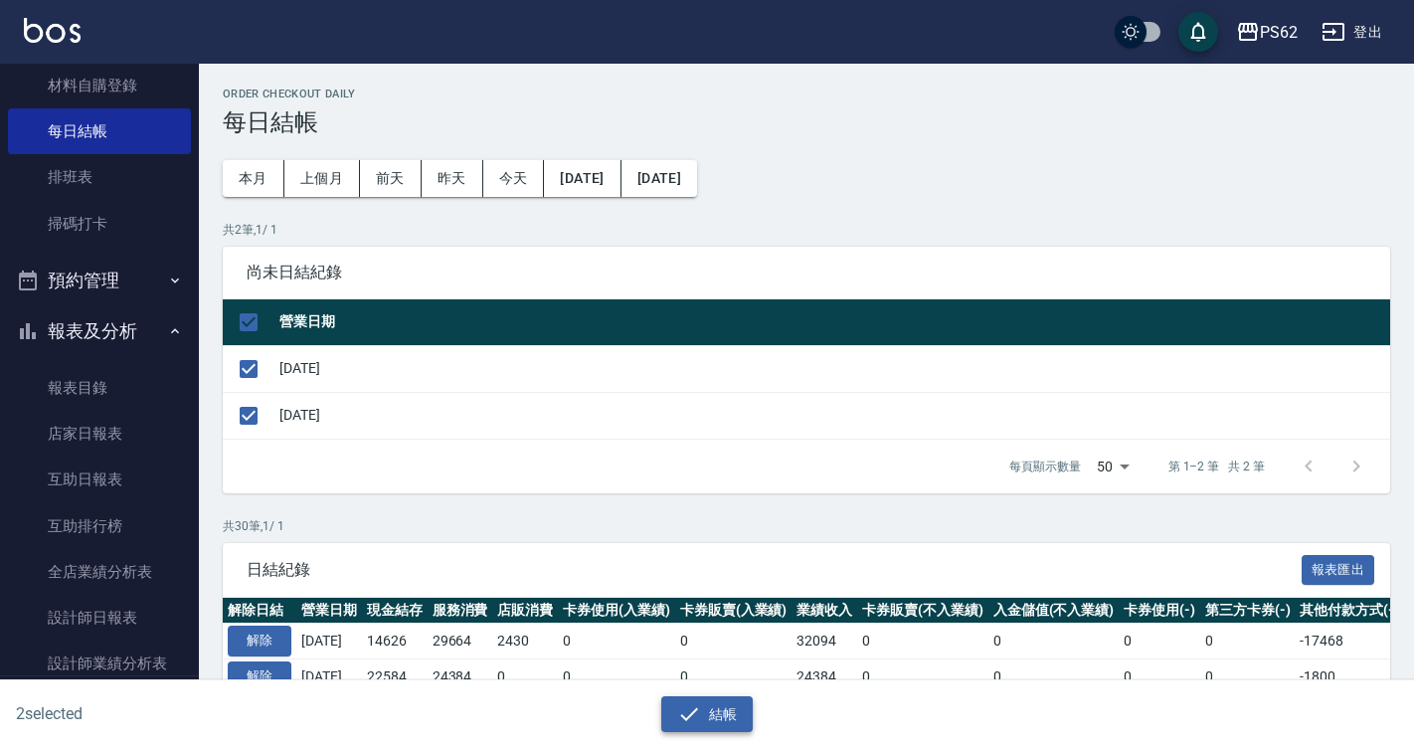
drag, startPoint x: 687, startPoint y: 732, endPoint x: 688, endPoint y: 717, distance: 15.0
click at [687, 731] on div "2 selected 結帳" at bounding box center [707, 714] width 1414 height 69
click at [688, 717] on icon "button" at bounding box center [689, 713] width 18 height 13
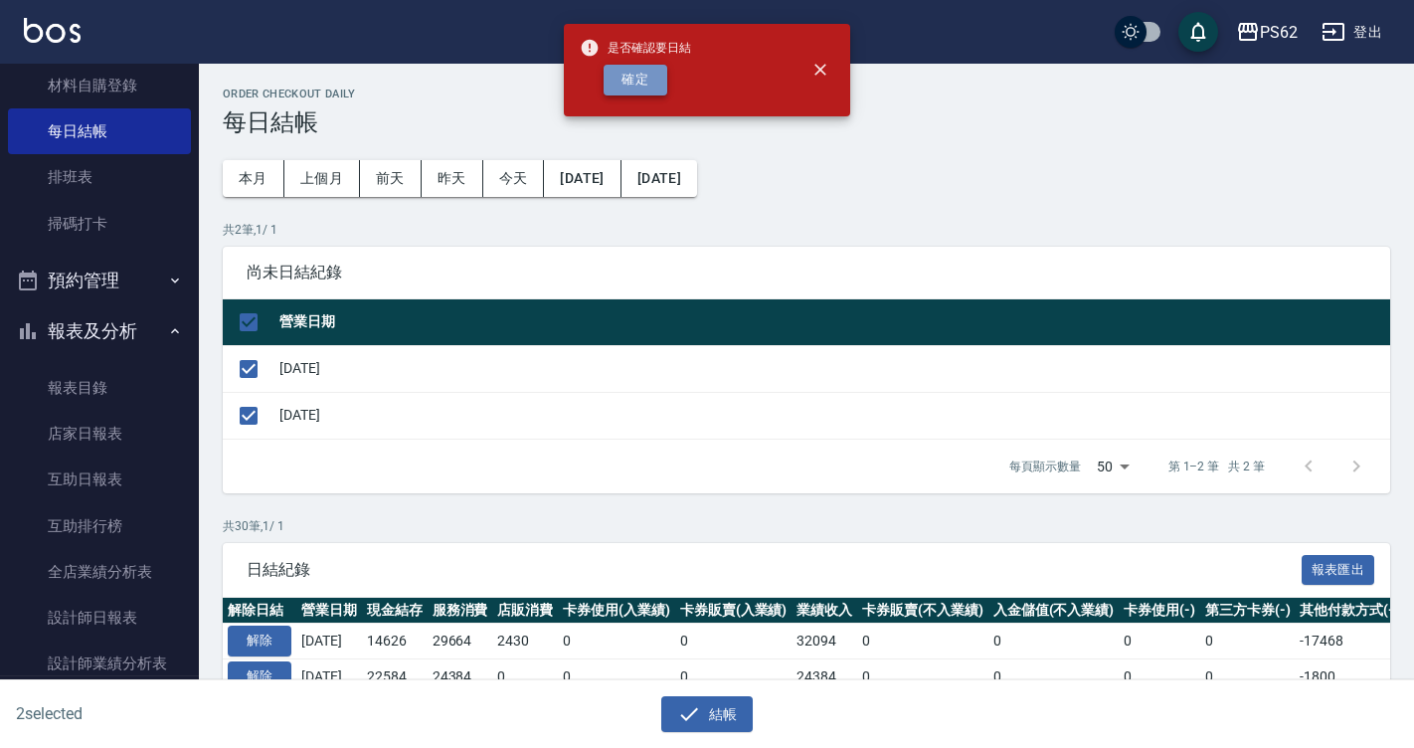
click at [628, 93] on button "確定" at bounding box center [636, 80] width 64 height 31
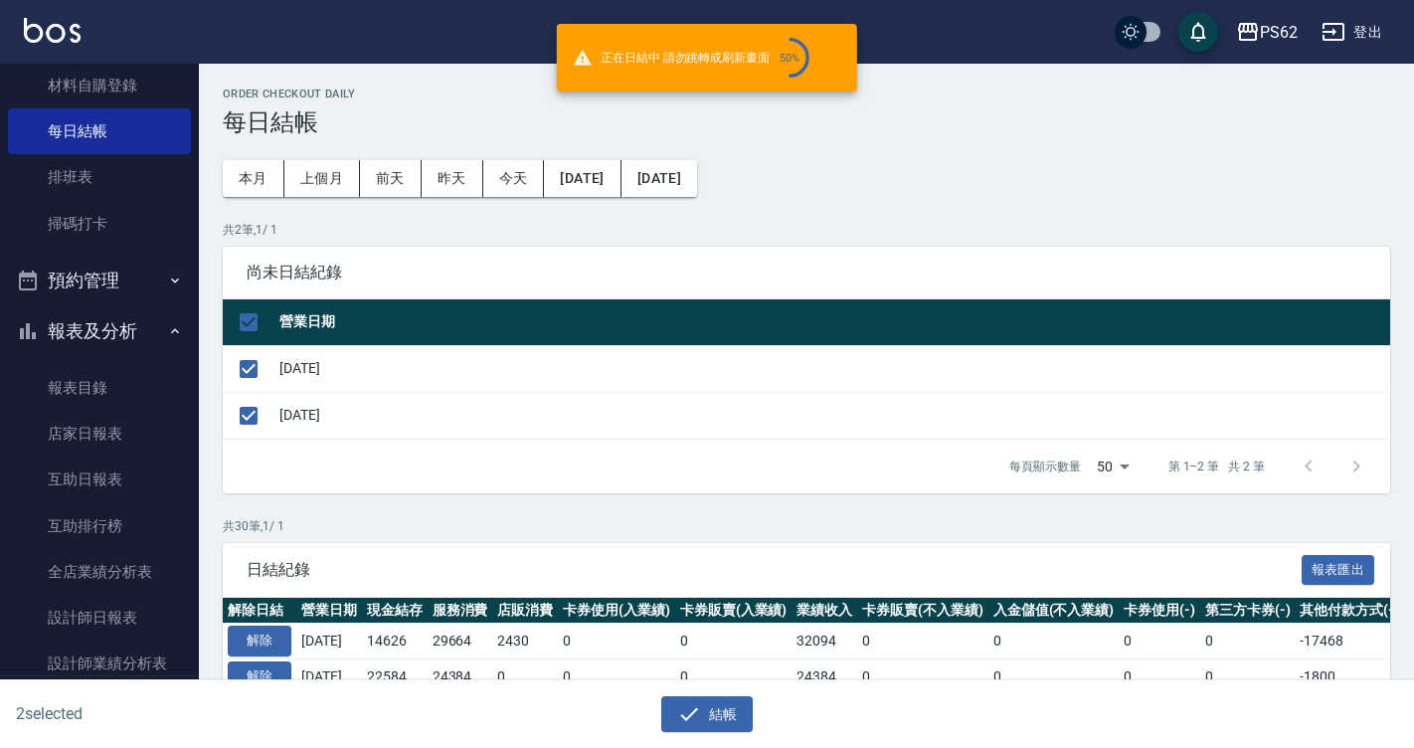
checkbox input "false"
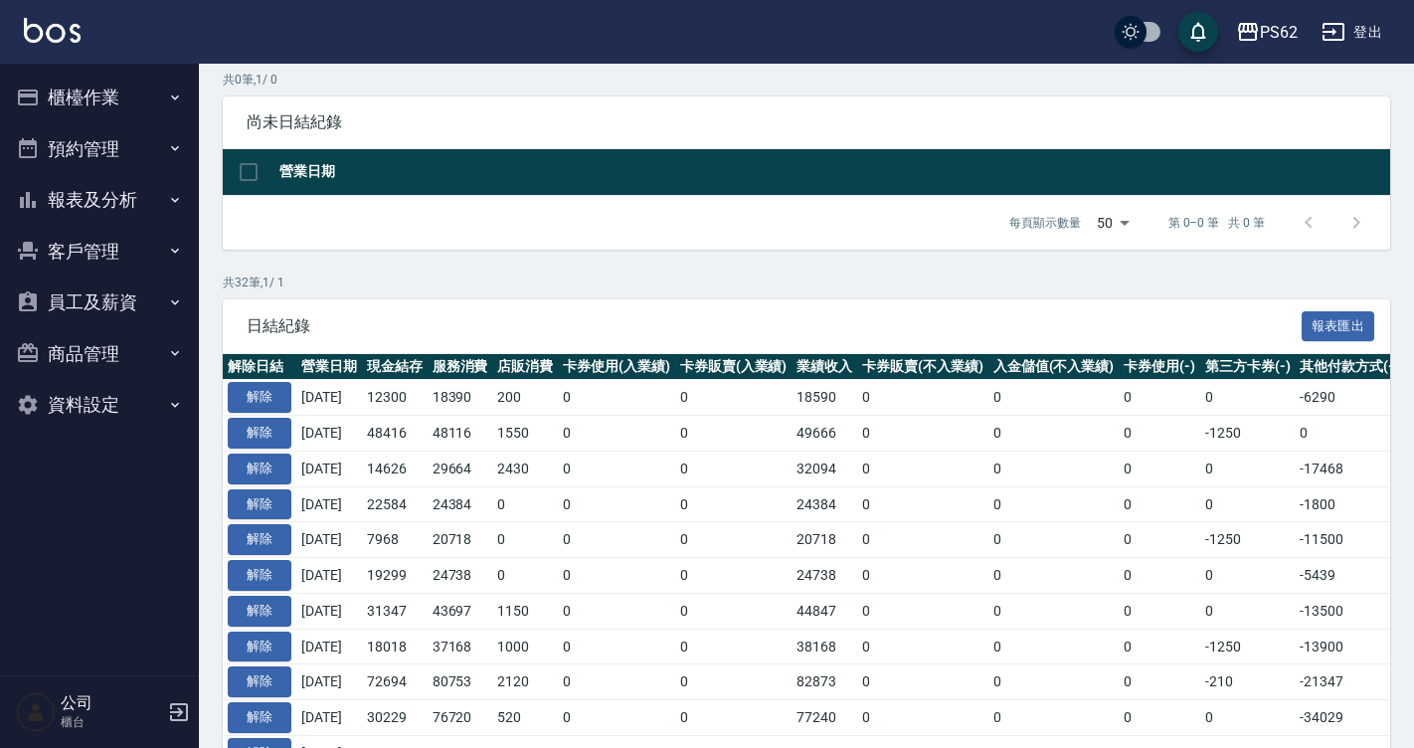
scroll to position [199, 0]
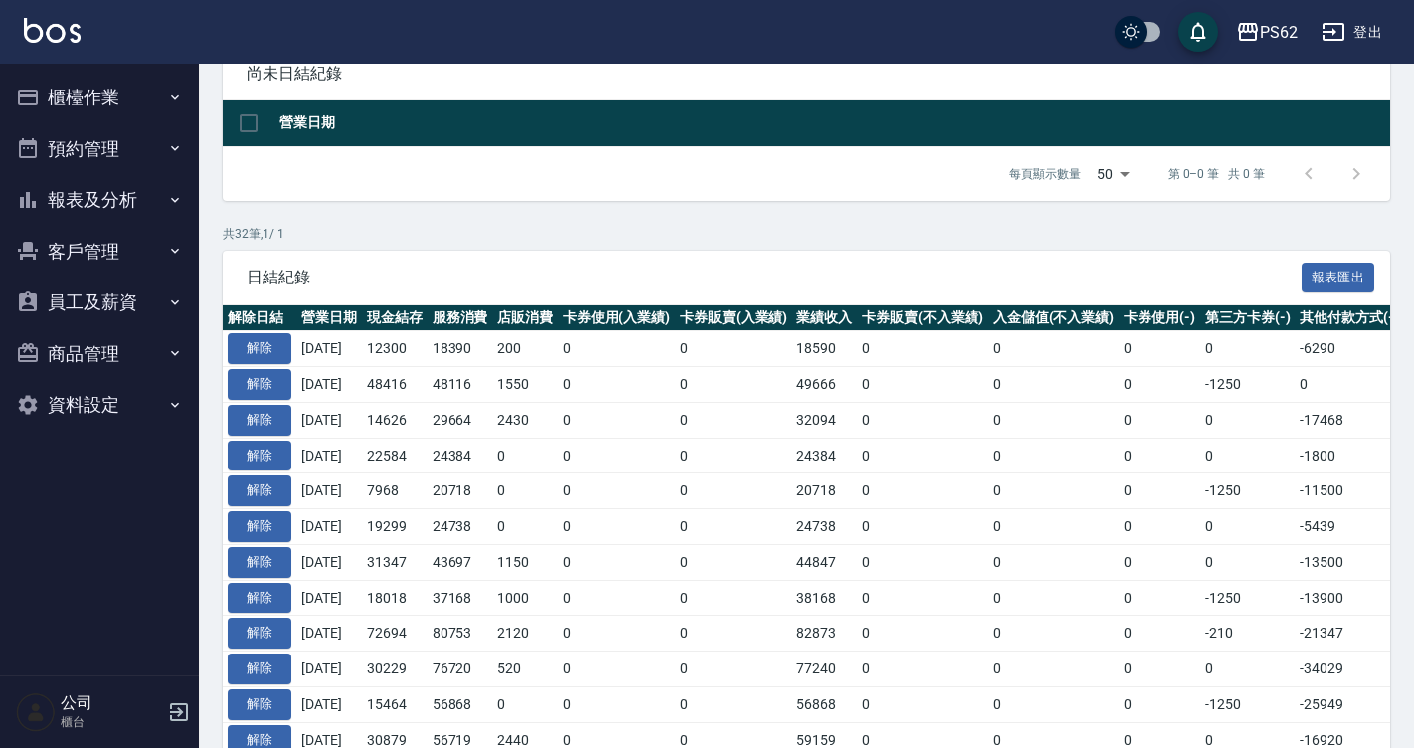
drag, startPoint x: 435, startPoint y: 672, endPoint x: 359, endPoint y: 674, distance: 75.6
click at [359, 674] on tr "解除 2025/09/06 30229 76720 520 0 0 77240 0 0 0 0 -34029 0 43211 0 -12982 0 2025/…" at bounding box center [1121, 670] width 1796 height 36
click at [164, 201] on button "報表及分析" at bounding box center [99, 200] width 183 height 52
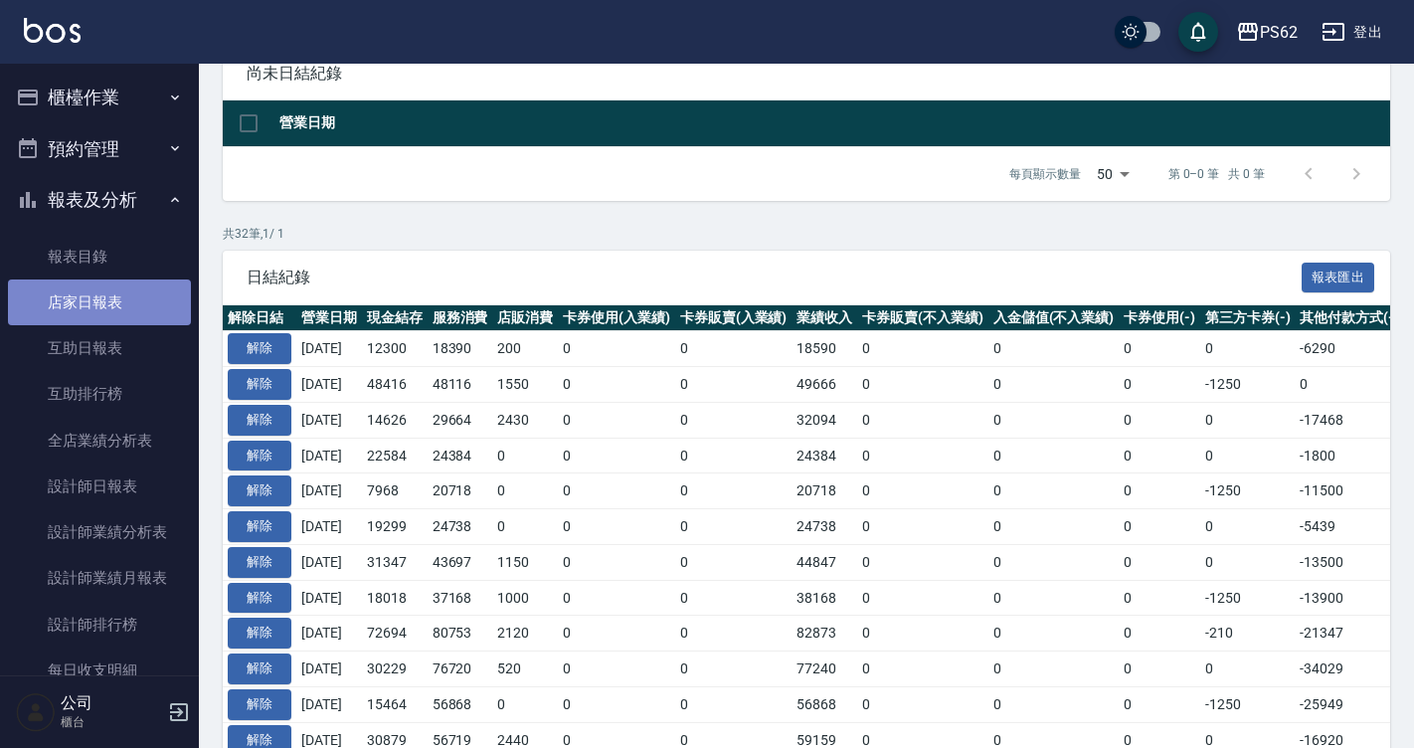
click at [141, 292] on link "店家日報表" at bounding box center [99, 303] width 183 height 46
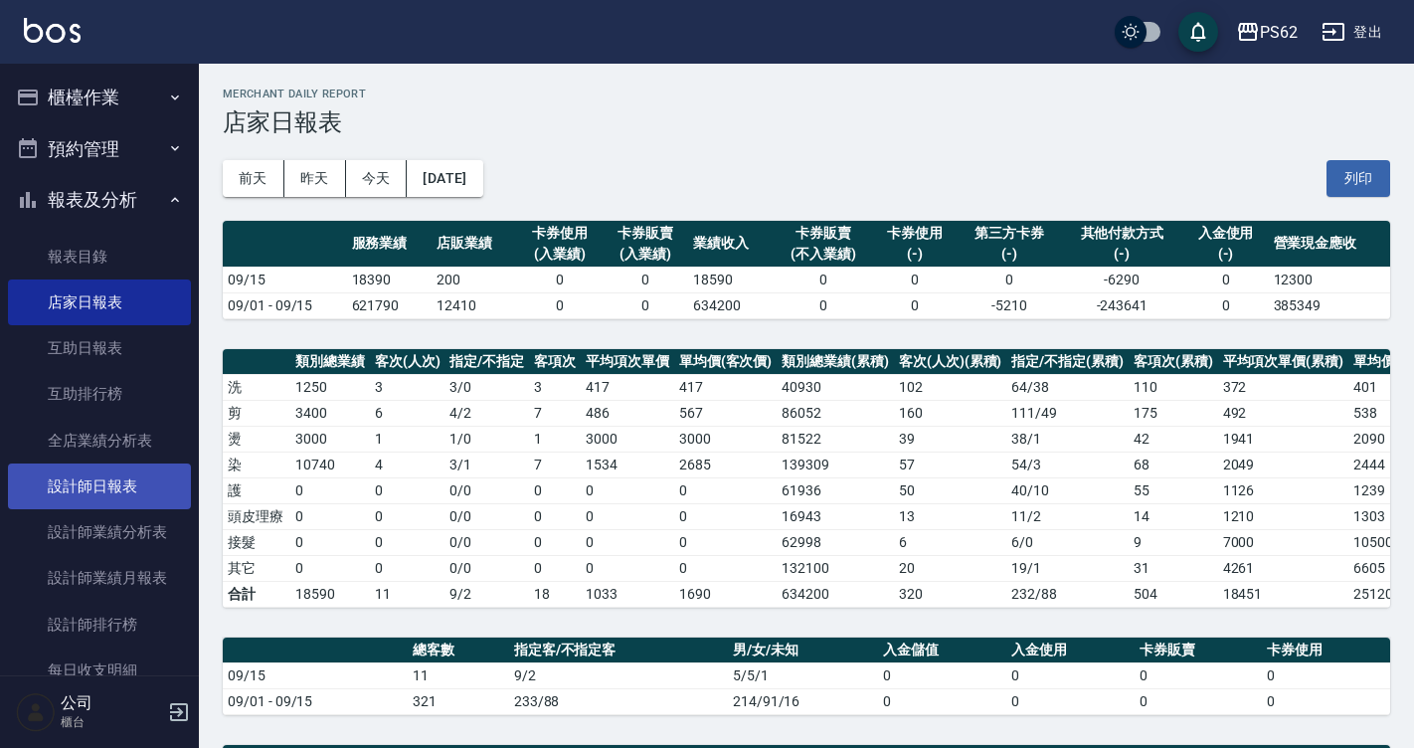
click at [112, 477] on link "設計師日報表" at bounding box center [99, 487] width 183 height 46
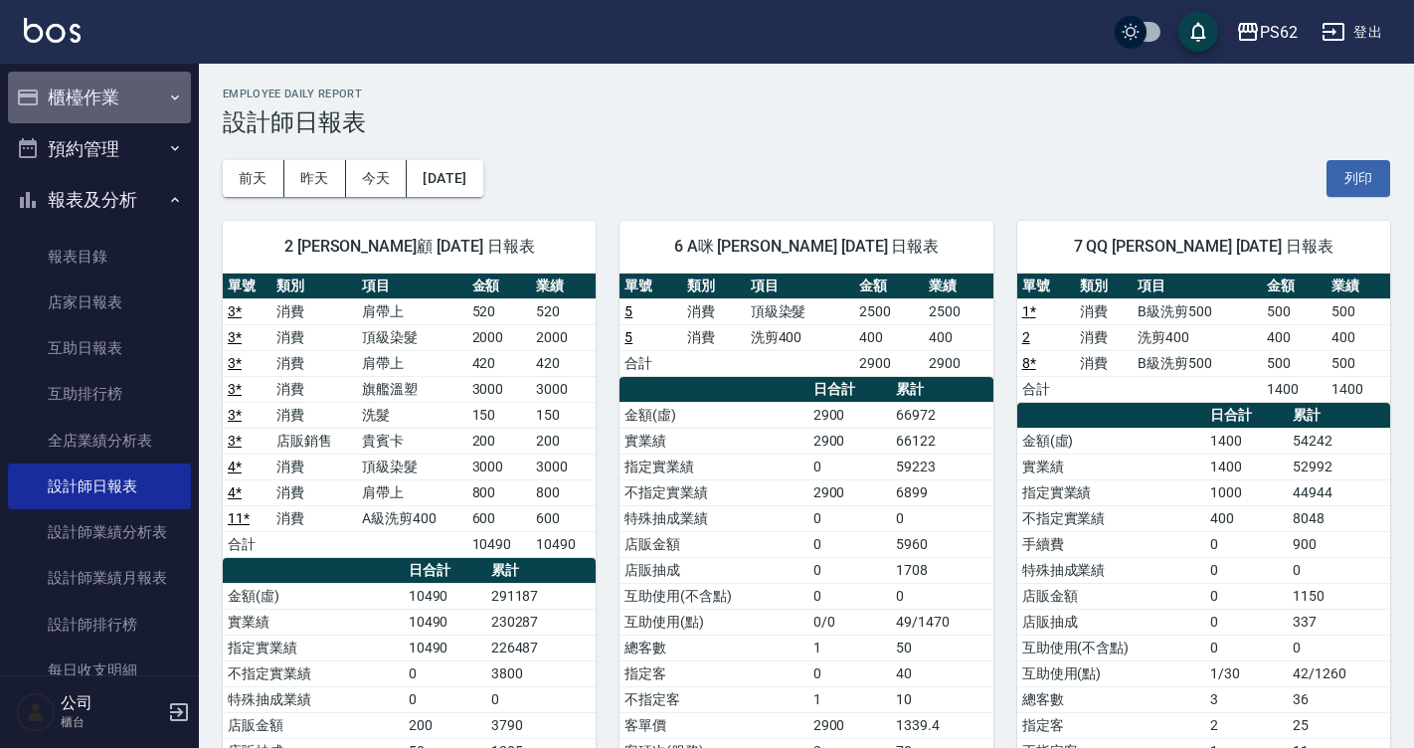
click at [100, 95] on button "櫃檯作業" at bounding box center [99, 98] width 183 height 52
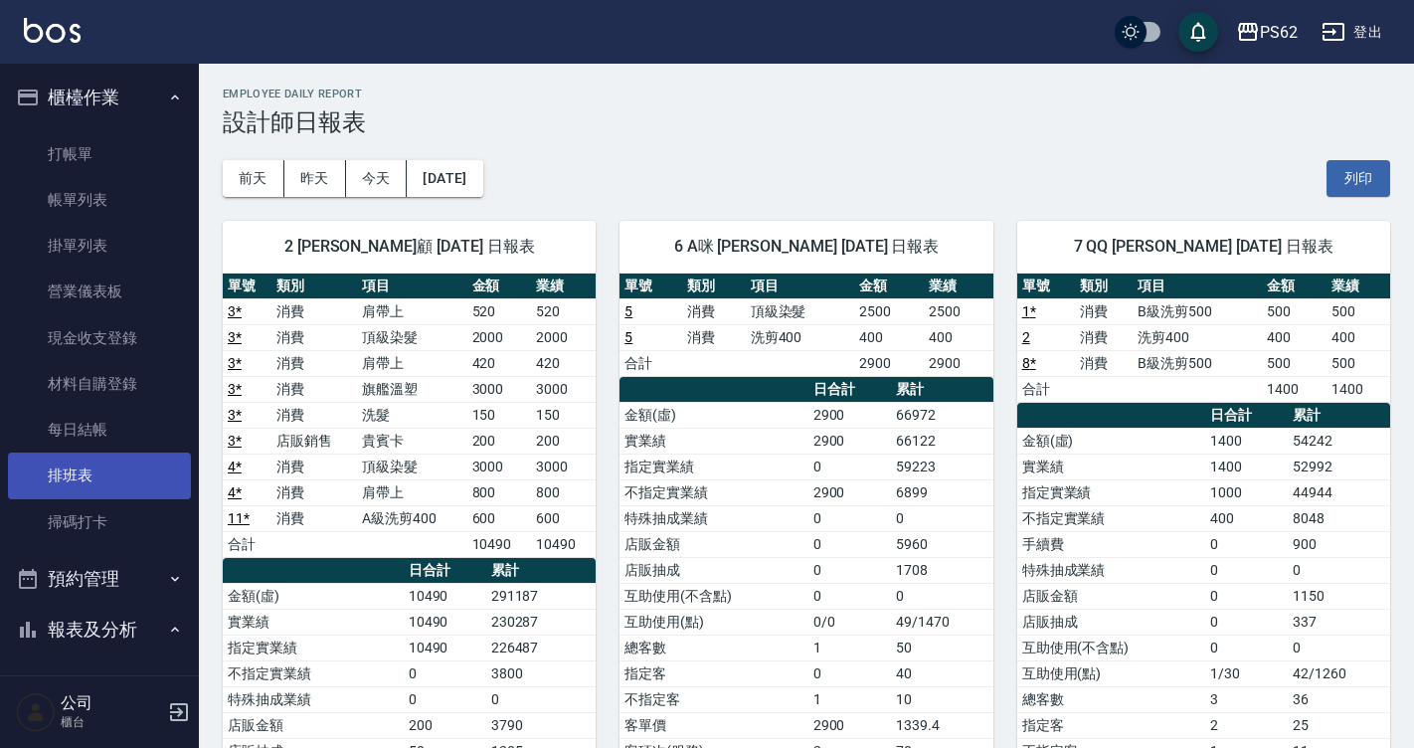
click at [85, 474] on link "排班表" at bounding box center [99, 476] width 183 height 46
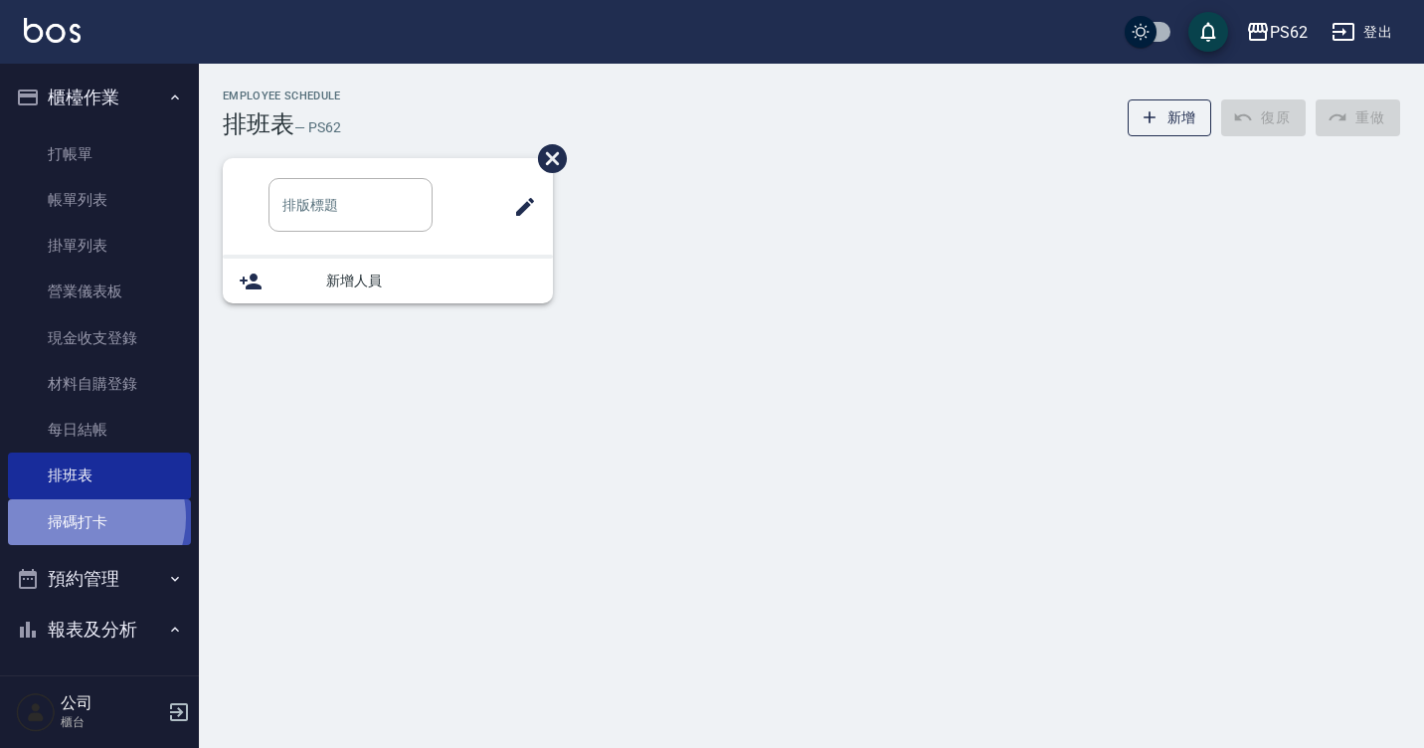
click at [84, 517] on link "掃碼打卡" at bounding box center [99, 522] width 183 height 46
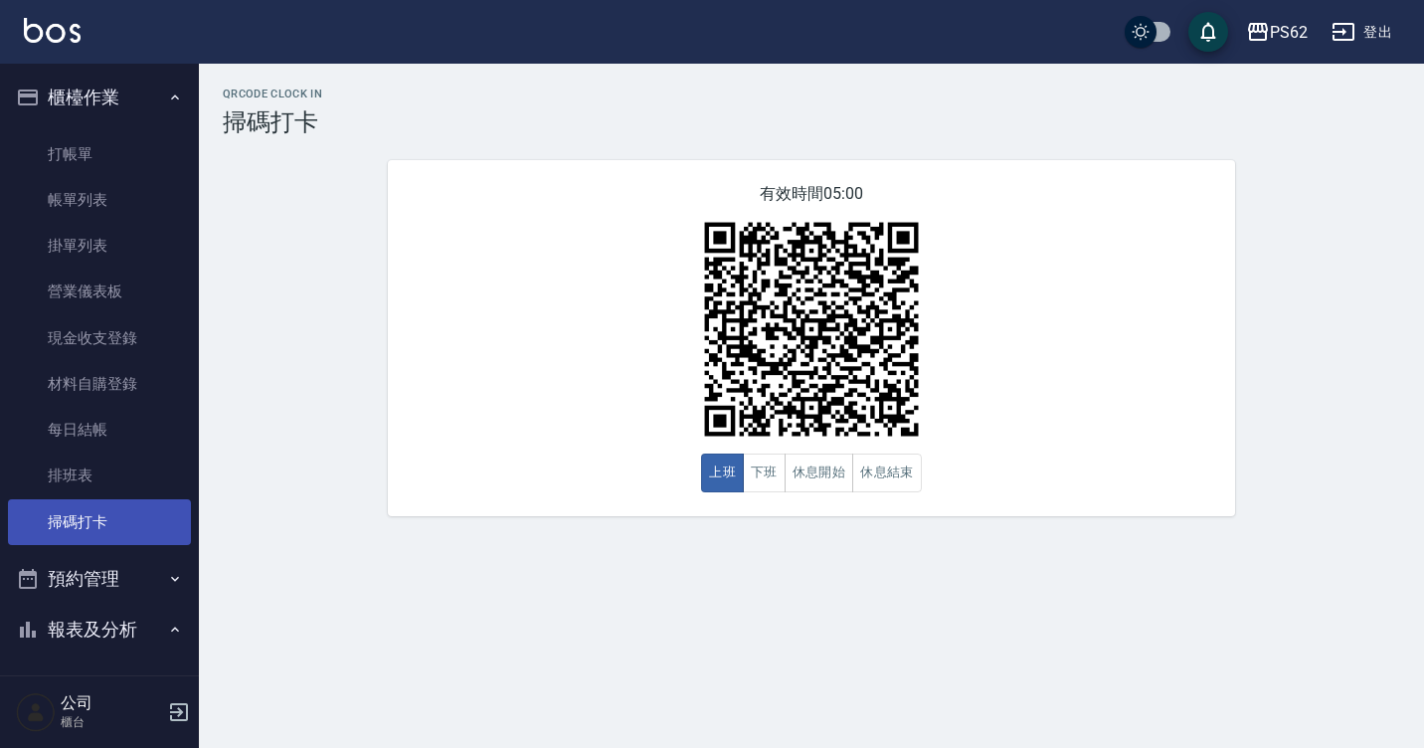
click at [84, 517] on link "掃碼打卡" at bounding box center [99, 522] width 183 height 46
click at [785, 478] on button "休息開始" at bounding box center [820, 473] width 70 height 39
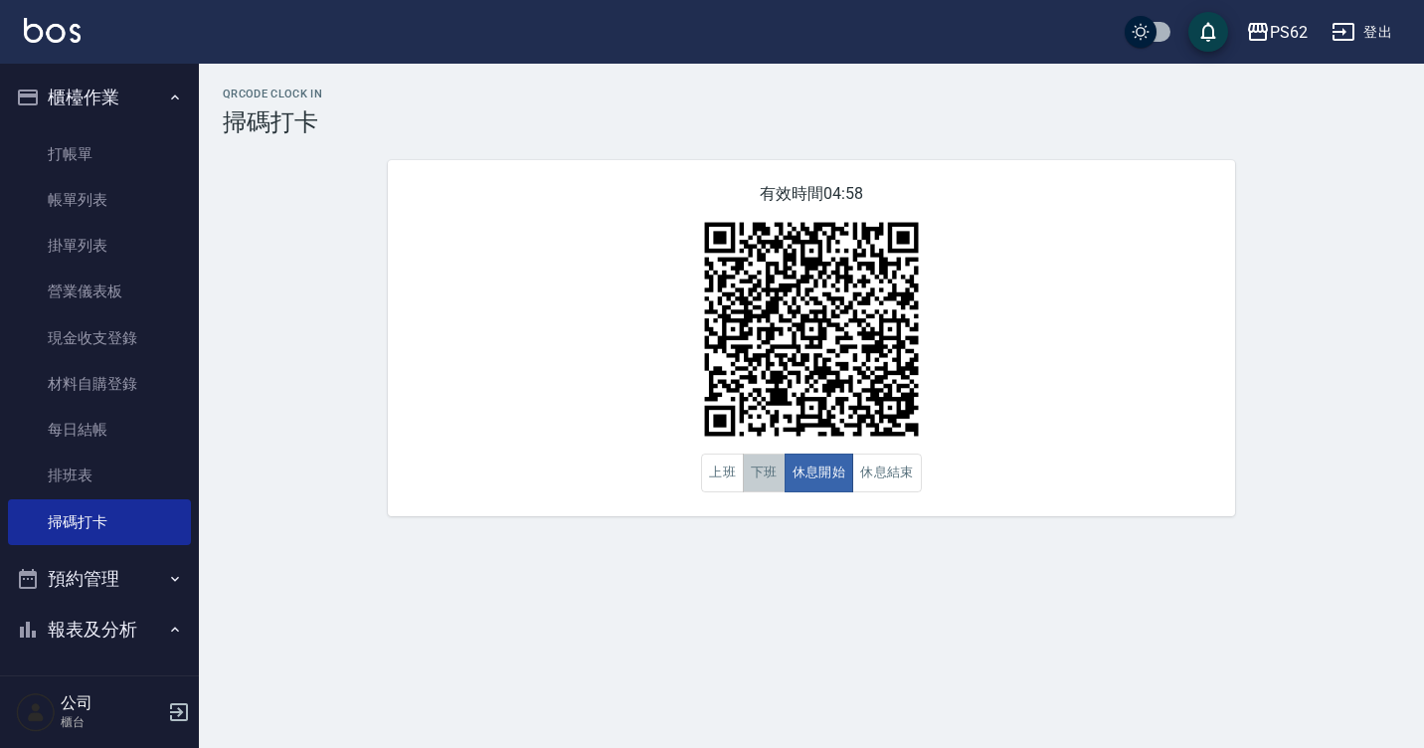
click at [767, 477] on button "下班" at bounding box center [764, 473] width 43 height 39
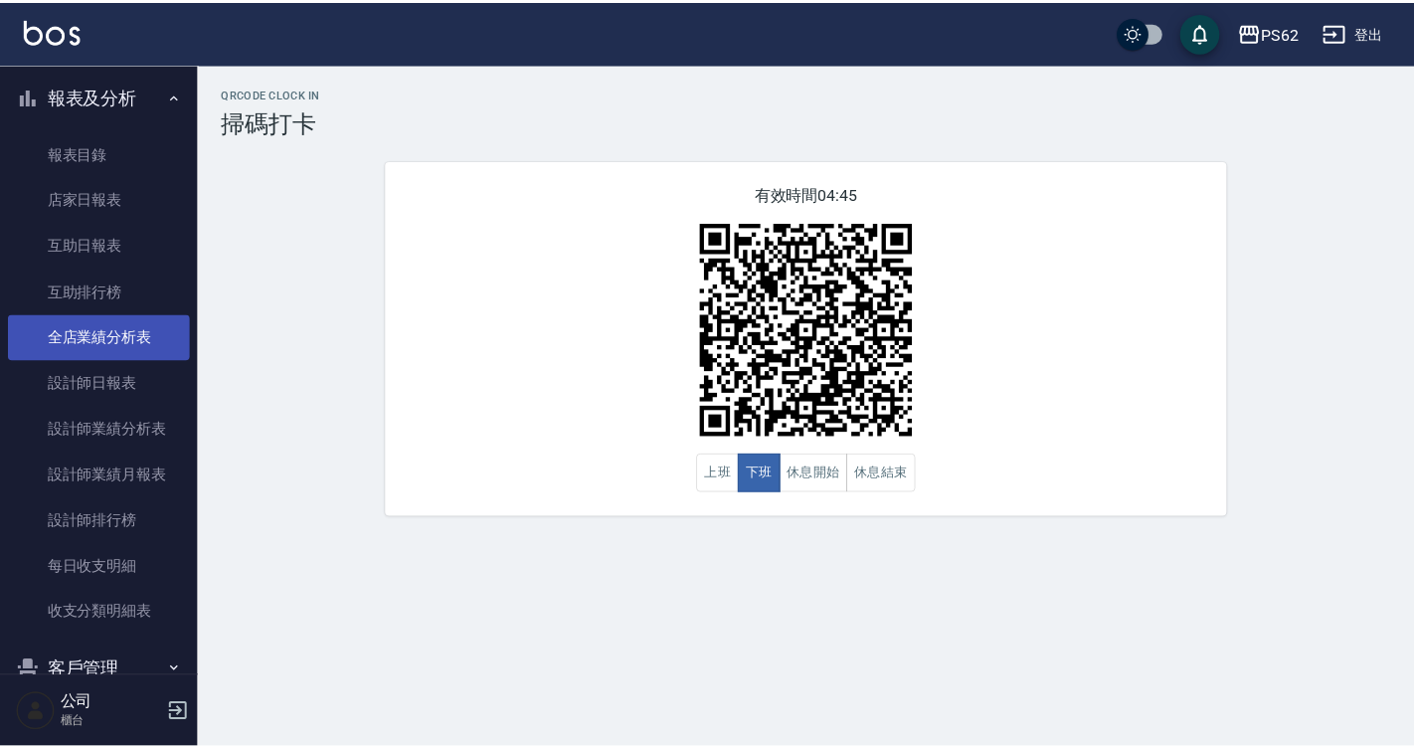
scroll to position [532, 0]
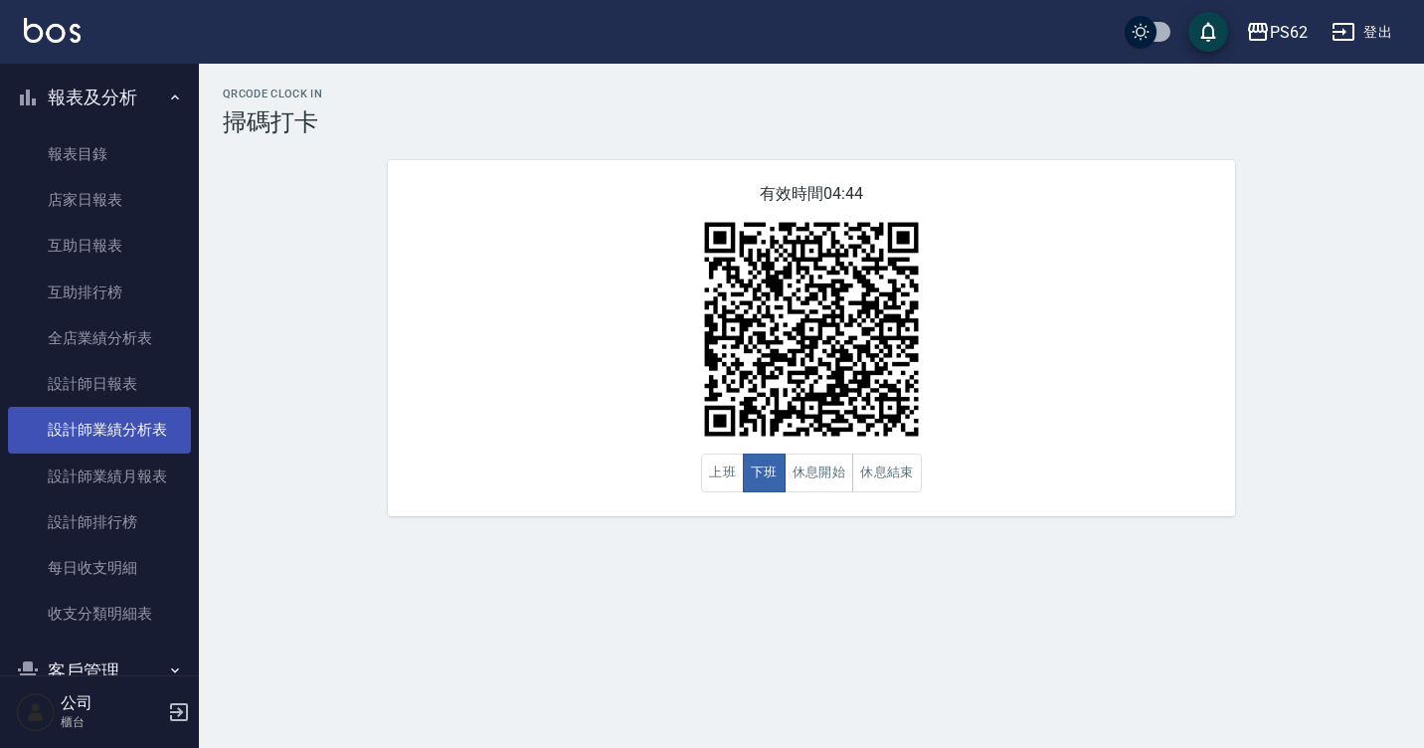
click at [131, 438] on link "設計師業績分析表" at bounding box center [99, 430] width 183 height 46
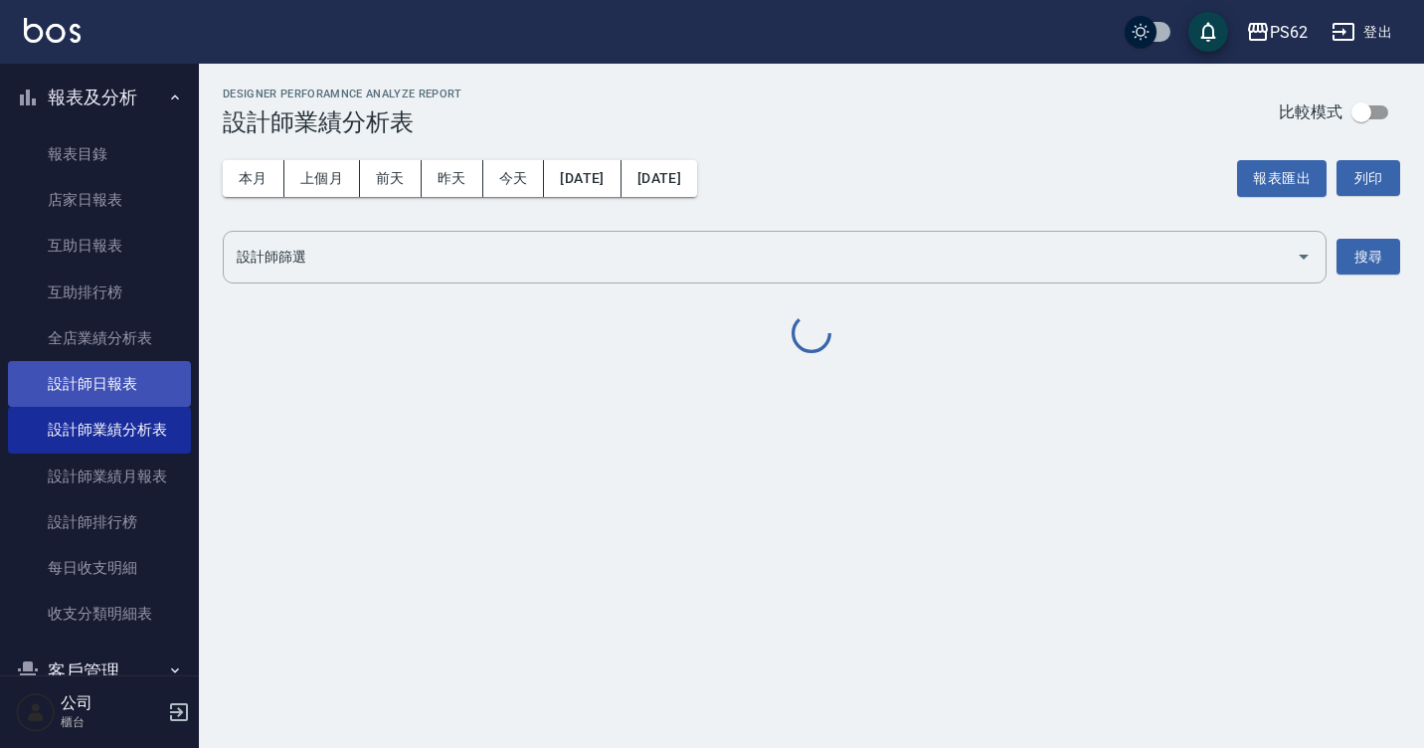
click at [101, 374] on link "設計師日報表" at bounding box center [99, 384] width 183 height 46
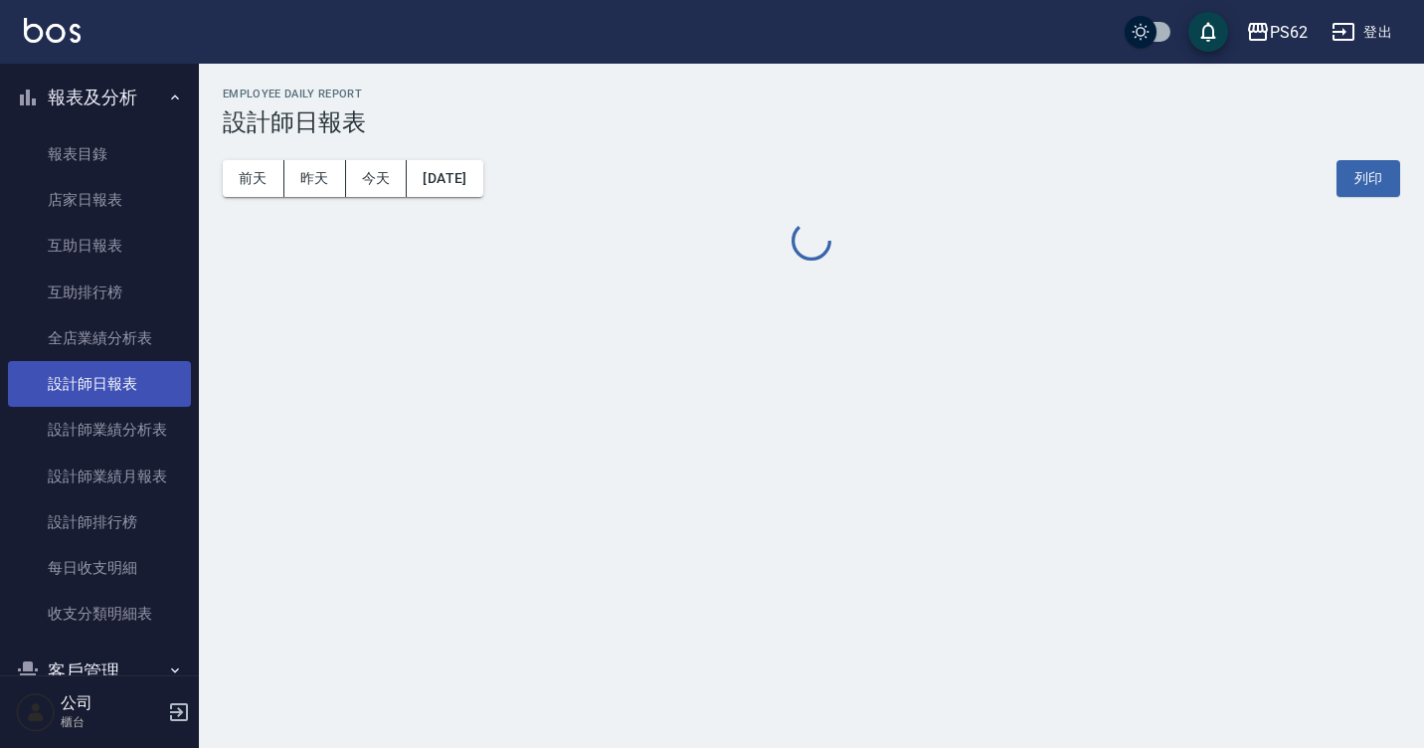
click at [104, 374] on link "設計師日報表" at bounding box center [99, 384] width 183 height 46
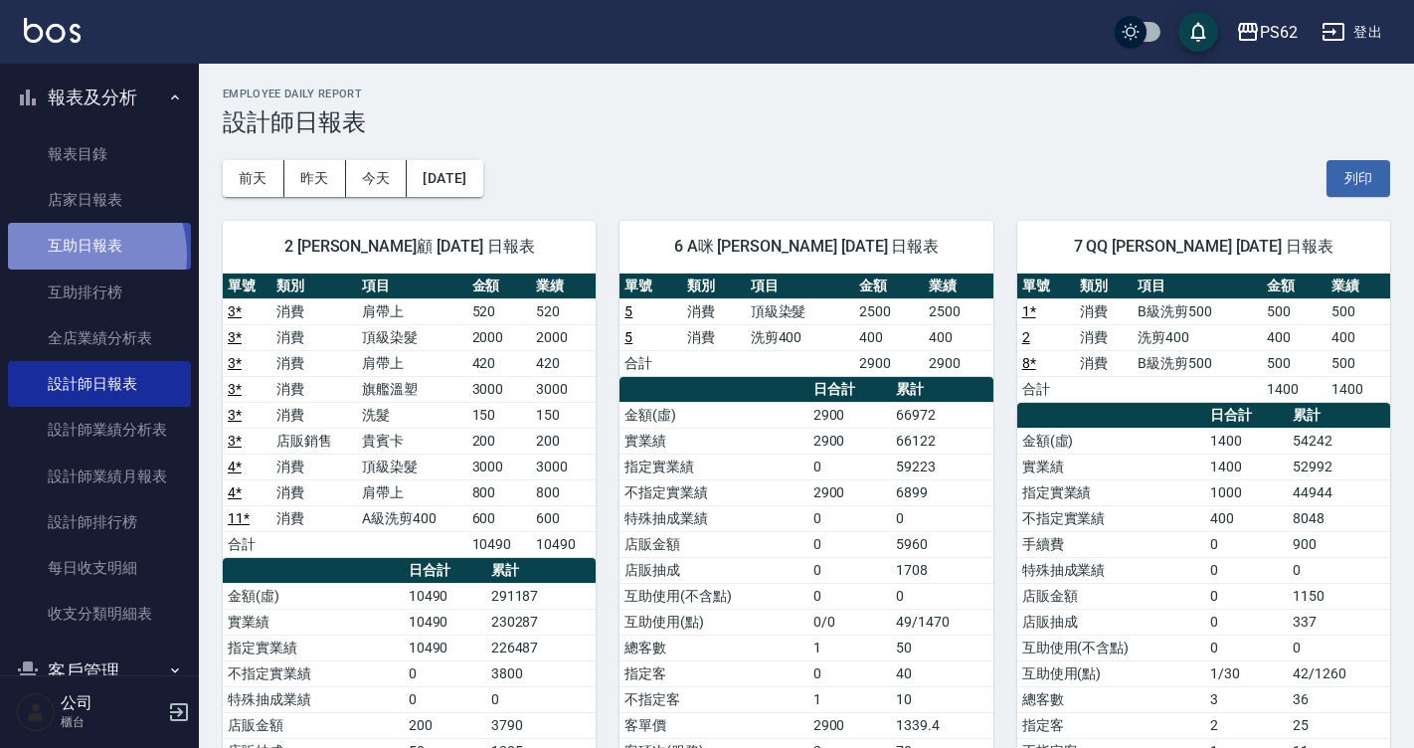
click at [68, 255] on link "互助日報表" at bounding box center [99, 246] width 183 height 46
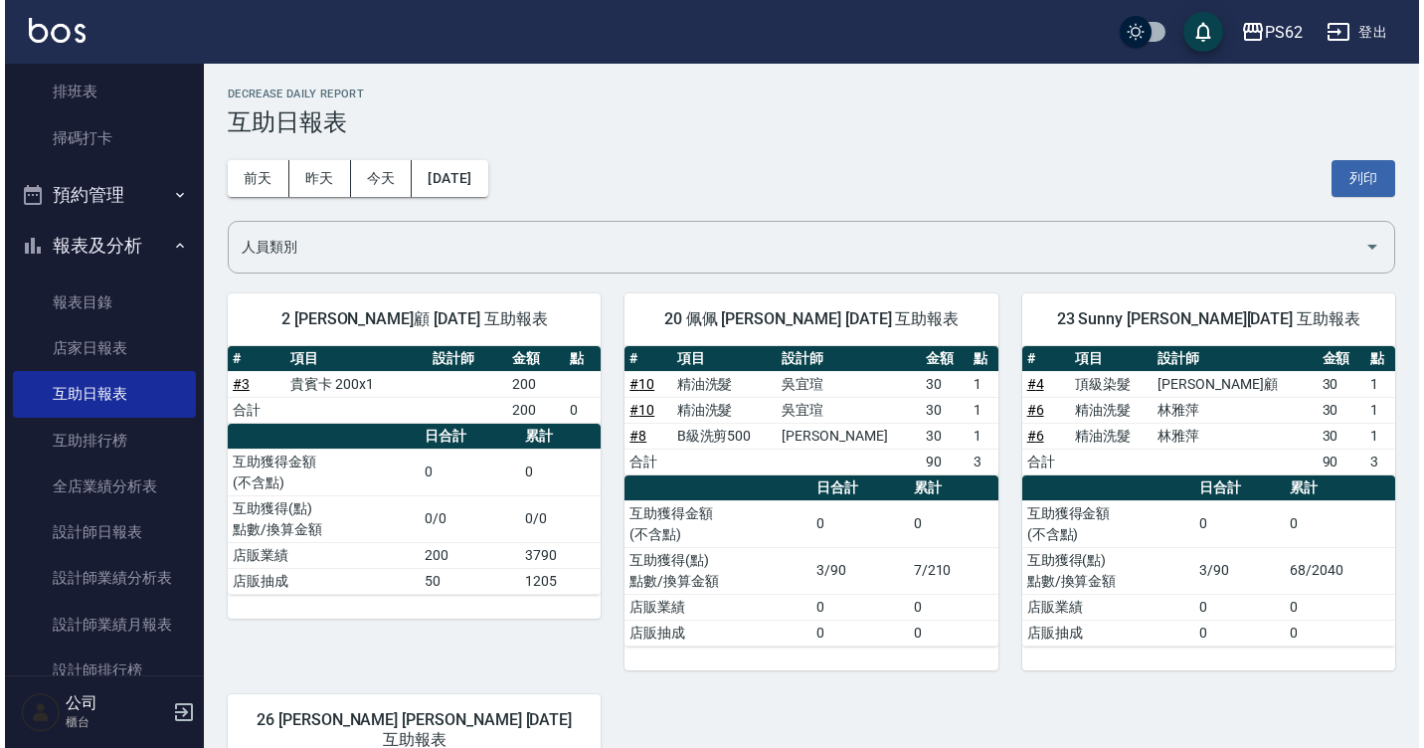
scroll to position [35, 0]
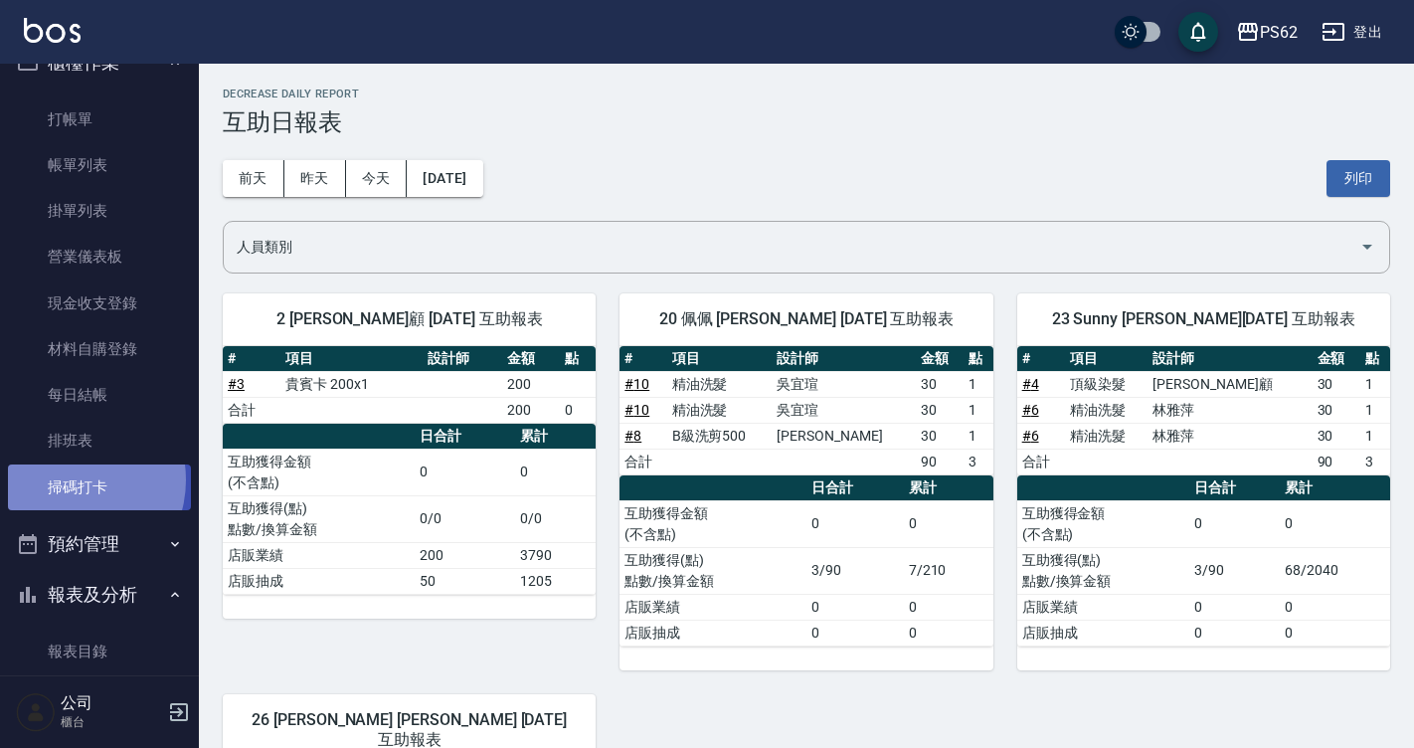
click at [71, 479] on link "掃碼打卡" at bounding box center [99, 488] width 183 height 46
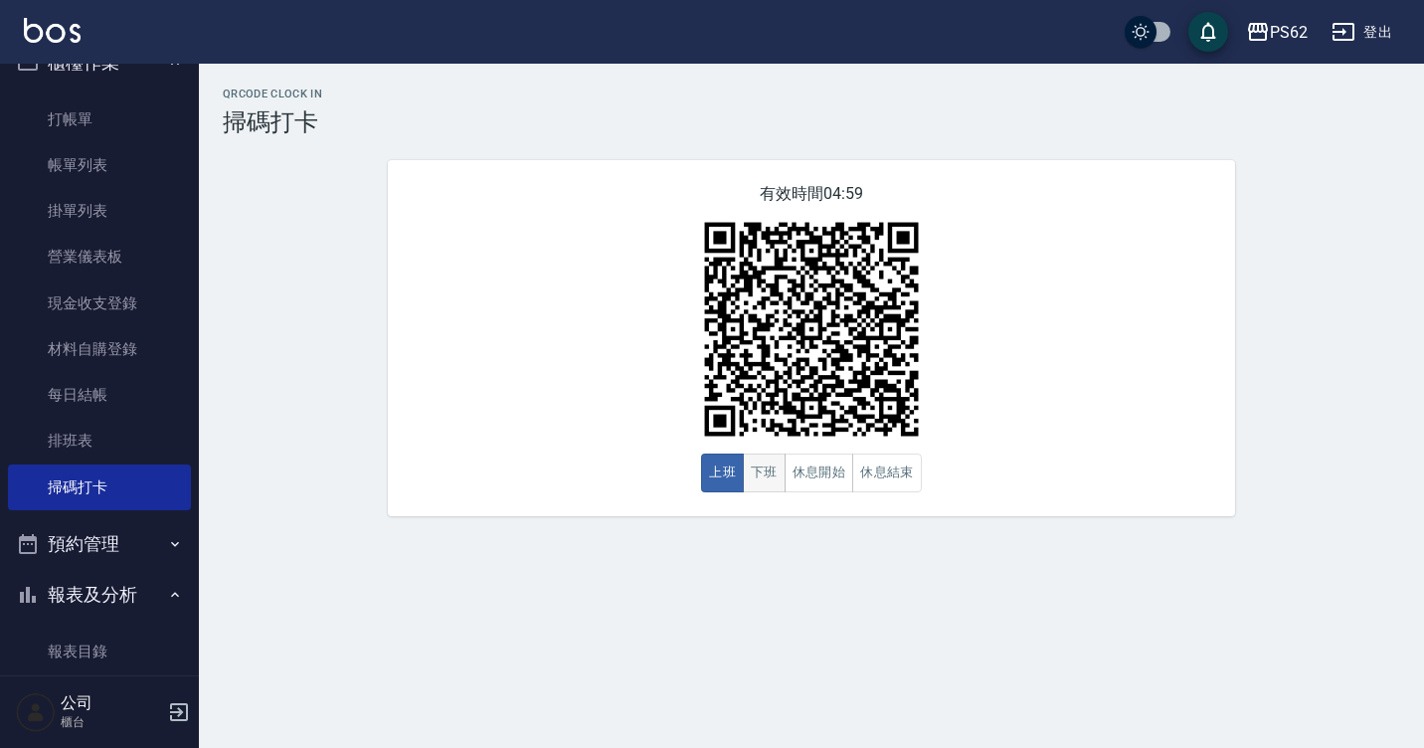
click at [751, 476] on button "下班" at bounding box center [764, 473] width 43 height 39
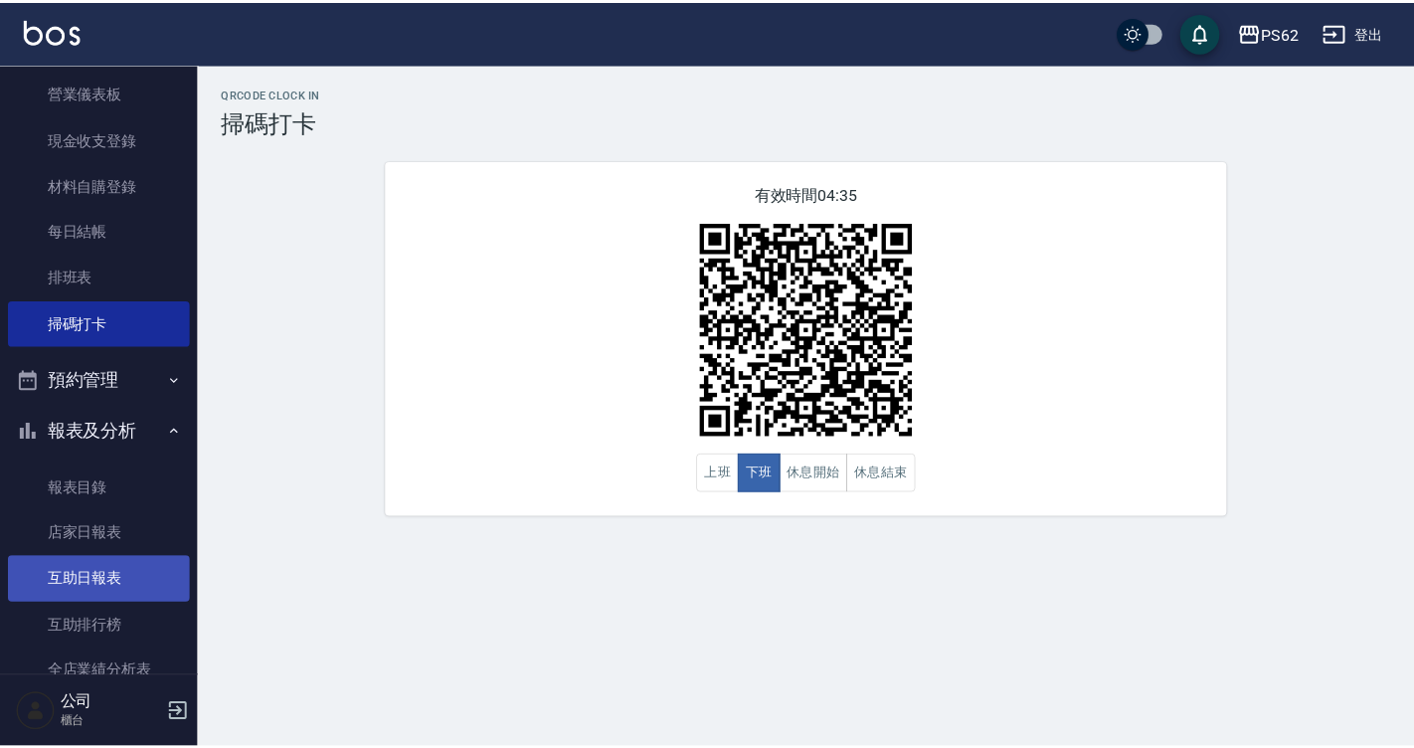
scroll to position [398, 0]
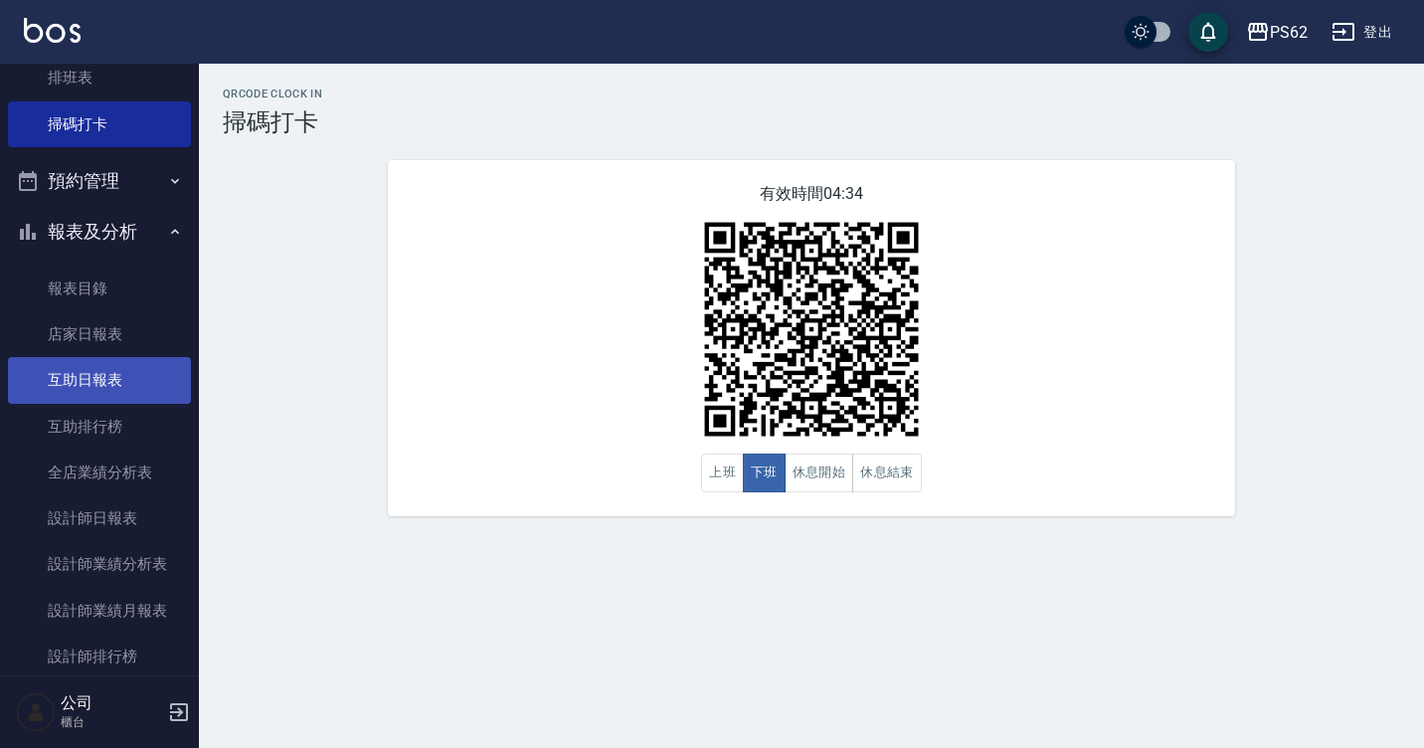
click at [96, 366] on link "互助日報表" at bounding box center [99, 380] width 183 height 46
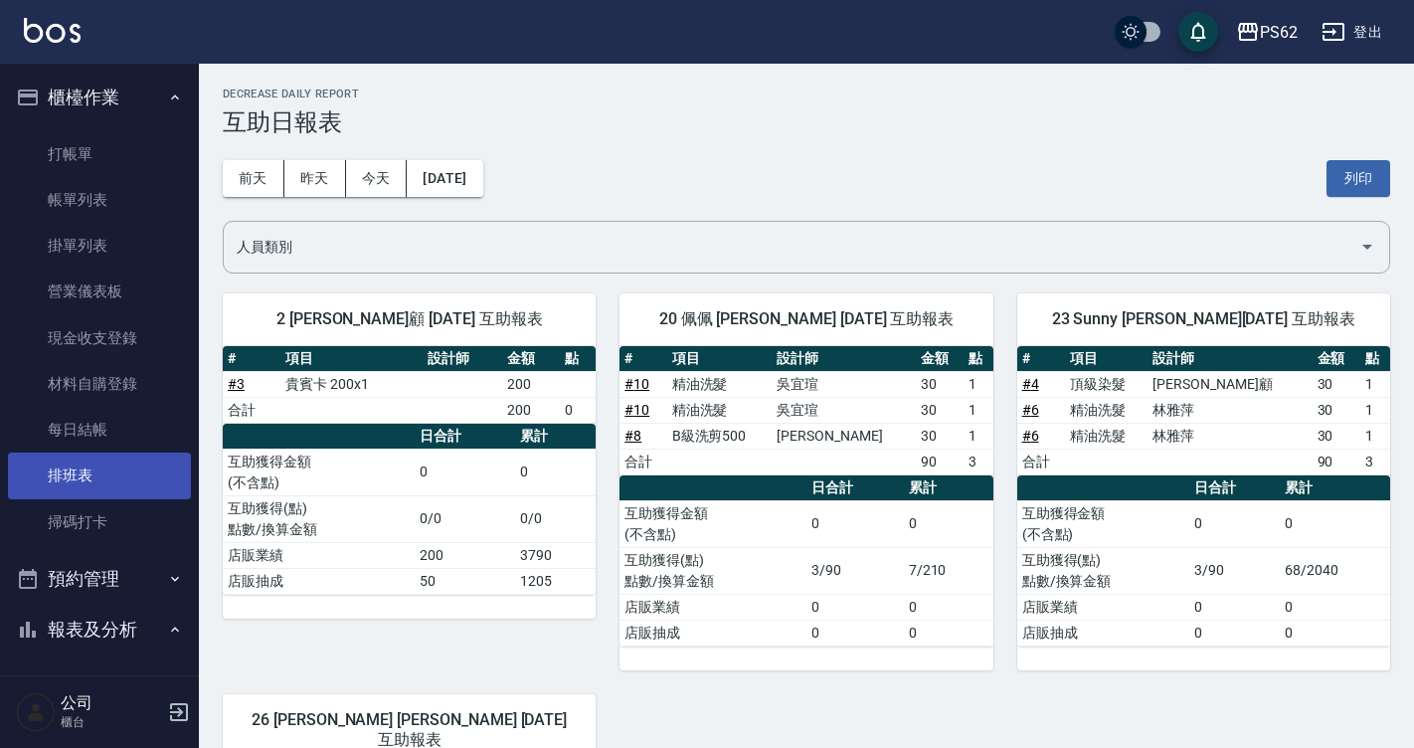
click at [105, 513] on link "掃碼打卡" at bounding box center [99, 522] width 183 height 46
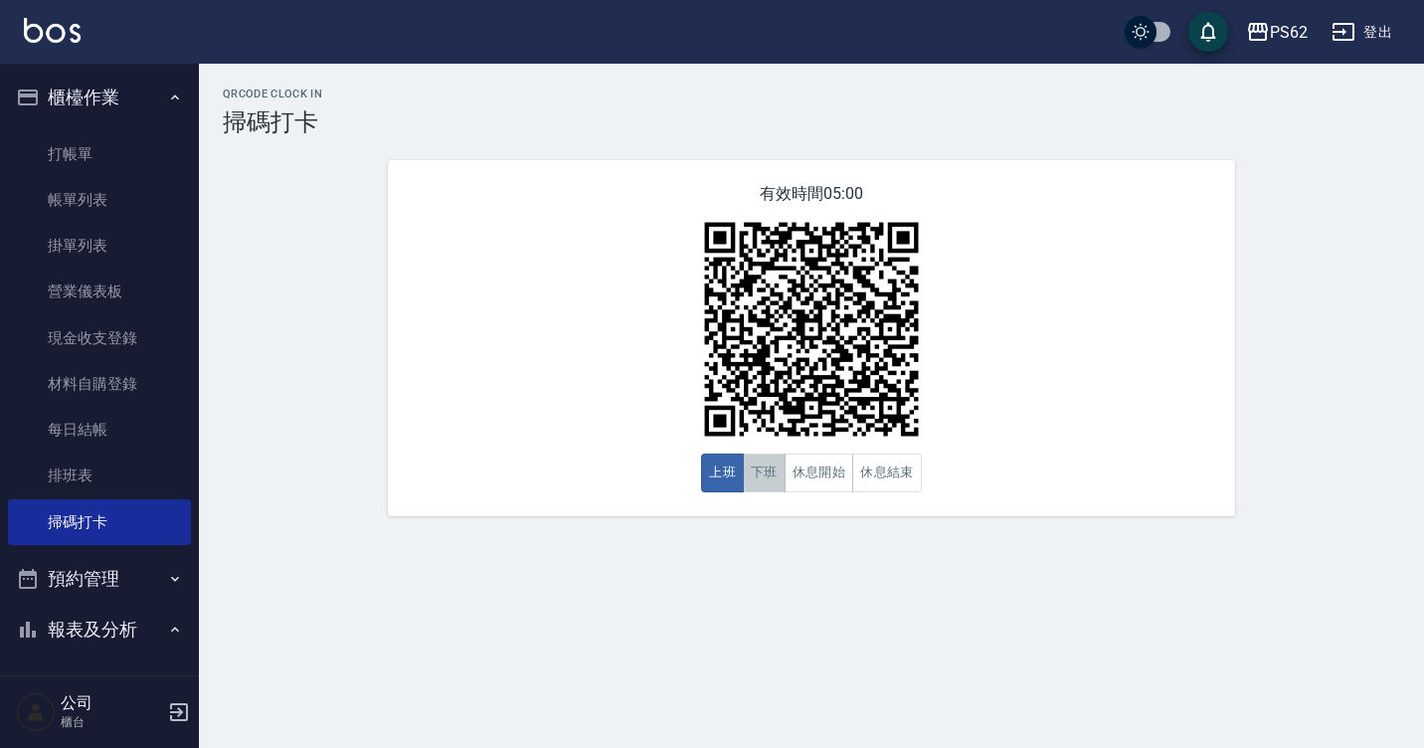
click at [758, 482] on button "下班" at bounding box center [764, 473] width 43 height 39
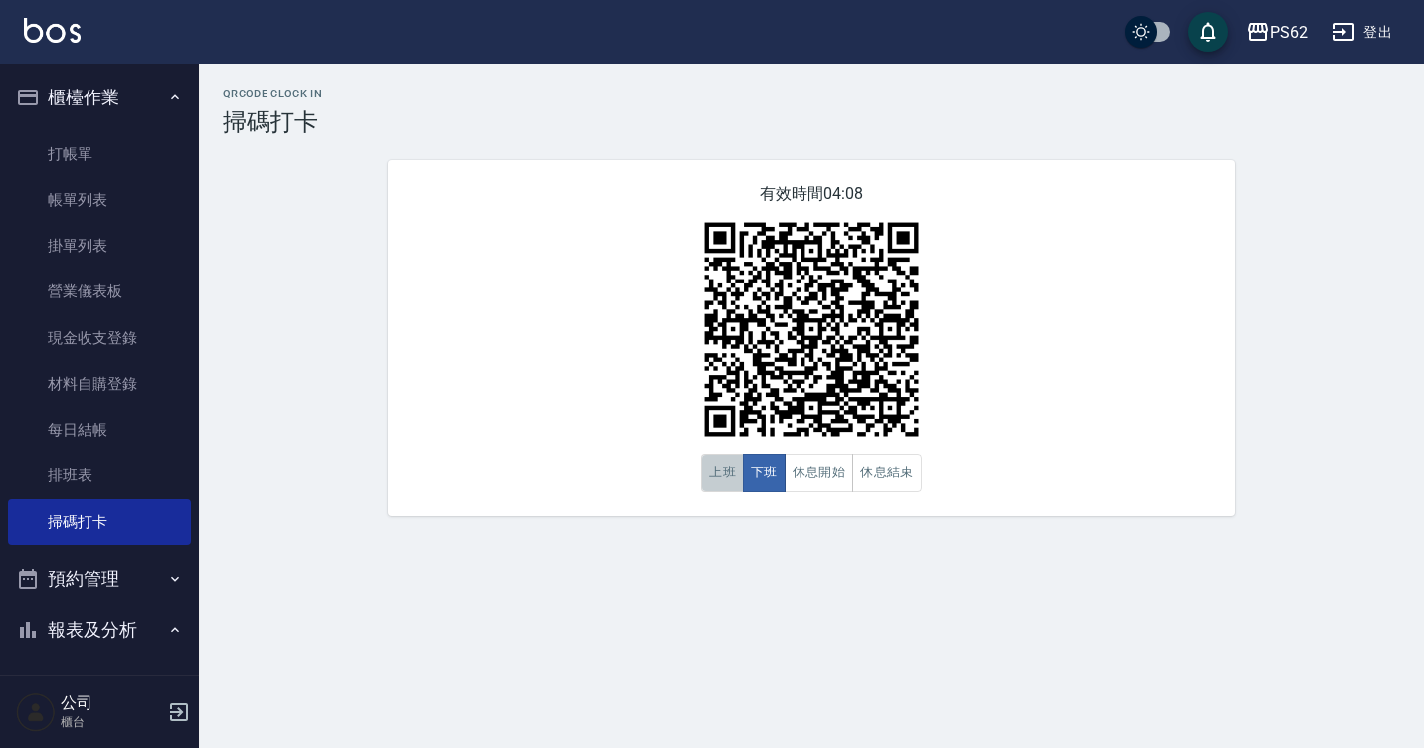
click at [731, 477] on button "上班" at bounding box center [722, 473] width 43 height 39
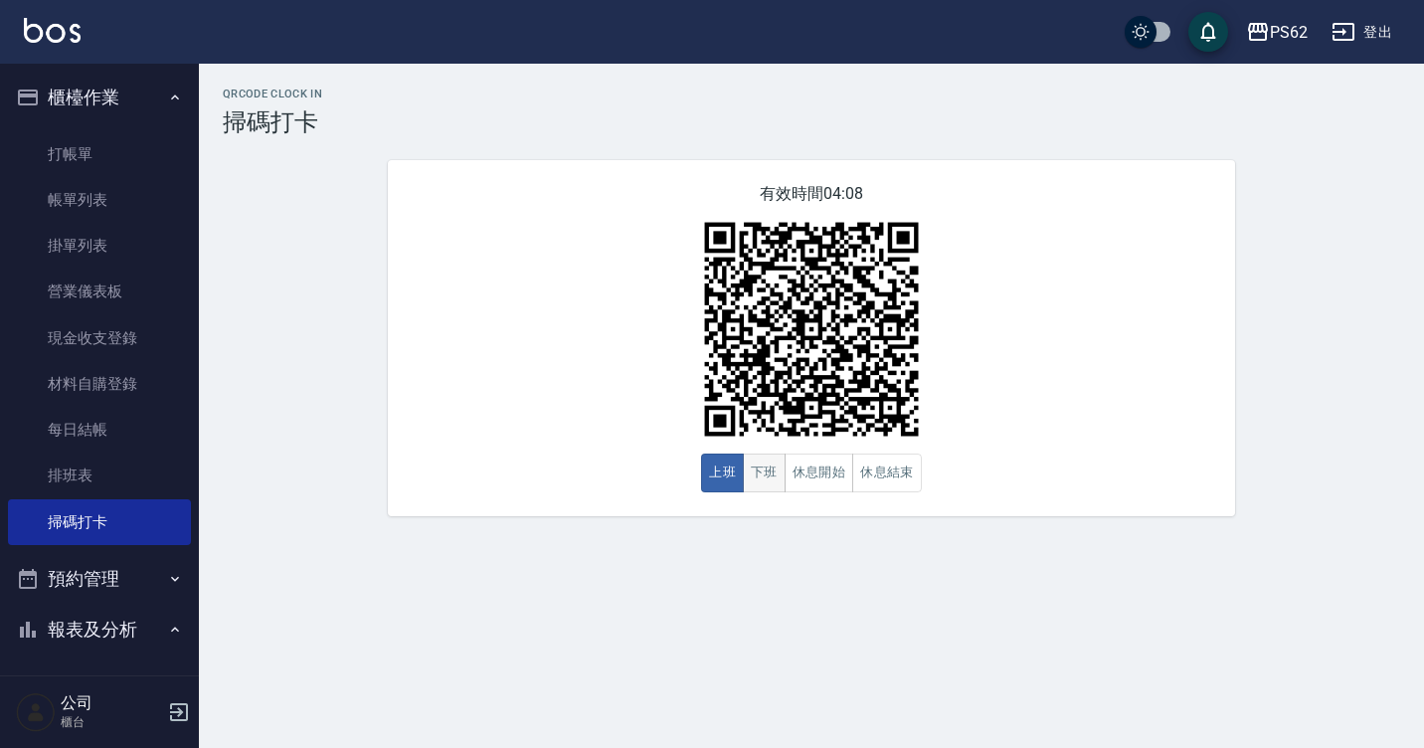
click at [747, 480] on button "下班" at bounding box center [764, 473] width 43 height 39
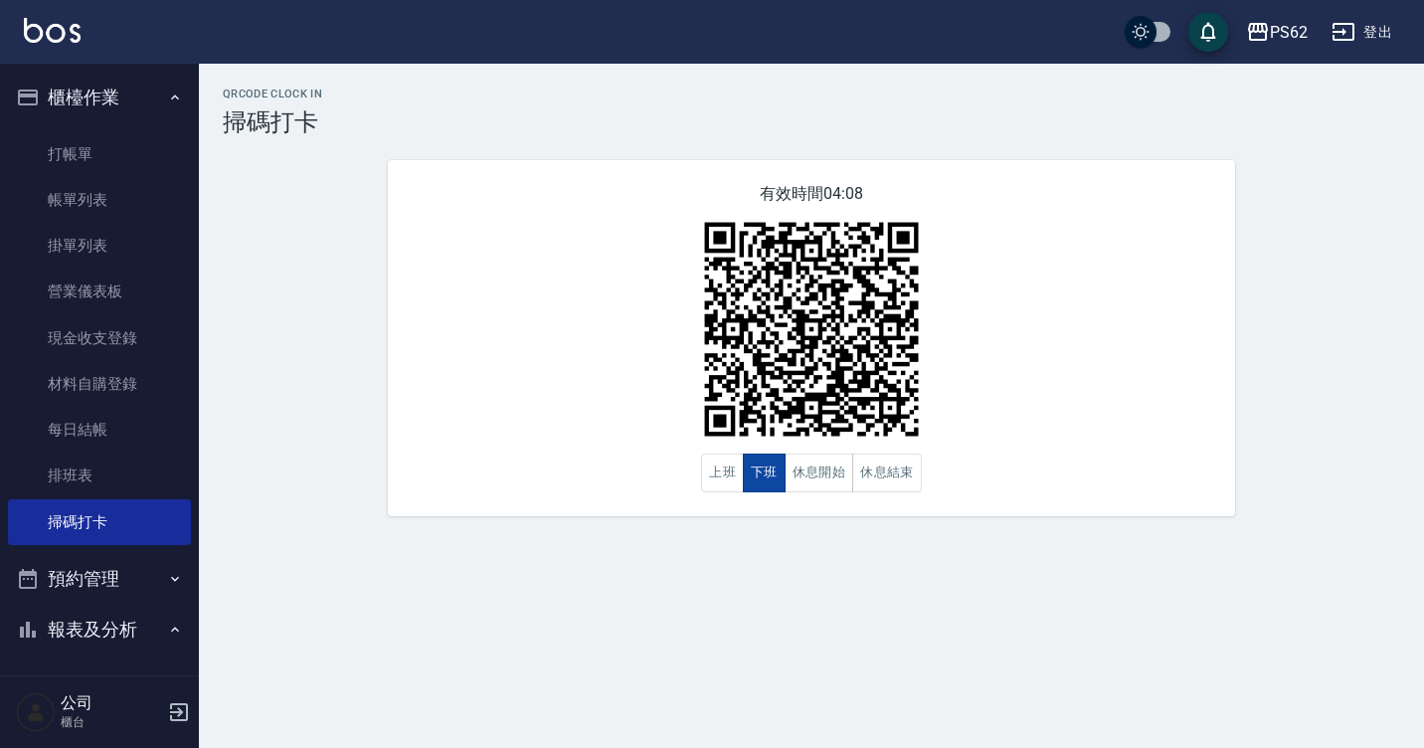
click at [747, 480] on button "下班" at bounding box center [764, 473] width 43 height 39
drag, startPoint x: 764, startPoint y: 506, endPoint x: 715, endPoint y: 430, distance: 90.8
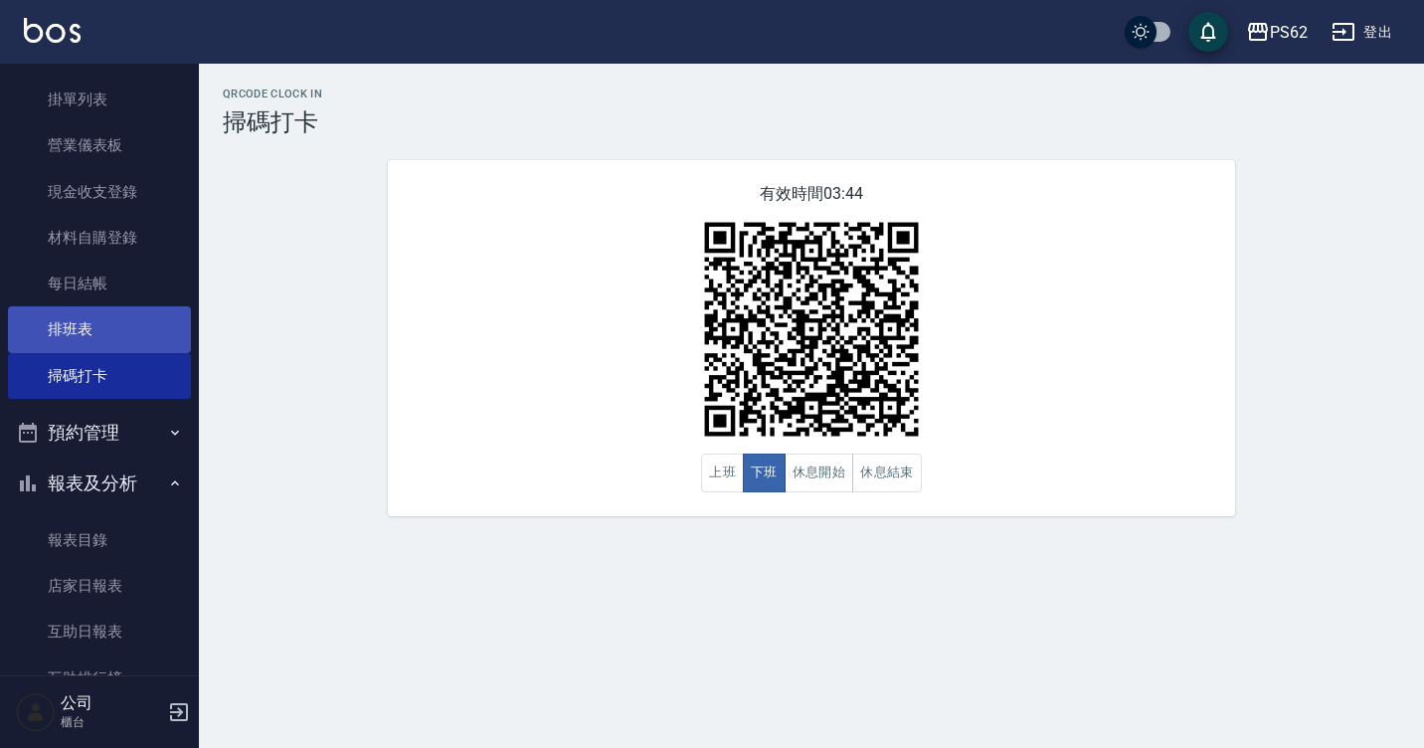
scroll to position [298, 0]
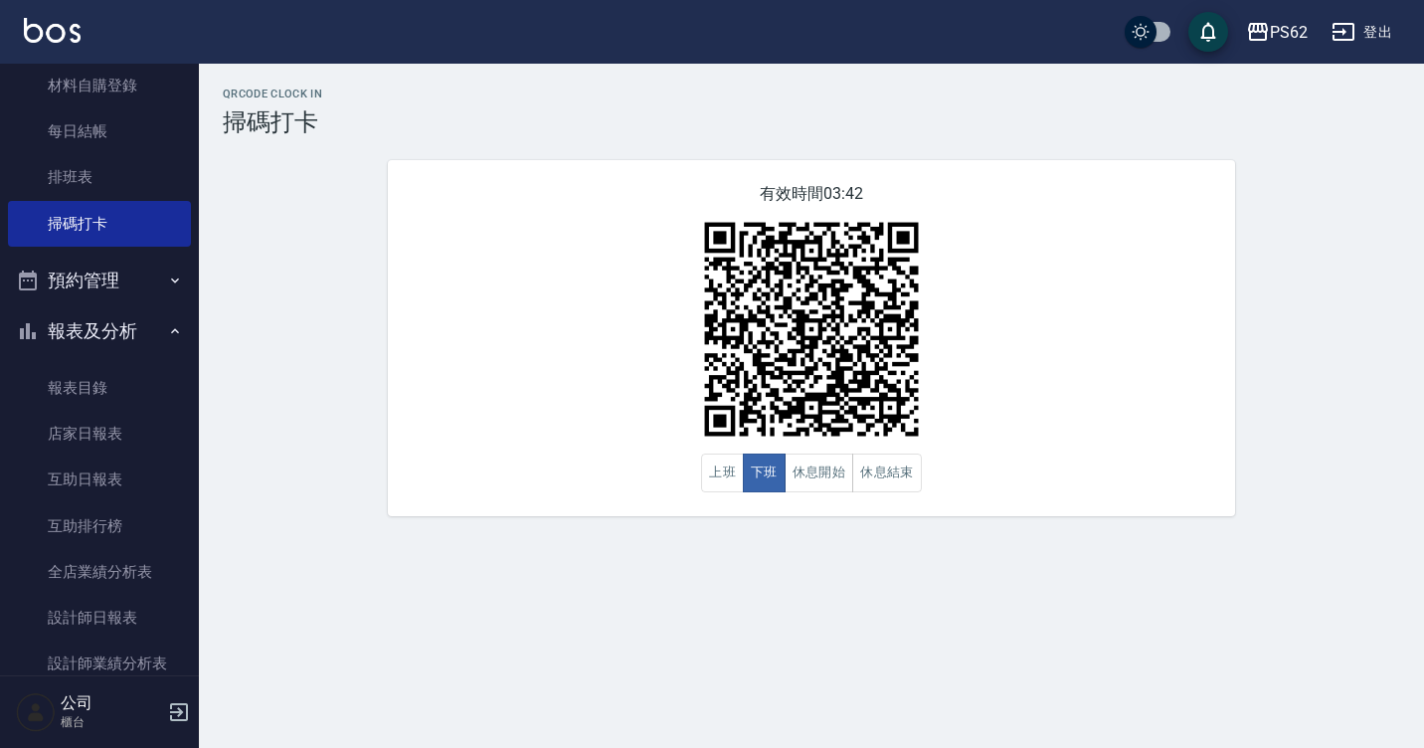
drag, startPoint x: 87, startPoint y: 388, endPoint x: 76, endPoint y: 310, distance: 78.4
click at [87, 388] on link "報表目錄" at bounding box center [99, 388] width 183 height 46
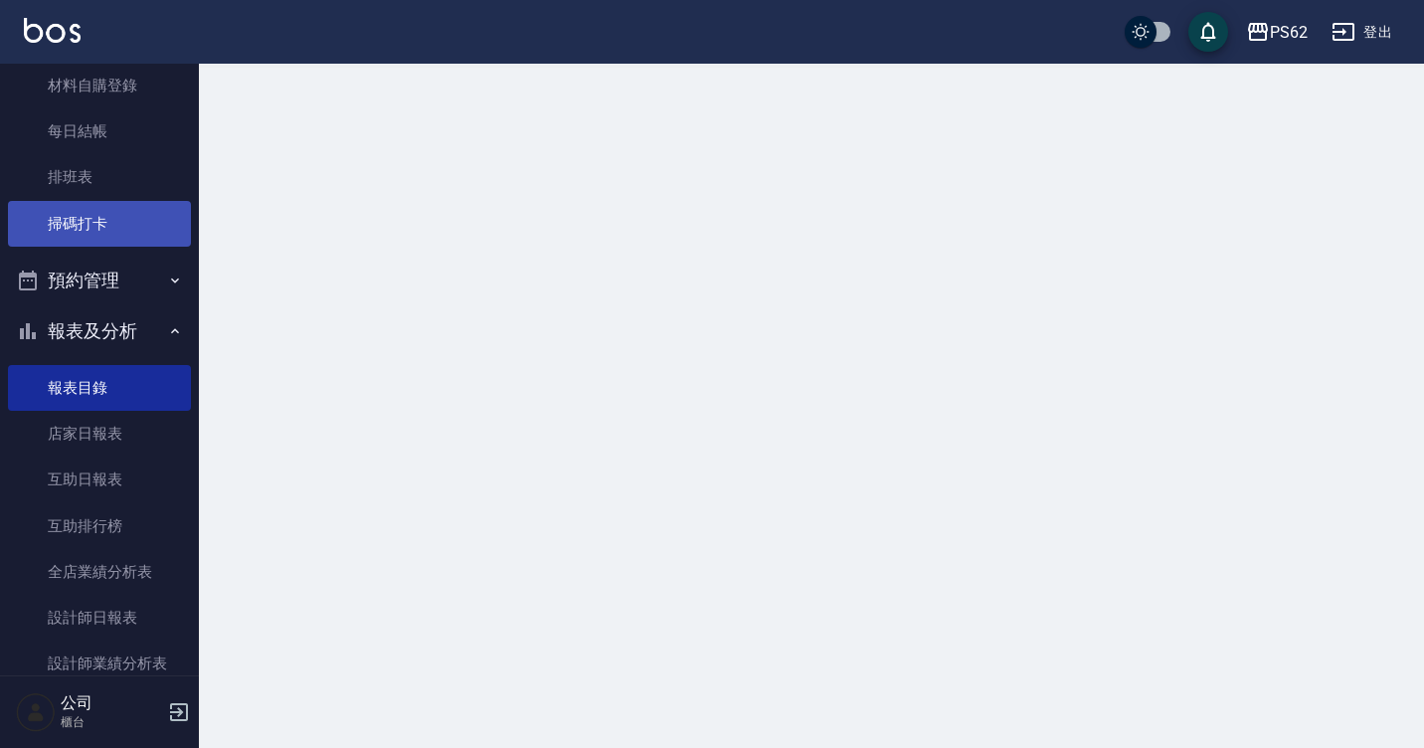
click at [118, 211] on link "掃碼打卡" at bounding box center [99, 224] width 183 height 46
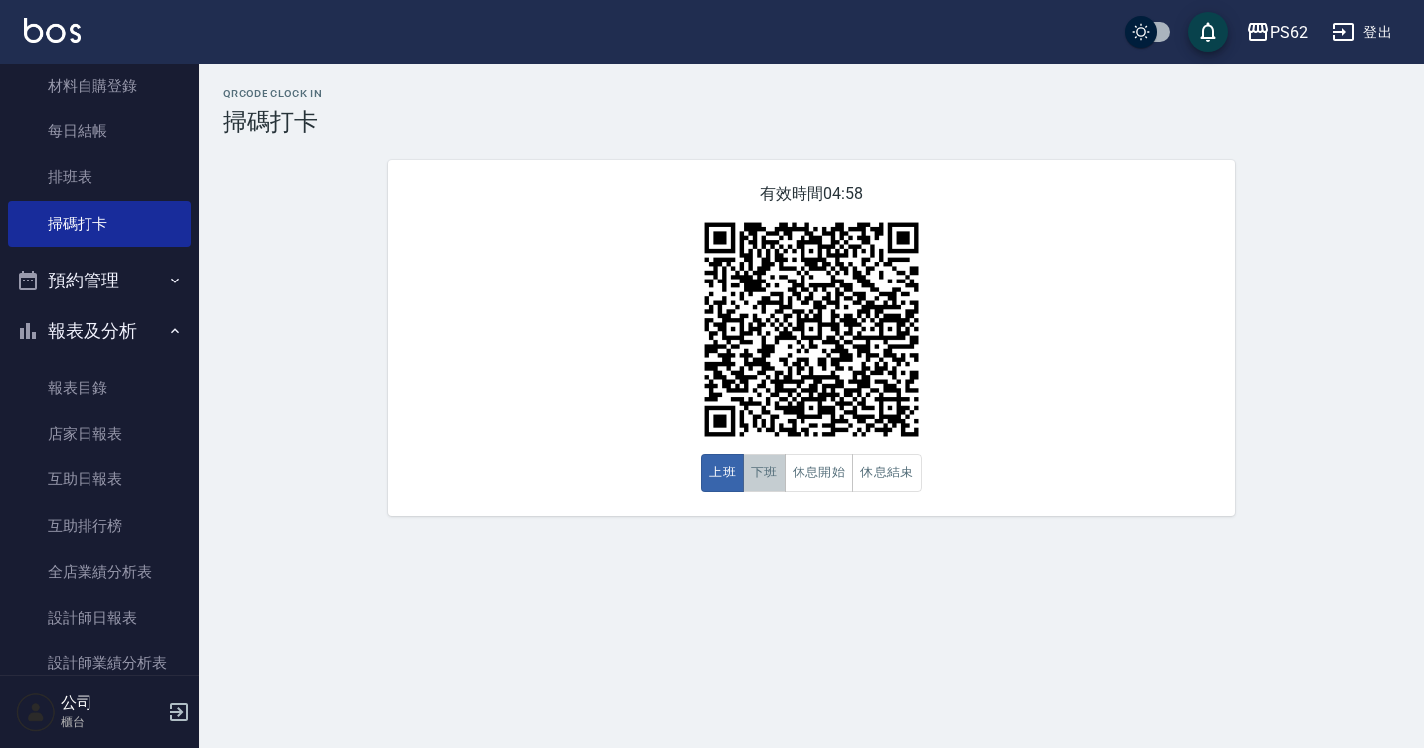
click at [747, 470] on button "下班" at bounding box center [764, 473] width 43 height 39
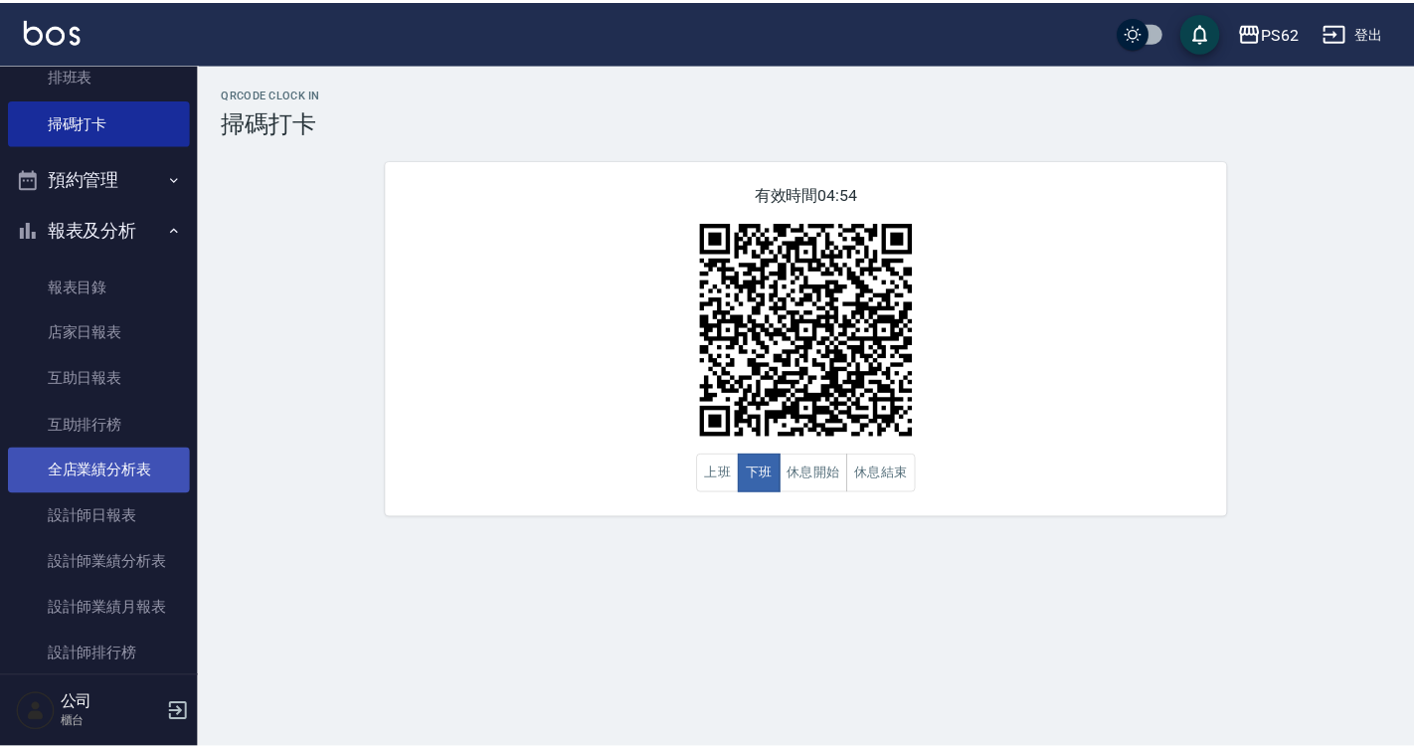
scroll to position [497, 0]
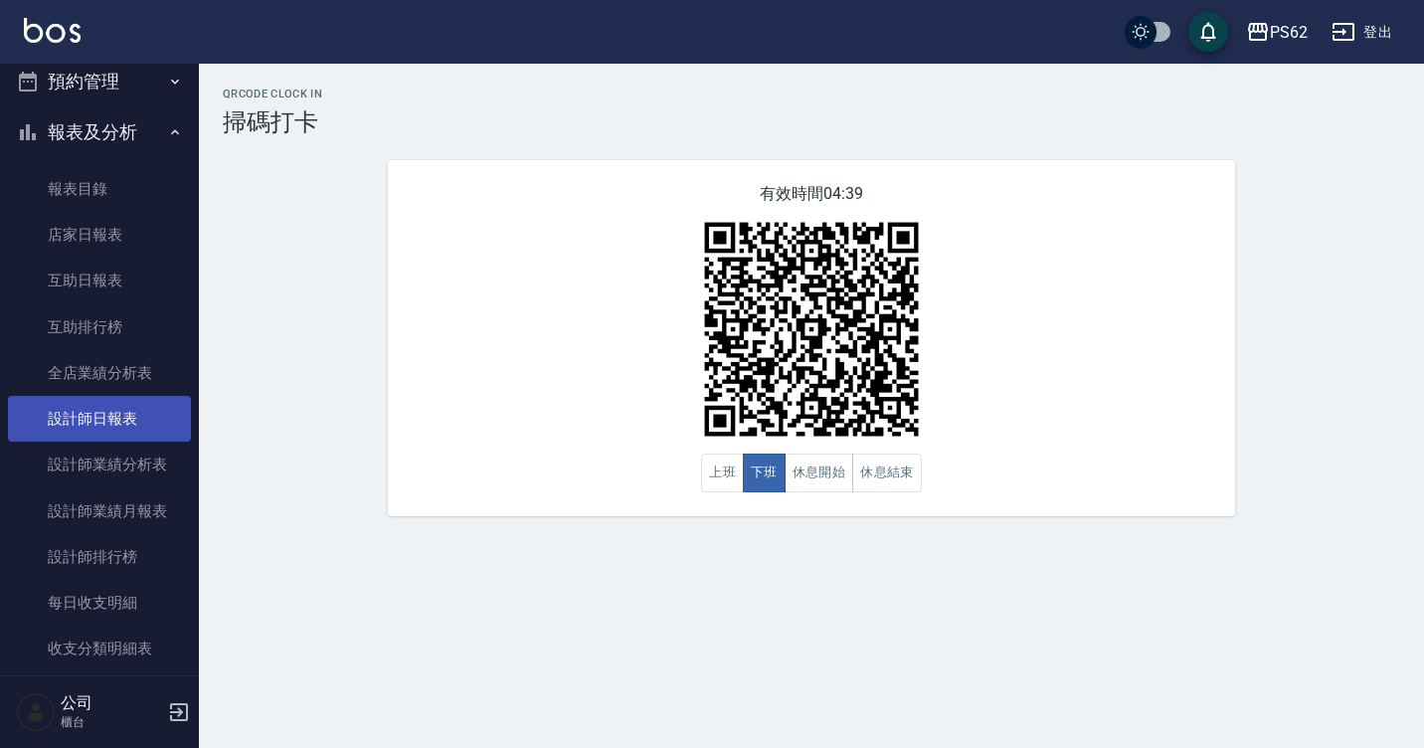
click at [153, 415] on link "設計師日報表" at bounding box center [99, 419] width 183 height 46
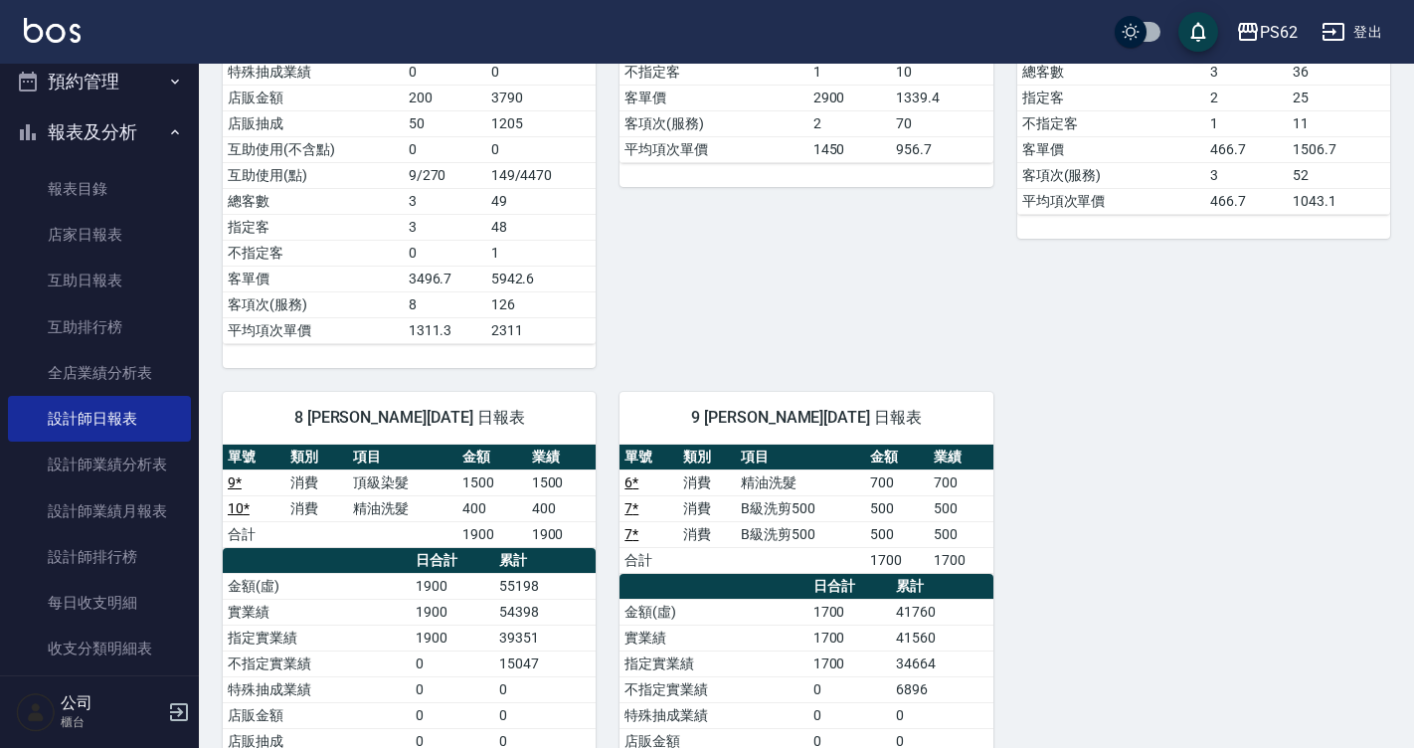
scroll to position [895, 0]
